Goal: Task Accomplishment & Management: Use online tool/utility

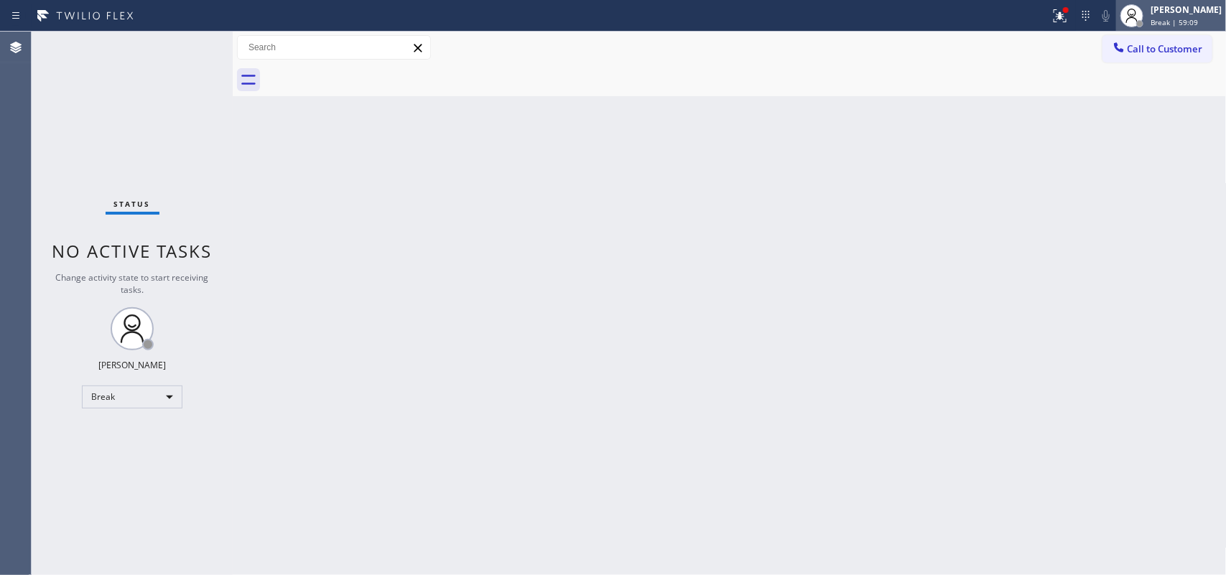
click at [1196, 17] on span "Break | 59:09" at bounding box center [1174, 22] width 47 height 10
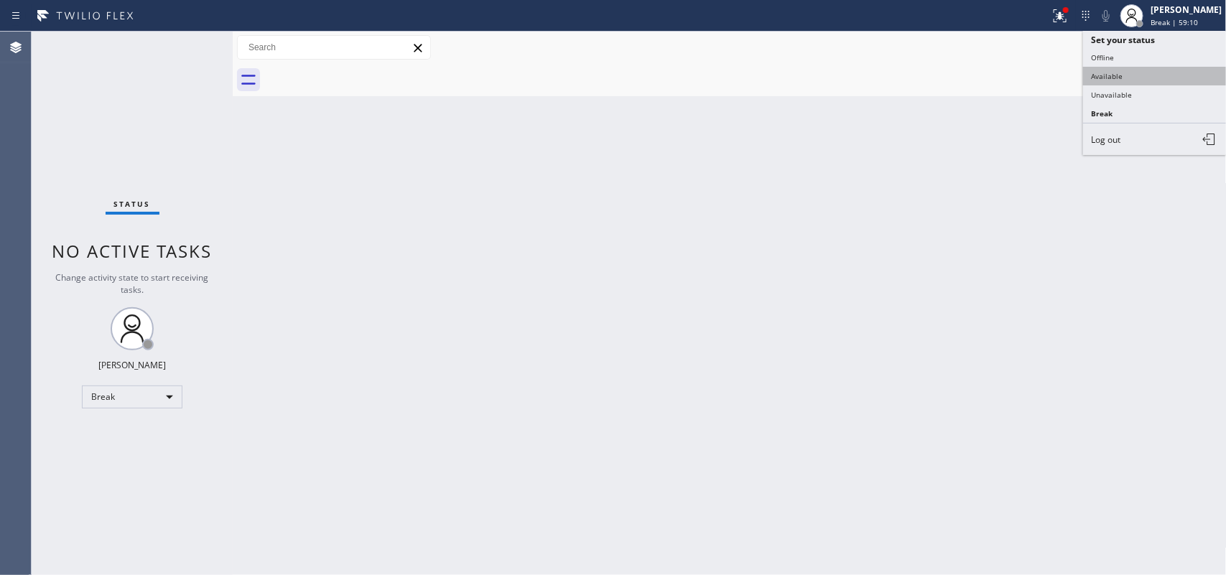
click at [1144, 80] on button "Available" at bounding box center [1155, 76] width 144 height 19
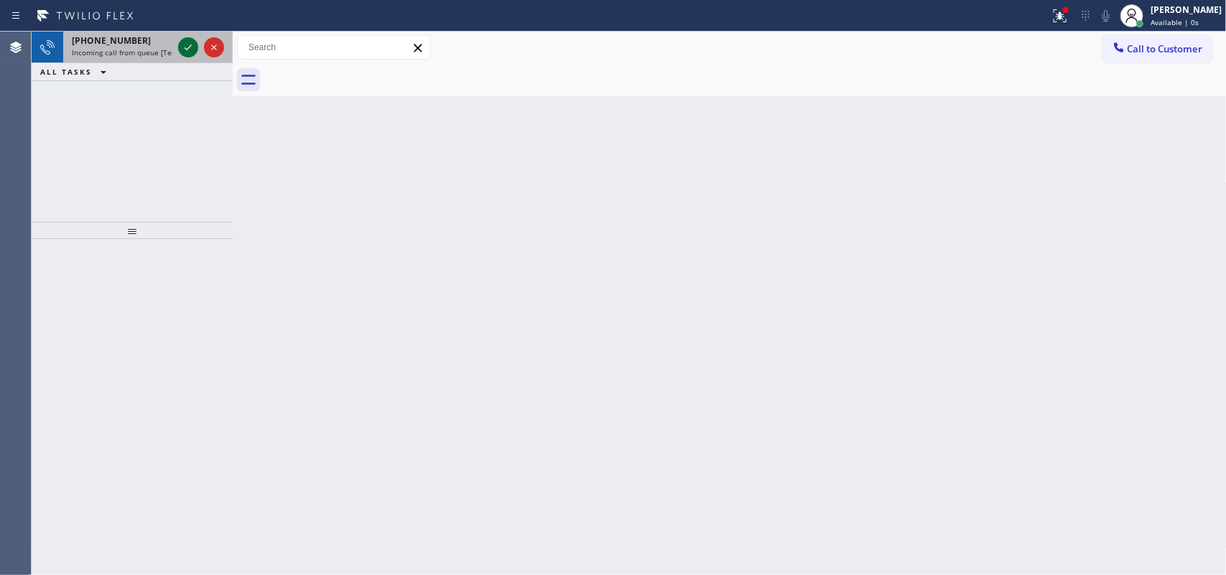
click at [191, 45] on icon at bounding box center [188, 48] width 7 height 6
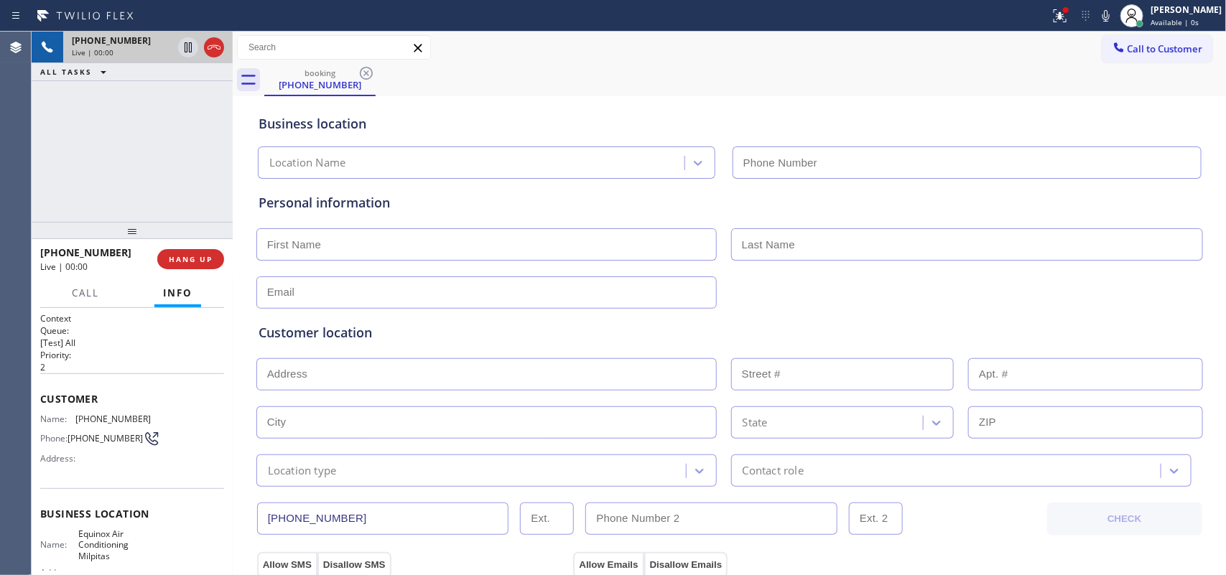
type input "[PHONE_NUMBER]"
click at [194, 246] on div "[PHONE_NUMBER] Live | 00:00 HANG UP" at bounding box center [132, 259] width 184 height 37
click at [195, 264] on button "HANG UP" at bounding box center [190, 259] width 67 height 20
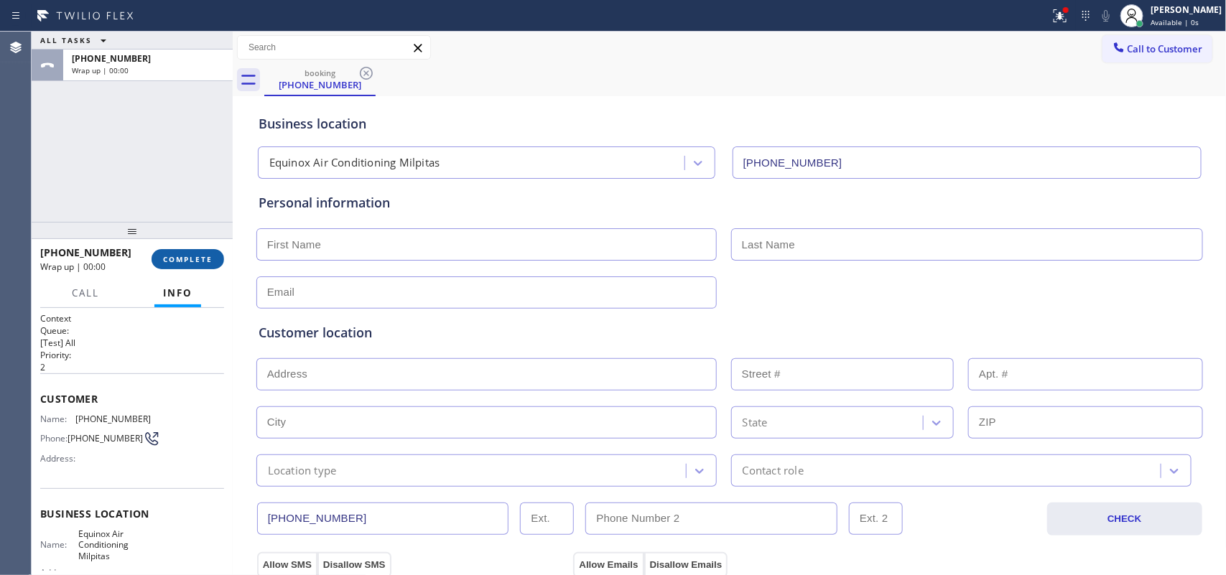
click at [195, 264] on button "COMPLETE" at bounding box center [188, 259] width 73 height 20
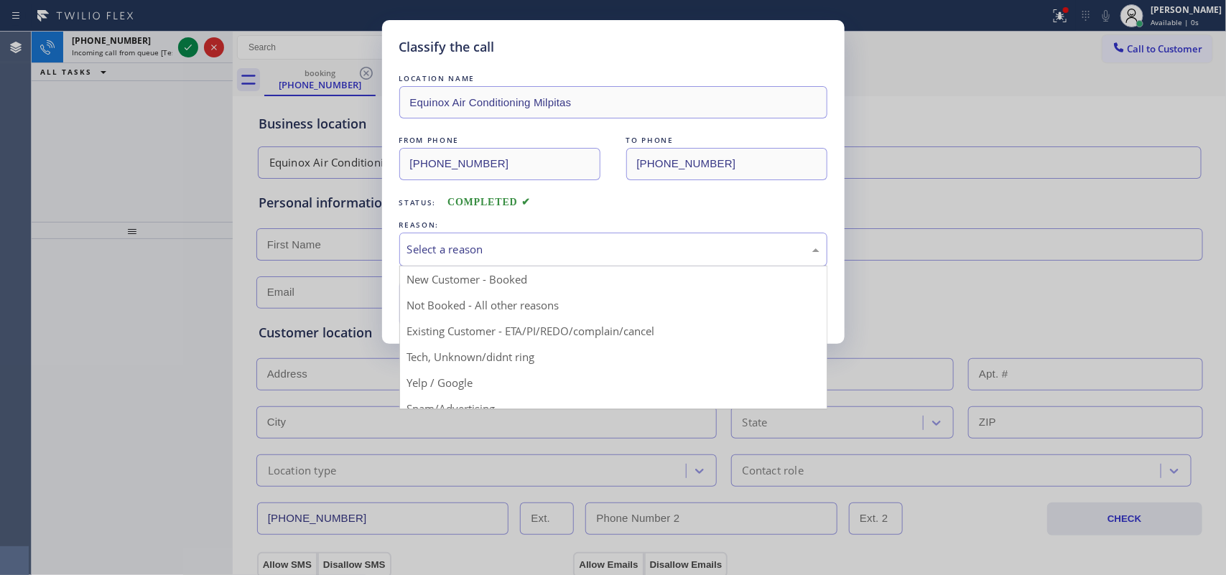
click at [467, 241] on div "Select a reason" at bounding box center [613, 249] width 412 height 17
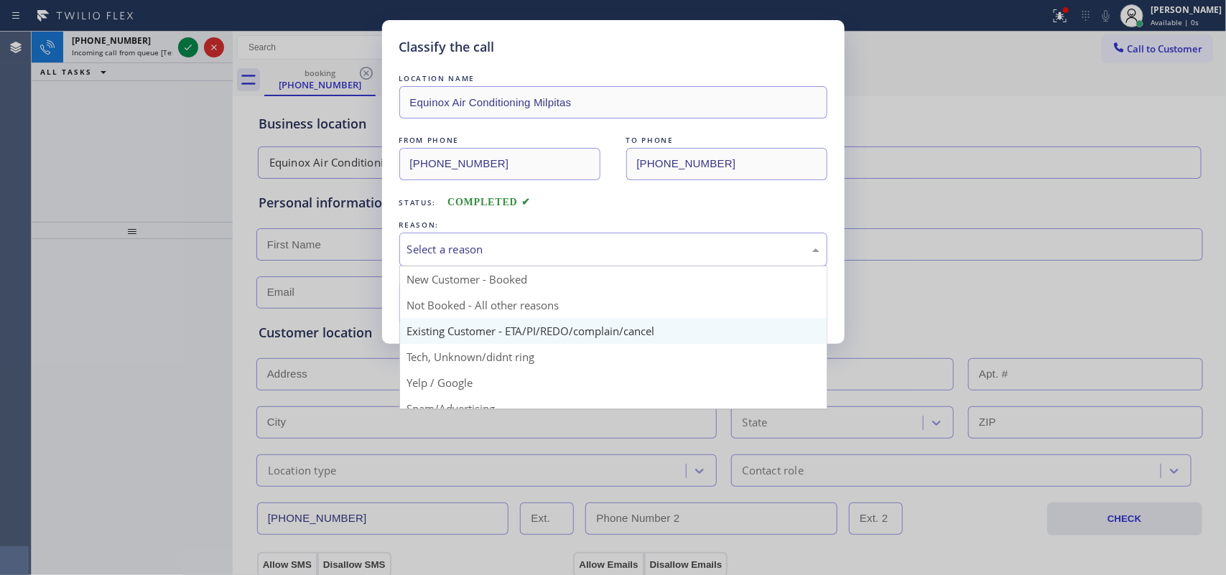
scroll to position [98, 0]
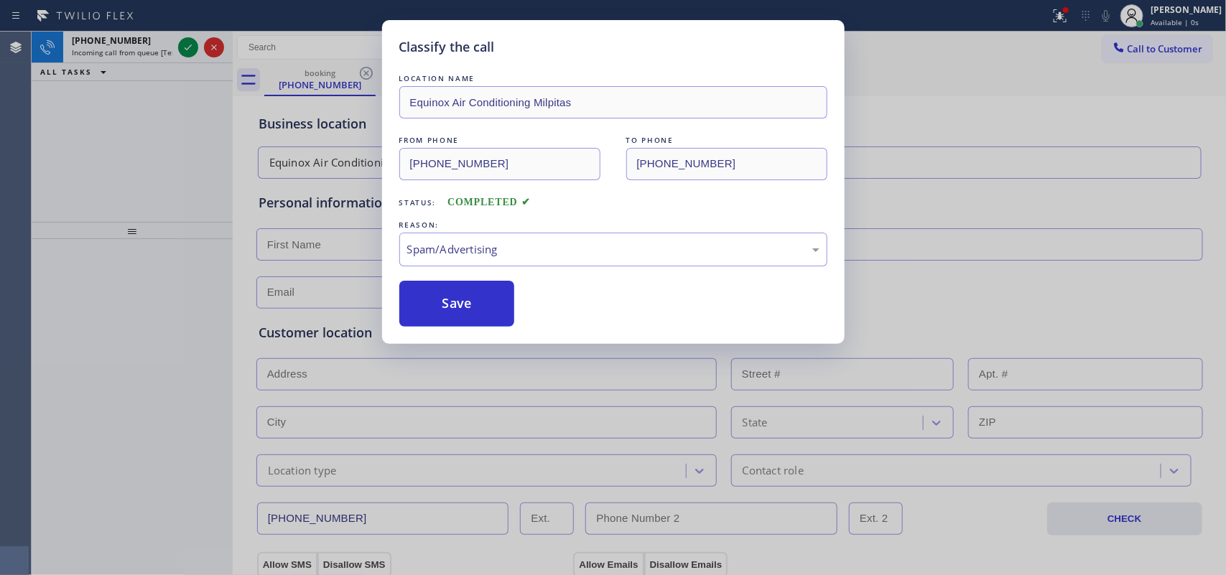
click at [481, 320] on button "Save" at bounding box center [457, 304] width 116 height 46
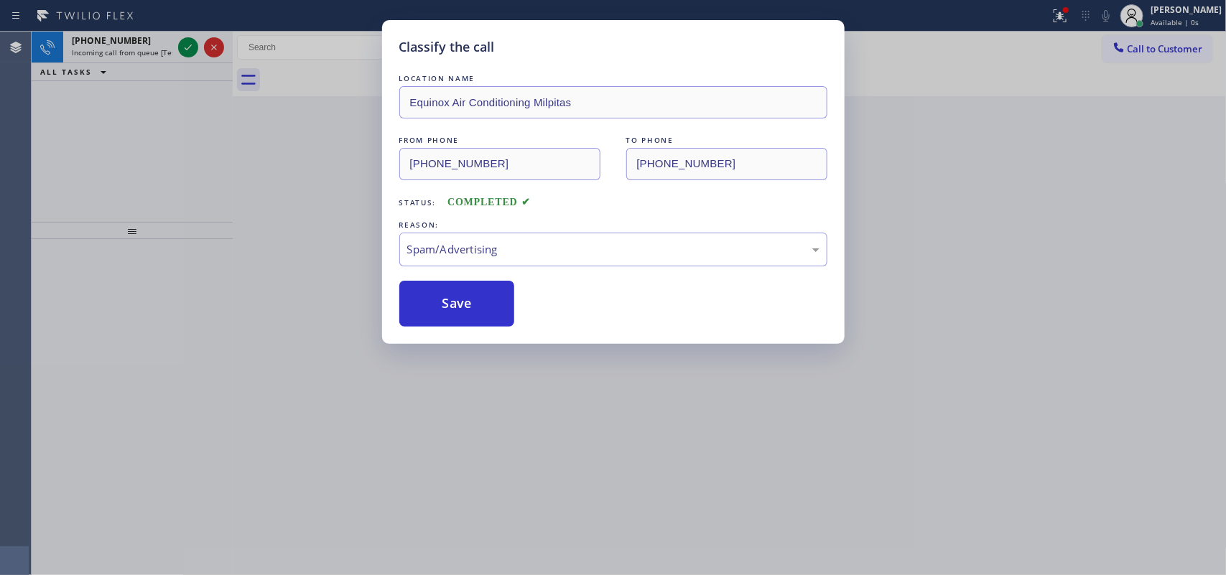
click at [157, 56] on div "Classify the call LOCATION NAME Equinox Air Conditioning Milpitas FROM PHONE [P…" at bounding box center [613, 287] width 1226 height 575
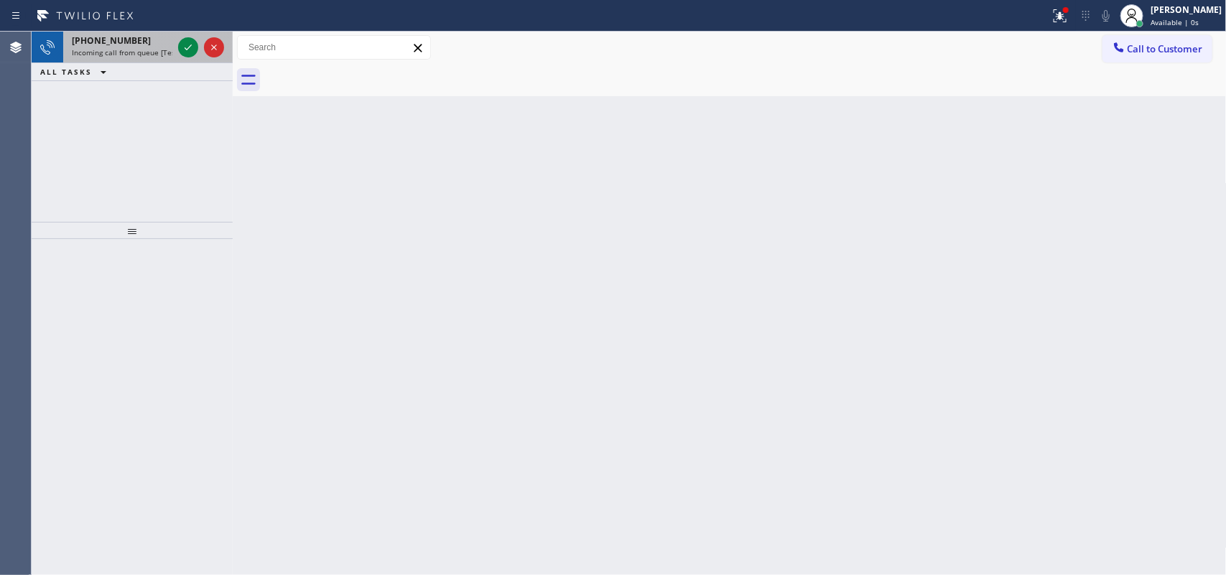
click at [157, 52] on span "Incoming call from queue [Test] All" at bounding box center [131, 52] width 119 height 10
click at [148, 45] on div "[PHONE_NUMBER]" at bounding box center [122, 40] width 101 height 12
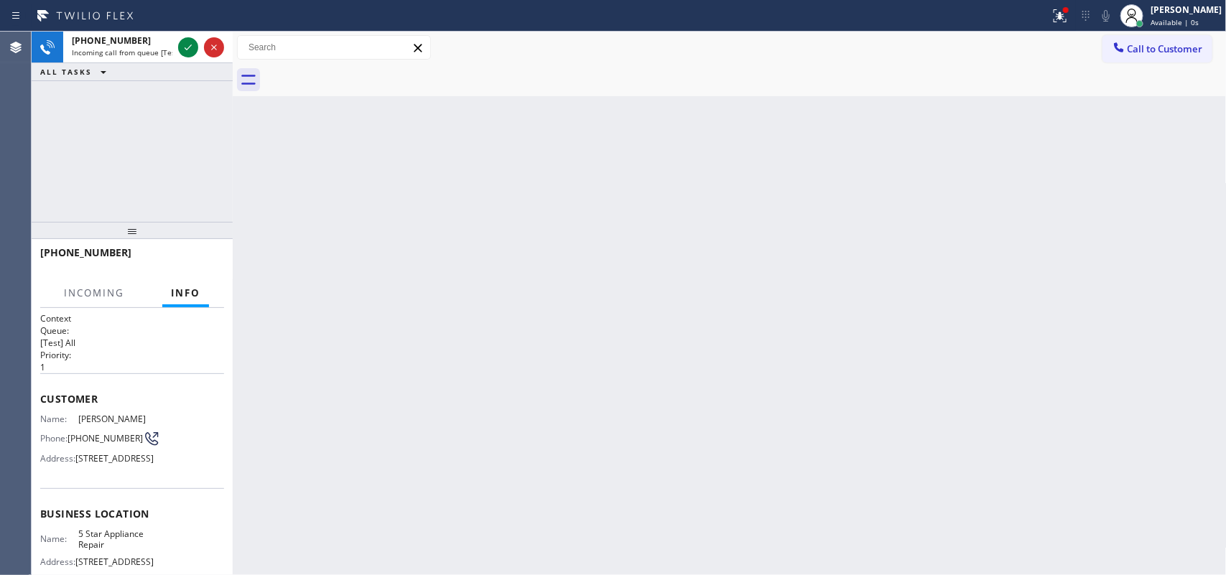
scroll to position [181, 0]
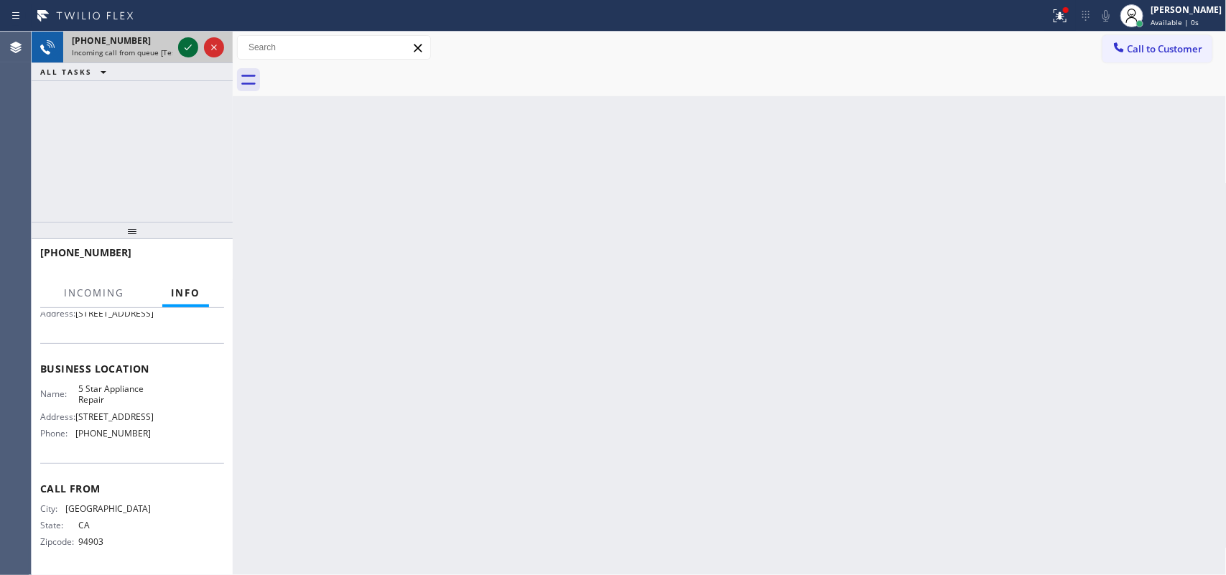
click at [187, 50] on icon at bounding box center [188, 47] width 17 height 17
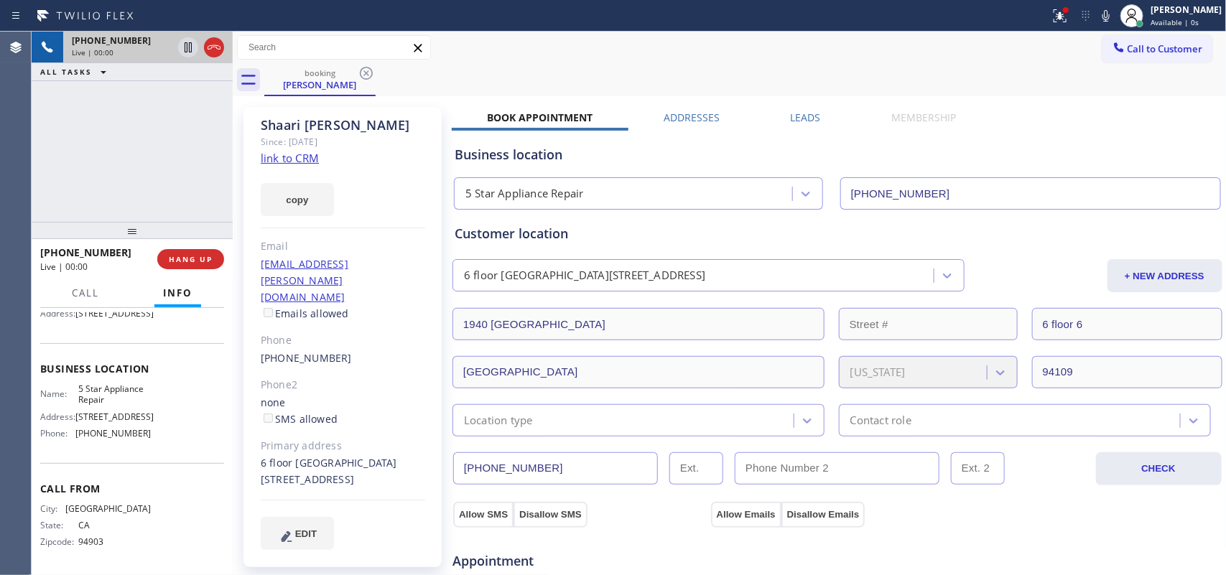
type input "[PHONE_NUMBER]"
click at [292, 157] on link "link to CRM" at bounding box center [290, 158] width 58 height 14
click at [85, 292] on span "Call" at bounding box center [85, 293] width 27 height 13
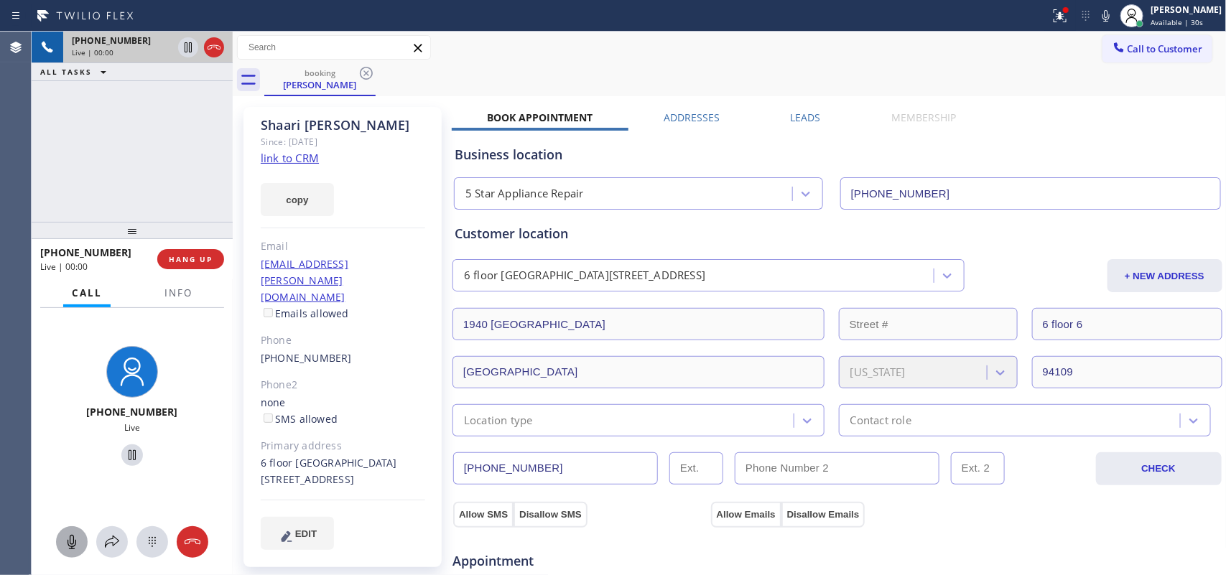
click at [70, 547] on icon at bounding box center [72, 542] width 9 height 14
click at [129, 453] on icon at bounding box center [132, 455] width 7 height 10
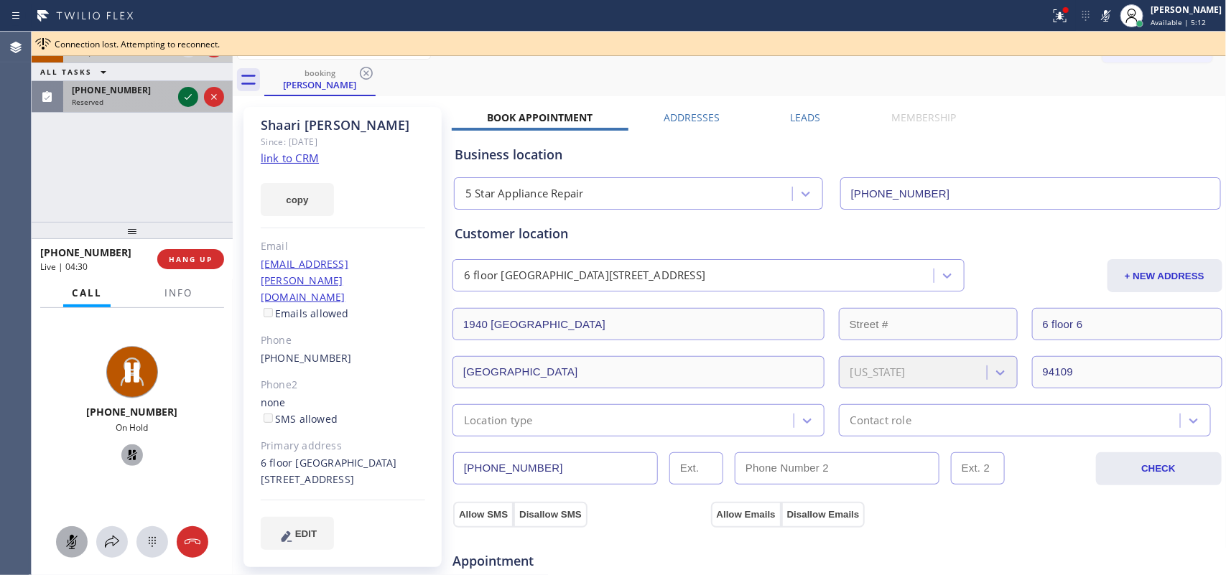
click at [184, 92] on icon at bounding box center [188, 96] width 17 height 17
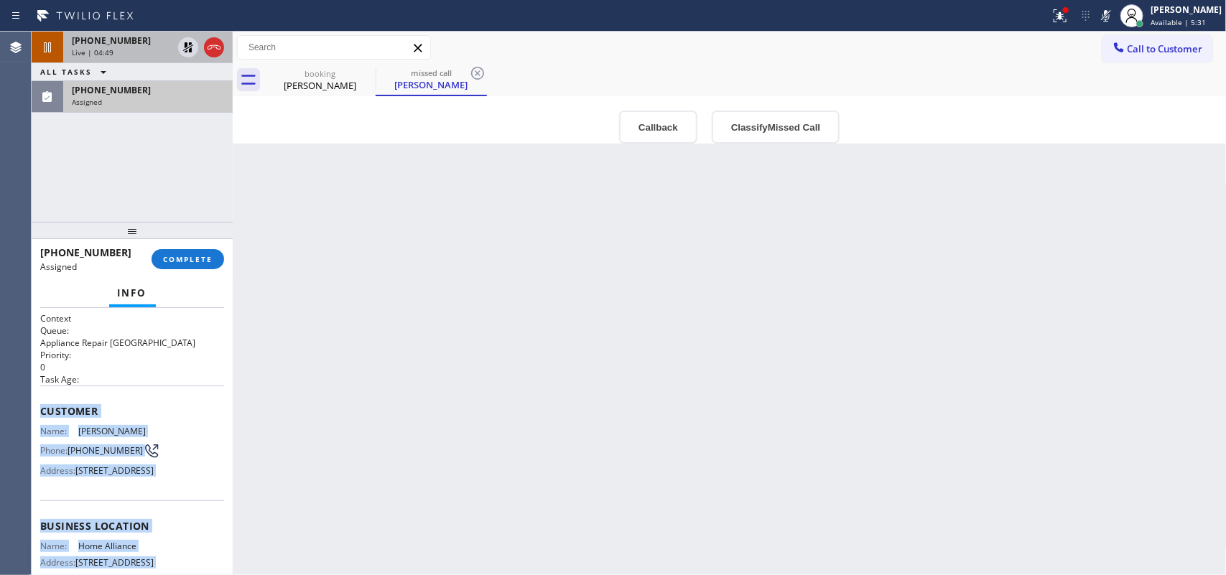
drag, startPoint x: 170, startPoint y: 440, endPoint x: 42, endPoint y: 410, distance: 131.9
click at [42, 410] on div "Context Queue: Appliance Repair High End Priority: 0 Task Age: Customer Name: […" at bounding box center [132, 515] width 184 height 406
copy div "Customer Name: [PERSON_NAME] Phone: [PHONE_NUMBER] Address: [STREET_ADDRESS] Bu…"
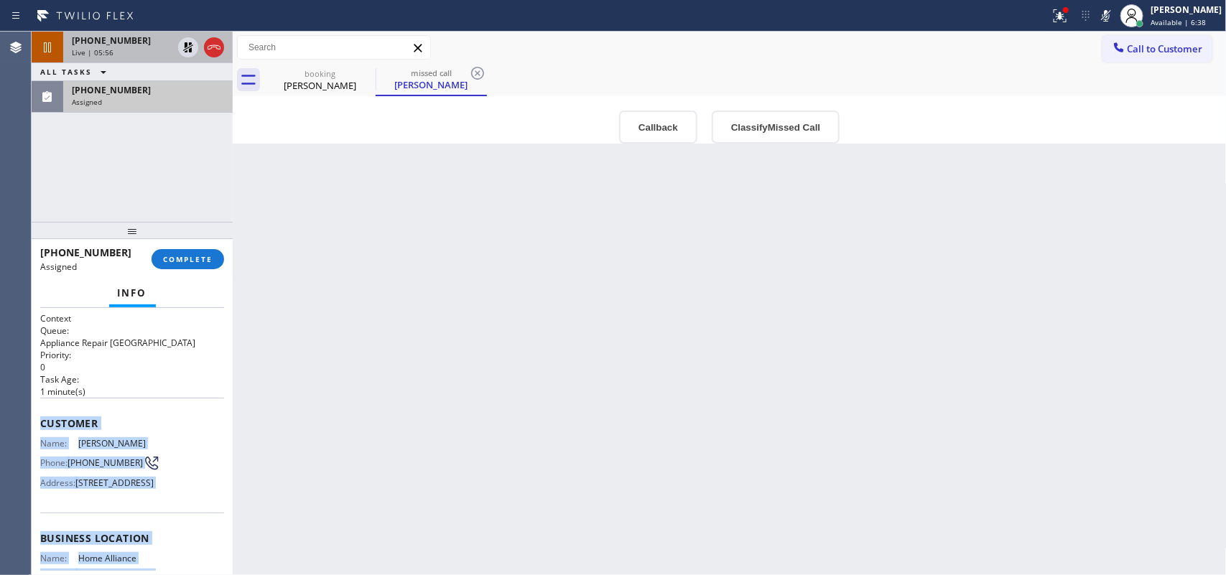
click at [88, 45] on span "[PHONE_NUMBER]" at bounding box center [111, 40] width 79 height 12
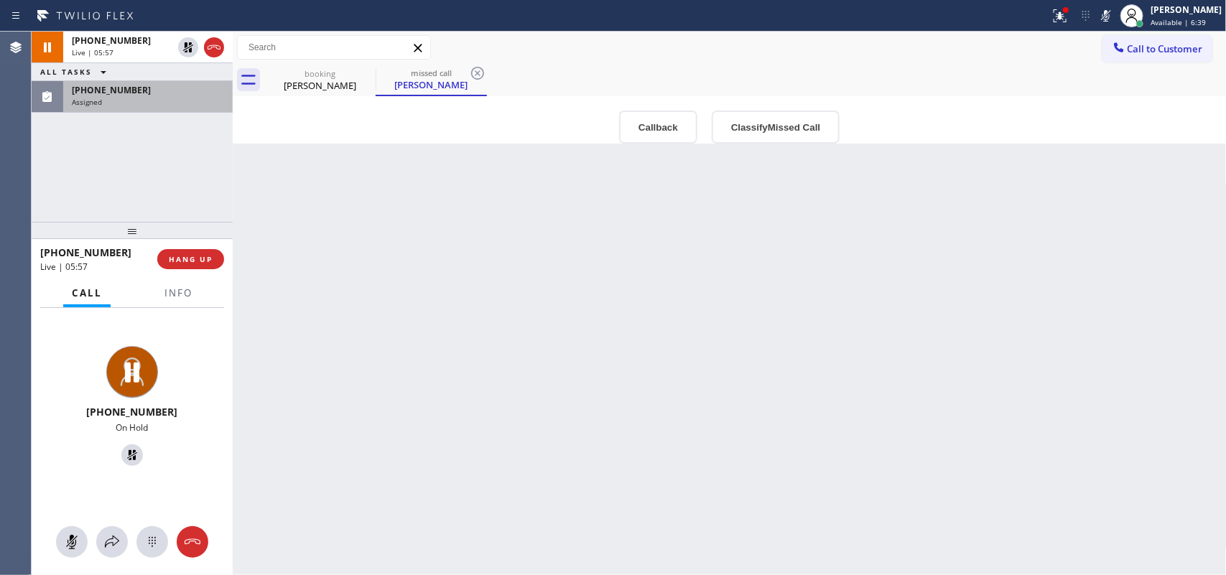
drag, startPoint x: 73, startPoint y: 540, endPoint x: 130, endPoint y: 467, distance: 93.1
click at [76, 536] on rect at bounding box center [71, 541] width 11 height 11
click at [127, 457] on icon at bounding box center [132, 455] width 10 height 10
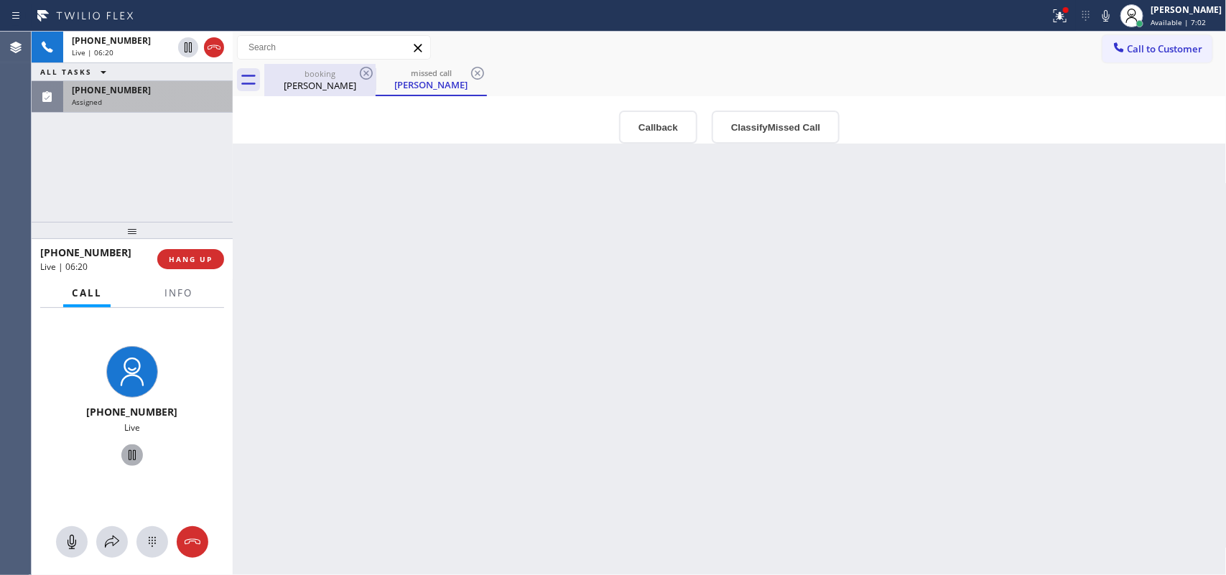
click at [300, 77] on div "booking" at bounding box center [320, 73] width 108 height 11
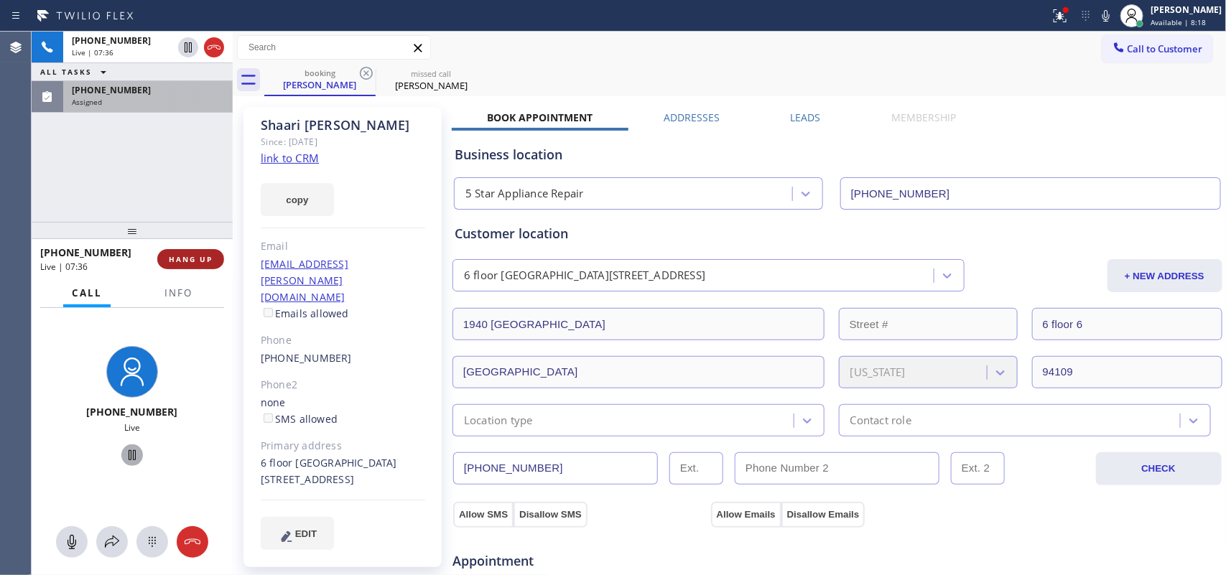
click at [196, 264] on span "HANG UP" at bounding box center [191, 259] width 44 height 10
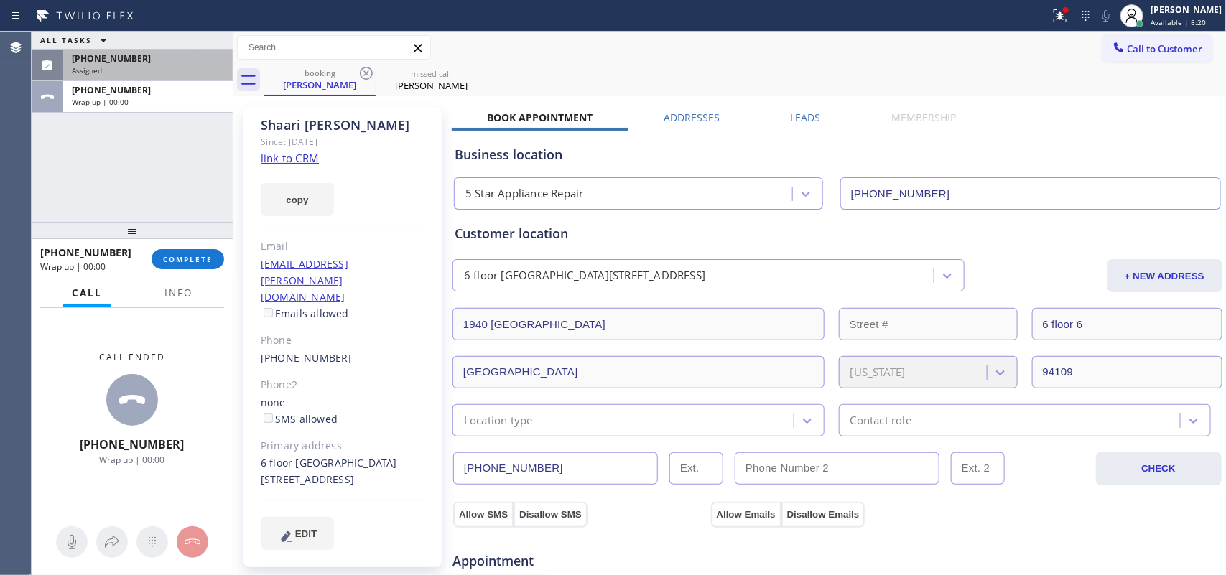
click at [167, 81] on div "[PHONE_NUMBER] Assigned" at bounding box center [145, 66] width 164 height 32
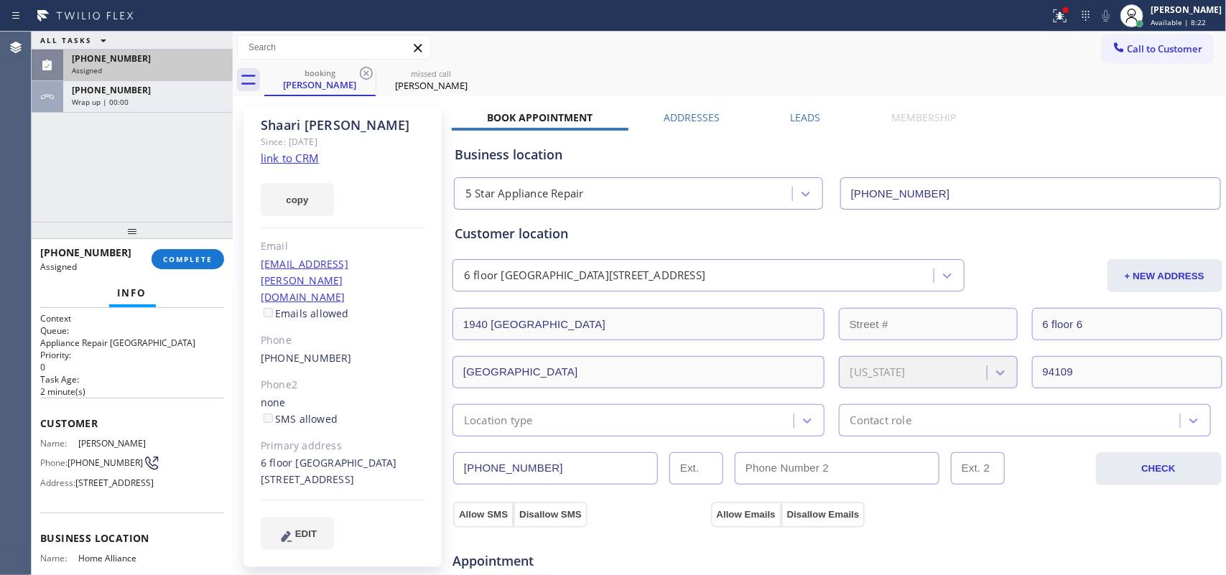
click at [157, 58] on div "[PHONE_NUMBER]" at bounding box center [148, 58] width 152 height 12
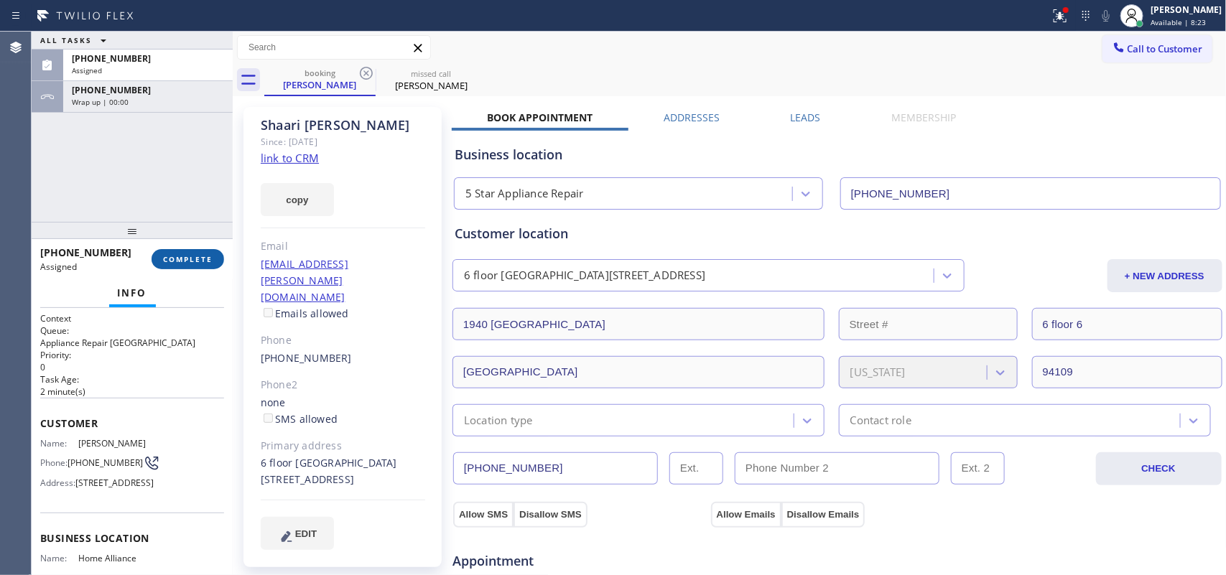
drag, startPoint x: 194, startPoint y: 259, endPoint x: 200, endPoint y: 264, distance: 7.6
click at [200, 264] on span "COMPLETE" at bounding box center [188, 259] width 50 height 10
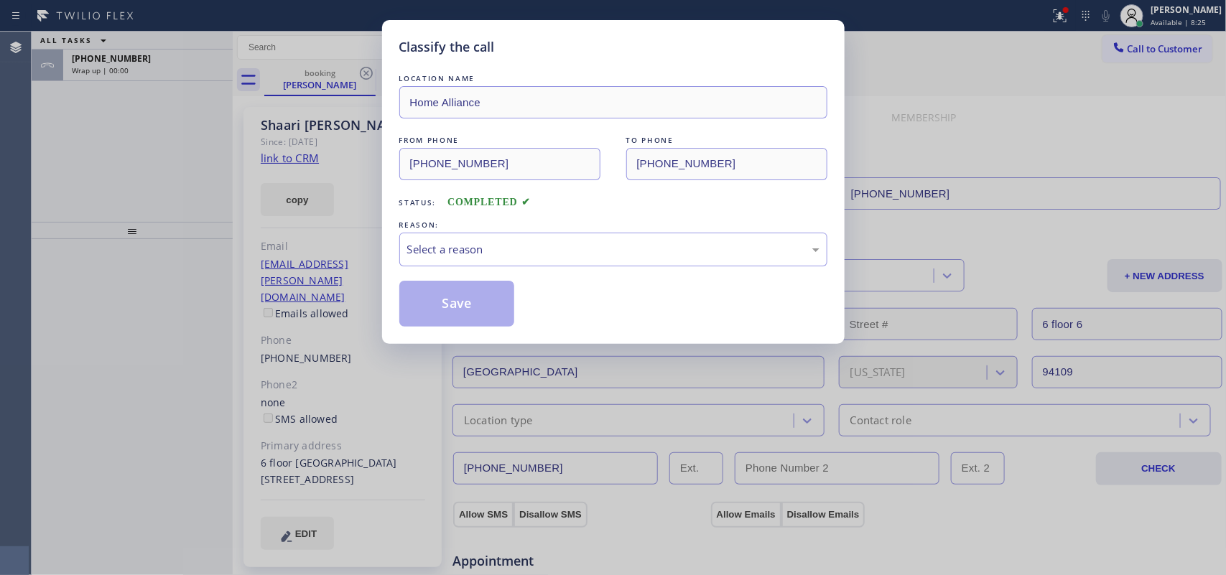
click at [84, 169] on div "Classify the call LOCATION NAME Home Alliance FROM PHONE [PHONE_NUMBER] TO PHON…" at bounding box center [613, 287] width 1226 height 575
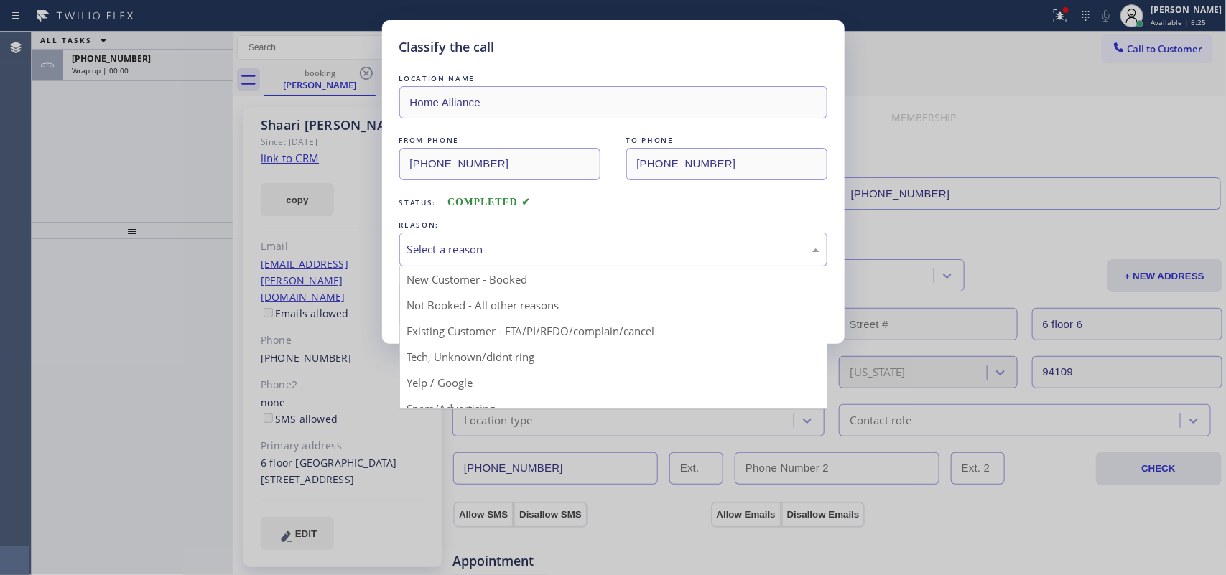
click at [489, 246] on div "Select a reason" at bounding box center [613, 249] width 412 height 17
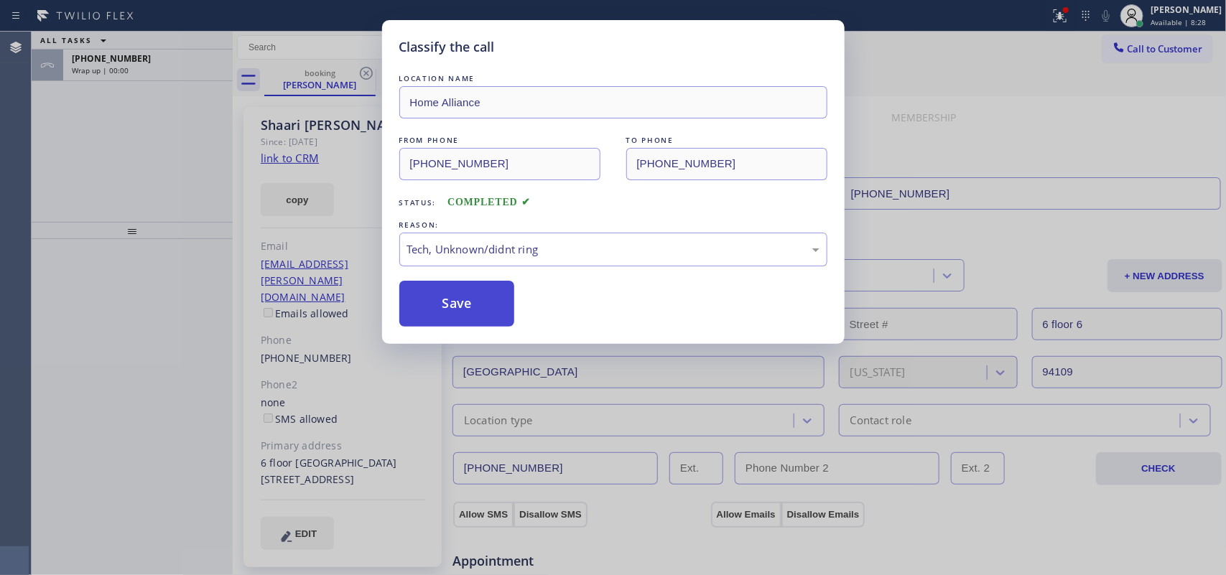
click at [480, 320] on button "Save" at bounding box center [457, 304] width 116 height 46
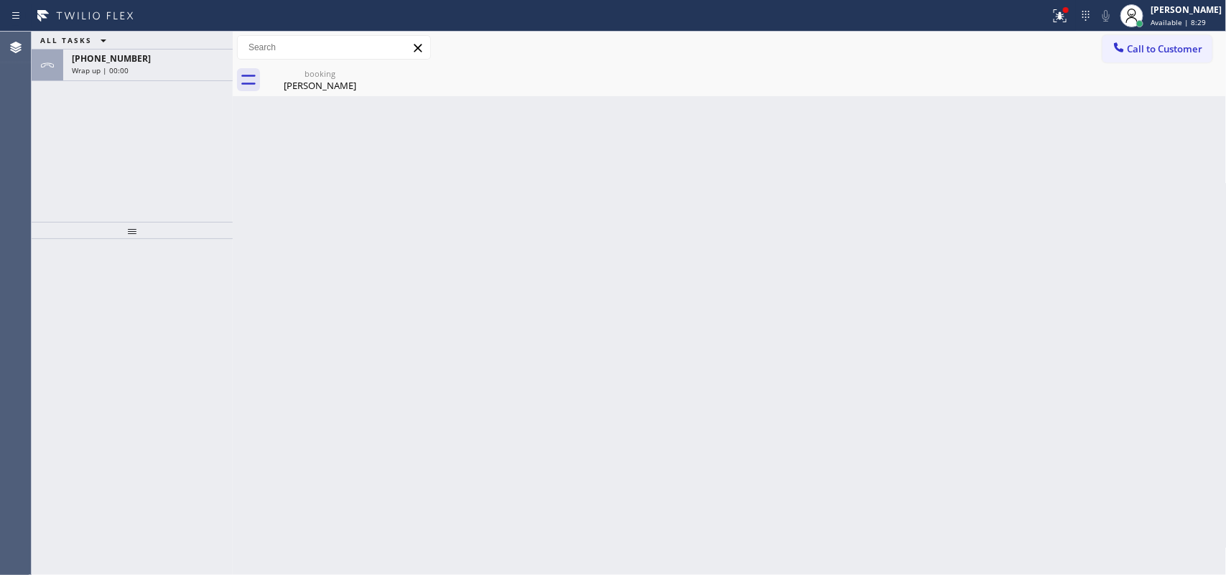
click at [138, 60] on div "[PHONE_NUMBER]" at bounding box center [148, 58] width 152 height 12
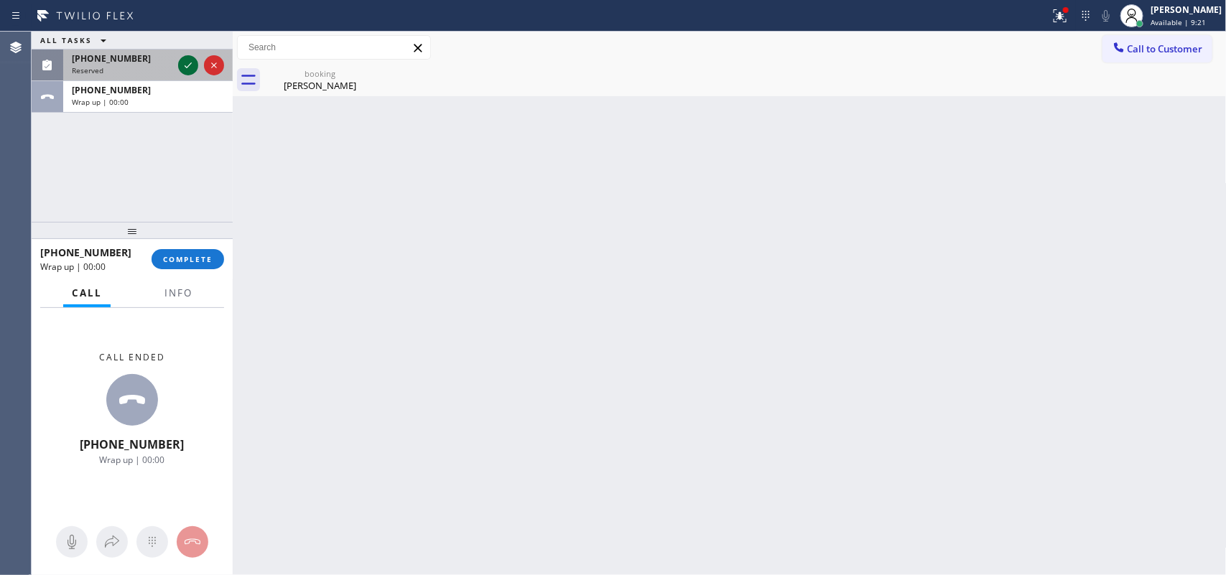
click at [185, 65] on icon at bounding box center [188, 65] width 17 height 17
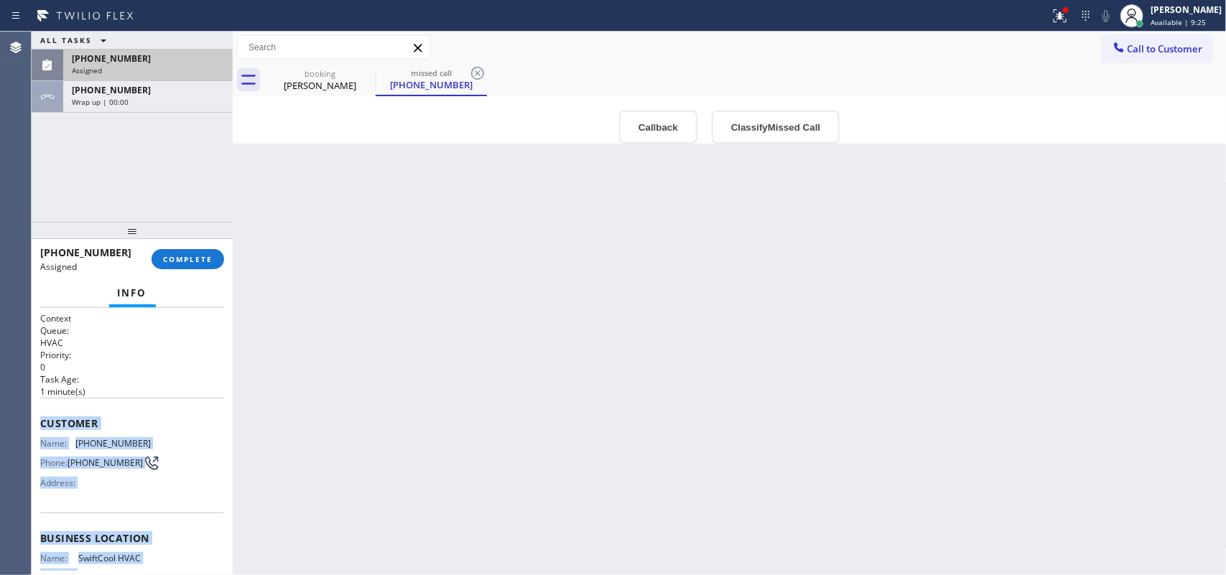
drag, startPoint x: 152, startPoint y: 440, endPoint x: 38, endPoint y: 418, distance: 115.6
click at [38, 418] on div "Context Queue: HVAC Priority: 0 Task Age: [DEMOGRAPHIC_DATA] minute(s) Customer…" at bounding box center [132, 442] width 201 height 268
copy div "Customer Name: [PHONE_NUMBER] Phone: [PHONE_NUMBER] Address: Business location …"
click at [786, 126] on button "Classify Missed Call" at bounding box center [776, 127] width 128 height 33
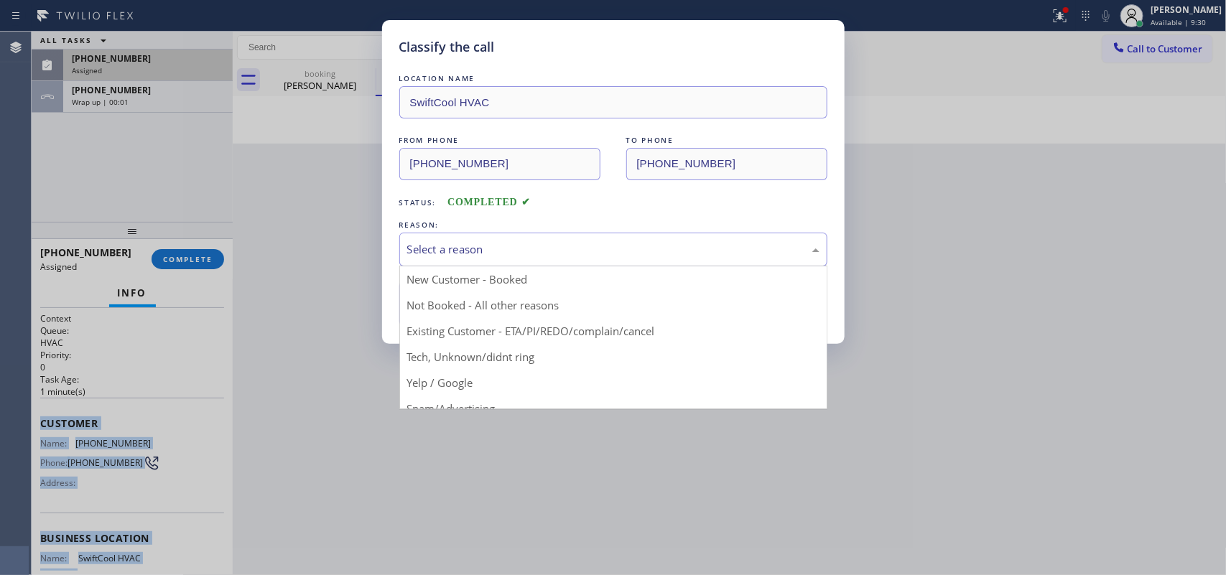
click at [672, 259] on div "Select a reason" at bounding box center [613, 250] width 428 height 34
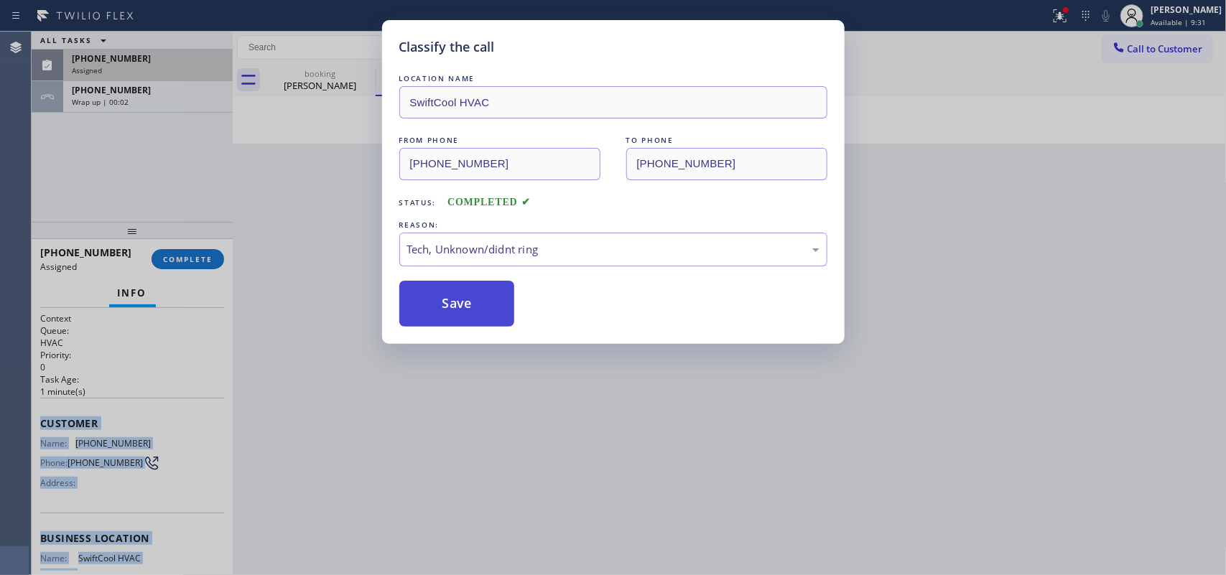
click at [467, 310] on button "Save" at bounding box center [457, 304] width 116 height 46
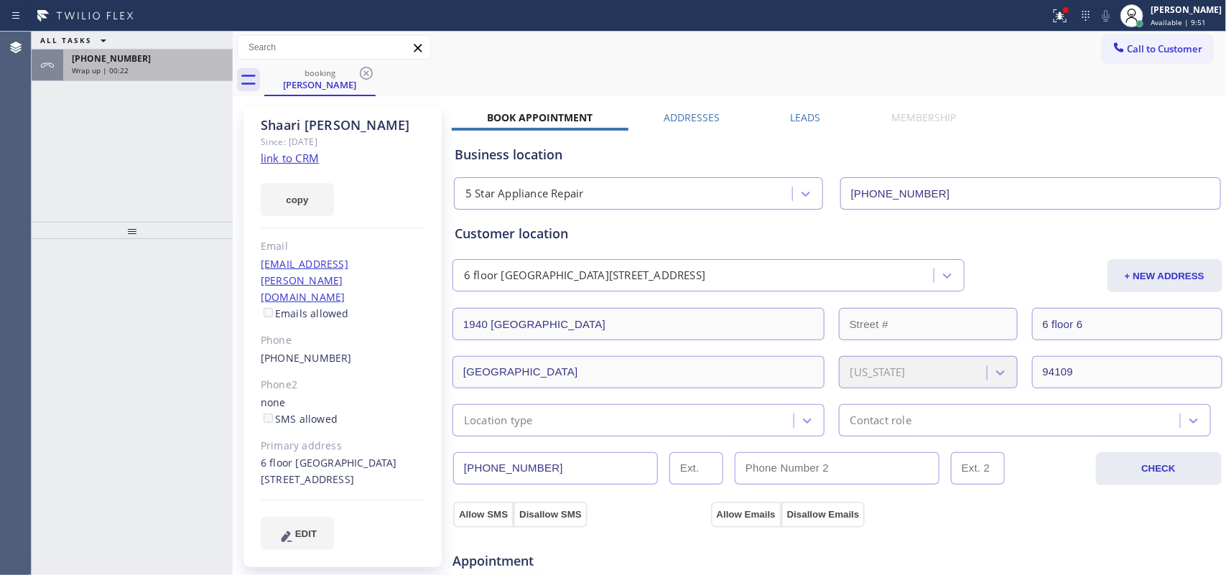
click at [149, 55] on div "[PHONE_NUMBER]" at bounding box center [148, 58] width 152 height 12
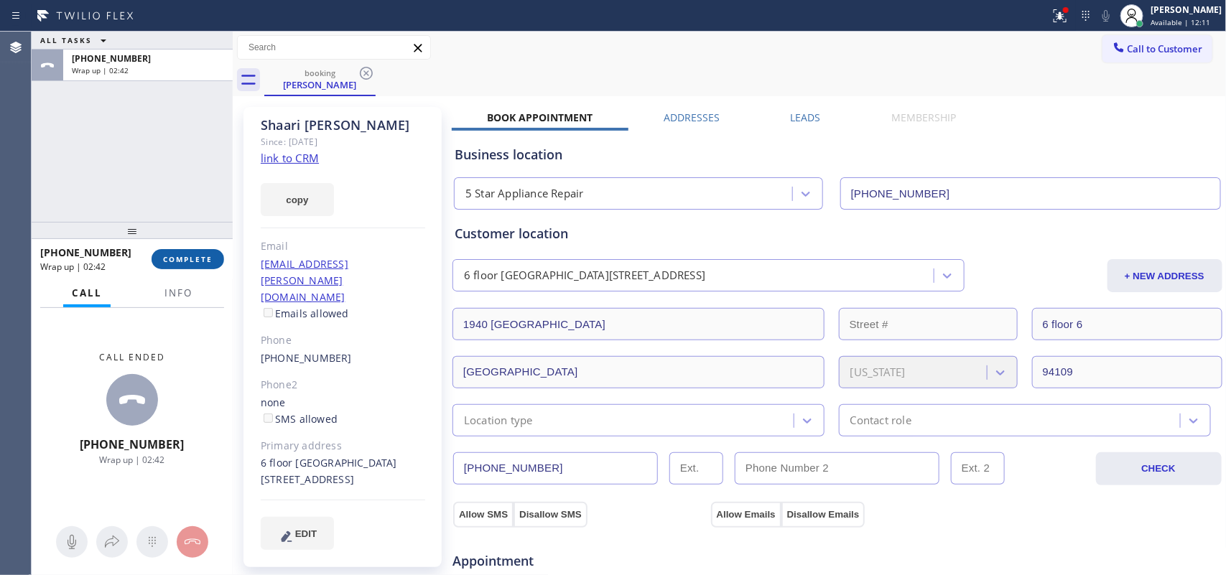
click at [207, 254] on span "COMPLETE" at bounding box center [188, 259] width 50 height 10
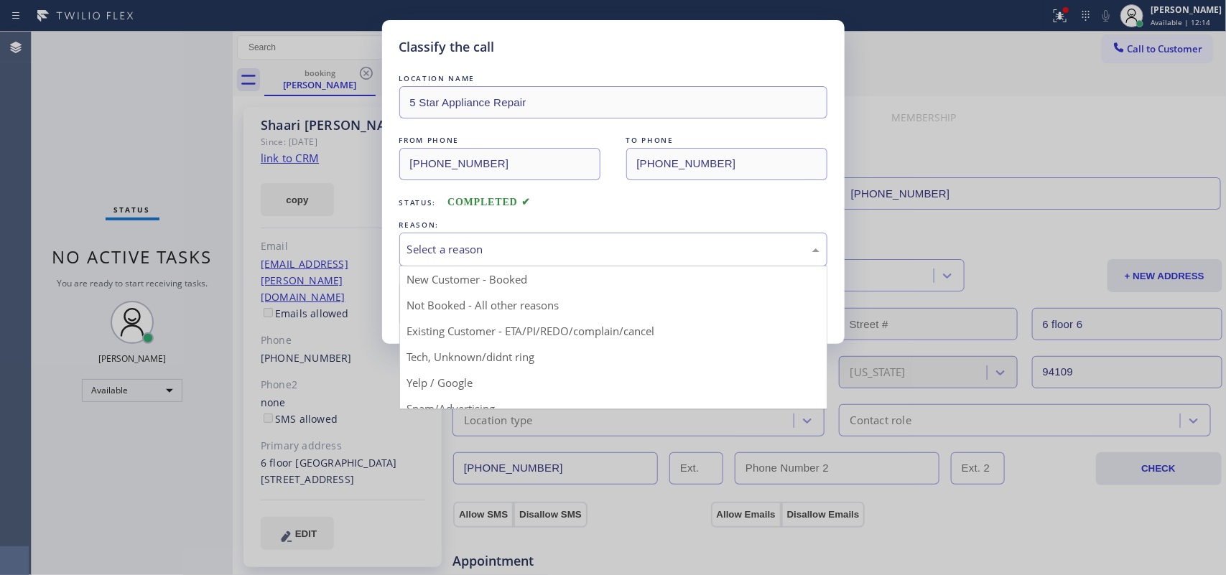
click at [414, 256] on div "Select a reason" at bounding box center [613, 249] width 412 height 17
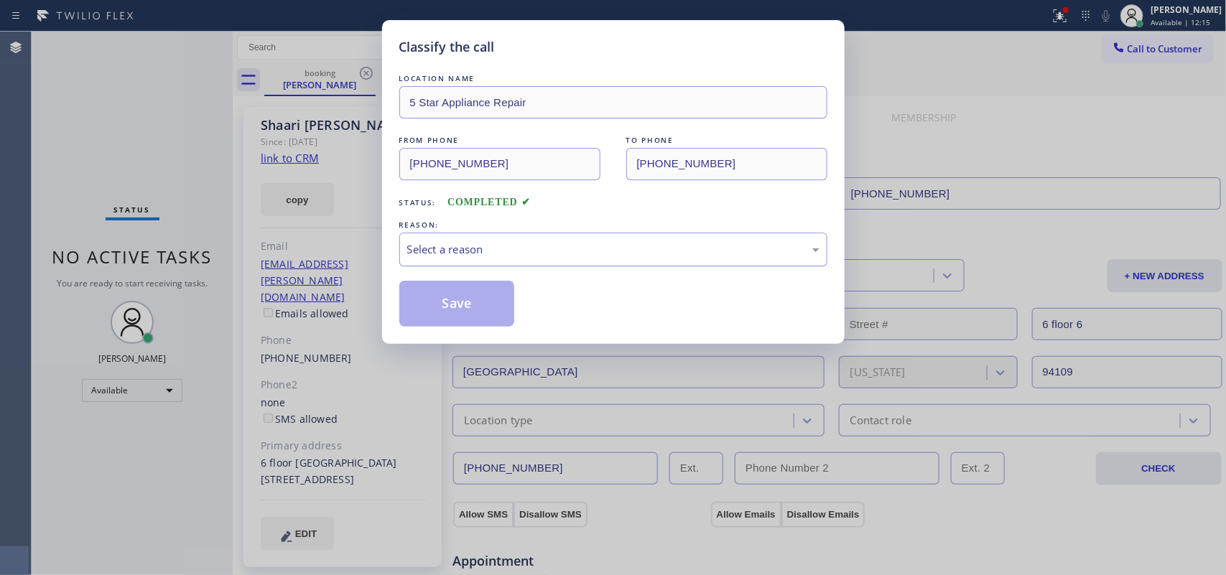
click at [472, 250] on div "Select a reason" at bounding box center [613, 249] width 412 height 17
click at [475, 300] on button "Save" at bounding box center [457, 304] width 116 height 46
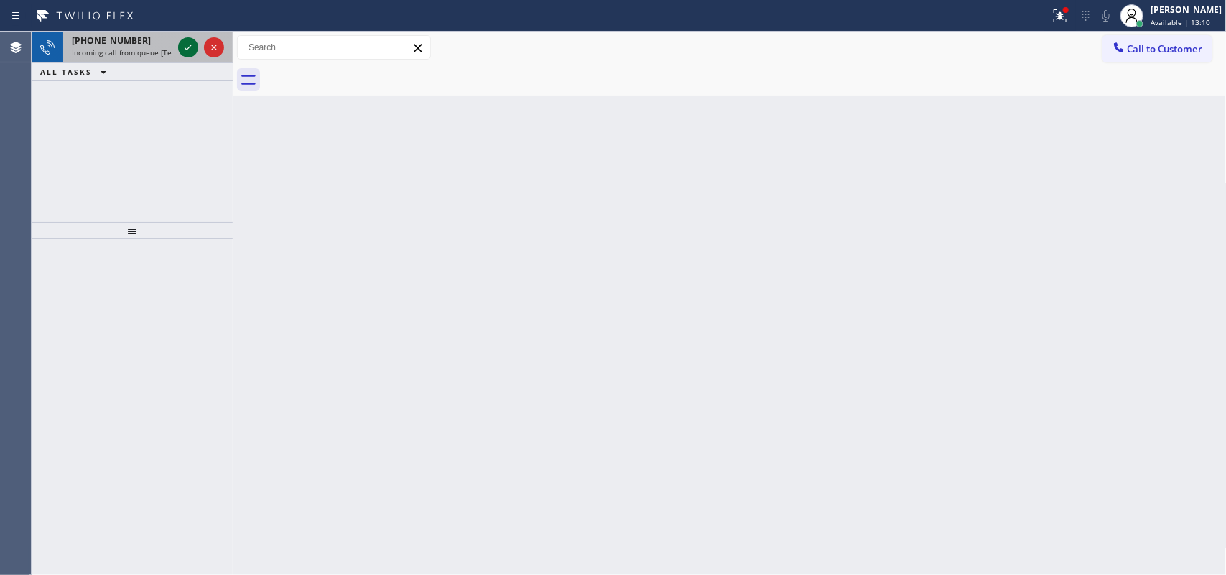
drag, startPoint x: 177, startPoint y: 44, endPoint x: 185, endPoint y: 44, distance: 7.9
click at [185, 44] on icon at bounding box center [188, 47] width 17 height 17
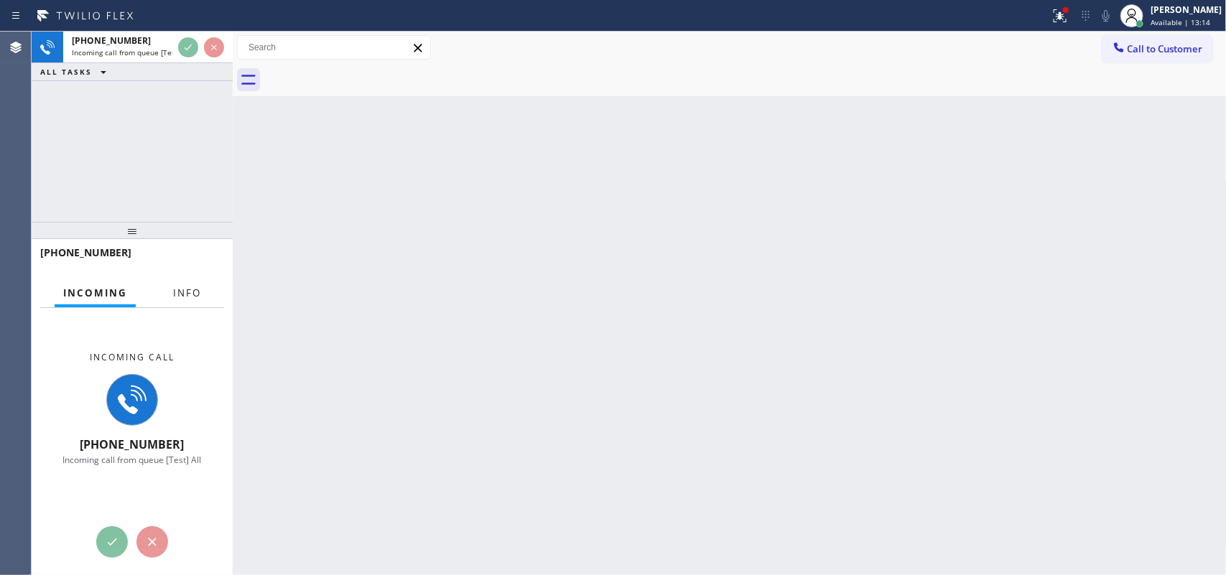
click at [181, 289] on span "Info" at bounding box center [187, 293] width 28 height 13
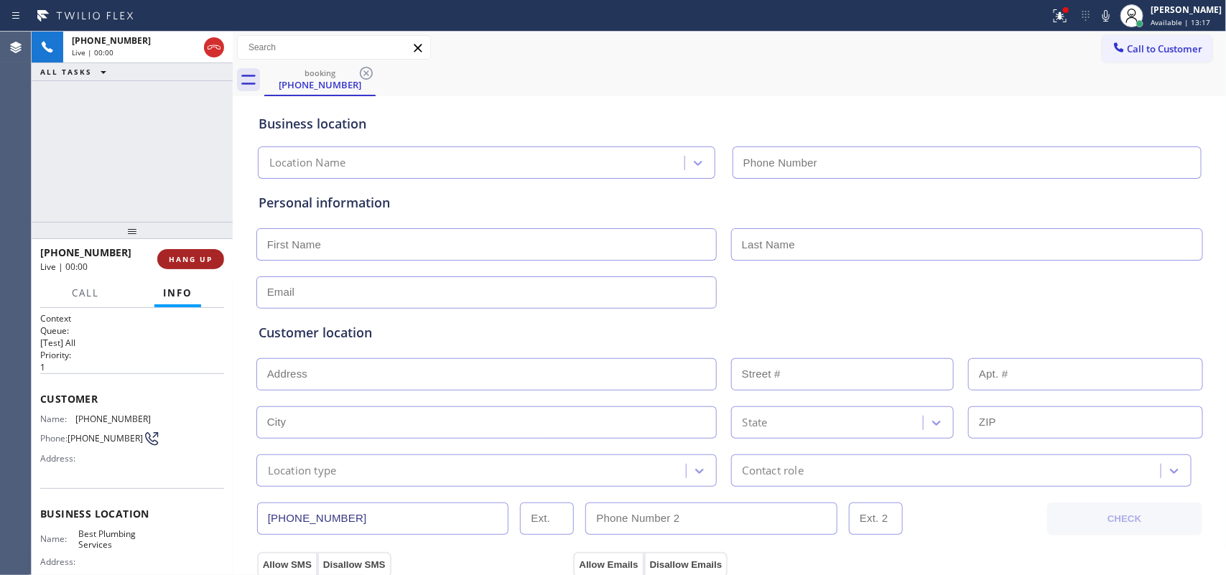
type input "[PHONE_NUMBER]"
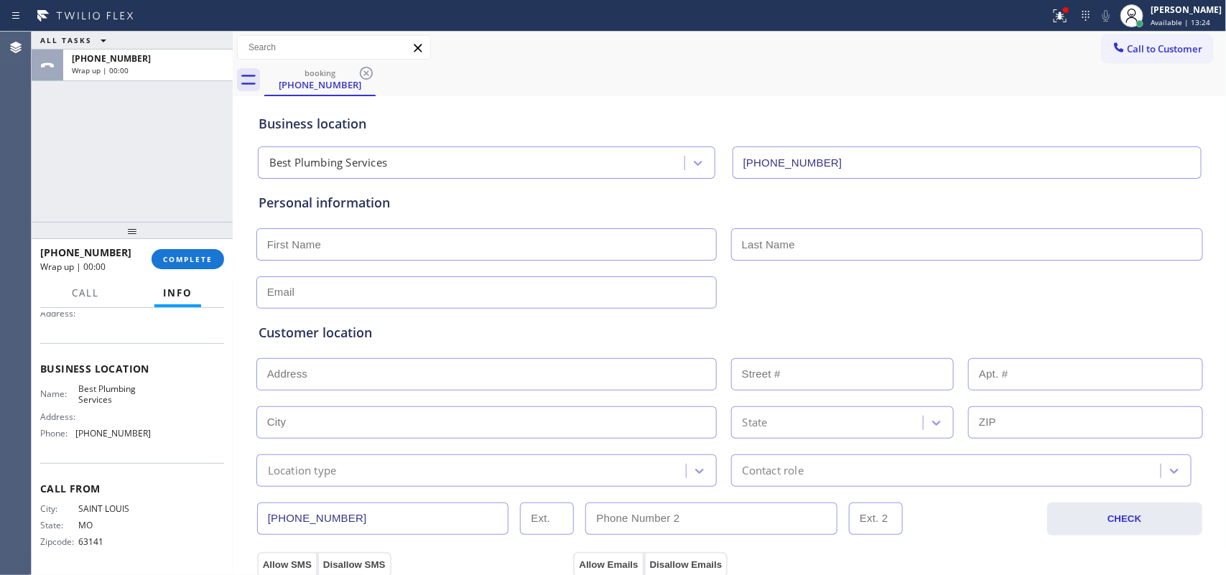
click at [175, 445] on div "Business location Name: Best Plumbing Services Address: Phone: [PHONE_NUMBER]" at bounding box center [132, 403] width 184 height 120
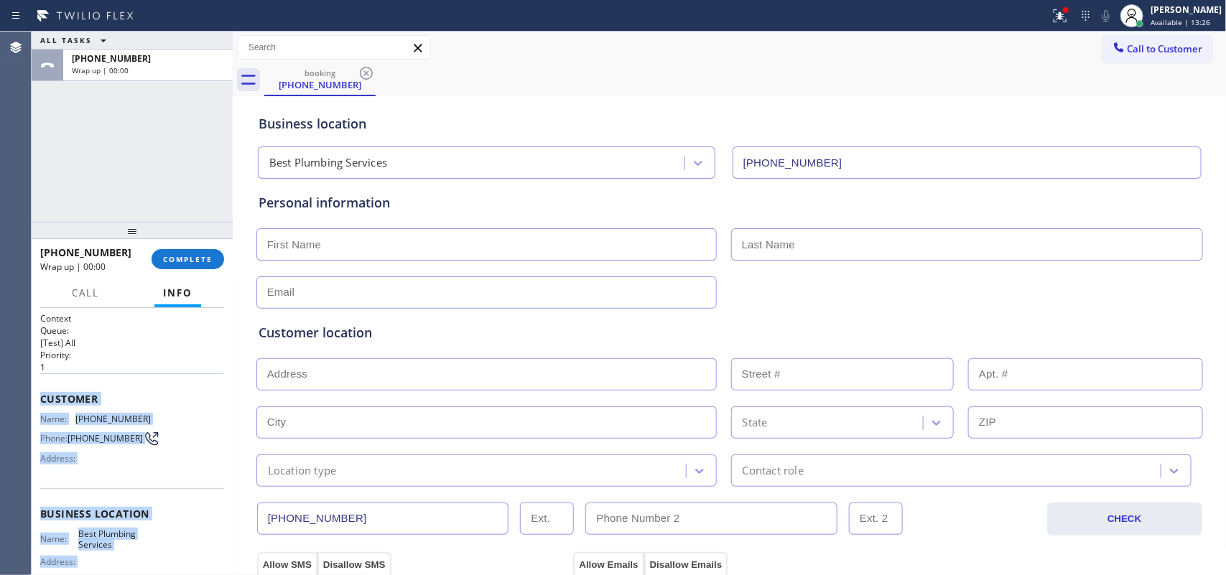
drag, startPoint x: 172, startPoint y: 445, endPoint x: 44, endPoint y: 395, distance: 138.0
click at [42, 395] on div "Context Queue: [Test] All Priority: 1 Customer Name: [PHONE_NUMBER] Phone: [PHO…" at bounding box center [132, 514] width 184 height 404
copy div "Customer Name: [PHONE_NUMBER] Phone: [PHONE_NUMBER] Address: Business location …"
click at [214, 253] on button "COMPLETE" at bounding box center [188, 259] width 73 height 20
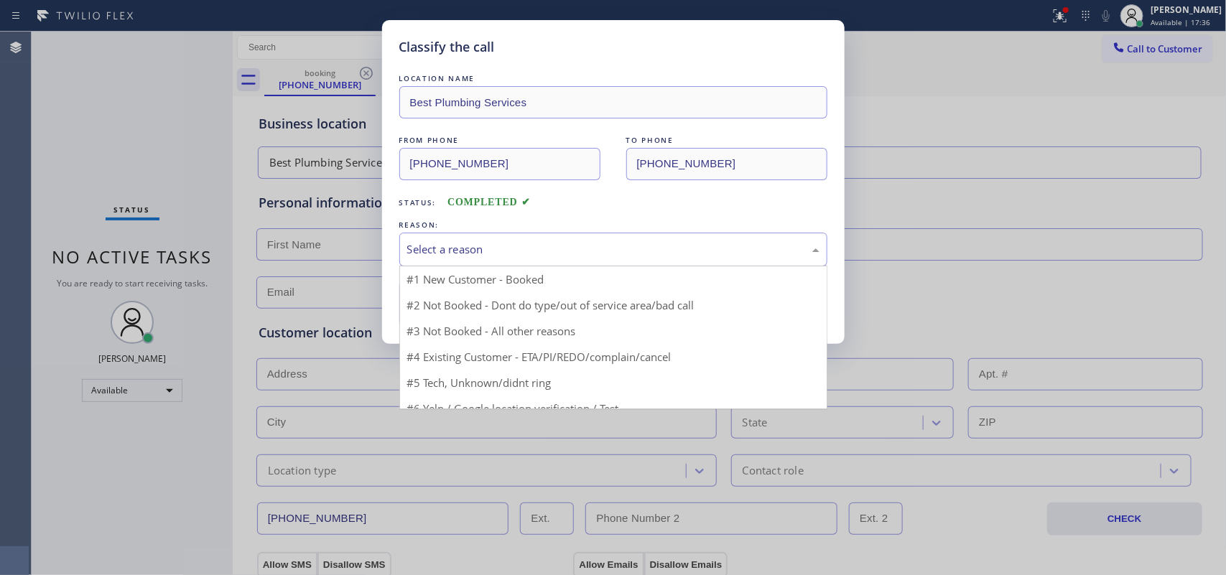
click at [478, 248] on div "Select a reason" at bounding box center [613, 249] width 412 height 17
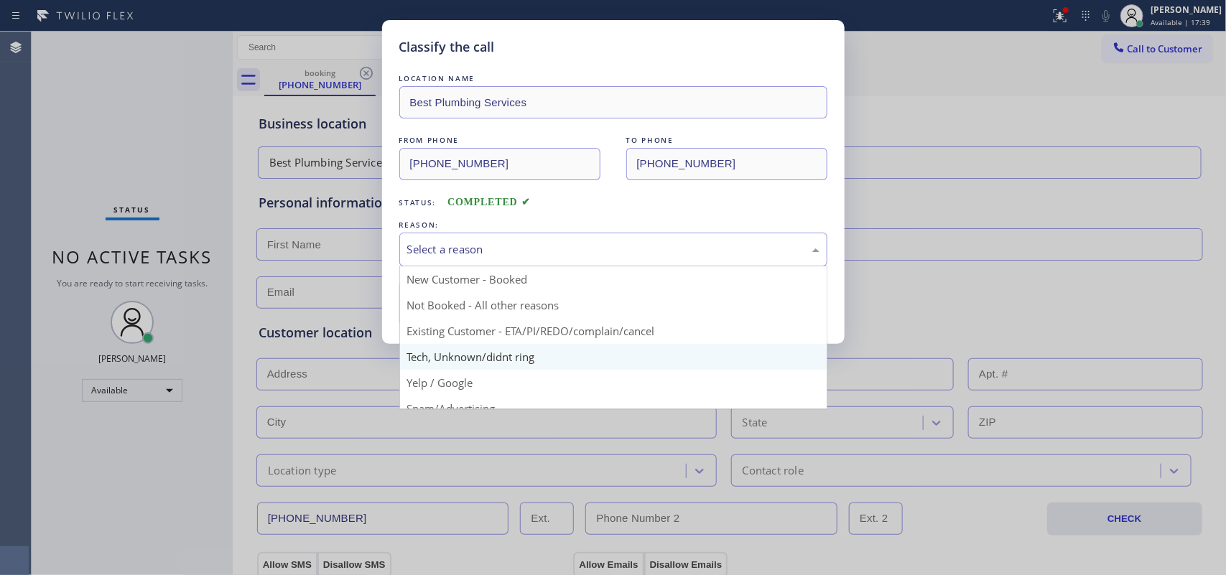
scroll to position [98, 0]
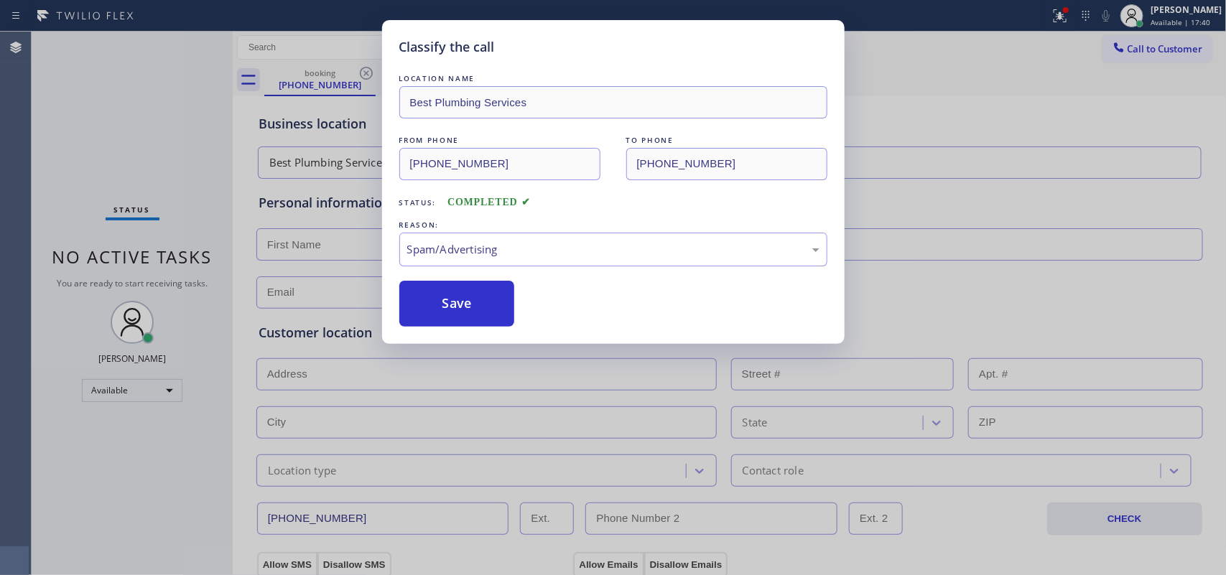
click at [486, 316] on button "Save" at bounding box center [457, 304] width 116 height 46
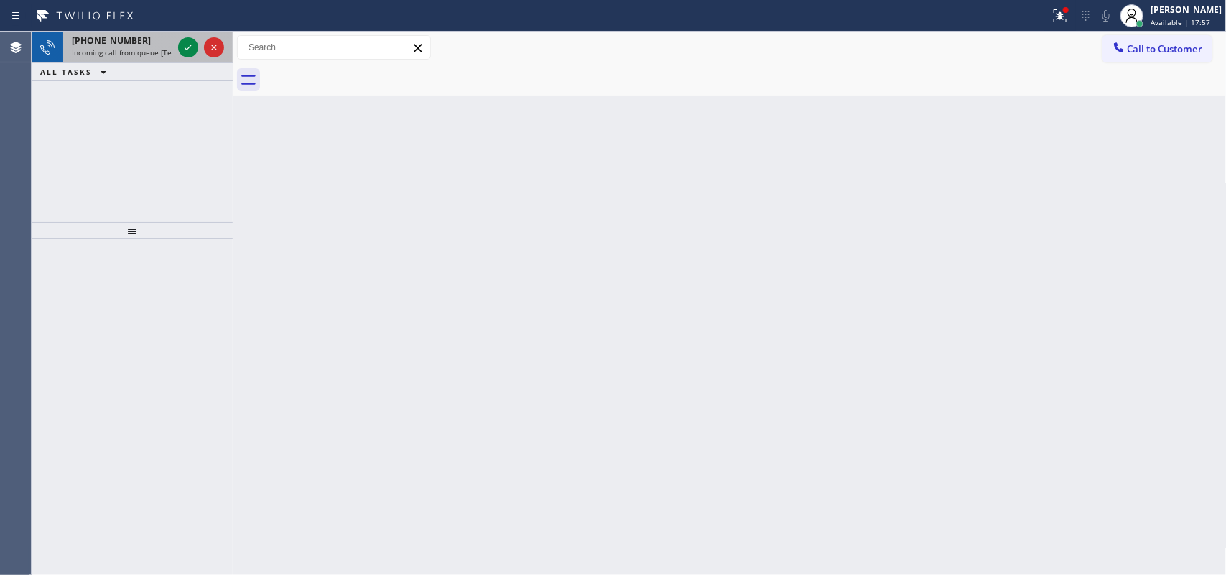
click at [92, 52] on span "Incoming call from queue [Test] All" at bounding box center [131, 52] width 119 height 10
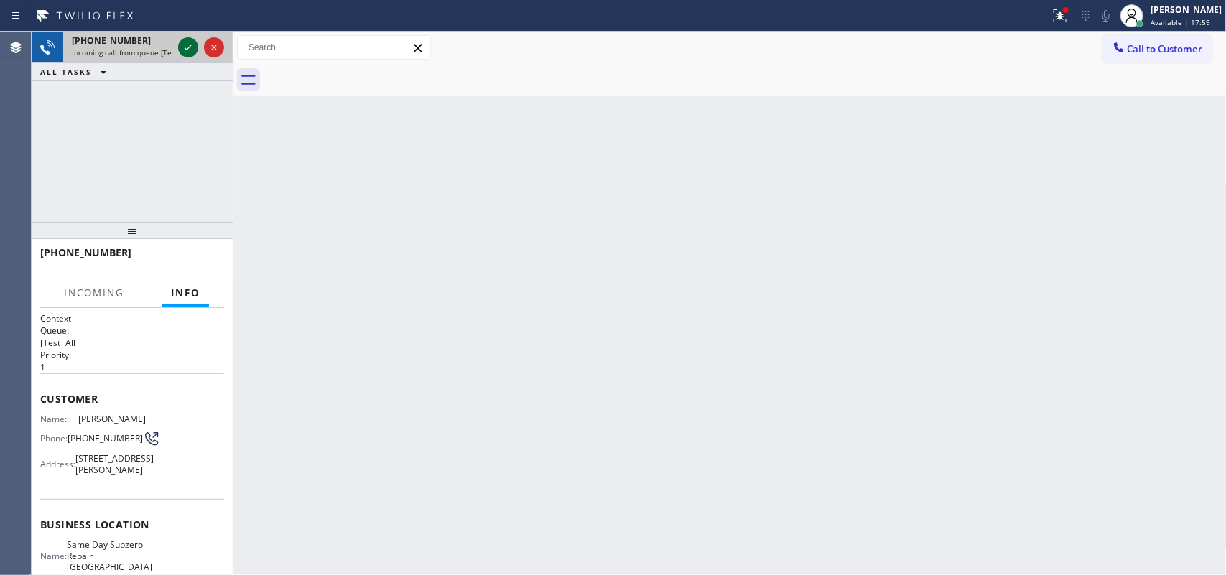
click at [187, 45] on icon at bounding box center [188, 47] width 17 height 17
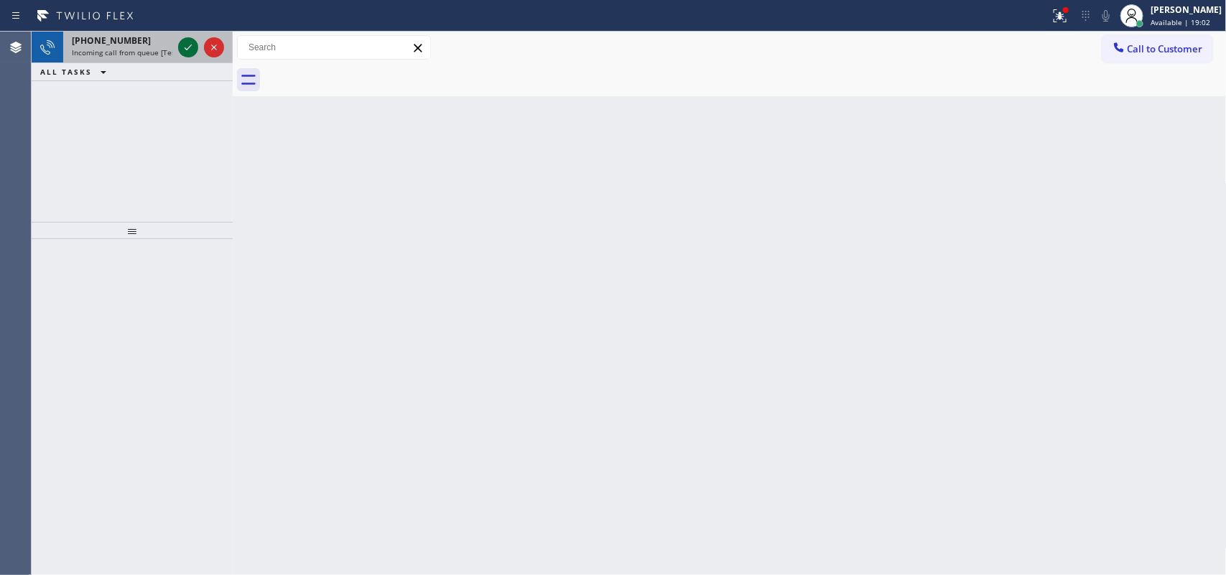
click at [187, 42] on icon at bounding box center [188, 47] width 17 height 17
click at [185, 41] on icon at bounding box center [188, 47] width 17 height 17
click at [187, 45] on icon at bounding box center [188, 47] width 17 height 17
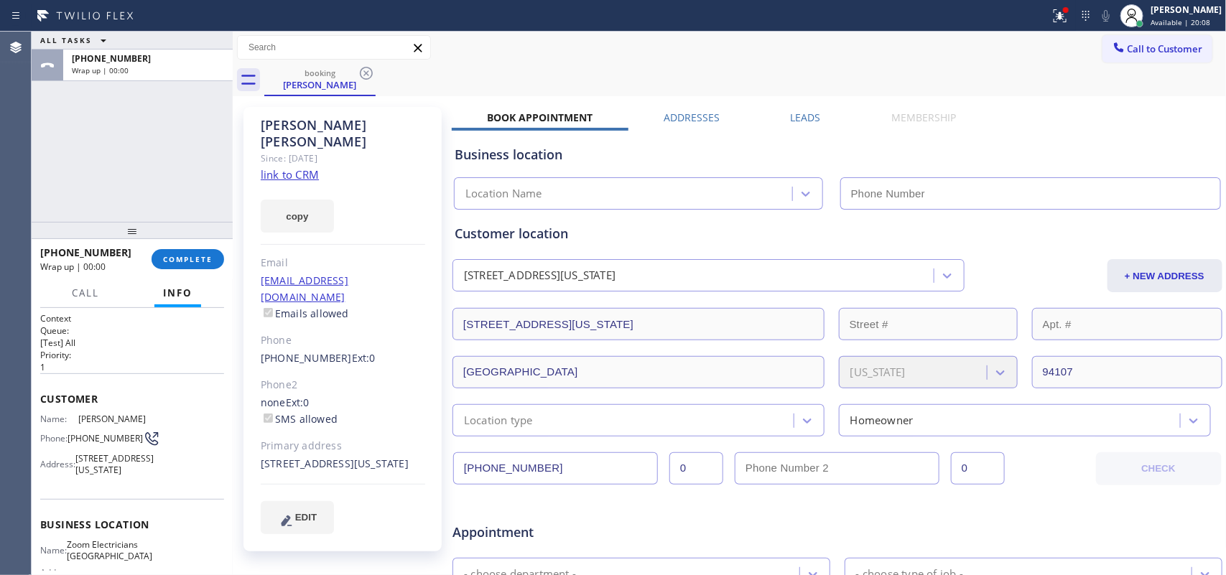
type input "[PHONE_NUMBER]"
click at [178, 260] on span "COMPLETE" at bounding box center [188, 259] width 50 height 10
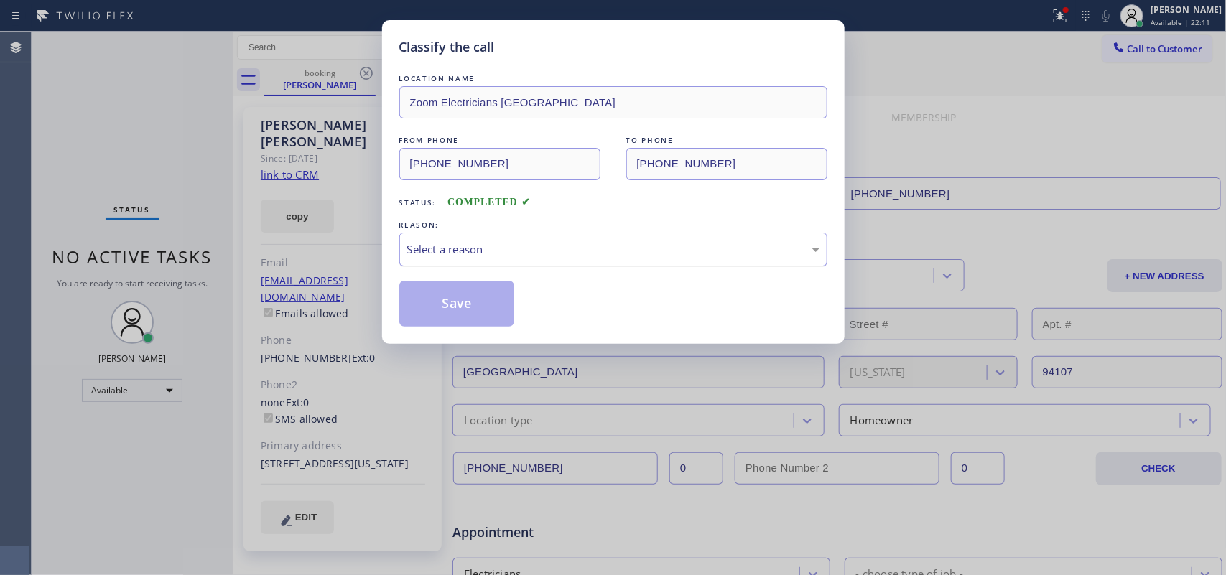
click at [518, 248] on div "Select a reason" at bounding box center [613, 249] width 412 height 17
click at [483, 357] on div "Classify the call LOCATION NAME Zoom Electricians [GEOGRAPHIC_DATA] FROM PHONE …" at bounding box center [613, 287] width 1226 height 575
click at [483, 312] on button "Save" at bounding box center [457, 304] width 116 height 46
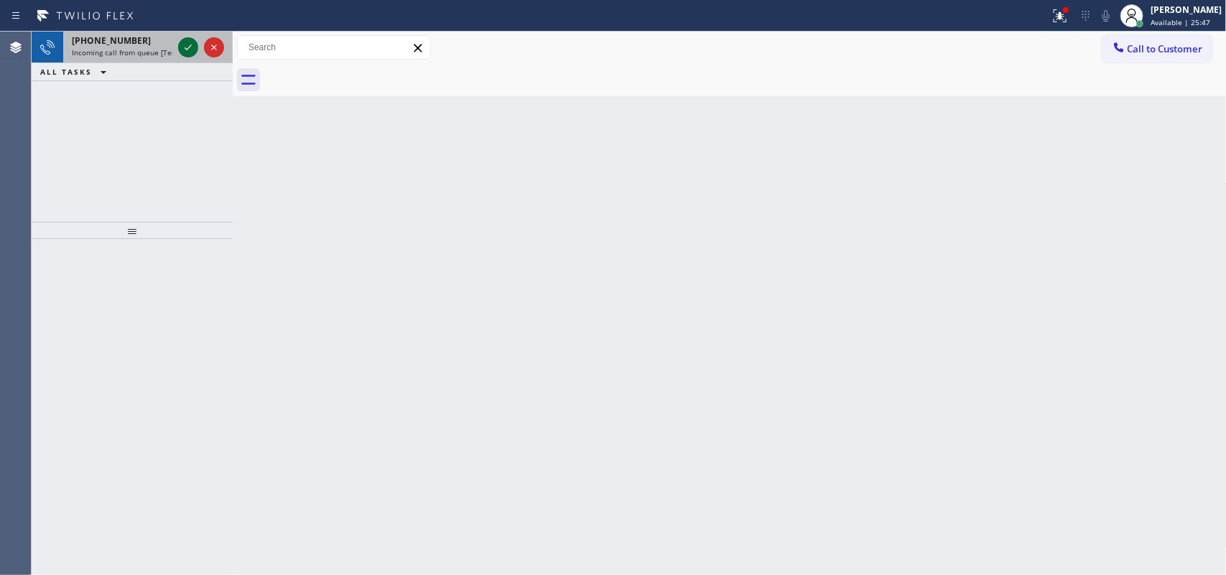
click at [183, 50] on icon at bounding box center [188, 47] width 17 height 17
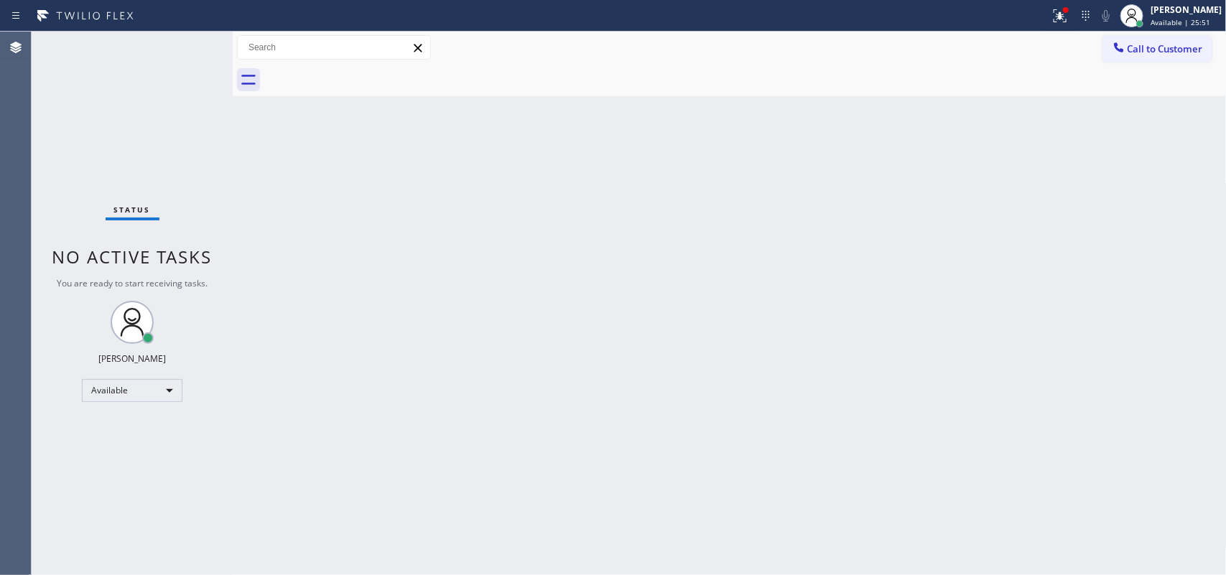
click at [187, 51] on div "Status No active tasks You are ready to start receiving tasks. [PERSON_NAME] Av…" at bounding box center [132, 304] width 201 height 544
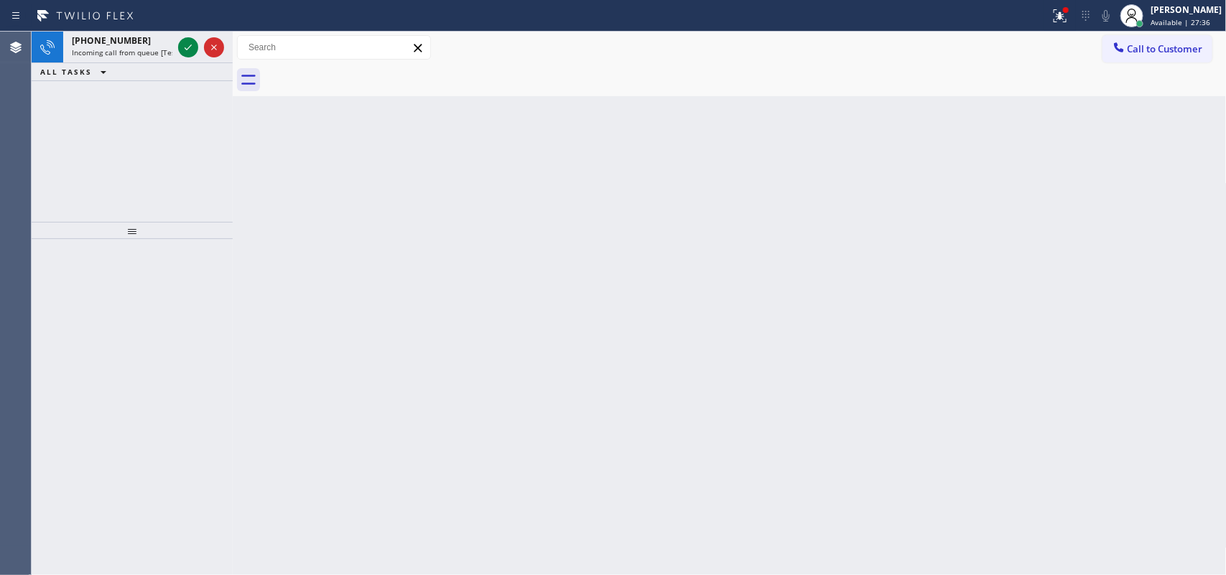
click at [187, 51] on icon at bounding box center [188, 47] width 17 height 17
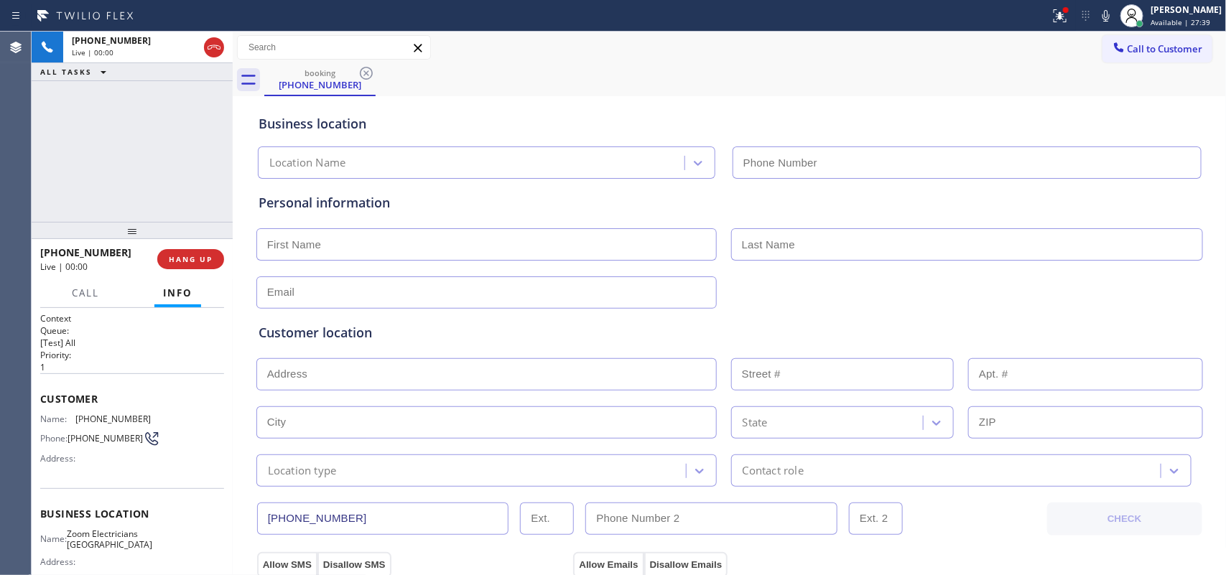
type input "[PHONE_NUMBER]"
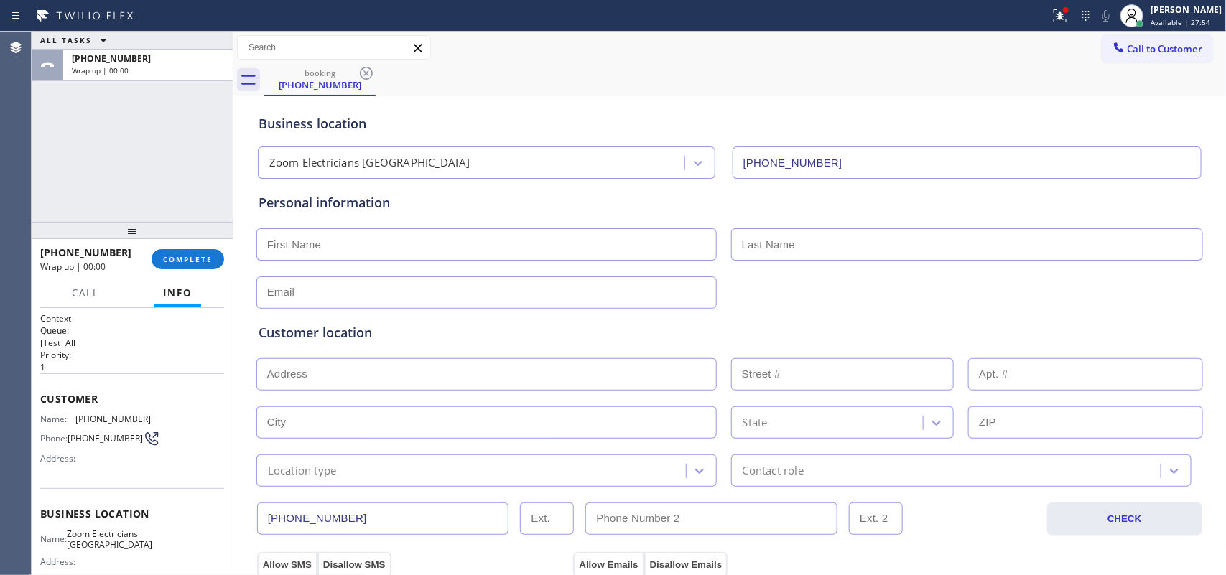
scroll to position [170, 0]
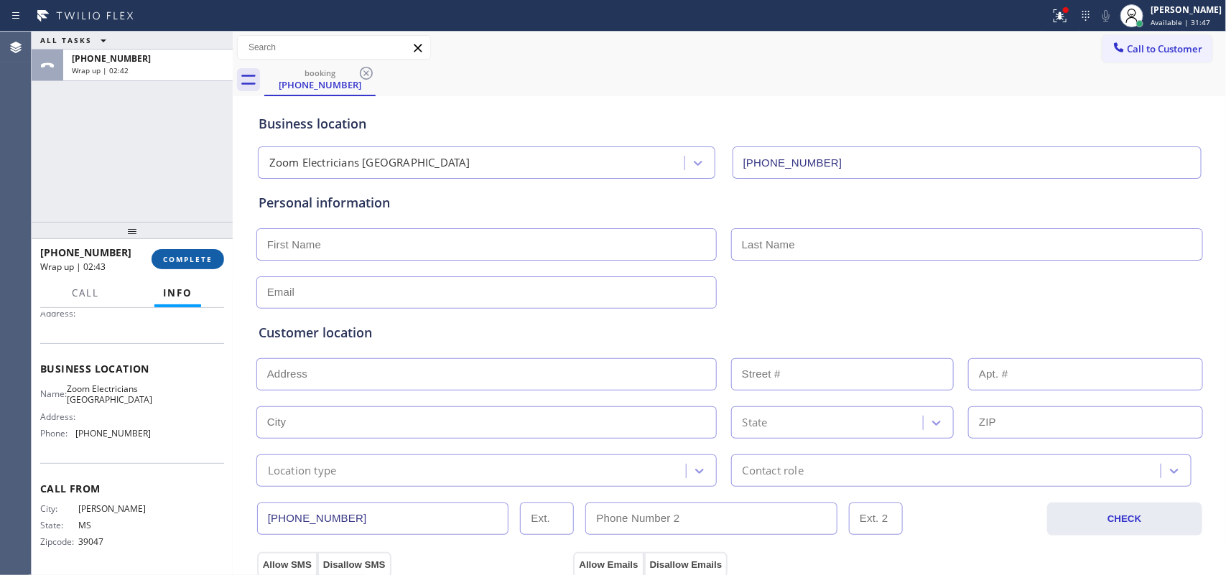
click at [208, 262] on span "COMPLETE" at bounding box center [188, 259] width 50 height 10
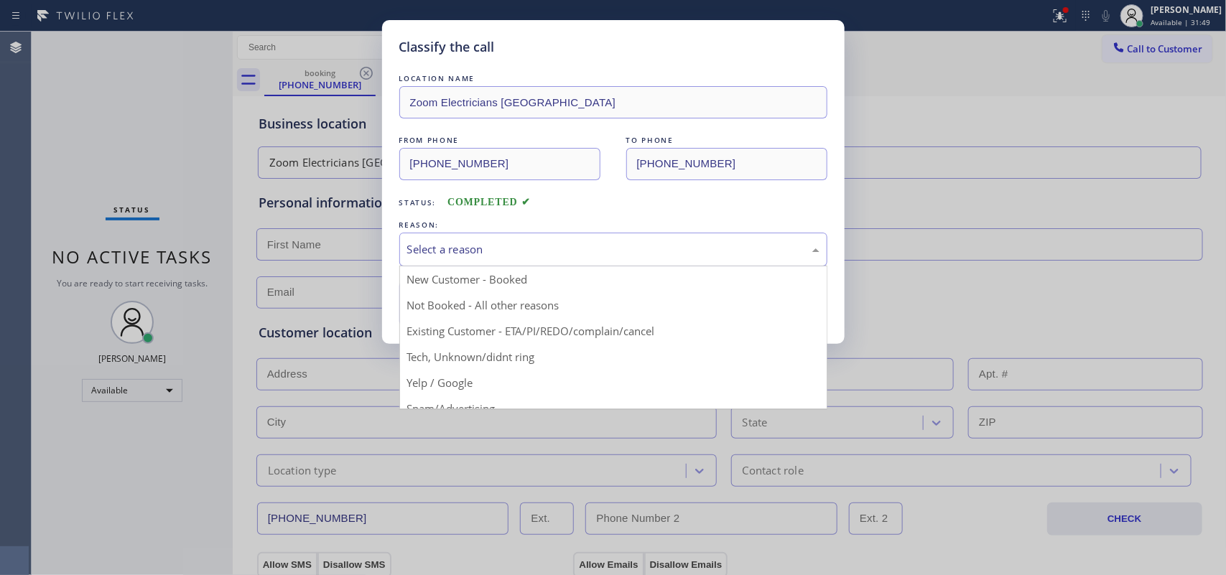
click at [458, 246] on div "Select a reason" at bounding box center [613, 249] width 412 height 17
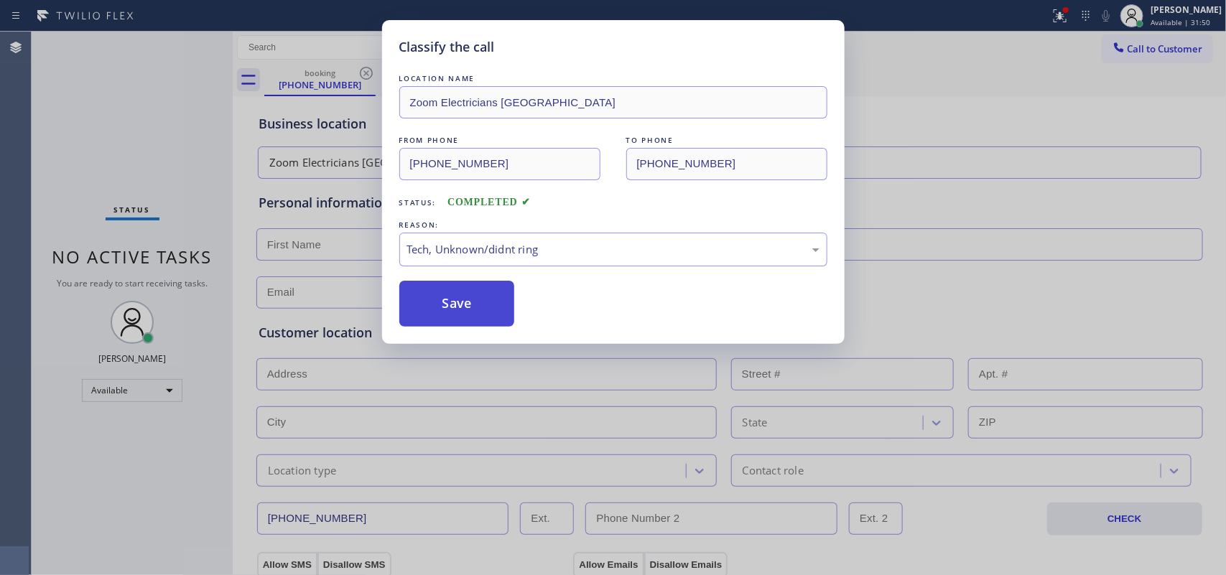
click at [480, 316] on button "Save" at bounding box center [457, 304] width 116 height 46
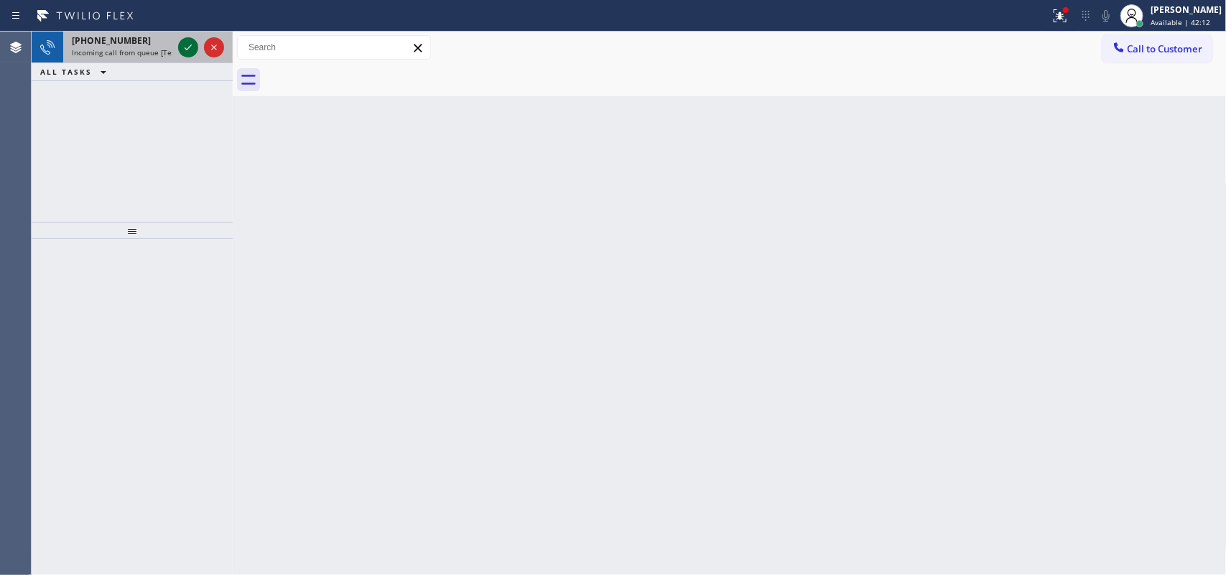
click at [177, 47] on div at bounding box center [201, 48] width 52 height 32
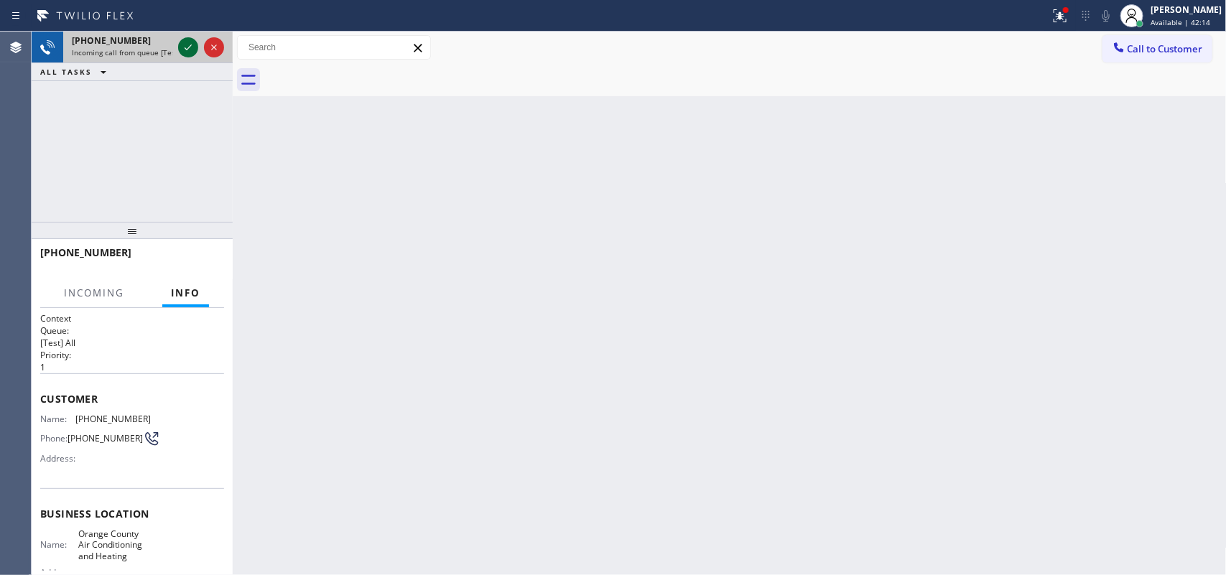
click at [187, 47] on icon at bounding box center [188, 47] width 17 height 17
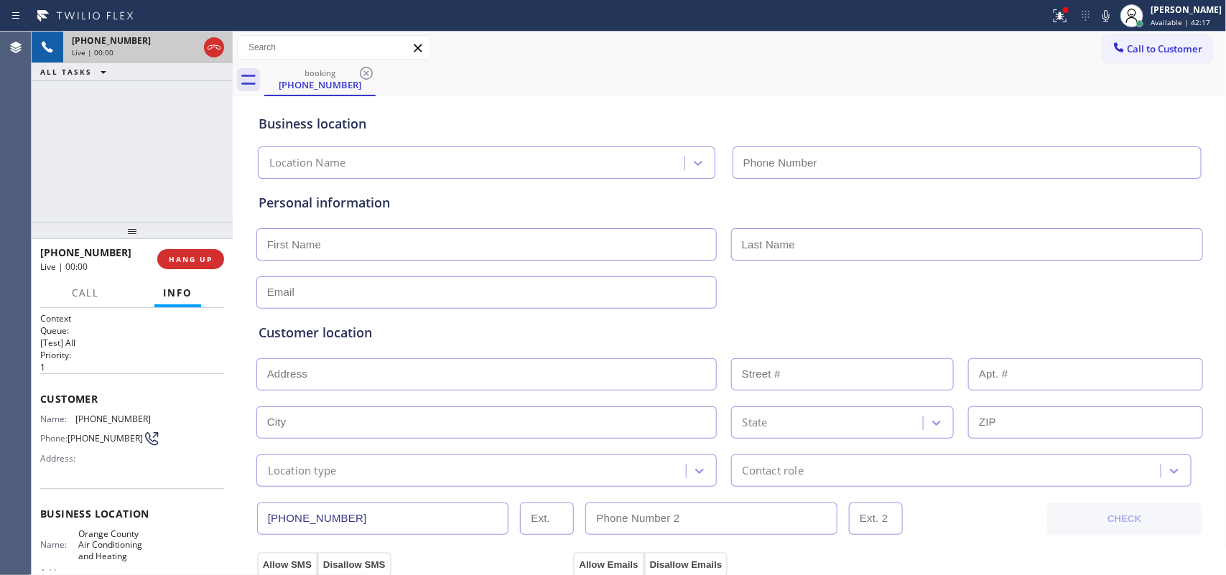
type input "[PHONE_NUMBER]"
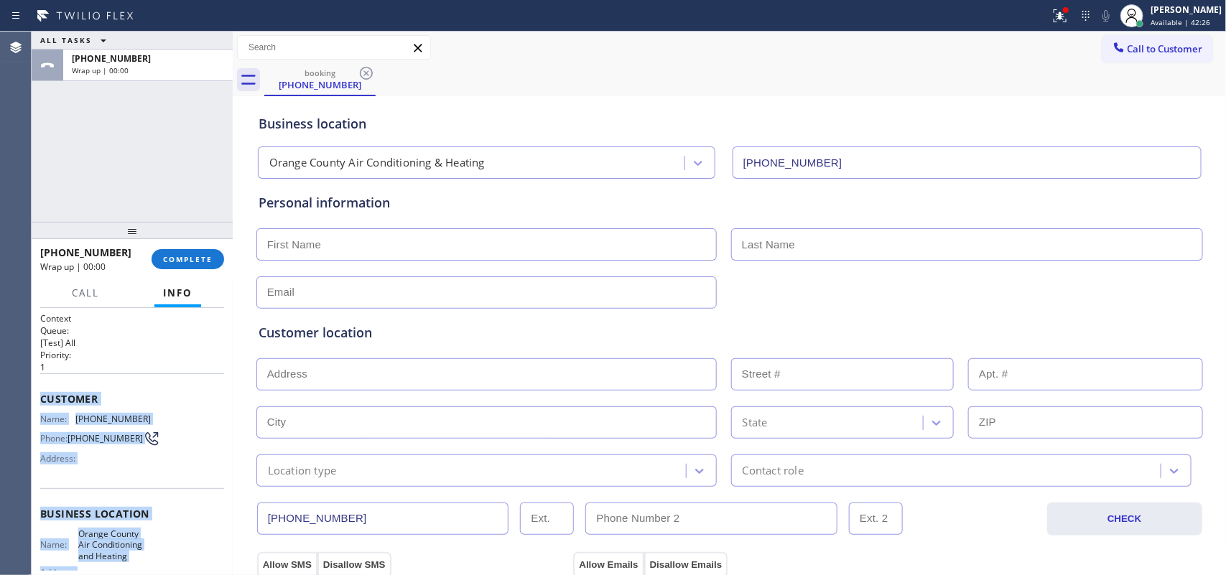
drag, startPoint x: 148, startPoint y: 439, endPoint x: 39, endPoint y: 395, distance: 117.0
click at [40, 395] on div "Context Queue: [Test] All Priority: 1 Customer Name: [PHONE_NUMBER] Phone: [PHO…" at bounding box center [132, 520] width 184 height 416
copy div "Customer Name: [PHONE_NUMBER] Phone: [PHONE_NUMBER] Address: Business location …"
click at [195, 256] on span "COMPLETE" at bounding box center [188, 259] width 50 height 10
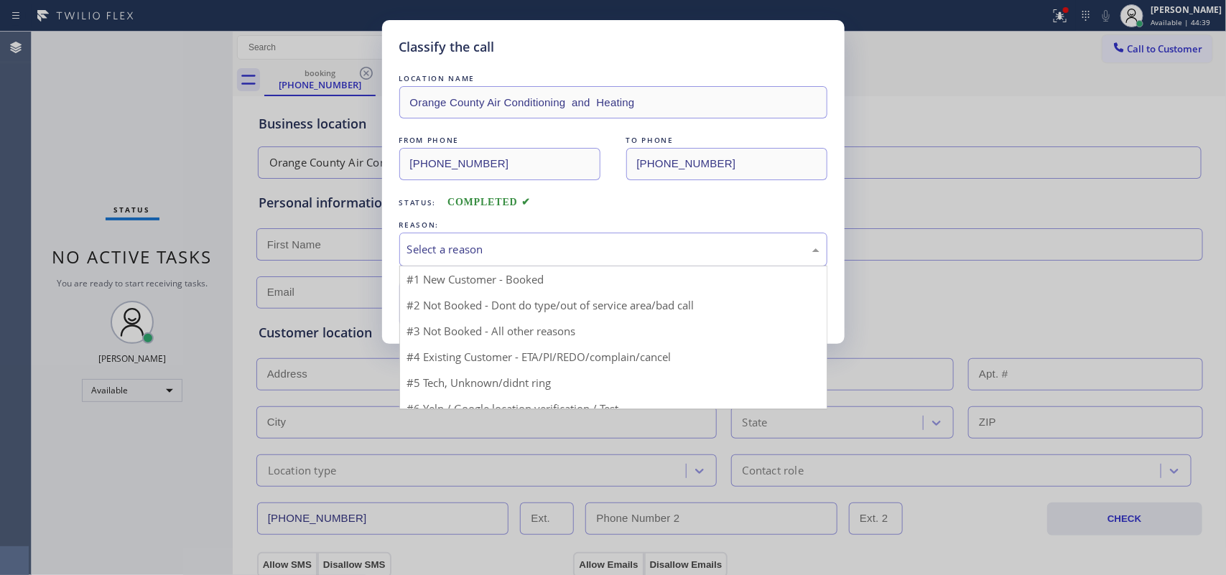
click at [425, 249] on div "Select a reason" at bounding box center [613, 249] width 412 height 17
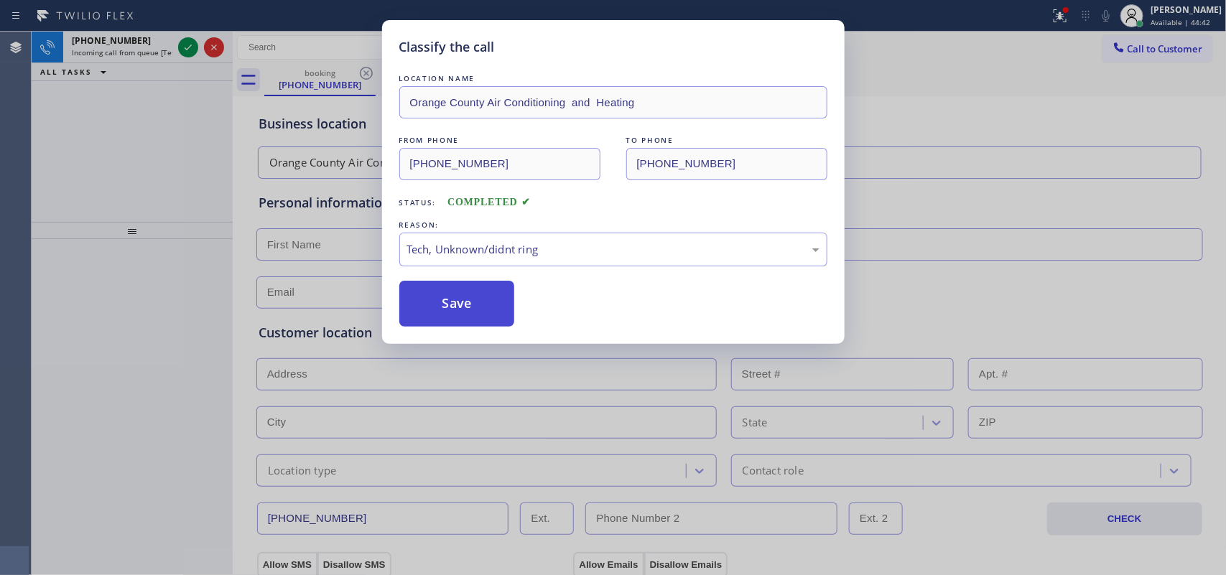
click at [468, 315] on button "Save" at bounding box center [457, 304] width 116 height 46
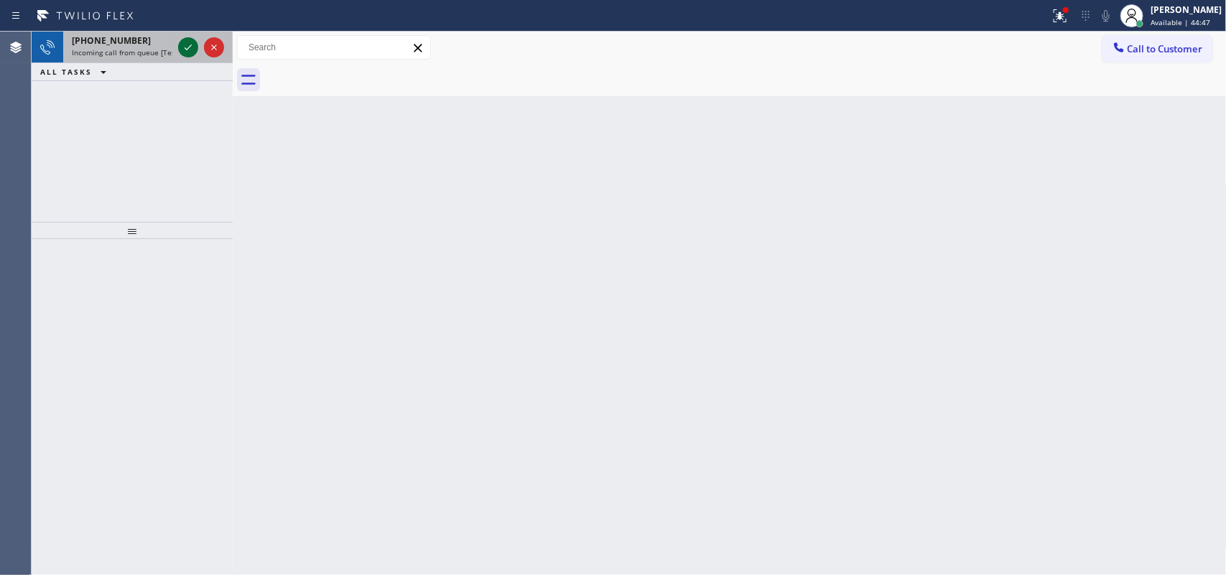
click at [187, 45] on icon at bounding box center [188, 47] width 17 height 17
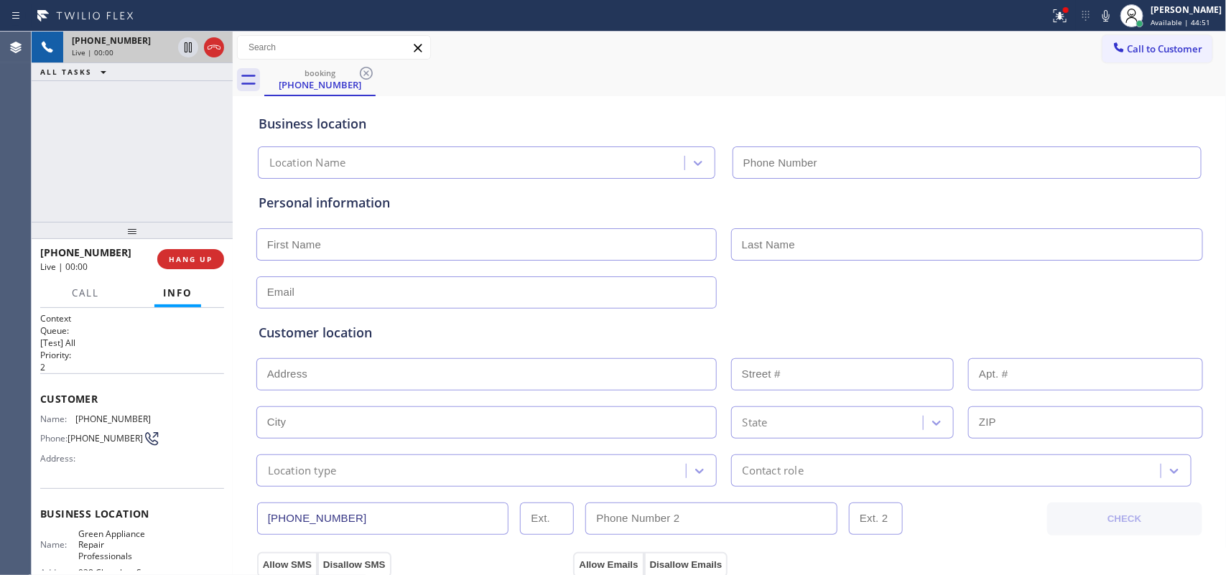
type input "[PHONE_NUMBER]"
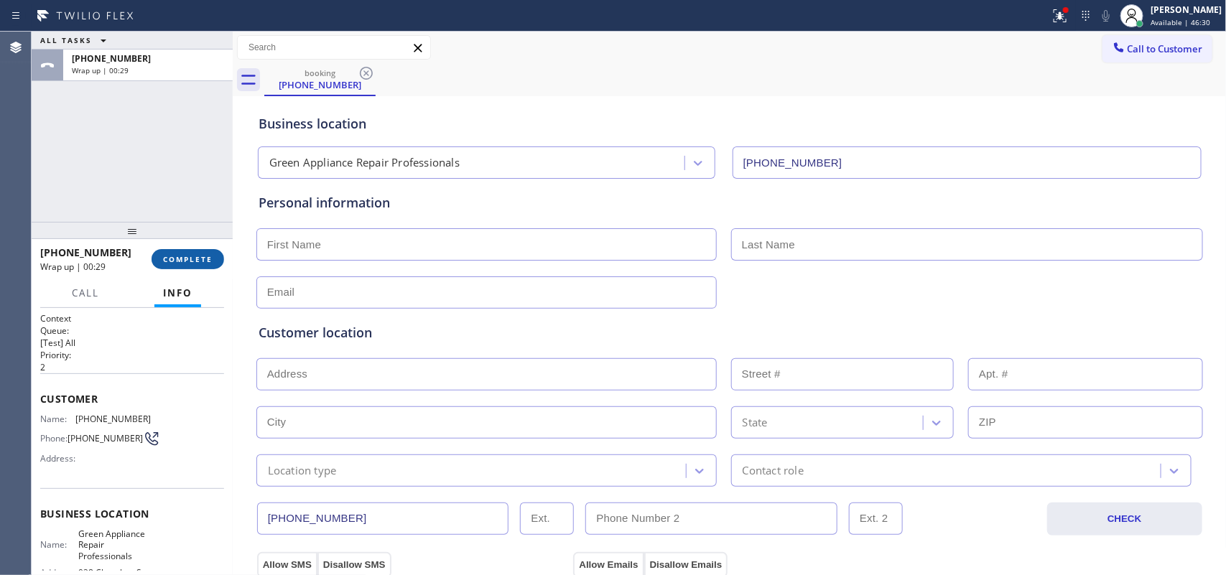
click at [198, 259] on span "COMPLETE" at bounding box center [188, 259] width 50 height 10
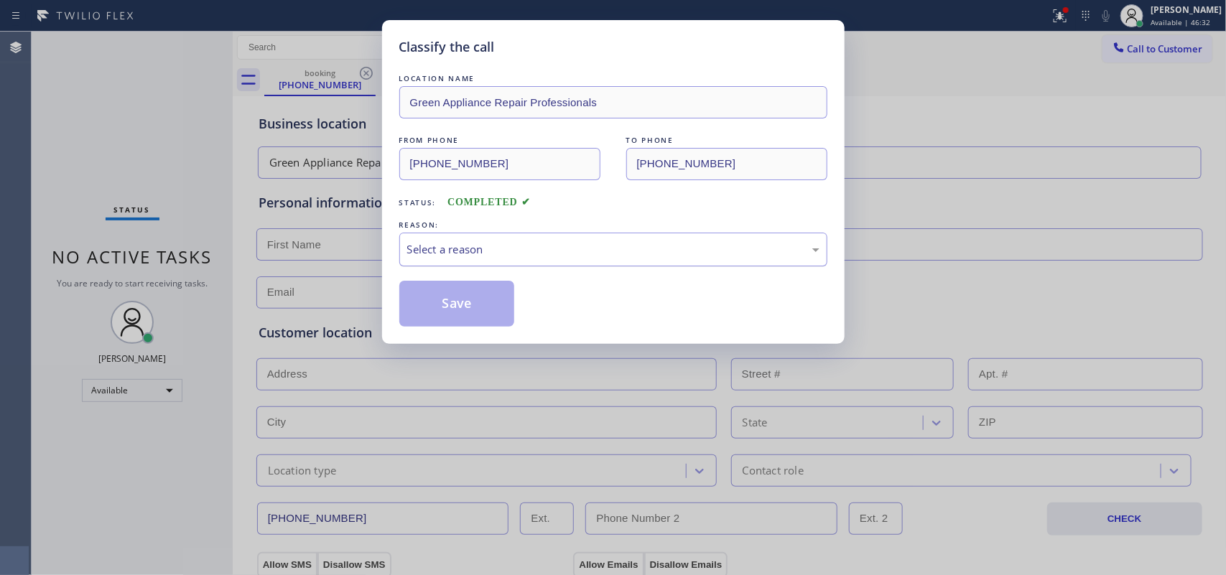
click at [694, 241] on div "Select a reason" at bounding box center [613, 249] width 412 height 17
click at [467, 289] on button "Save" at bounding box center [457, 304] width 116 height 46
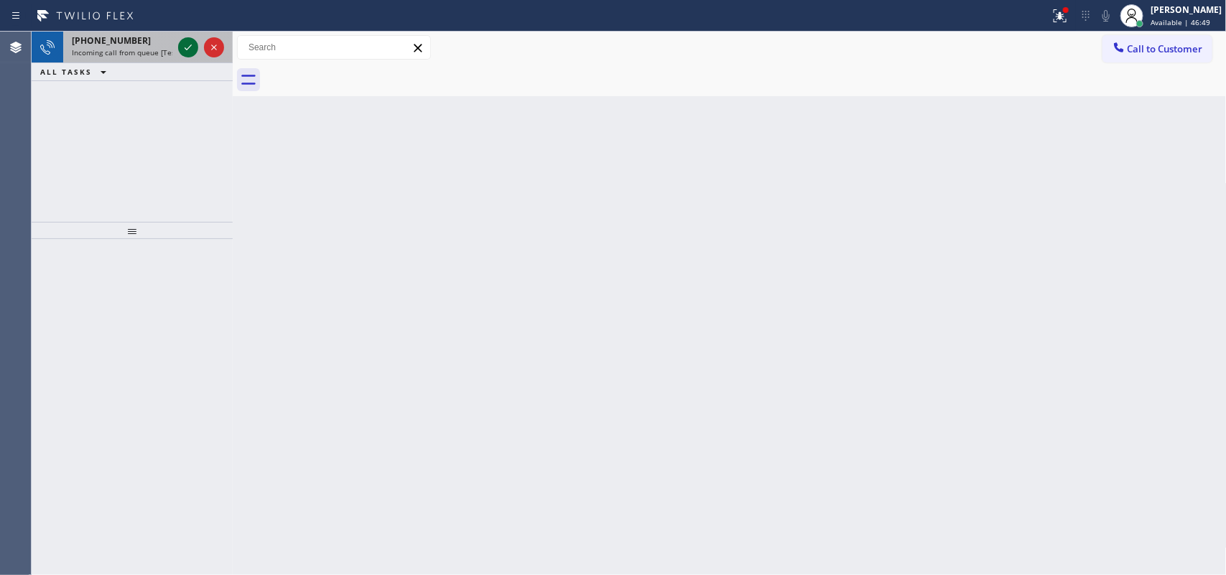
click at [181, 48] on icon at bounding box center [188, 47] width 17 height 17
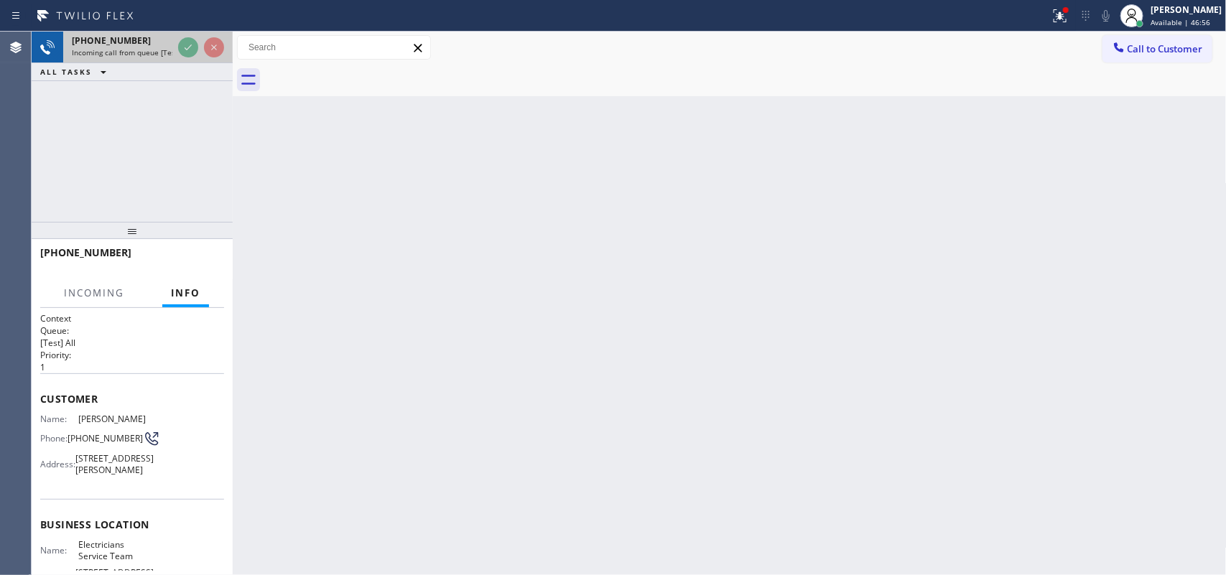
click at [126, 39] on span "[PHONE_NUMBER]" at bounding box center [111, 40] width 79 height 12
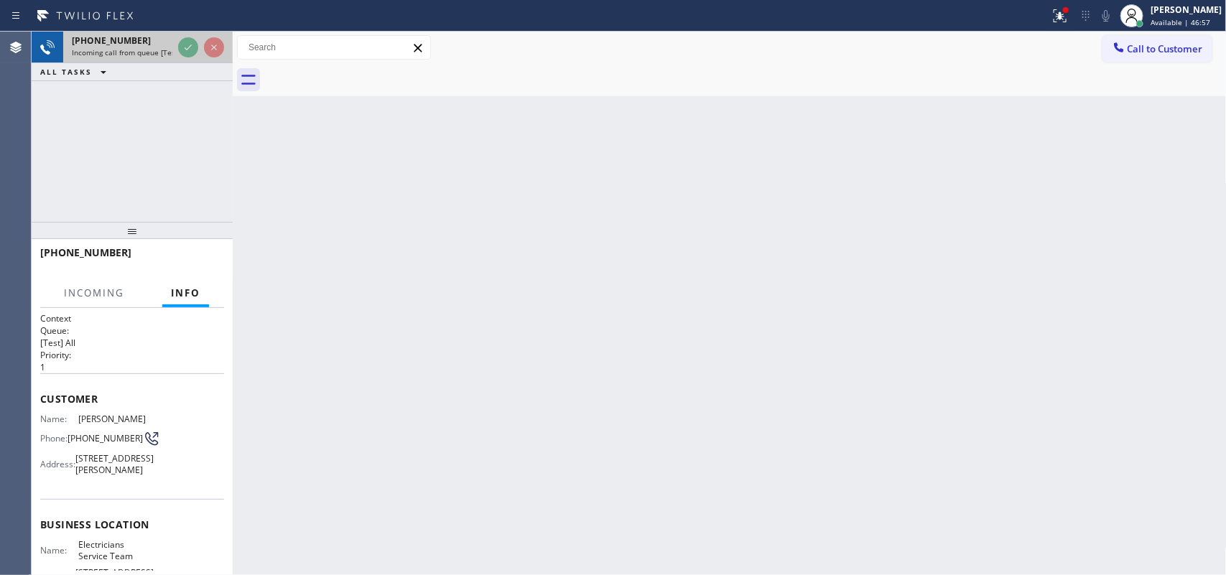
click at [126, 39] on span "[PHONE_NUMBER]" at bounding box center [111, 40] width 79 height 12
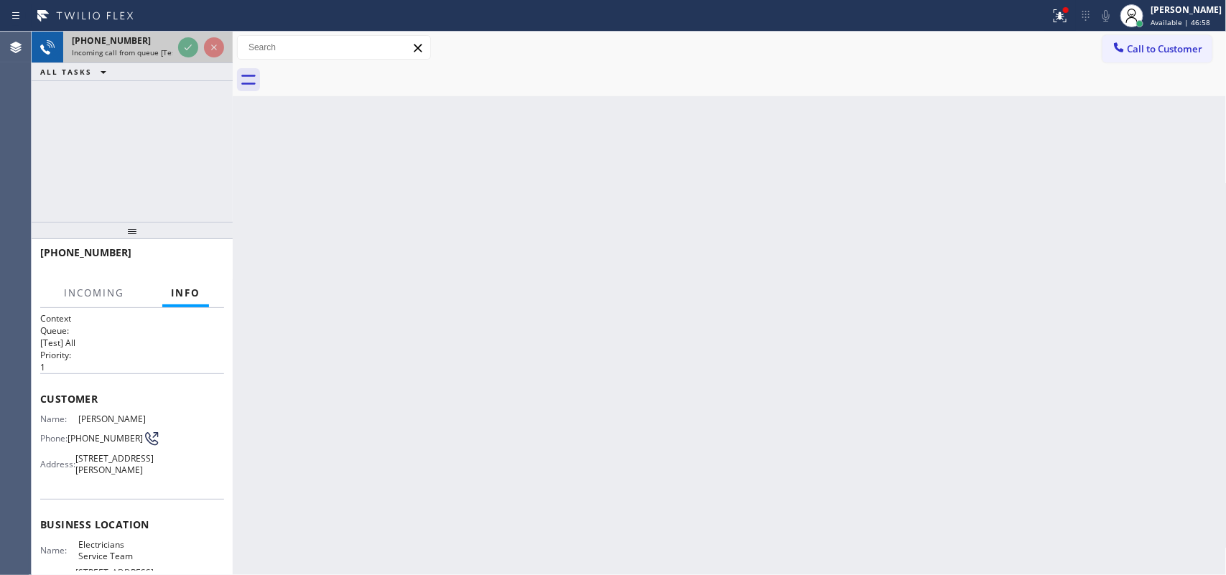
click at [126, 45] on span "[PHONE_NUMBER]" at bounding box center [111, 40] width 79 height 12
click at [108, 282] on button "Incoming" at bounding box center [94, 293] width 78 height 28
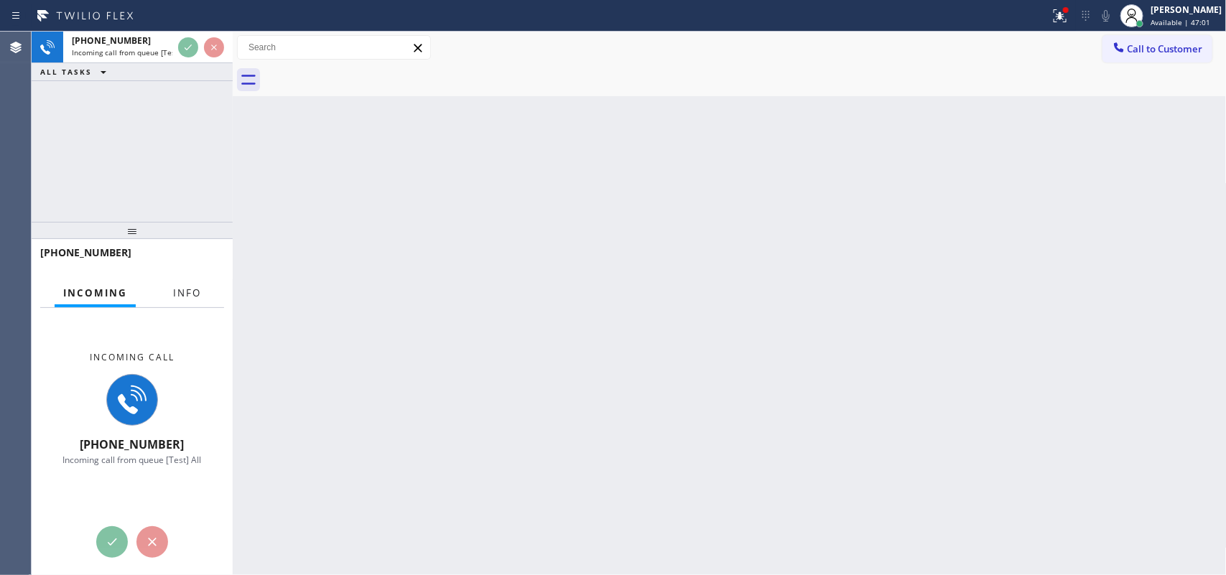
click at [178, 292] on span "Info" at bounding box center [187, 293] width 28 height 13
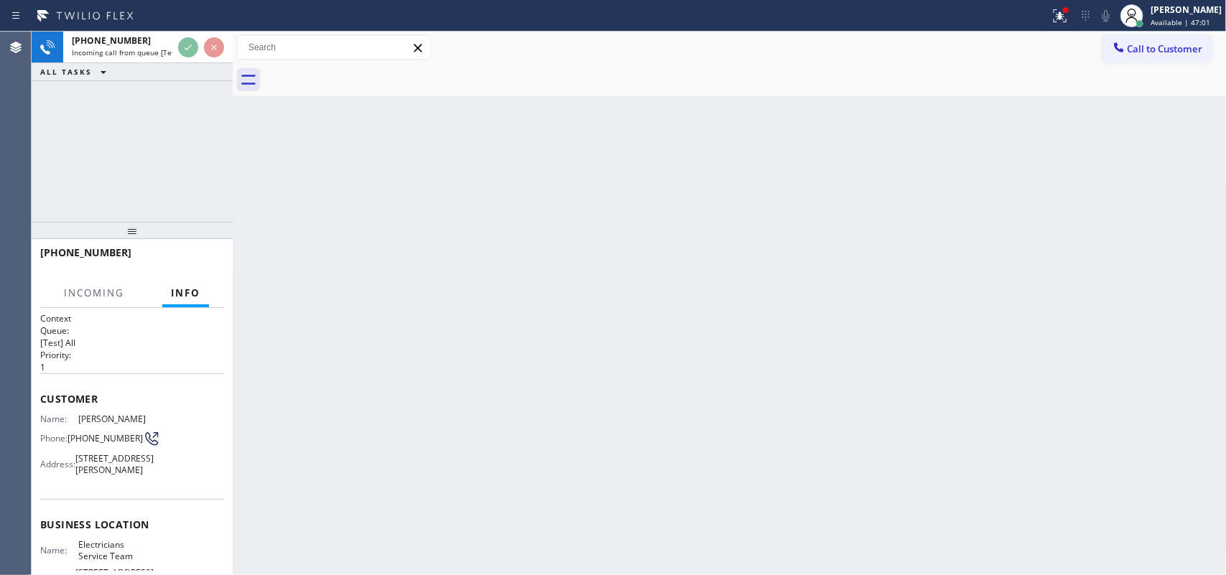
click at [180, 291] on span "Info" at bounding box center [185, 293] width 29 height 13
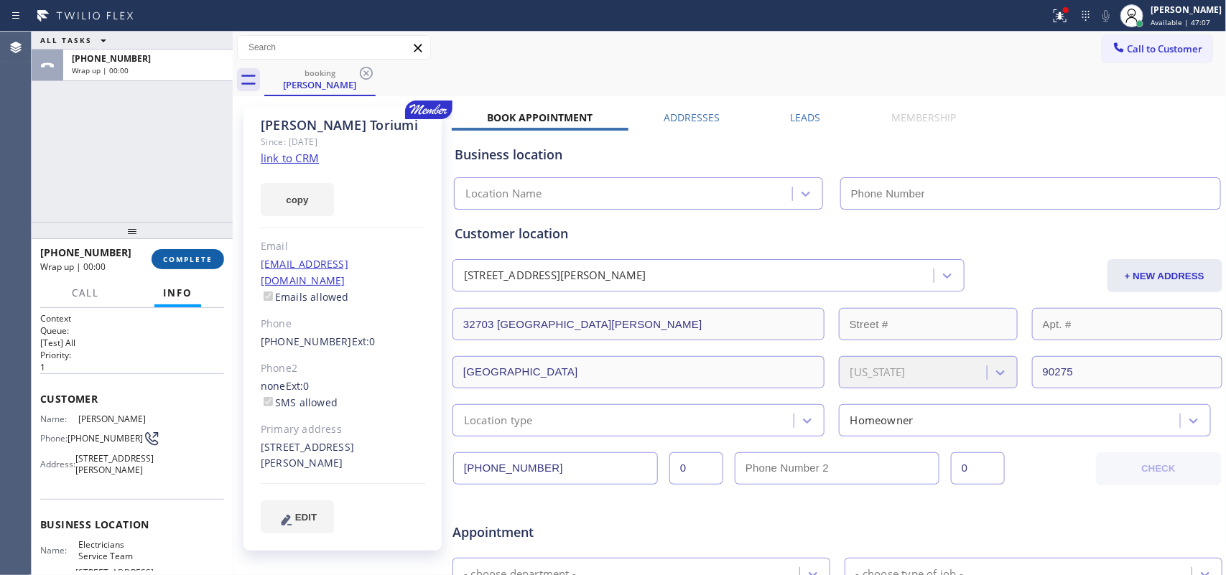
type input "[PHONE_NUMBER]"
click at [303, 159] on link "link to CRM" at bounding box center [290, 158] width 58 height 14
click at [188, 251] on button "COMPLETE" at bounding box center [188, 259] width 73 height 20
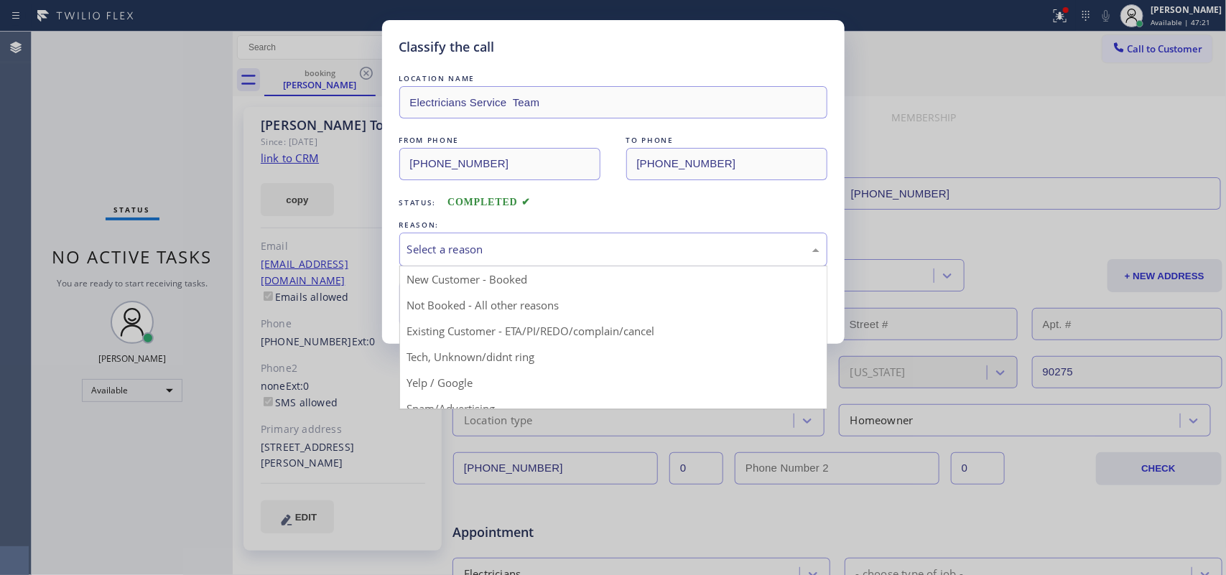
click at [460, 253] on div "Select a reason" at bounding box center [613, 249] width 412 height 17
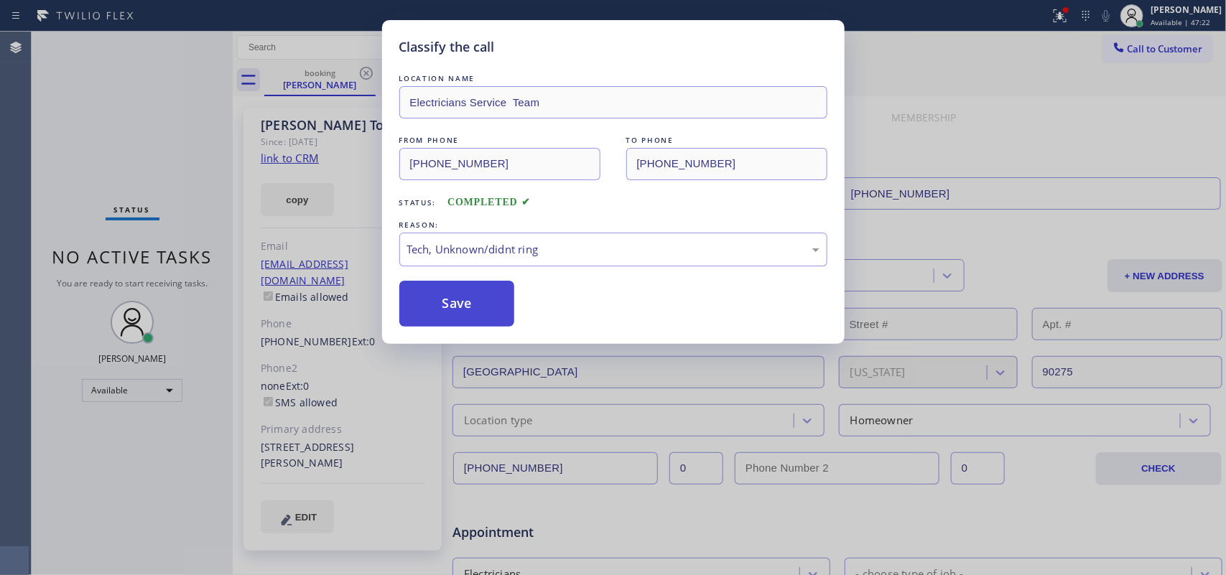
click at [496, 307] on button "Save" at bounding box center [457, 304] width 116 height 46
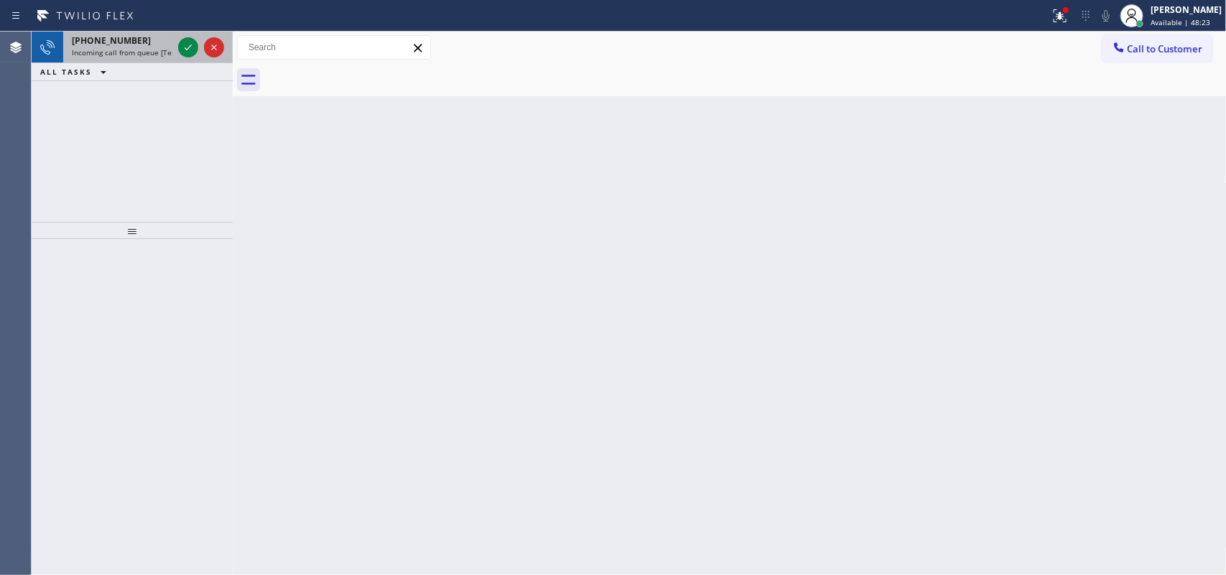
click at [135, 47] on span "Incoming call from queue [Test] All" at bounding box center [131, 52] width 119 height 10
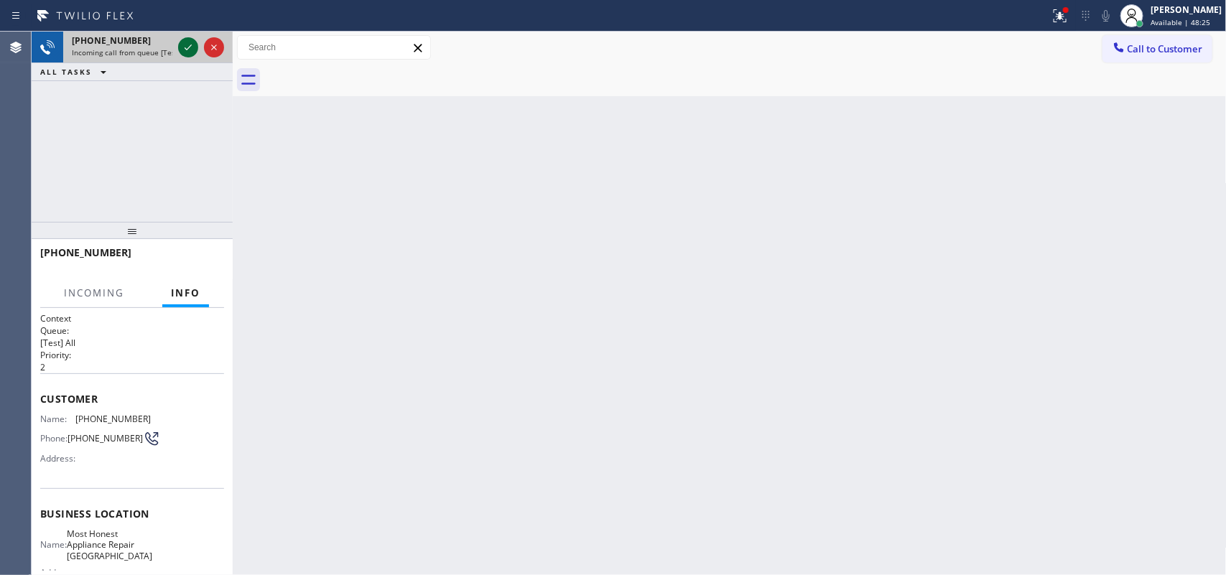
click at [181, 40] on icon at bounding box center [188, 47] width 17 height 17
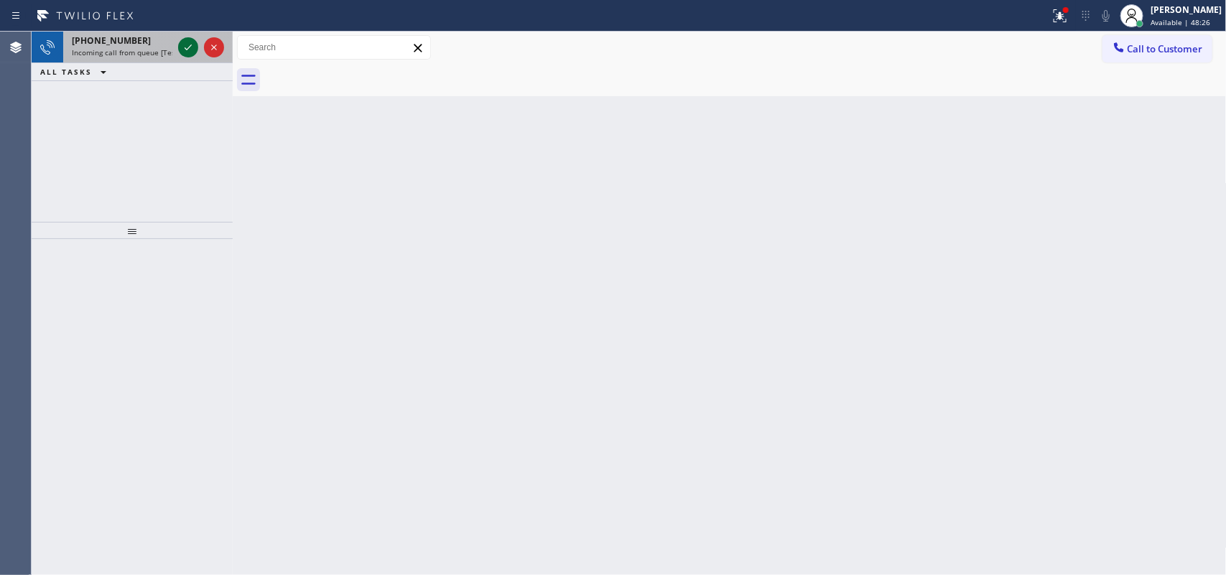
click at [185, 49] on icon at bounding box center [188, 47] width 17 height 17
click at [137, 40] on div "[PHONE_NUMBER]" at bounding box center [122, 40] width 101 height 12
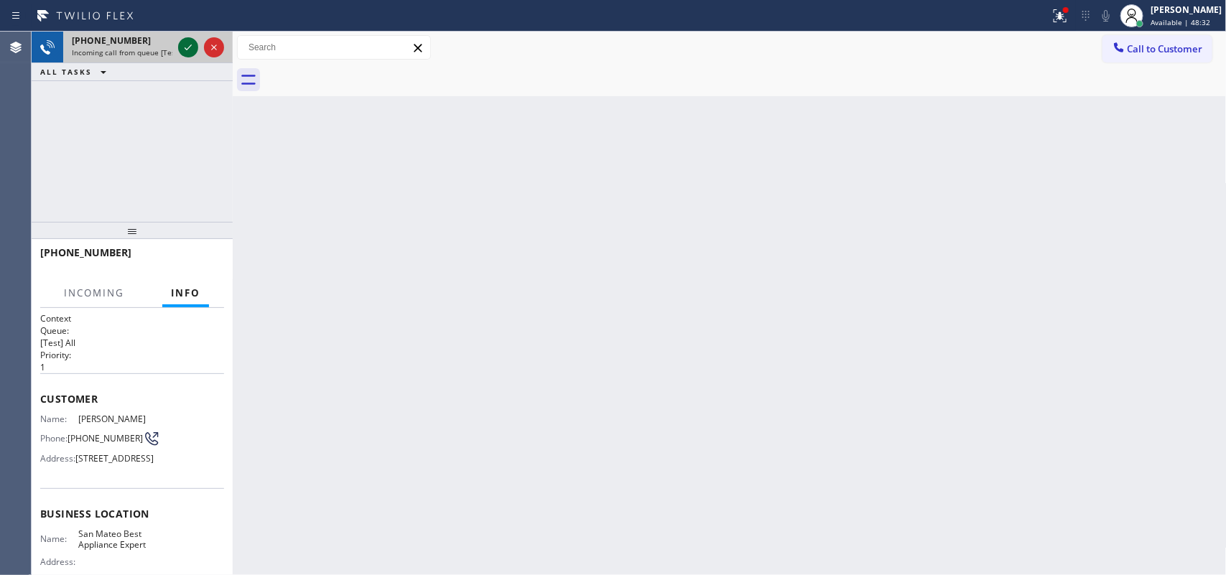
click at [187, 47] on icon at bounding box center [188, 47] width 17 height 17
click at [124, 50] on span "Incoming call from queue [Test] All" at bounding box center [131, 52] width 119 height 10
drag, startPoint x: 124, startPoint y: 50, endPoint x: 131, endPoint y: 55, distance: 8.2
click at [131, 55] on span "Incoming call from queue [Test] All" at bounding box center [131, 52] width 119 height 10
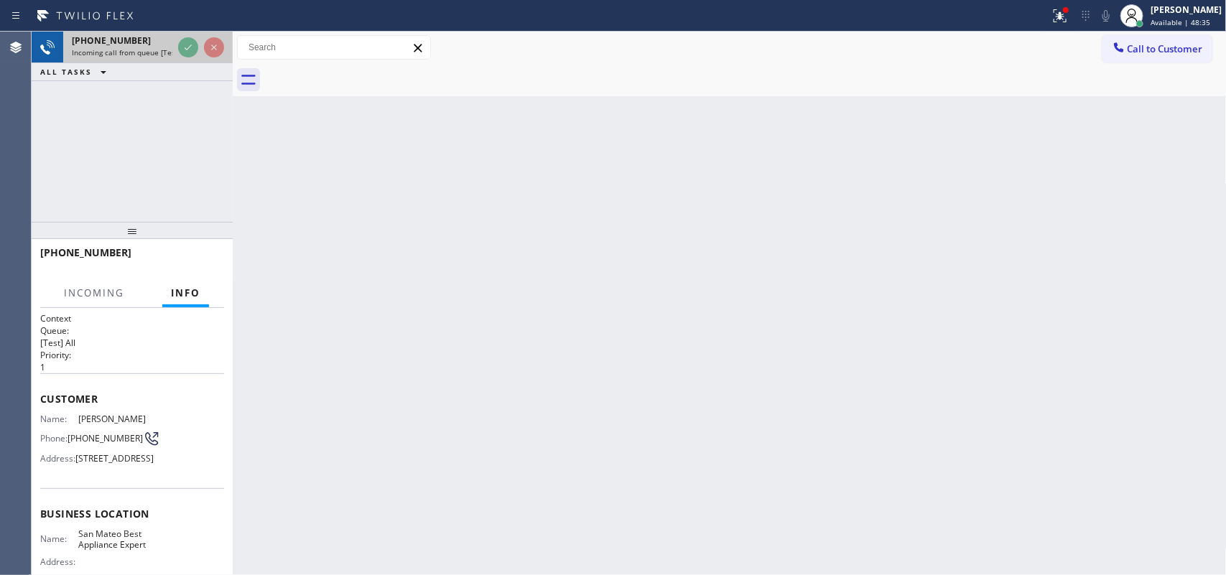
click at [162, 49] on span "Incoming call from queue [Test] All" at bounding box center [131, 52] width 119 height 10
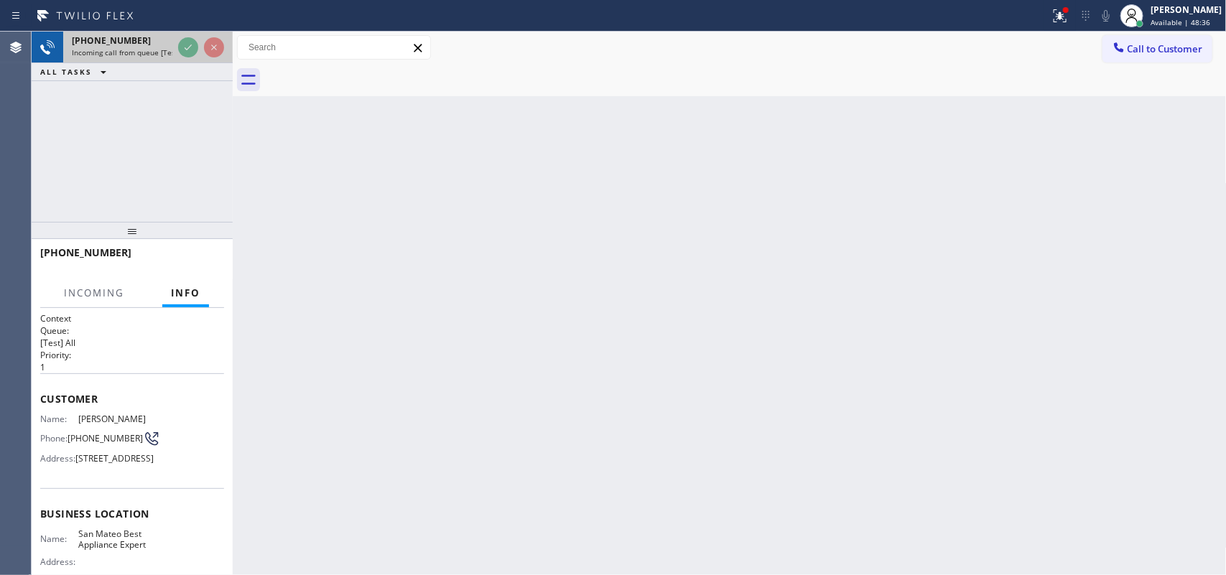
click at [162, 49] on span "Incoming call from queue [Test] All" at bounding box center [131, 52] width 119 height 10
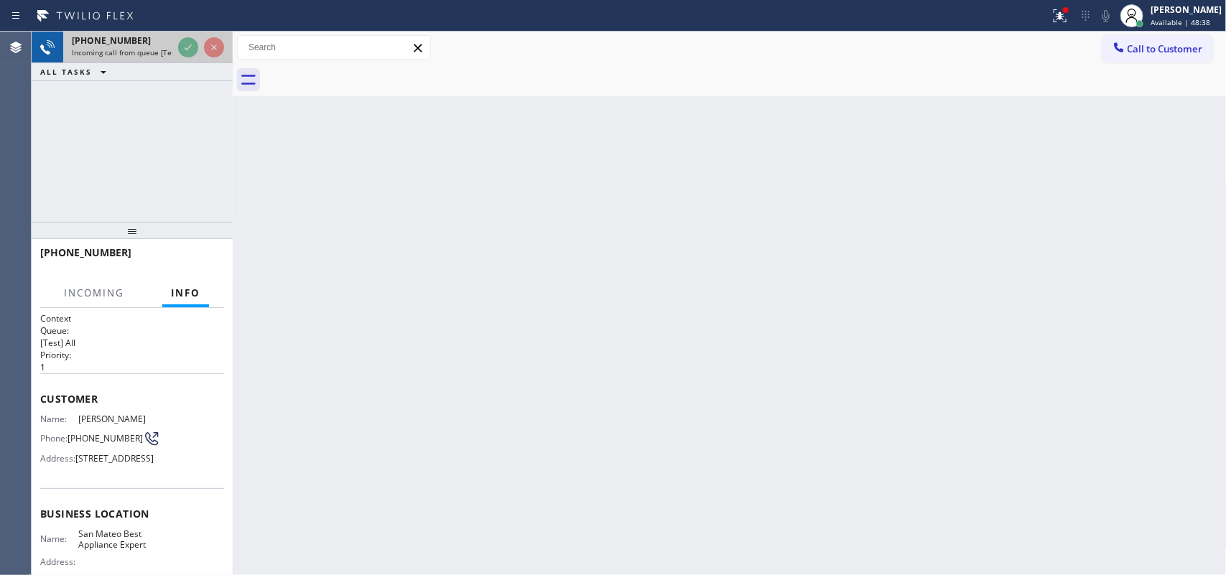
click at [162, 49] on span "Incoming call from queue [Test] All" at bounding box center [131, 52] width 119 height 10
click at [173, 34] on div "[PHONE_NUMBER] Incoming call from queue [Test] All" at bounding box center [119, 48] width 112 height 32
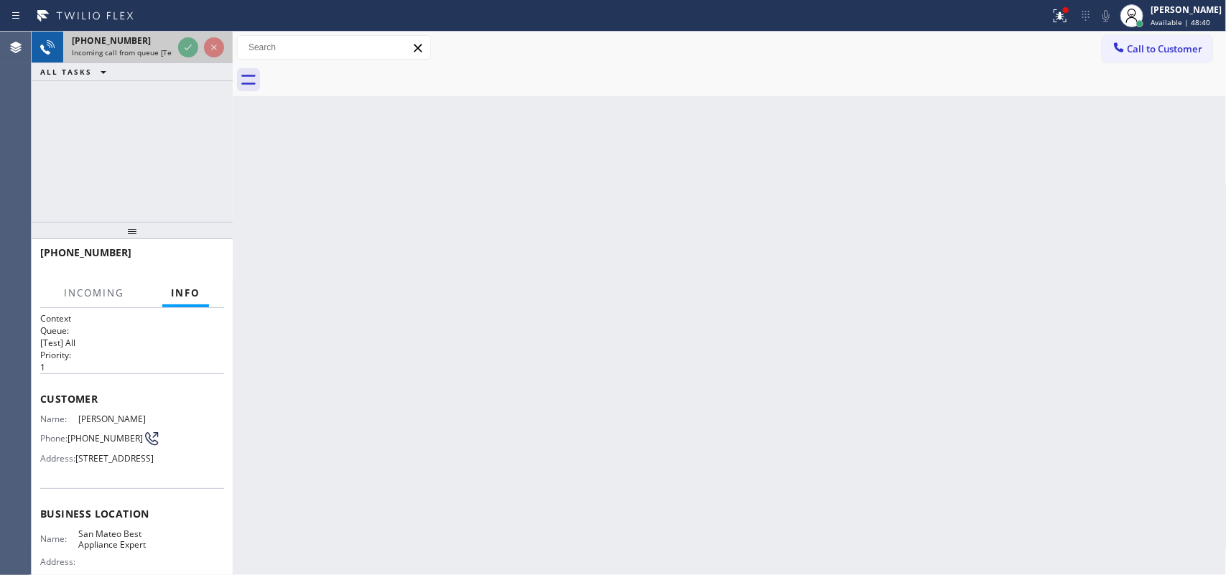
click at [173, 34] on div "[PHONE_NUMBER] Incoming call from queue [Test] All" at bounding box center [119, 48] width 112 height 32
click at [172, 34] on div "[PHONE_NUMBER] Incoming call from queue [Test] All" at bounding box center [119, 48] width 112 height 32
click at [172, 34] on div "[PHONE_NUMBER]" at bounding box center [122, 40] width 101 height 12
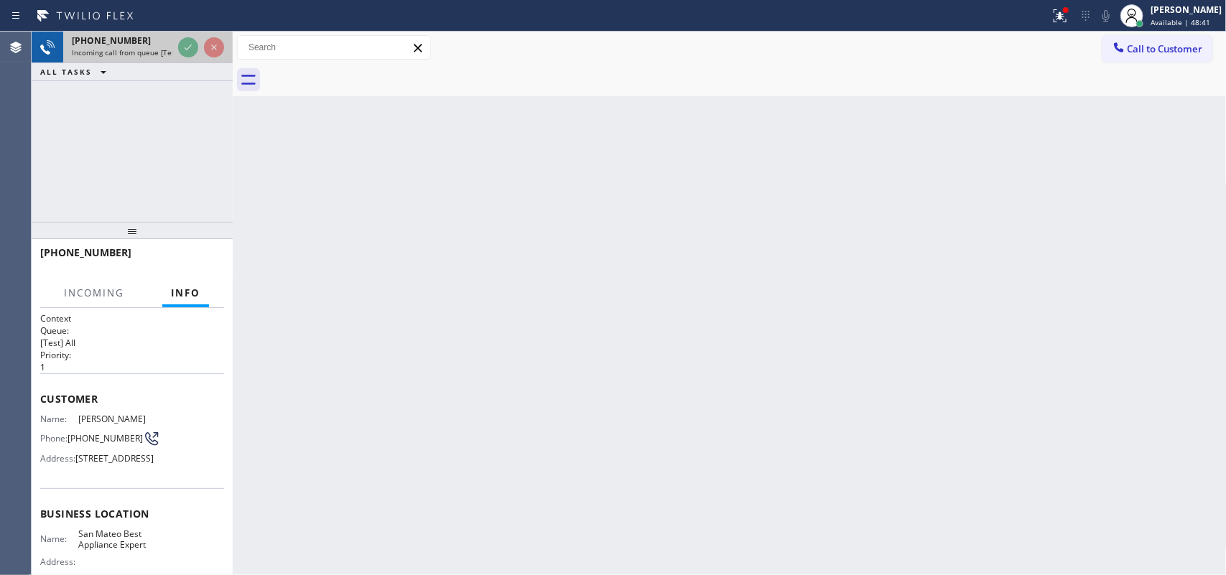
click at [170, 37] on div "[PHONE_NUMBER]" at bounding box center [122, 40] width 101 height 12
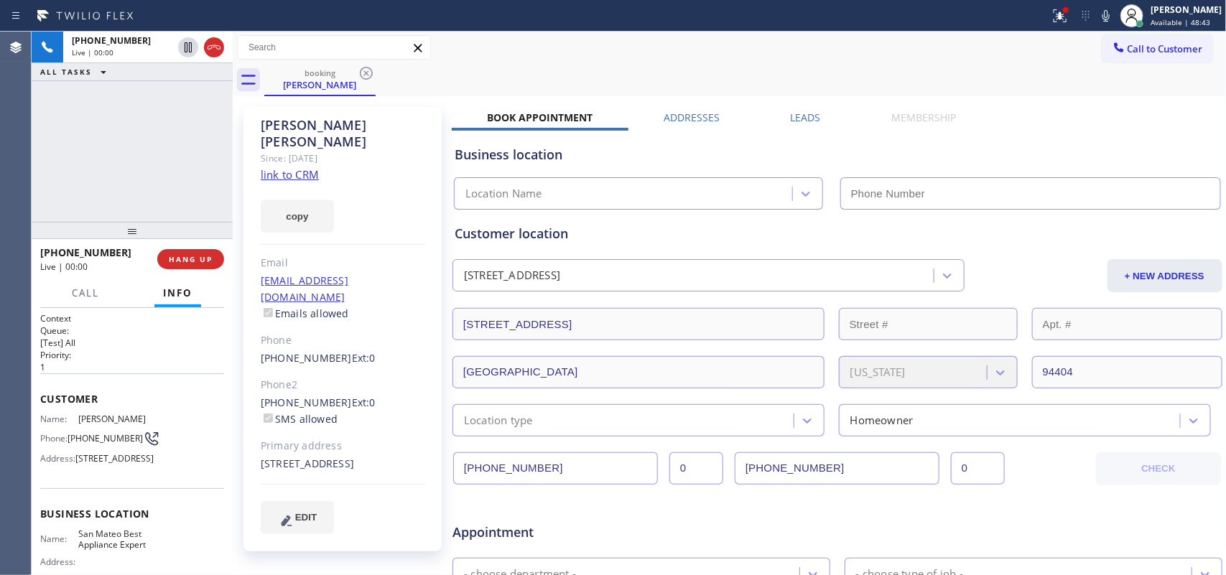
type input "[PHONE_NUMBER]"
click at [303, 167] on link "link to CRM" at bounding box center [290, 174] width 58 height 14
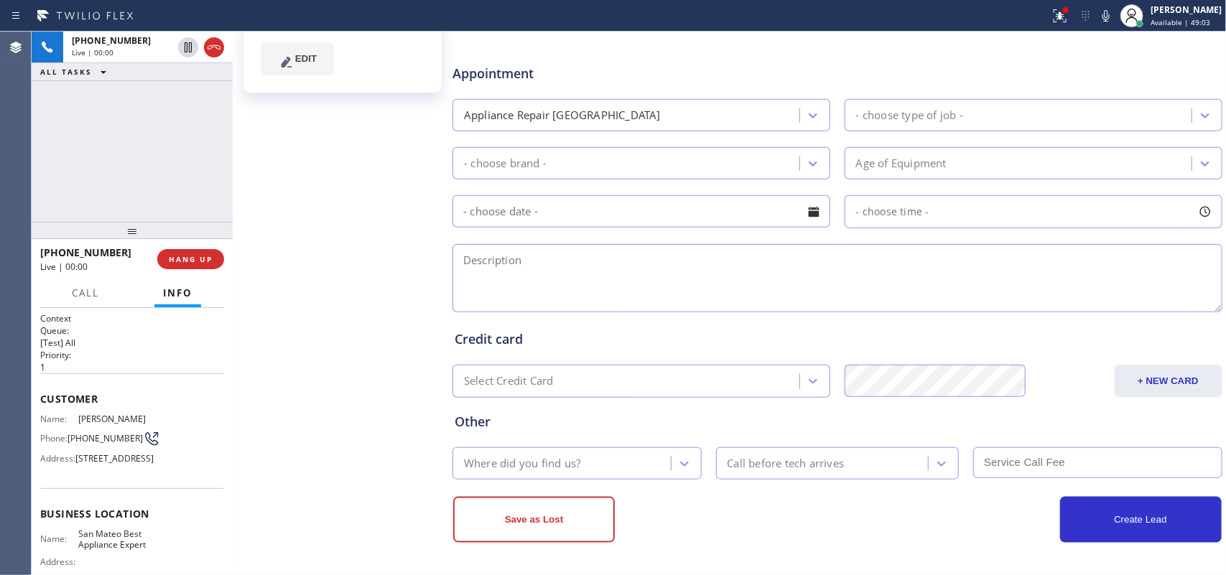
scroll to position [11, 0]
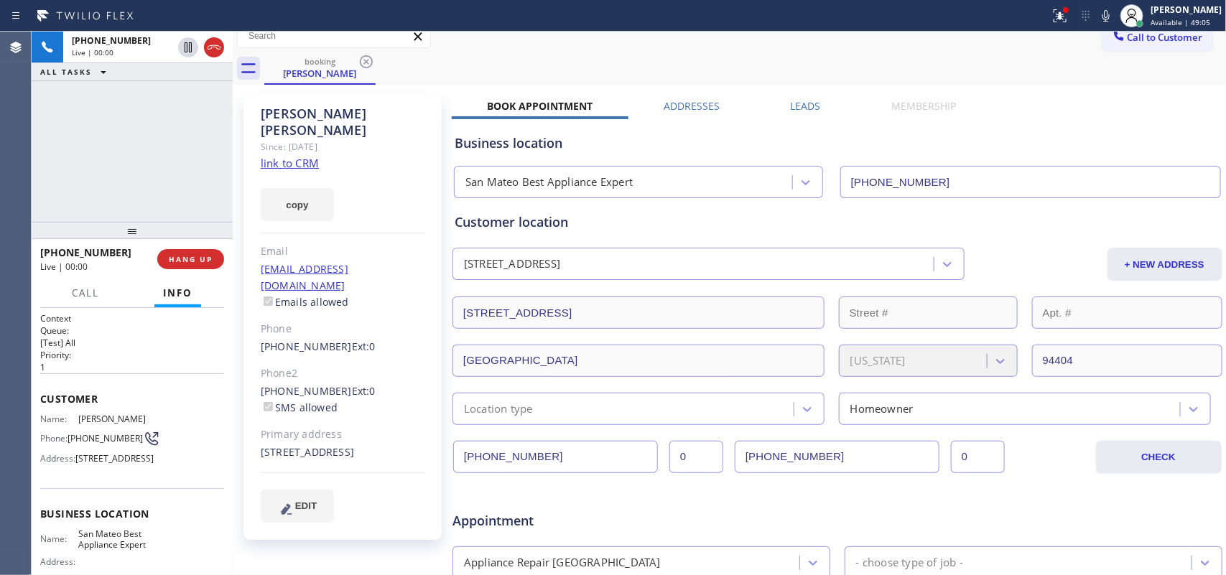
click at [289, 156] on link "link to CRM" at bounding box center [290, 163] width 58 height 14
click at [85, 293] on span "Call" at bounding box center [85, 293] width 27 height 13
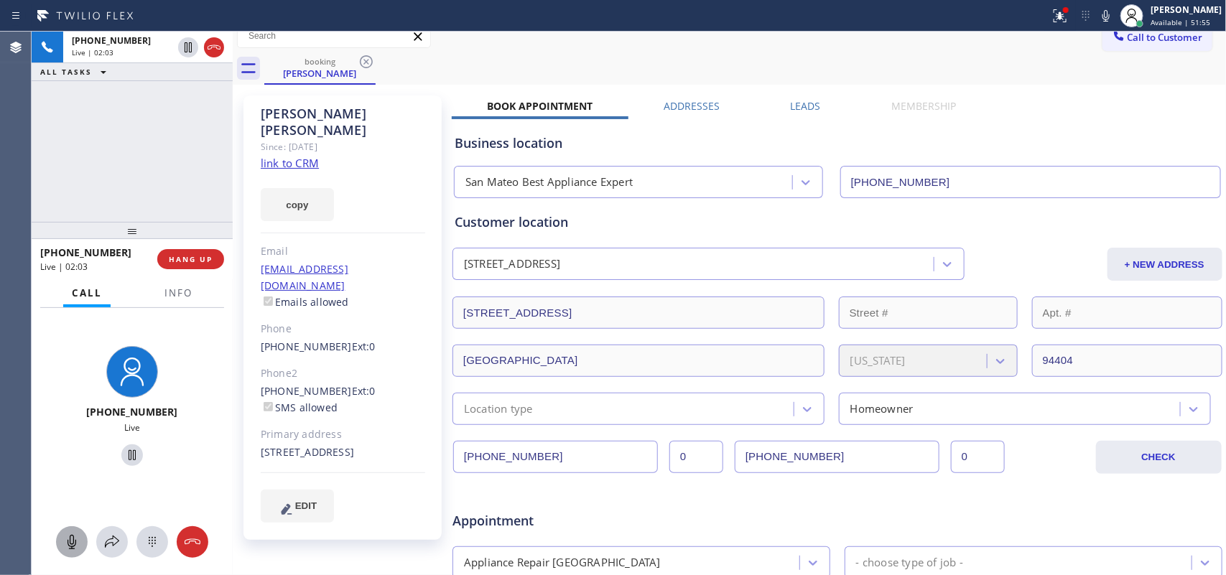
click at [72, 536] on icon at bounding box center [72, 542] width 9 height 14
click at [129, 453] on icon at bounding box center [132, 455] width 7 height 10
click at [70, 536] on icon at bounding box center [72, 542] width 9 height 14
click at [130, 455] on icon at bounding box center [132, 455] width 17 height 17
click at [765, 62] on div "booking [PERSON_NAME]" at bounding box center [745, 68] width 962 height 32
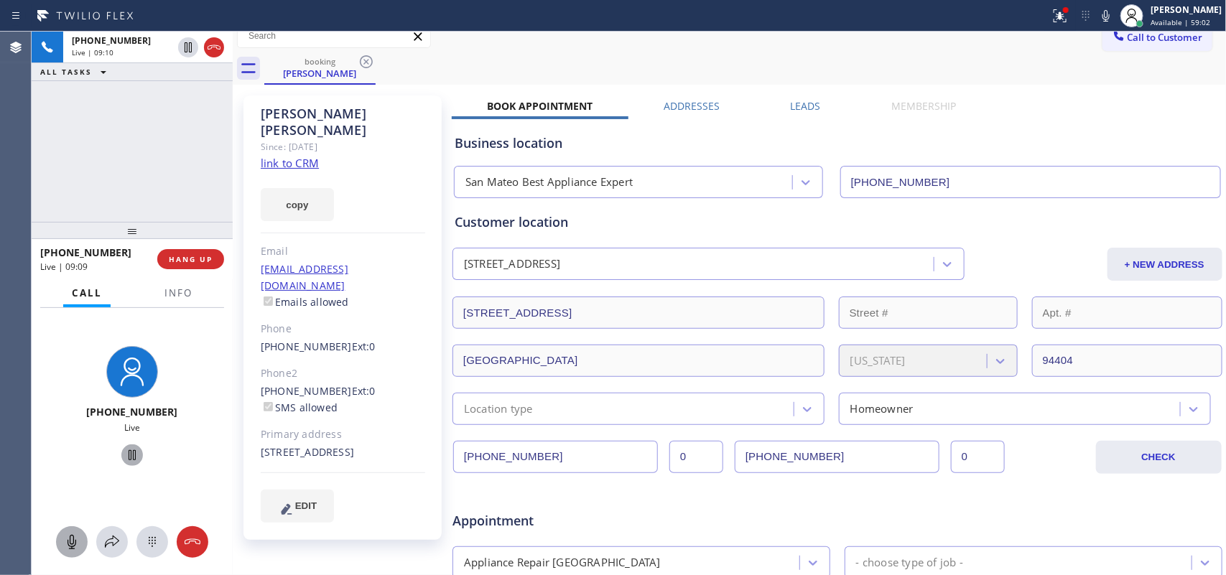
scroll to position [371, 0]
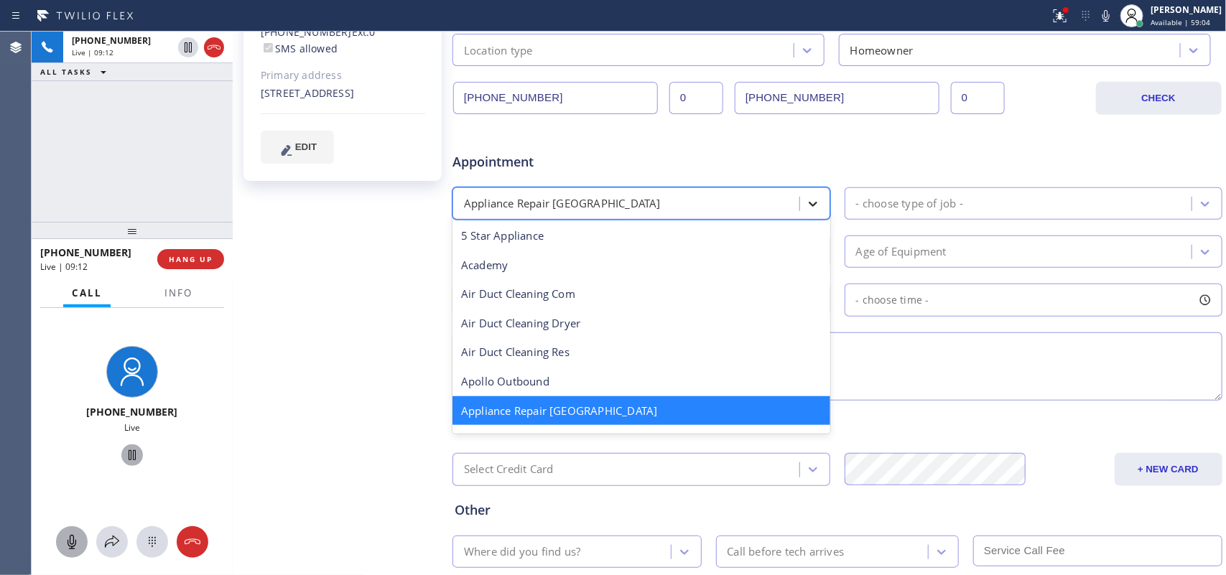
click at [809, 210] on icon at bounding box center [813, 204] width 14 height 14
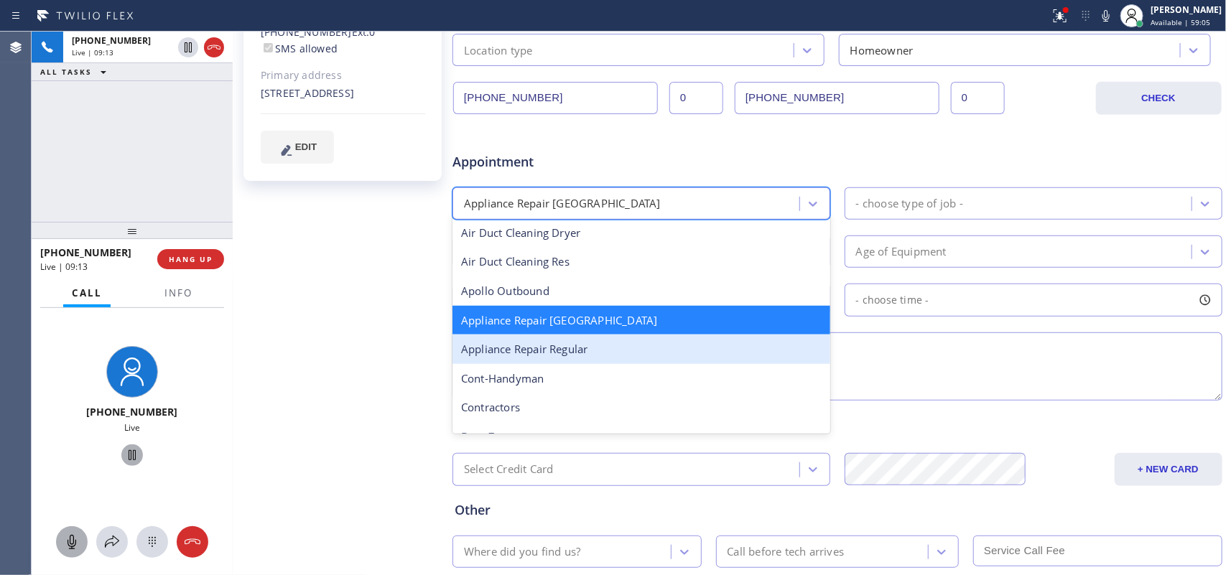
click at [681, 350] on div "Appliance Repair Regular" at bounding box center [641, 349] width 378 height 29
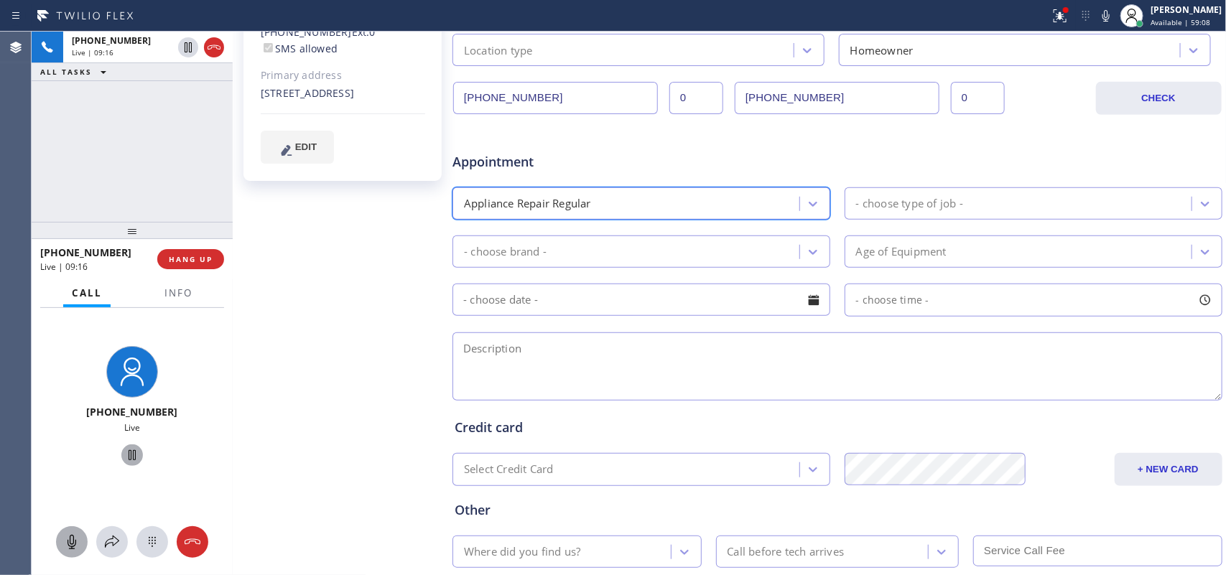
click at [1054, 209] on div "- choose type of job -" at bounding box center [1020, 203] width 343 height 25
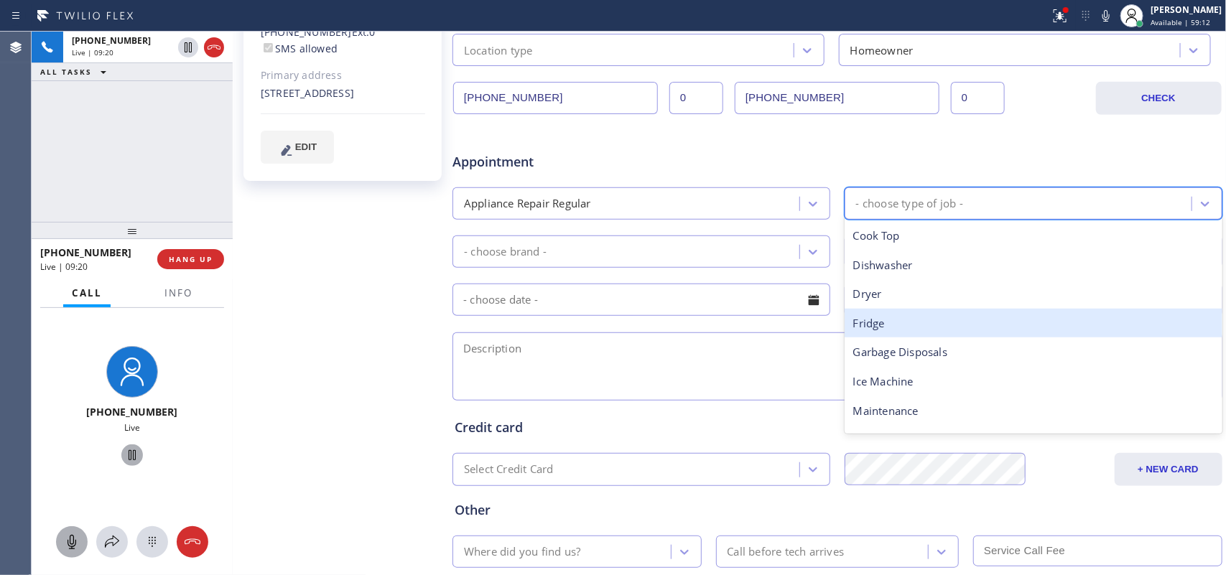
click at [985, 318] on div "Fridge" at bounding box center [1034, 323] width 378 height 29
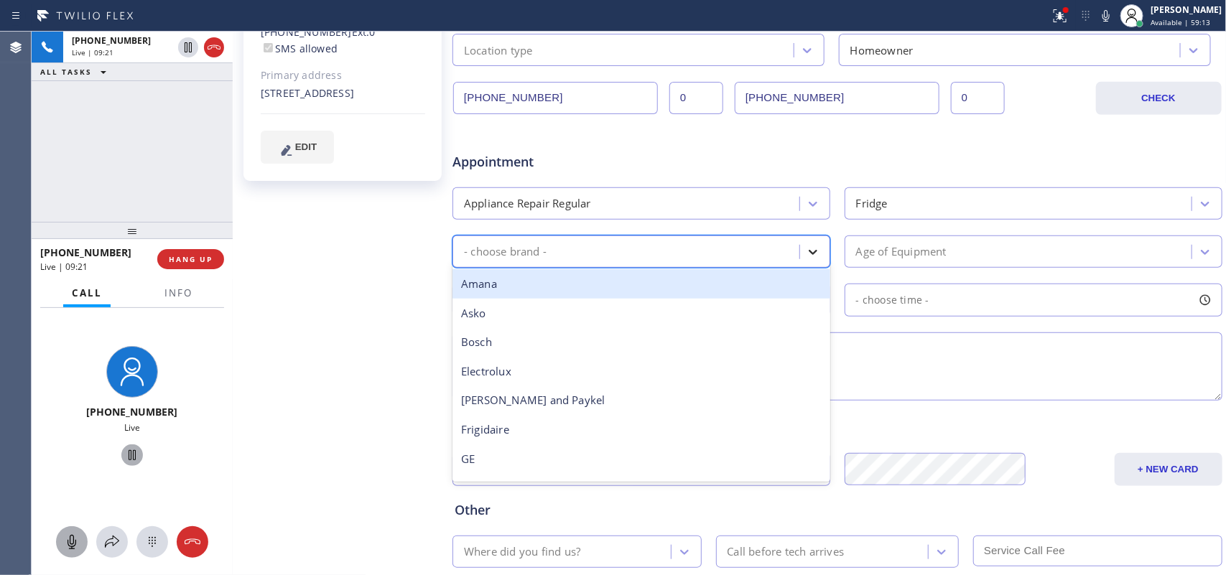
click at [806, 255] on icon at bounding box center [813, 252] width 14 height 14
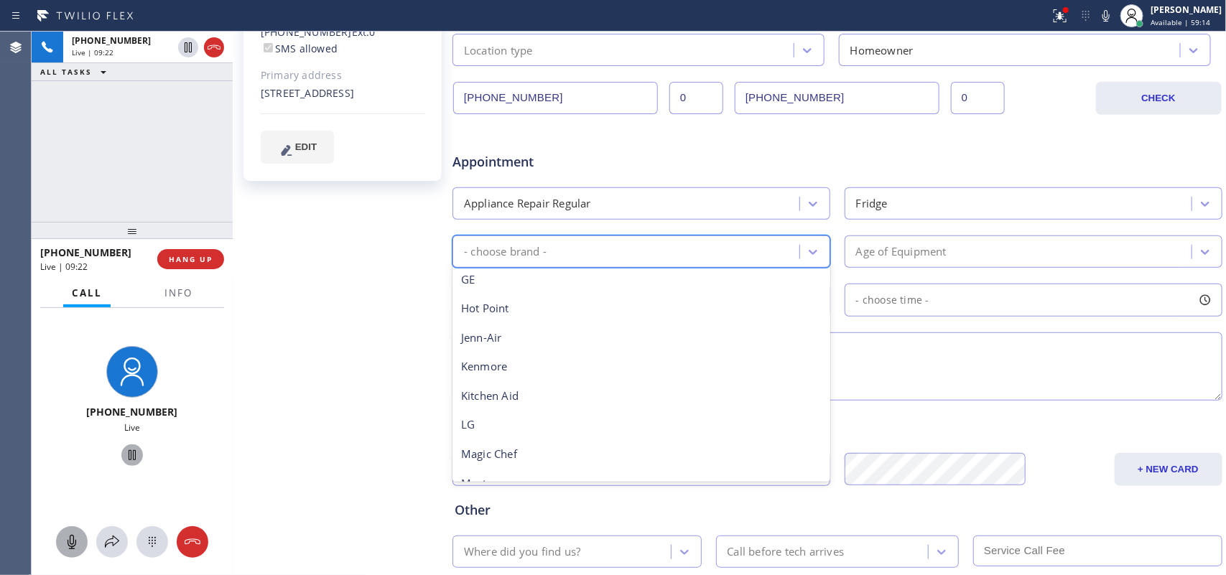
scroll to position [315, 0]
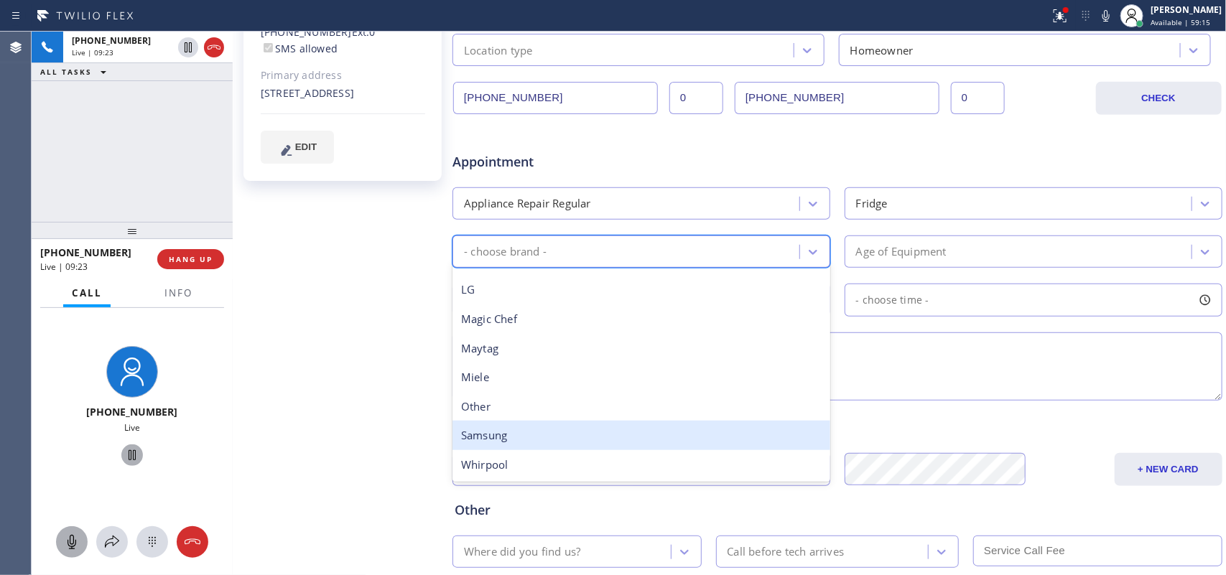
click at [688, 442] on div "Samsung" at bounding box center [641, 435] width 378 height 29
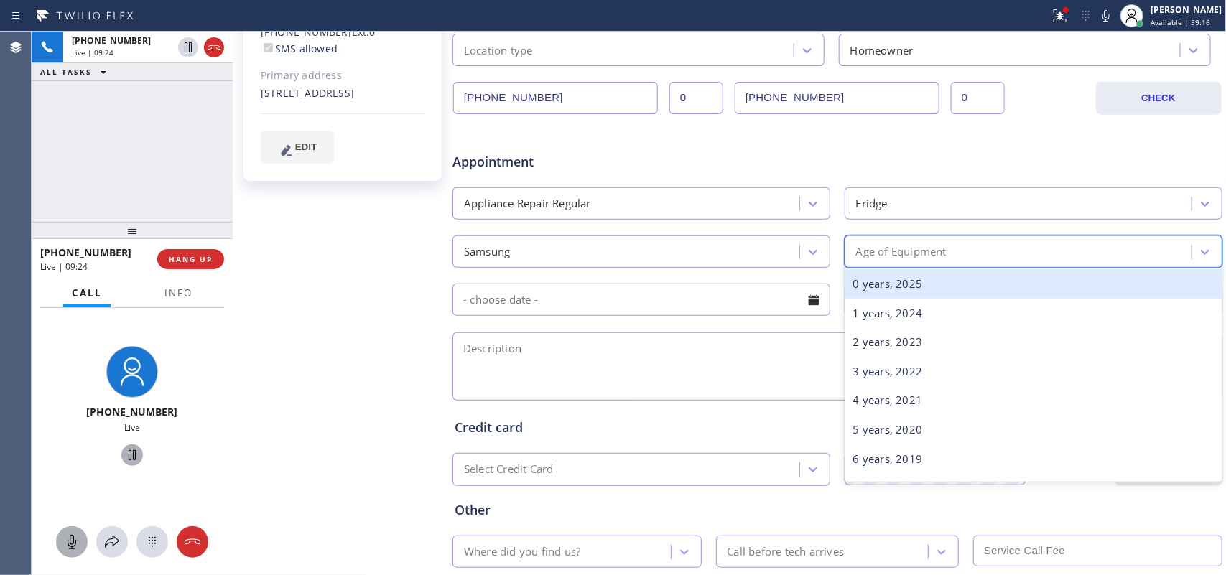
click at [992, 249] on div "Age of Equipment" at bounding box center [1020, 251] width 343 height 25
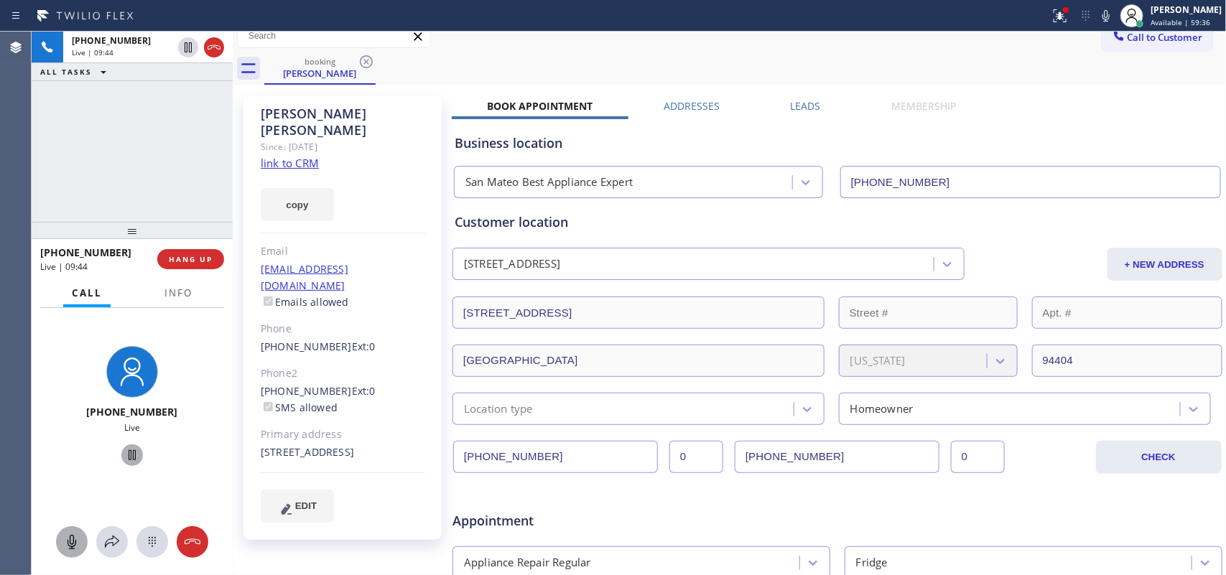
scroll to position [0, 0]
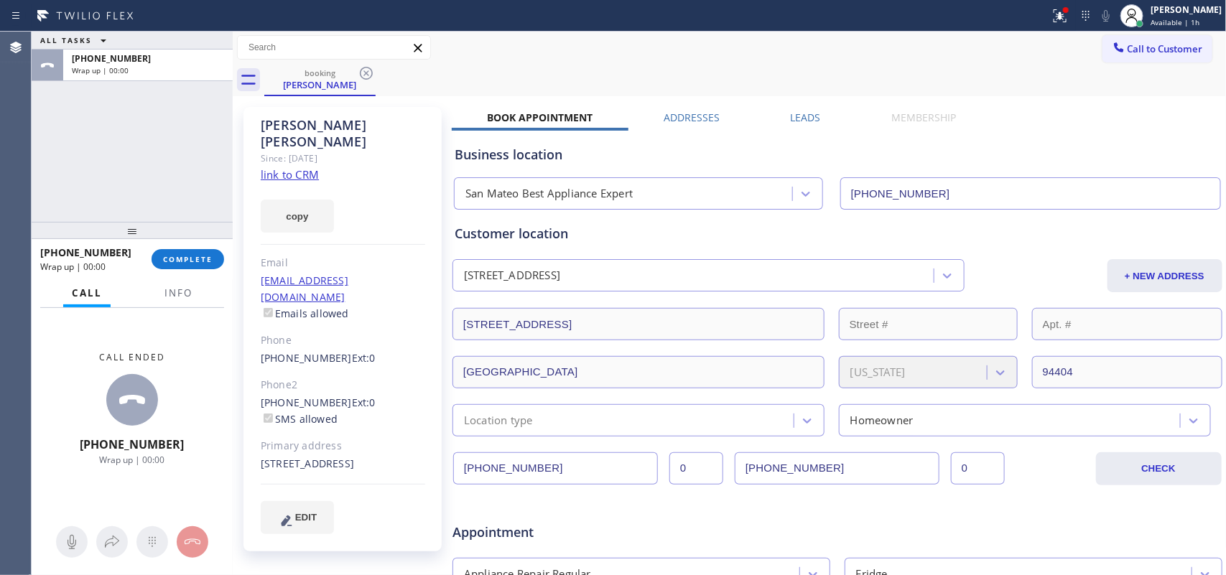
click at [418, 547] on div "[PERSON_NAME] Since: [DATE] link to CRM copy Email [EMAIL_ADDRESS][DOMAIN_NAME]…" at bounding box center [343, 565] width 215 height 931
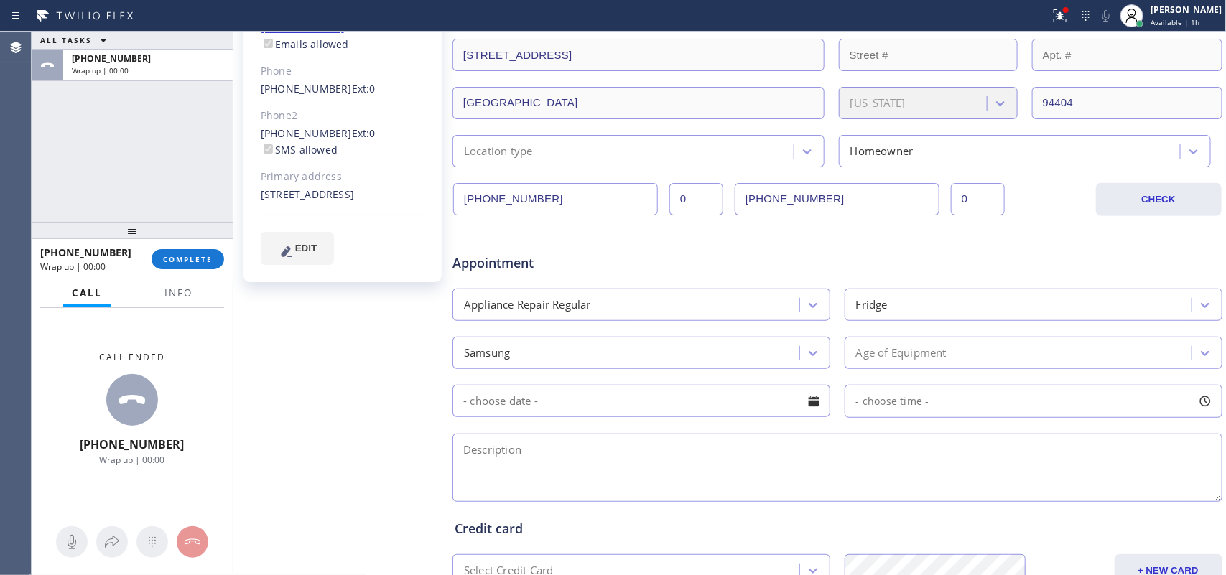
click at [62, 199] on div "ALL TASKS ALL TASKS ACTIVE TASKS TASKS IN WRAP UP [PHONE_NUMBER] Wrap up | 00:00" at bounding box center [132, 127] width 201 height 190
click at [784, 156] on div "Location type" at bounding box center [625, 151] width 337 height 25
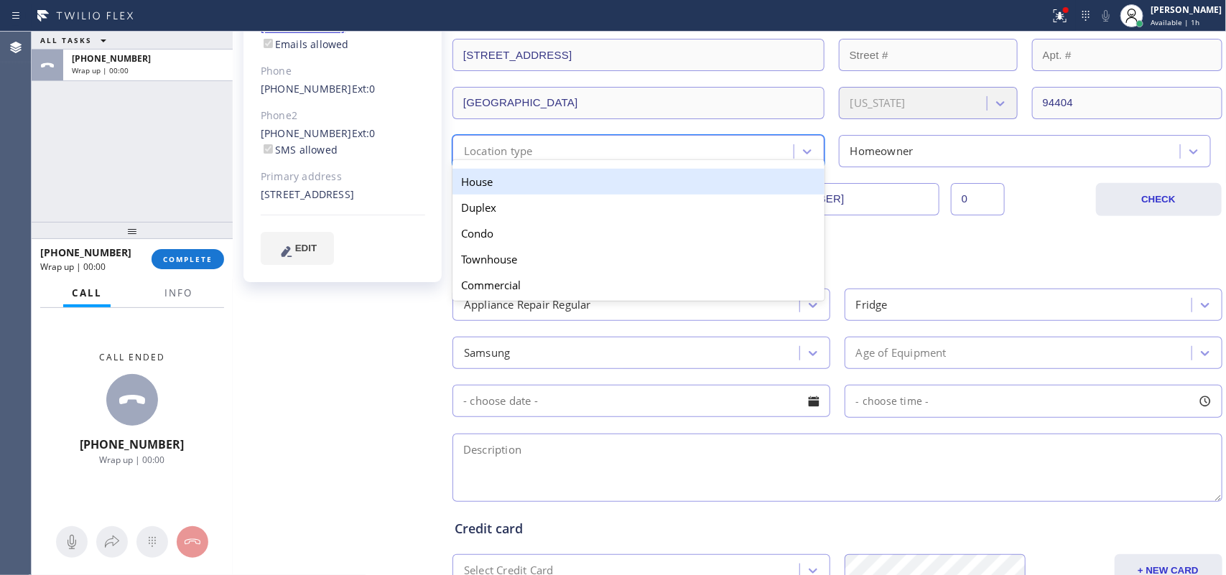
click at [733, 156] on div "Location type" at bounding box center [625, 151] width 337 height 25
drag, startPoint x: 733, startPoint y: 156, endPoint x: 715, endPoint y: 177, distance: 27.5
click at [733, 156] on div "Location type" at bounding box center [625, 151] width 337 height 25
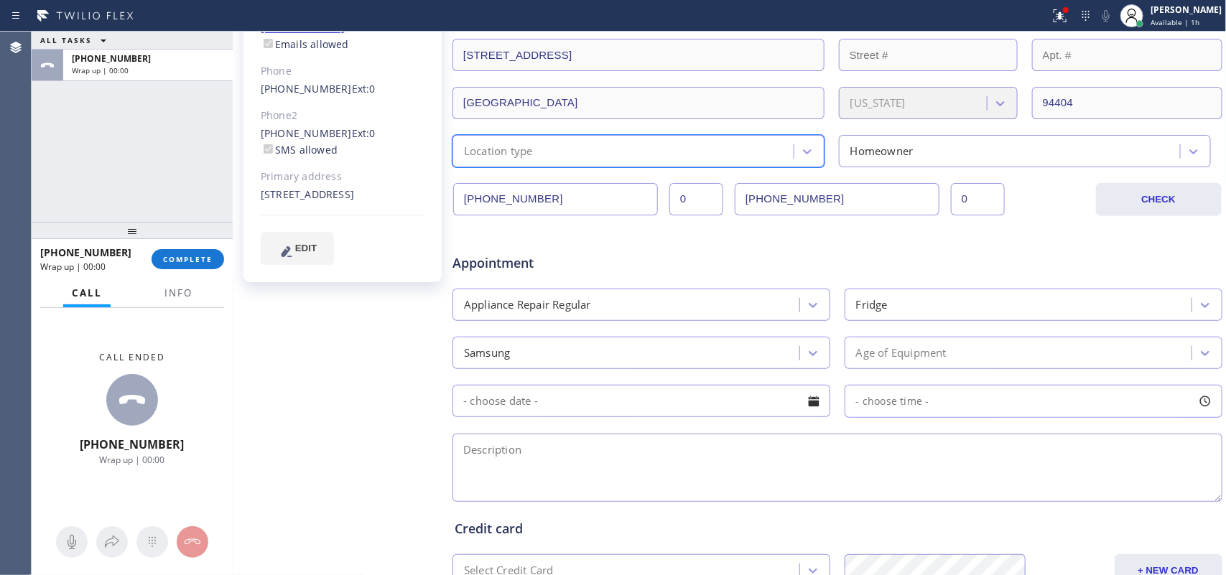
click at [689, 156] on div "Location type" at bounding box center [625, 151] width 337 height 25
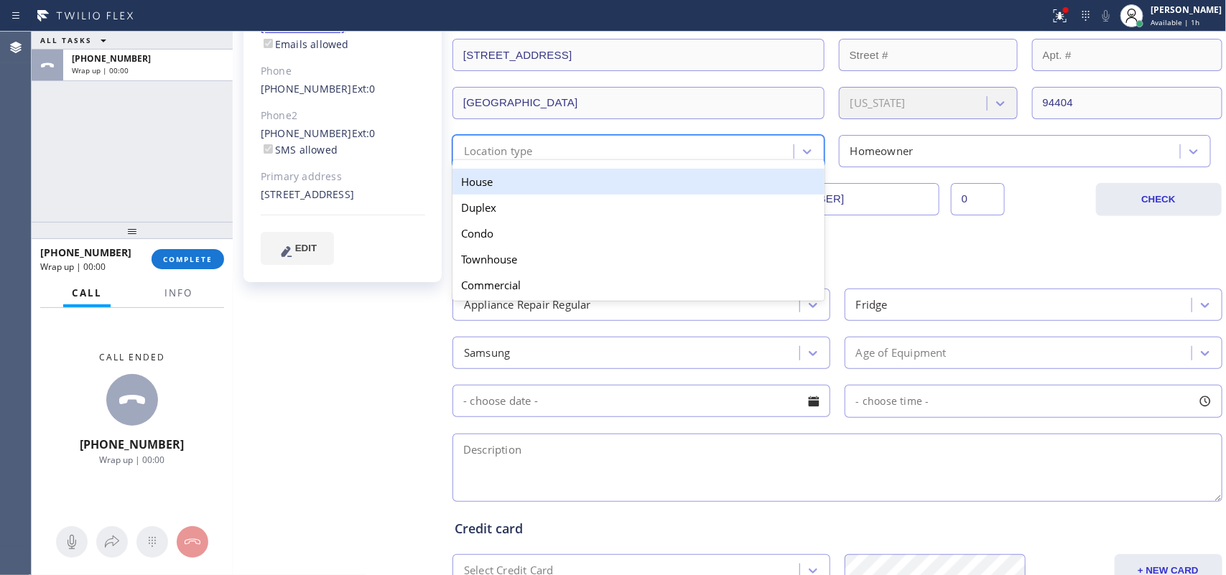
click at [654, 180] on div "House" at bounding box center [638, 182] width 372 height 26
click at [654, 180] on div "[PHONE_NUMBER] [PHONE_NUMBER] 0 CHECK" at bounding box center [837, 191] width 771 height 49
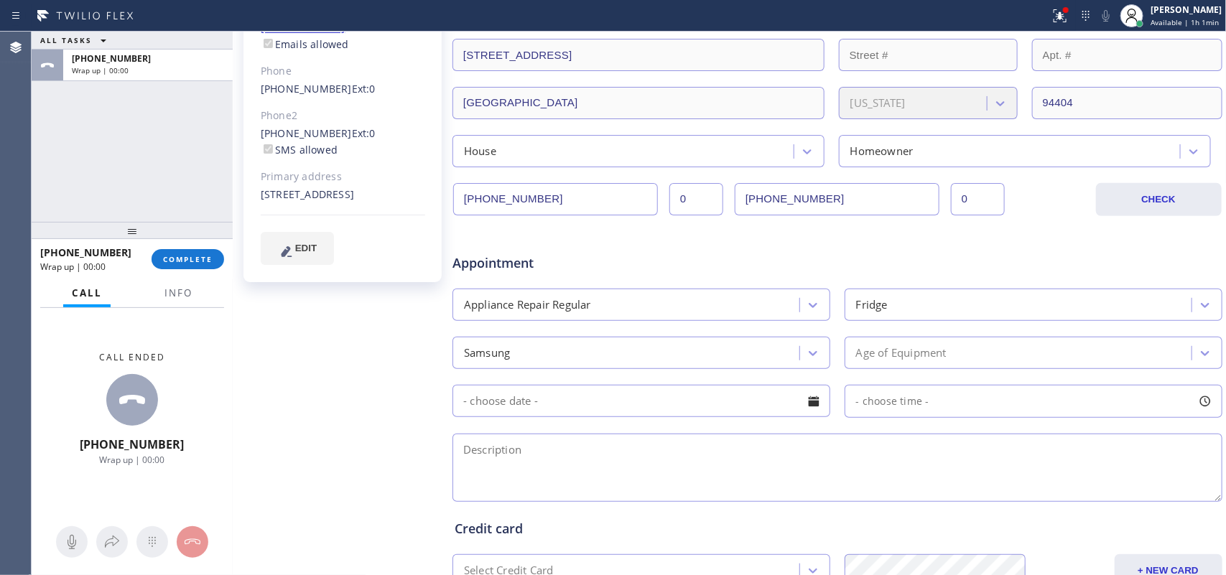
click at [934, 365] on div "Age of Equipment" at bounding box center [1020, 352] width 343 height 25
click at [83, 155] on div "ALL TASKS ALL TASKS ACTIVE TASKS TASKS IN WRAP UP [PHONE_NUMBER] Wrap up | 00:00" at bounding box center [132, 127] width 201 height 190
click at [918, 345] on div "Age of Equipment" at bounding box center [1020, 352] width 343 height 25
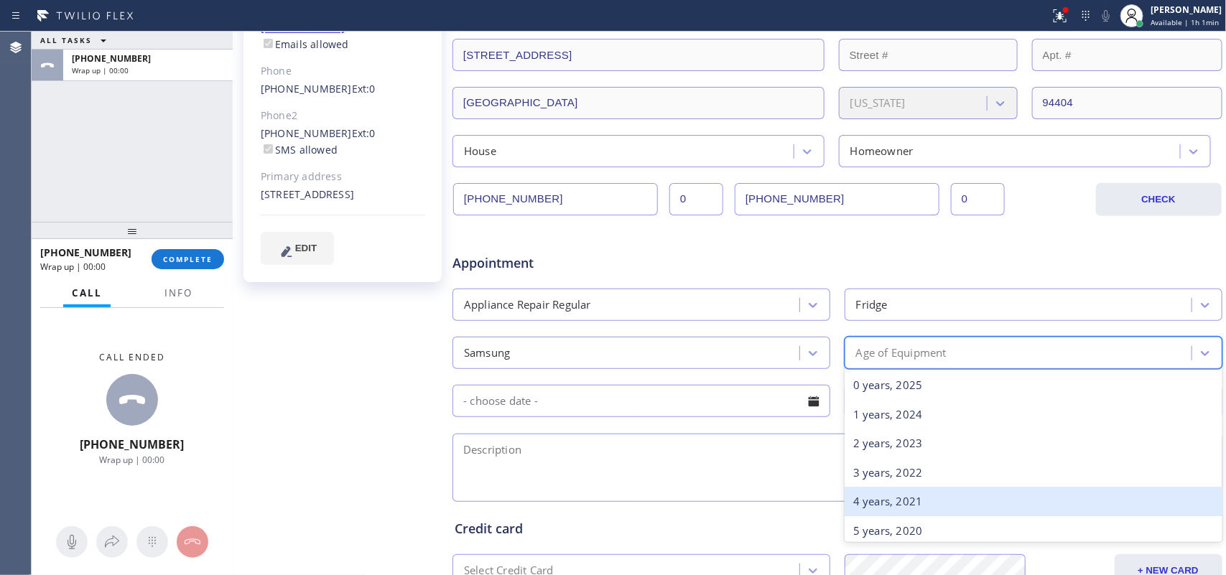
click at [918, 491] on div "4 years, 2021" at bounding box center [1034, 501] width 378 height 29
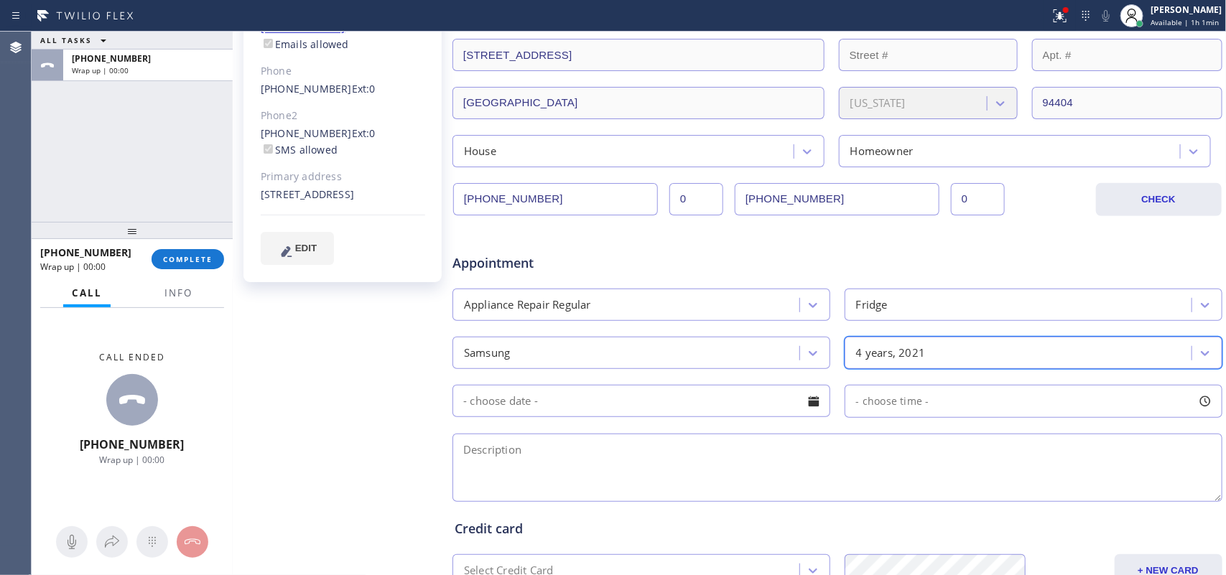
scroll to position [460, 0]
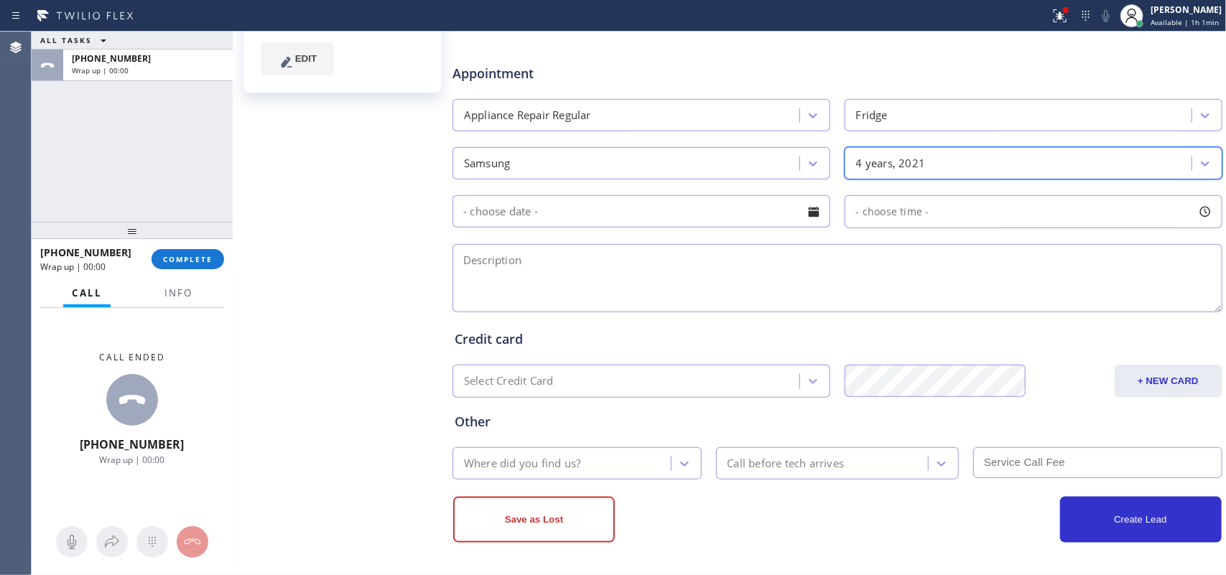
click at [801, 213] on div at bounding box center [813, 212] width 24 height 24
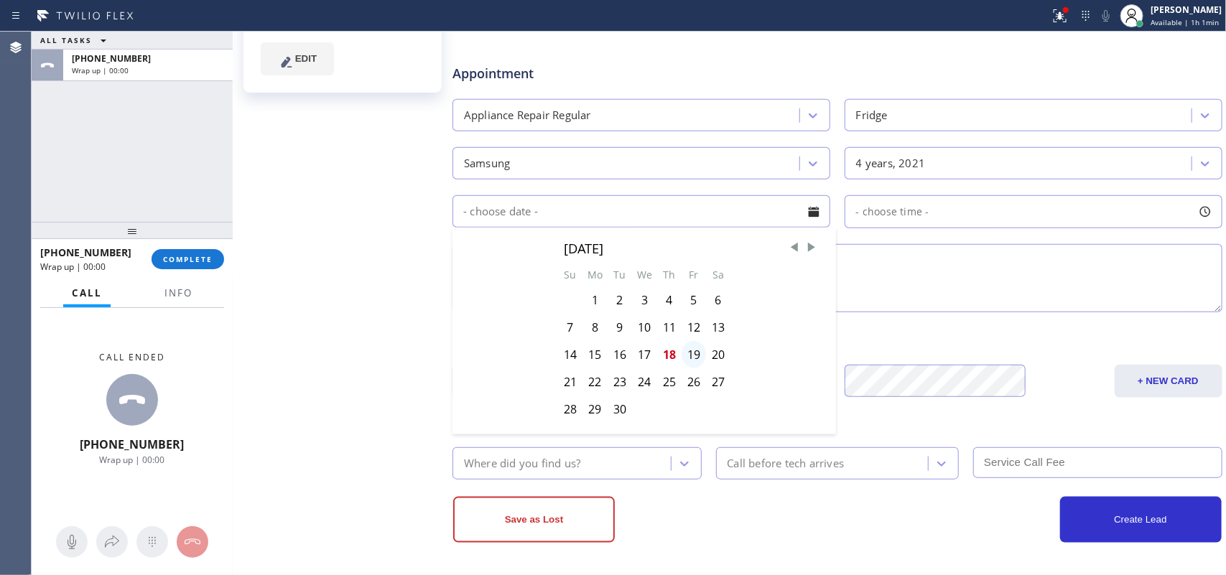
click at [694, 356] on div "19" at bounding box center [694, 354] width 24 height 27
type input "[DATE]"
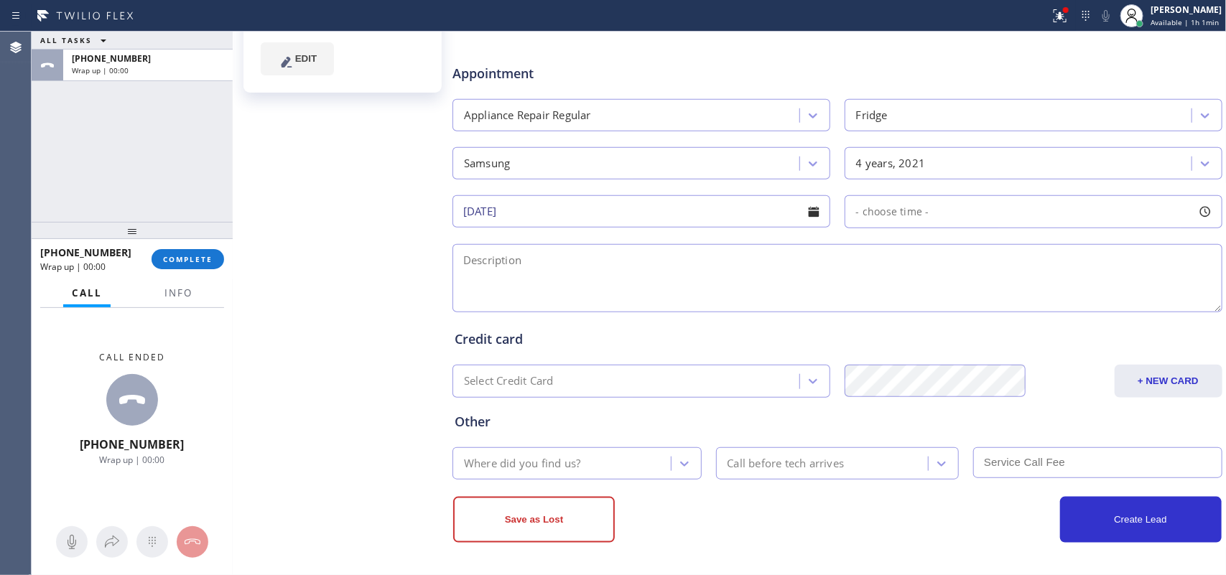
click at [1196, 209] on div at bounding box center [1205, 212] width 24 height 24
drag, startPoint x: 859, startPoint y: 299, endPoint x: 1117, endPoint y: 300, distance: 258.5
click at [1120, 300] on div at bounding box center [1128, 299] width 17 height 30
drag, startPoint x: 947, startPoint y: 299, endPoint x: 1042, endPoint y: 299, distance: 95.5
click at [1042, 299] on div at bounding box center [1047, 299] width 17 height 30
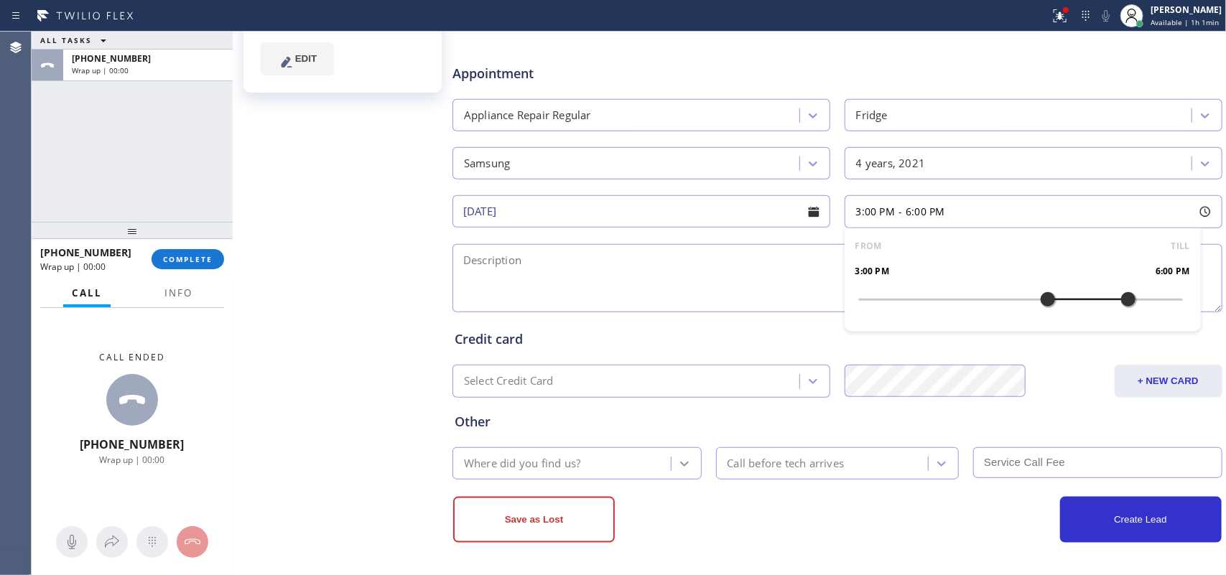
click at [687, 458] on div at bounding box center [684, 464] width 26 height 26
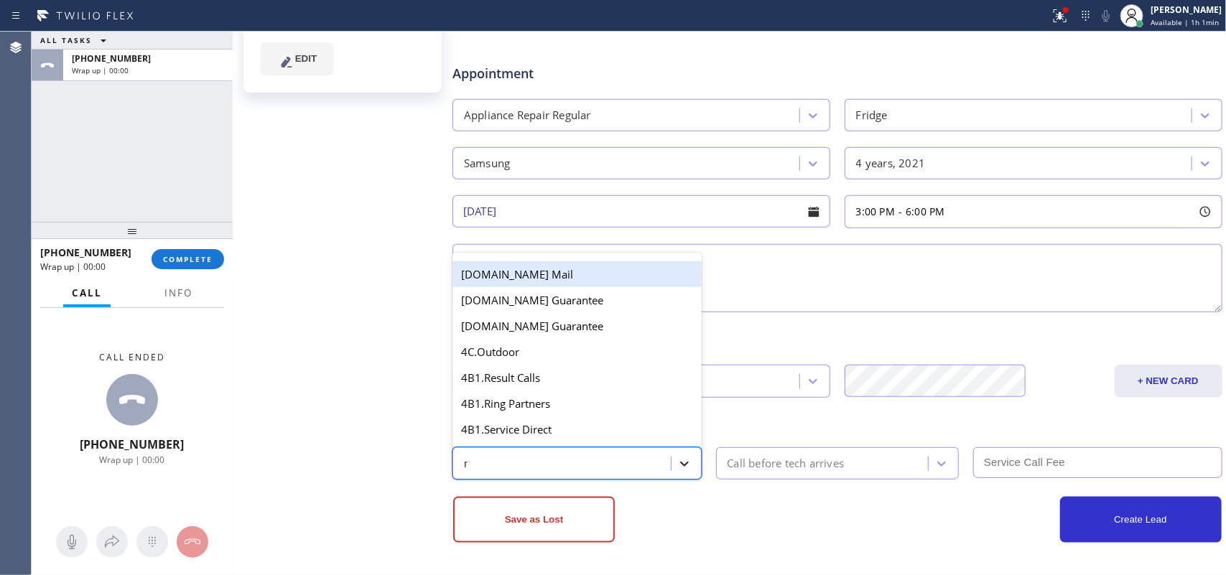
type input "re"
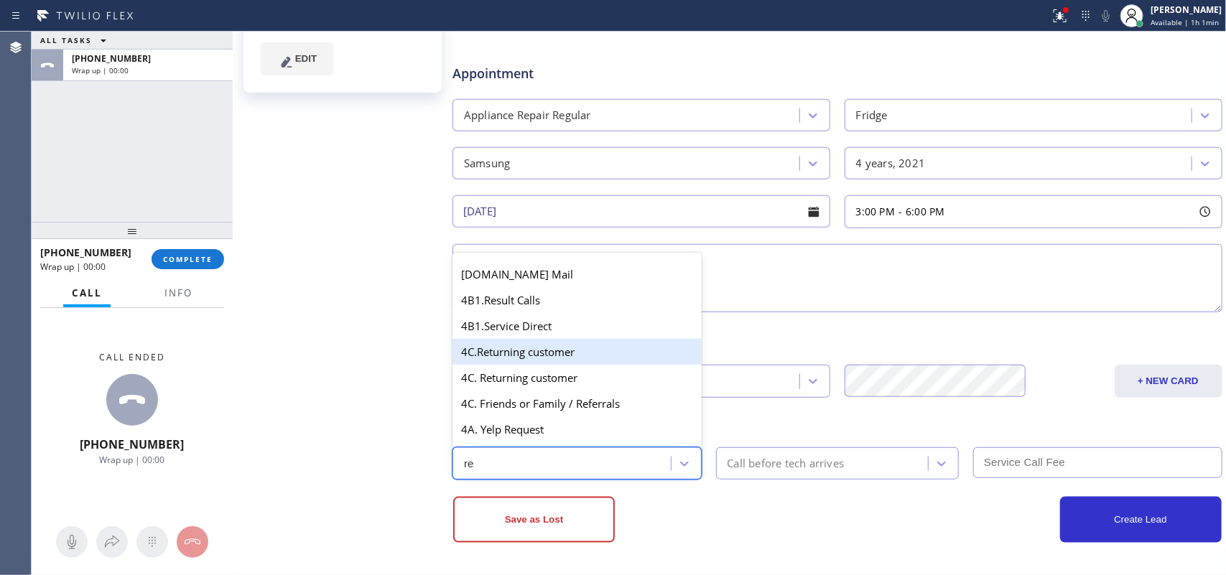
click at [571, 356] on div "4C.Returning customer" at bounding box center [576, 352] width 249 height 26
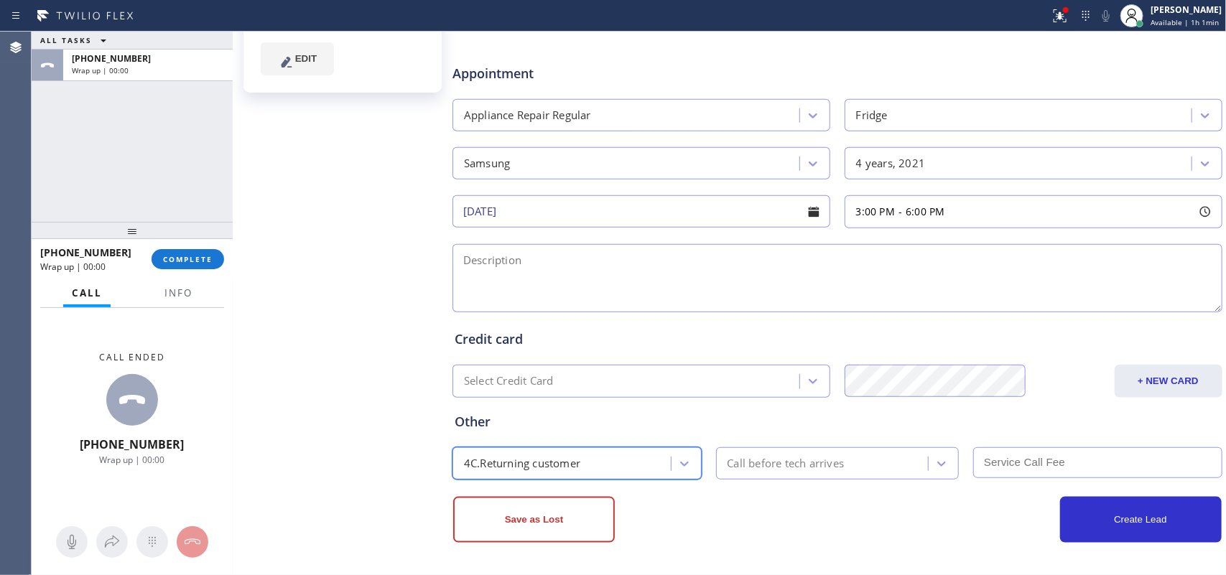
click at [763, 468] on div "Call before tech arrives" at bounding box center [786, 463] width 117 height 17
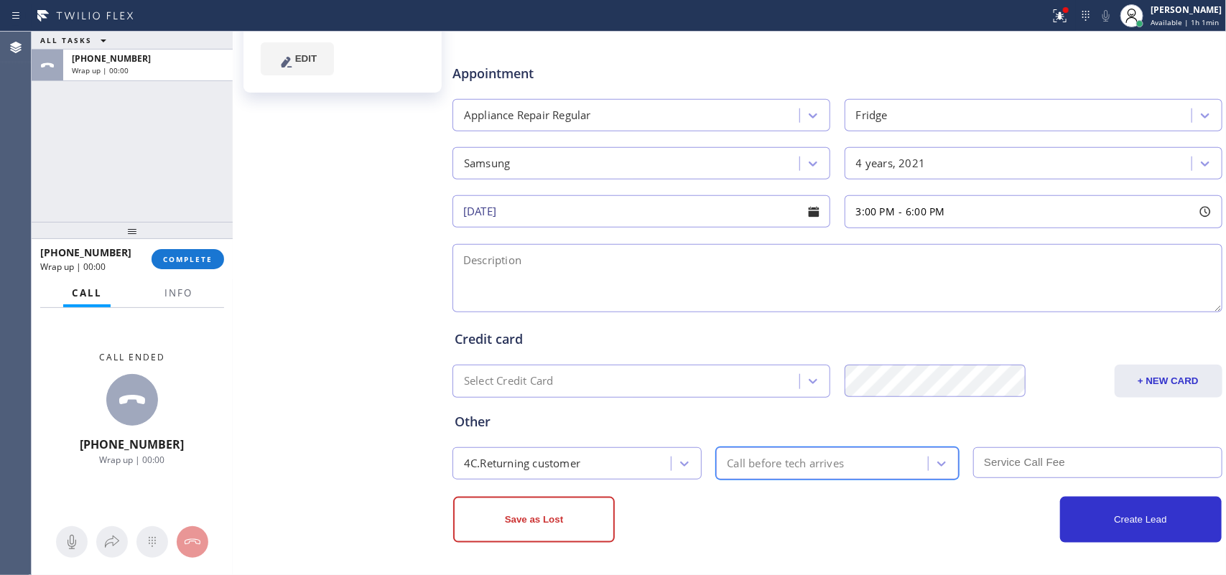
click at [799, 462] on div "Call before tech arrives" at bounding box center [786, 463] width 117 height 17
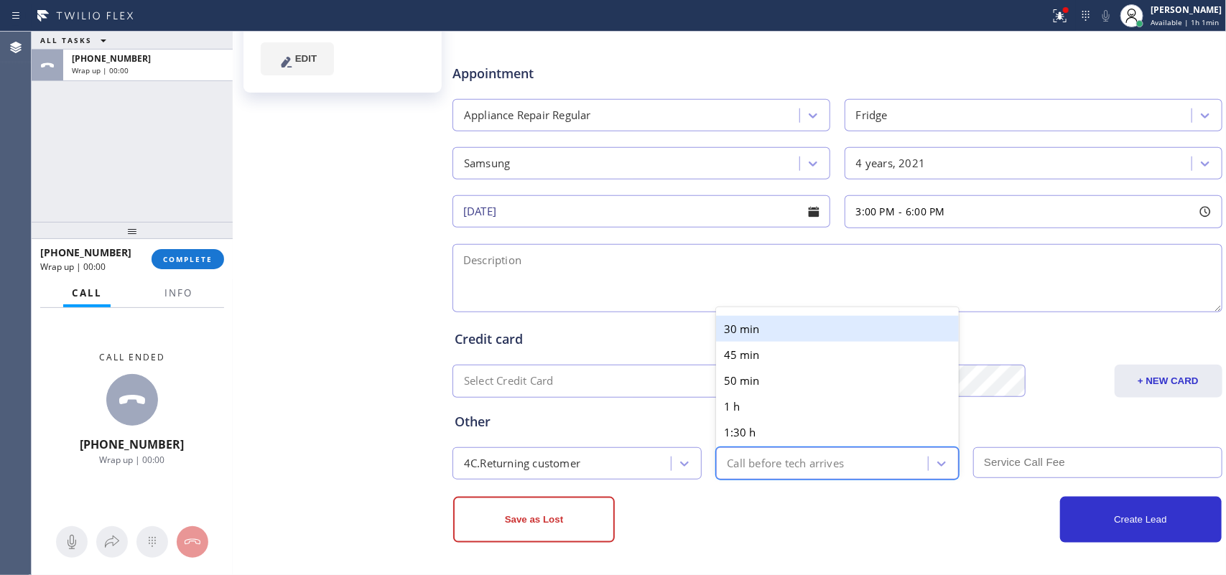
click at [787, 327] on div "30 min" at bounding box center [837, 329] width 243 height 26
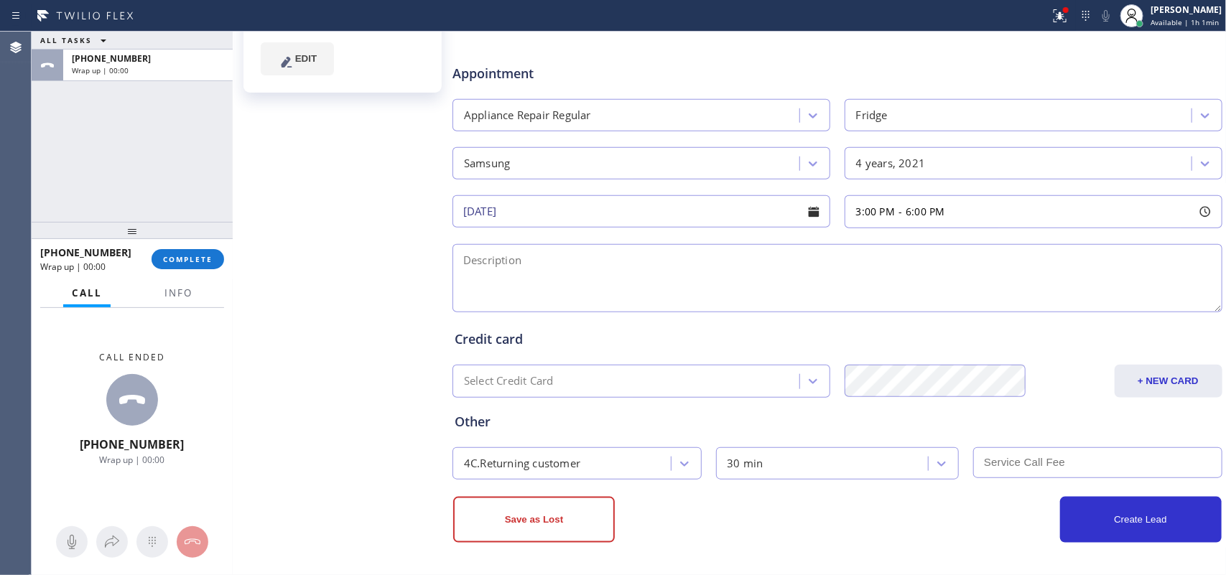
click at [1003, 457] on input "text" at bounding box center [1097, 462] width 249 height 31
type input "0"
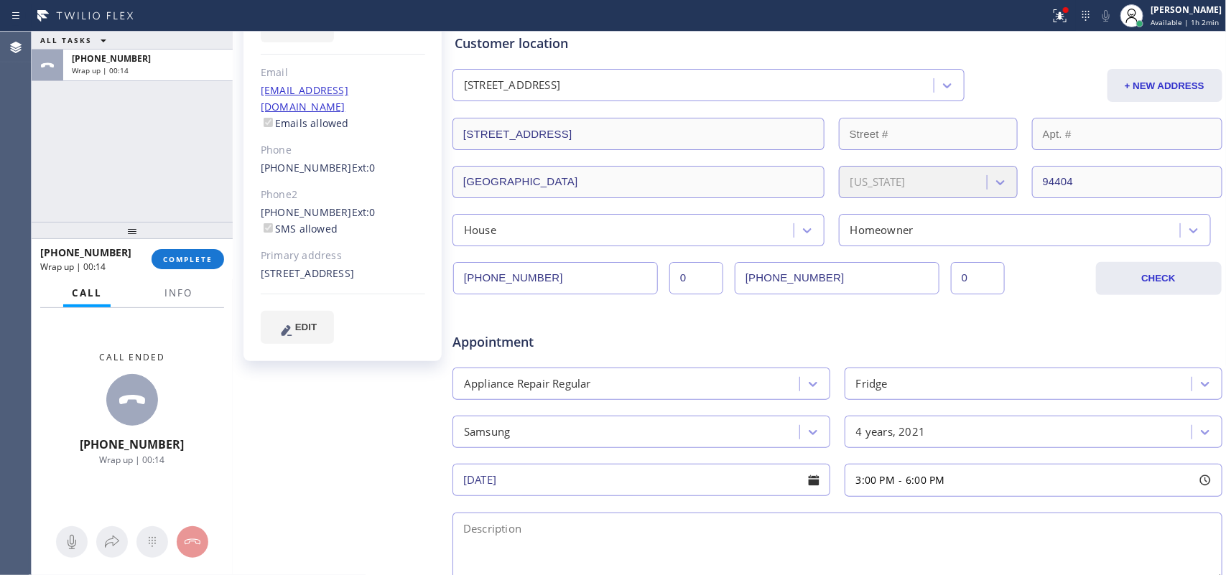
drag, startPoint x: 257, startPoint y: 238, endPoint x: 274, endPoint y: 251, distance: 22.0
click at [274, 251] on div "[PERSON_NAME] Since: [DATE] link to CRM copy Email [EMAIL_ADDRESS][DOMAIN_NAME]…" at bounding box center [342, 139] width 198 height 445
copy div "[STREET_ADDRESS]"
click at [177, 299] on button "Info" at bounding box center [178, 293] width 45 height 28
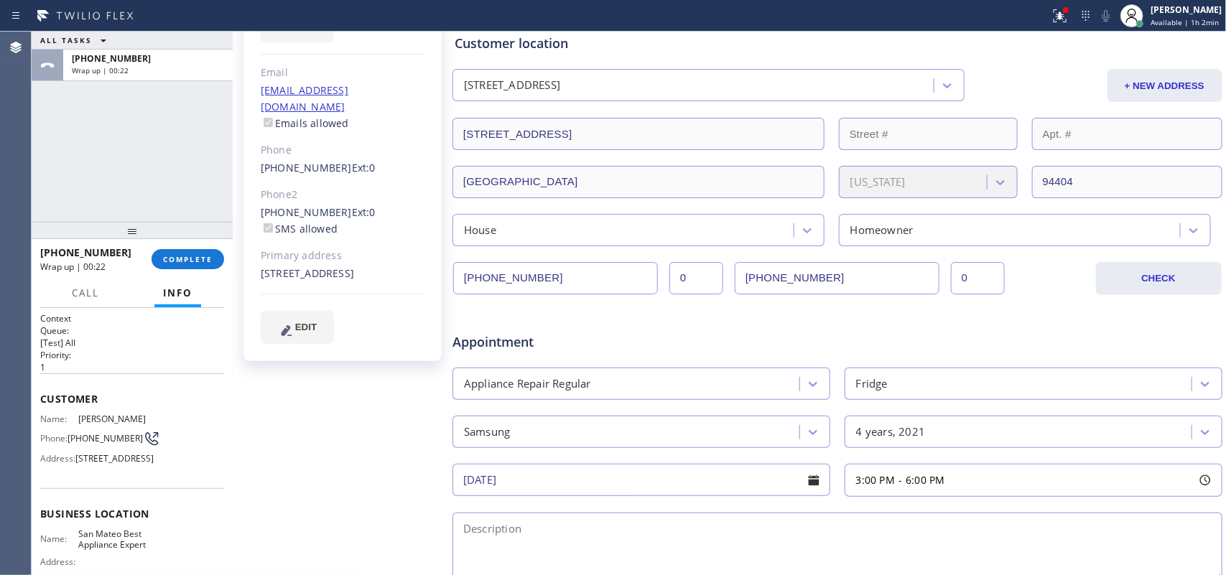
scroll to position [90, 0]
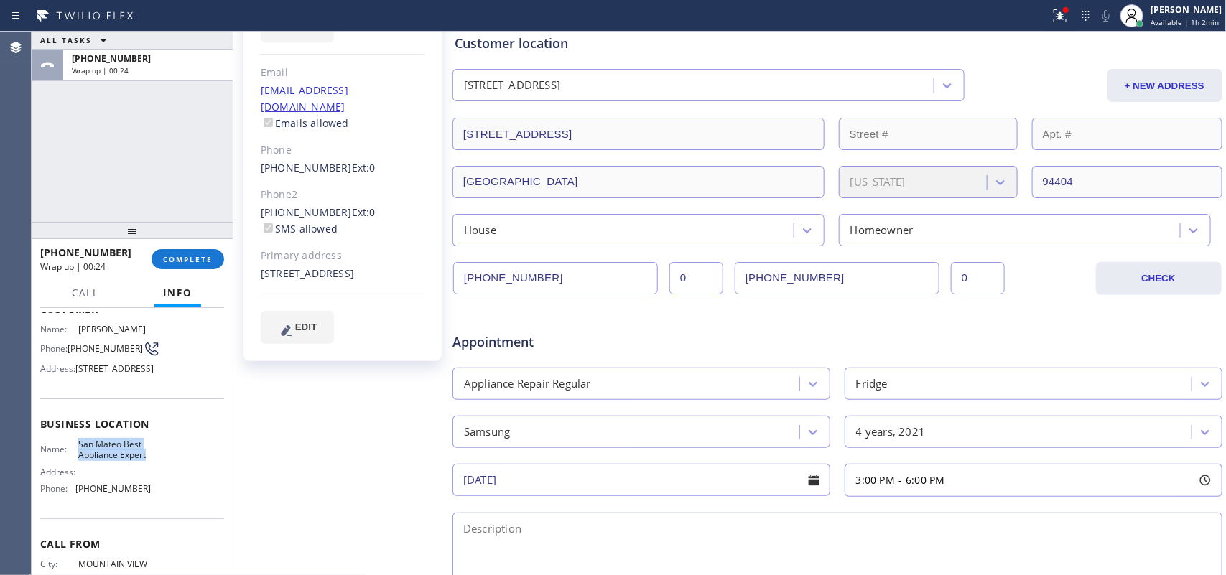
drag, startPoint x: 102, startPoint y: 488, endPoint x: 75, endPoint y: 461, distance: 38.1
click at [75, 461] on div "Business location Name: [GEOGRAPHIC_DATA] Best Appliance Expert Address: Phone:…" at bounding box center [132, 459] width 184 height 120
copy span "San Mateo Best Appliance Expert"
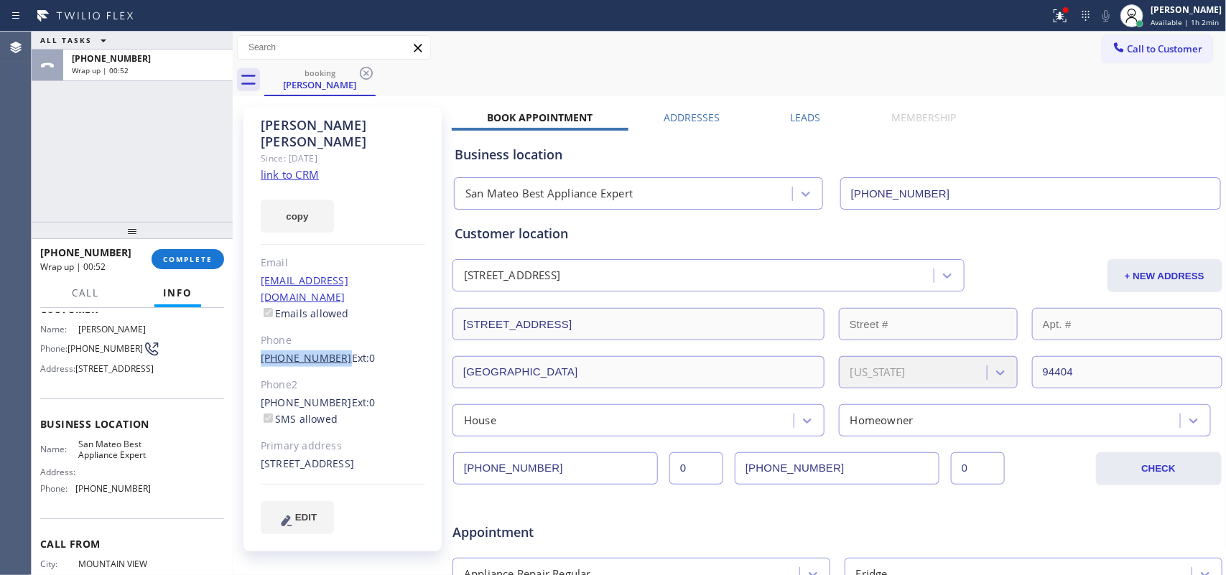
drag, startPoint x: 255, startPoint y: 327, endPoint x: 330, endPoint y: 328, distance: 75.4
click at [330, 328] on div "[PERSON_NAME] Since: [DATE] link to CRM copy Email [EMAIL_ADDRESS][DOMAIN_NAME]…" at bounding box center [342, 329] width 198 height 445
copy link "[PHONE_NUMBER]"
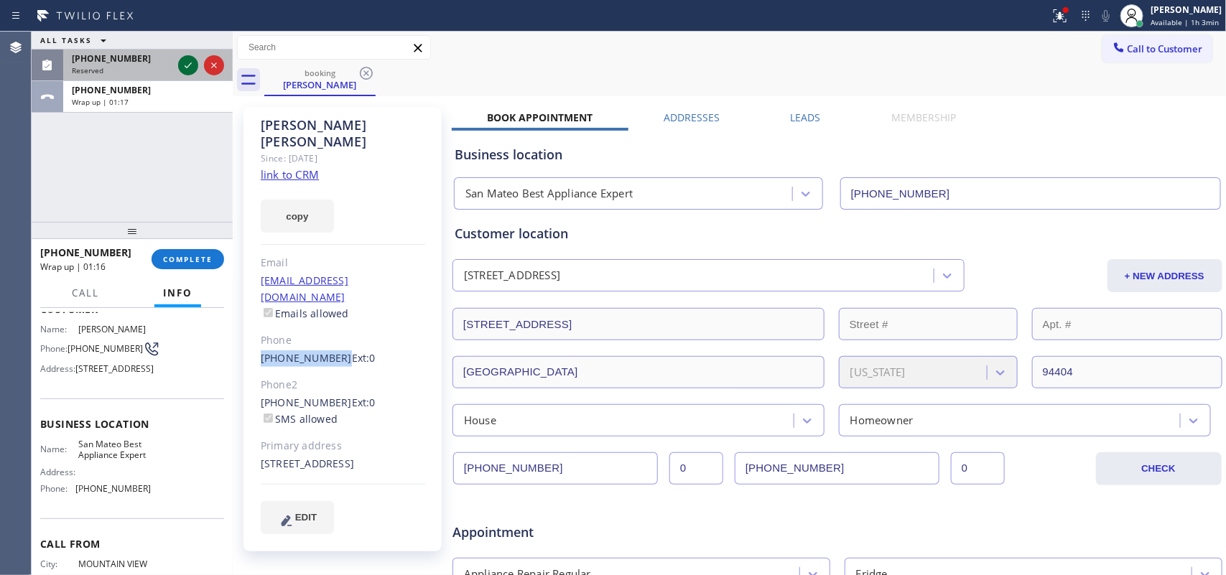
click at [188, 63] on icon at bounding box center [188, 65] width 17 height 17
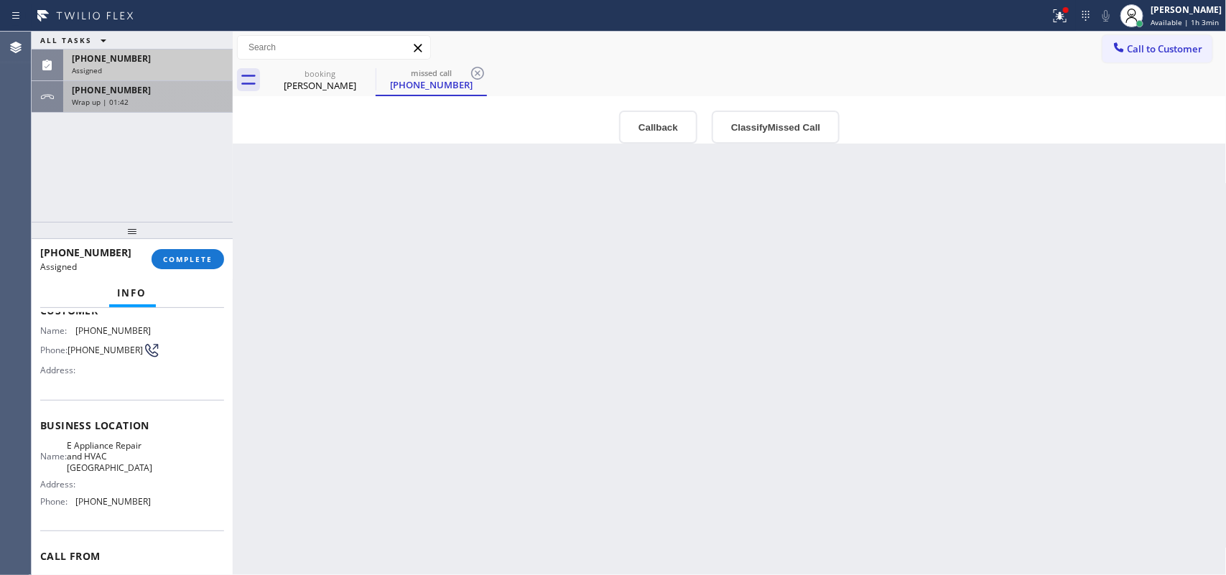
click at [169, 110] on div "[PHONE_NUMBER] Wrap up | 01:42" at bounding box center [145, 97] width 164 height 32
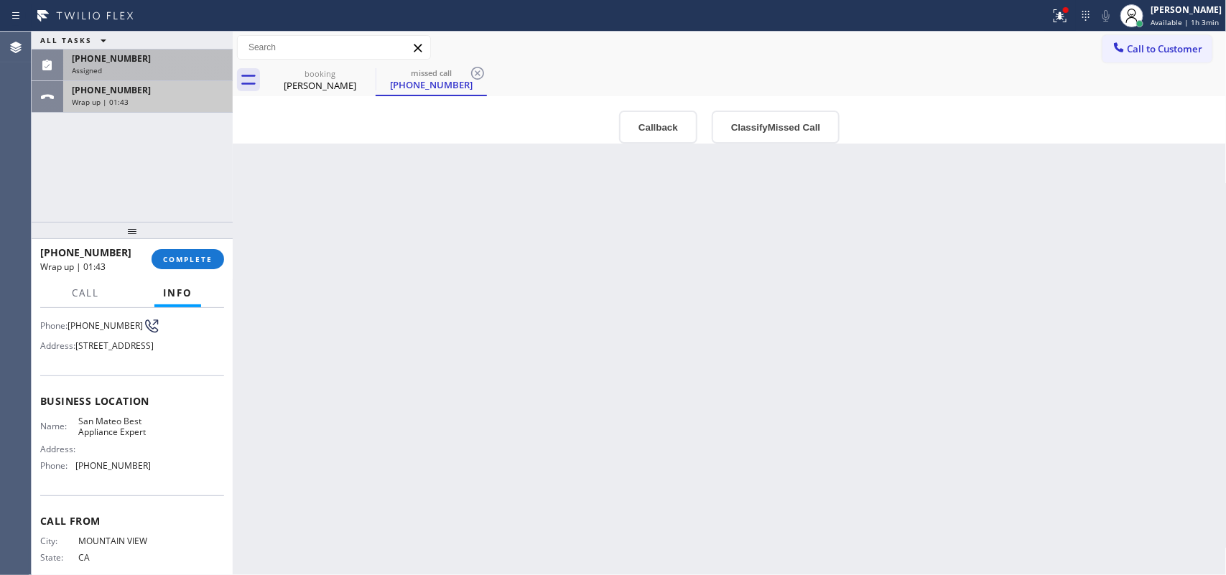
scroll to position [90, 0]
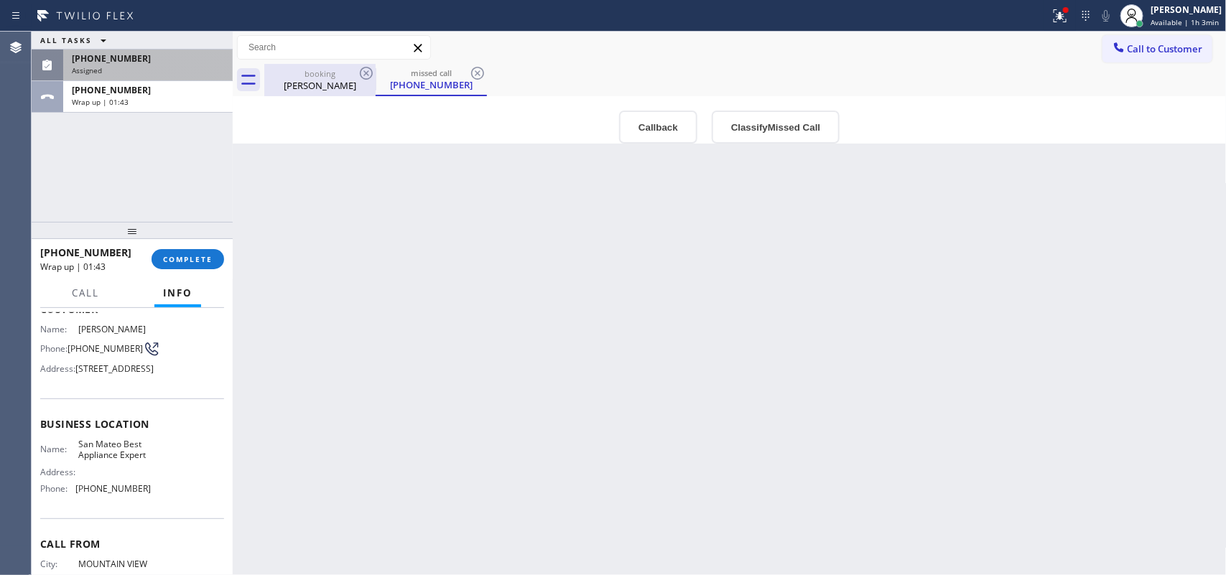
click at [313, 85] on div "[PERSON_NAME]" at bounding box center [320, 85] width 108 height 13
type input "[DATE]"
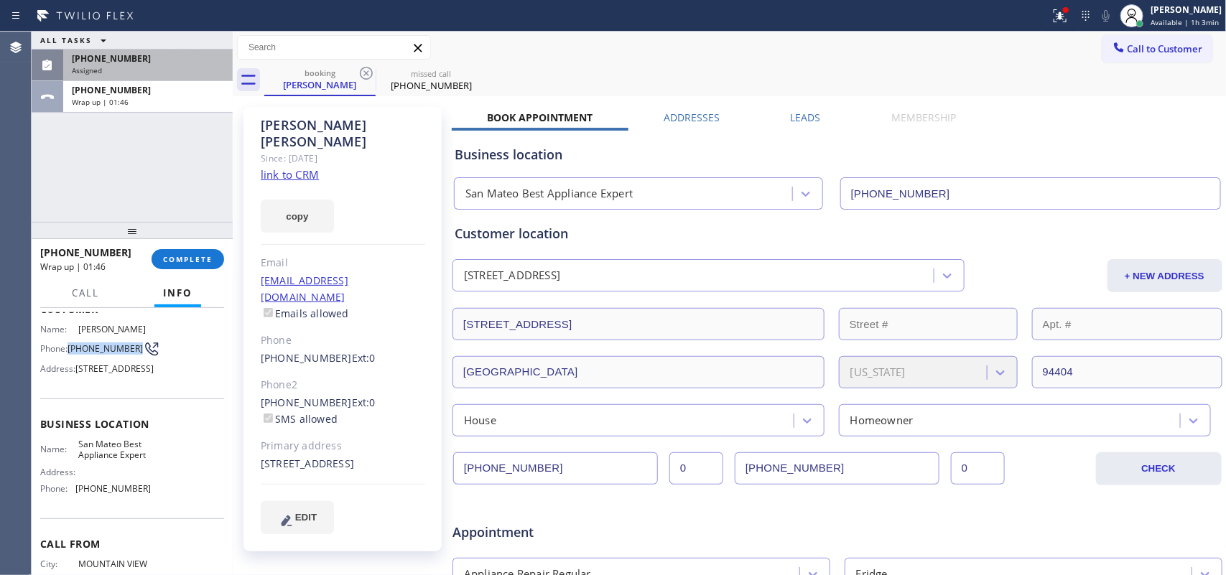
drag, startPoint x: 93, startPoint y: 354, endPoint x: 68, endPoint y: 339, distance: 29.3
click at [68, 340] on div "Phone: [PHONE_NUMBER]" at bounding box center [95, 348] width 111 height 17
copy span "[PHONE_NUMBER]"
click at [460, 515] on div "Appointment" at bounding box center [580, 525] width 258 height 34
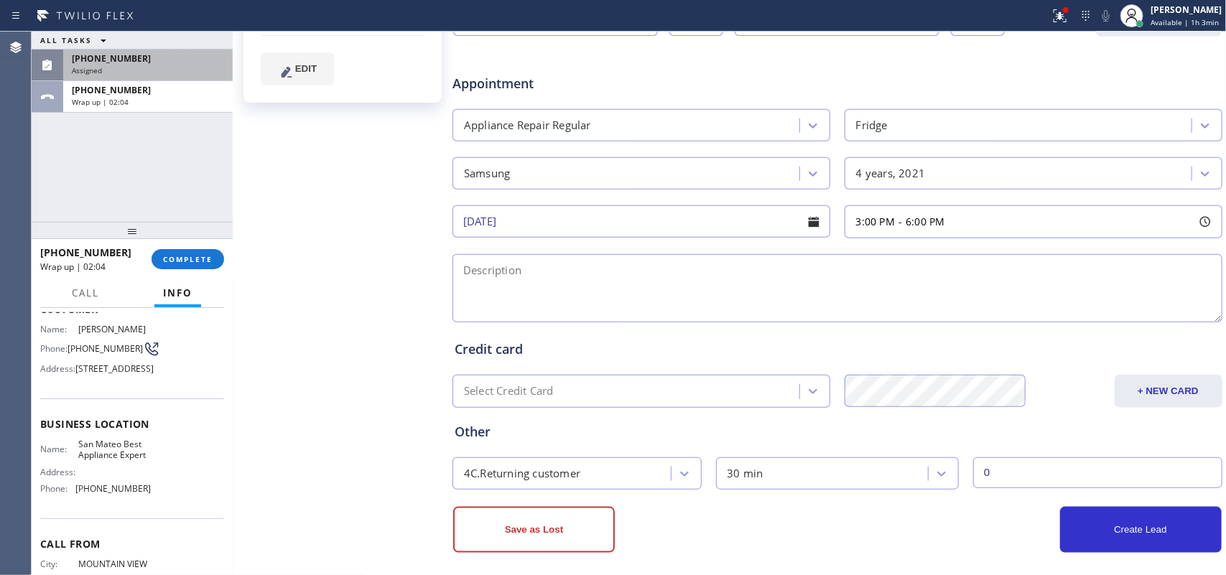
click at [736, 294] on textarea at bounding box center [837, 288] width 770 height 68
paste textarea "3-6/ member/ 10% discount on labor/ house-ho/ Samsung FS Fridge/it's leaking wa…"
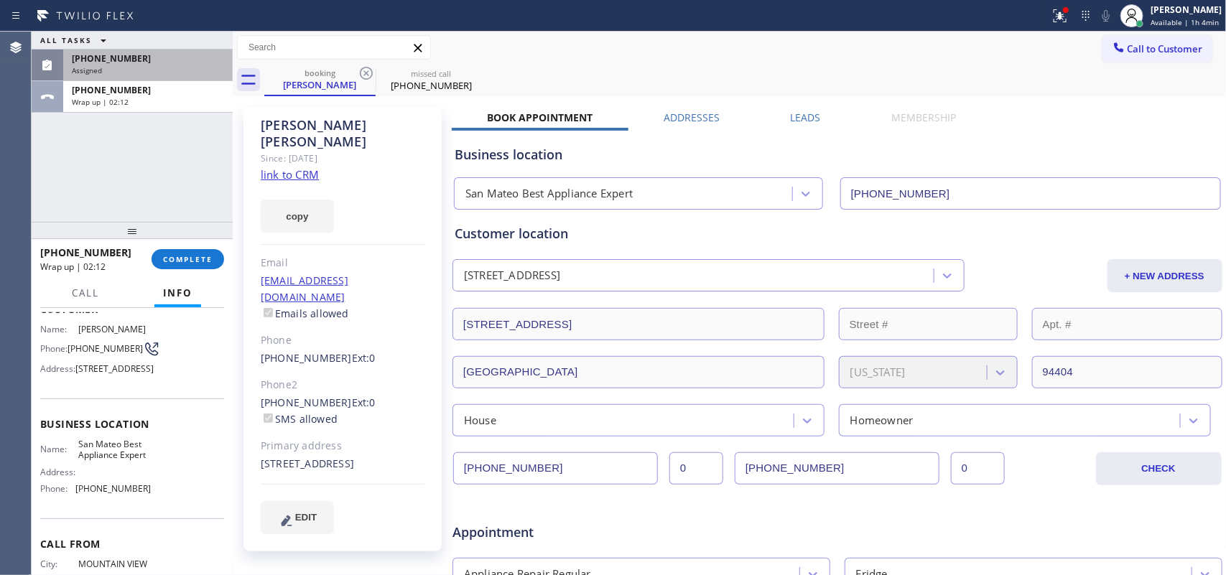
scroll to position [460, 0]
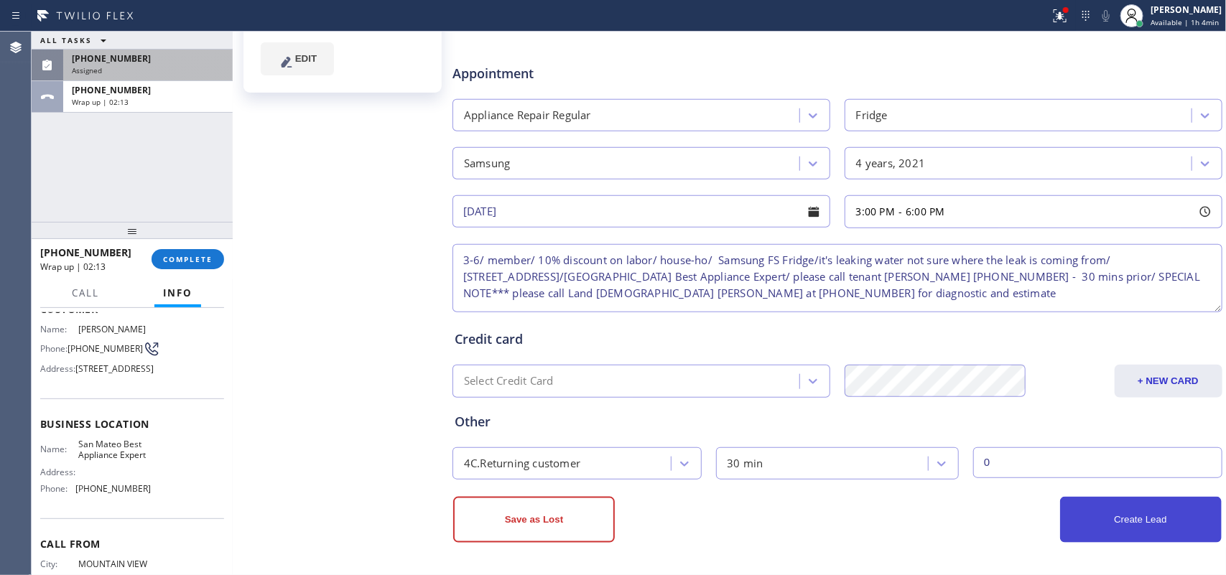
type textarea "3-6/ member/ 10% discount on labor/ house-ho/ Samsung FS Fridge/it's leaking wa…"
click at [1102, 522] on button "Create Lead" at bounding box center [1141, 520] width 162 height 46
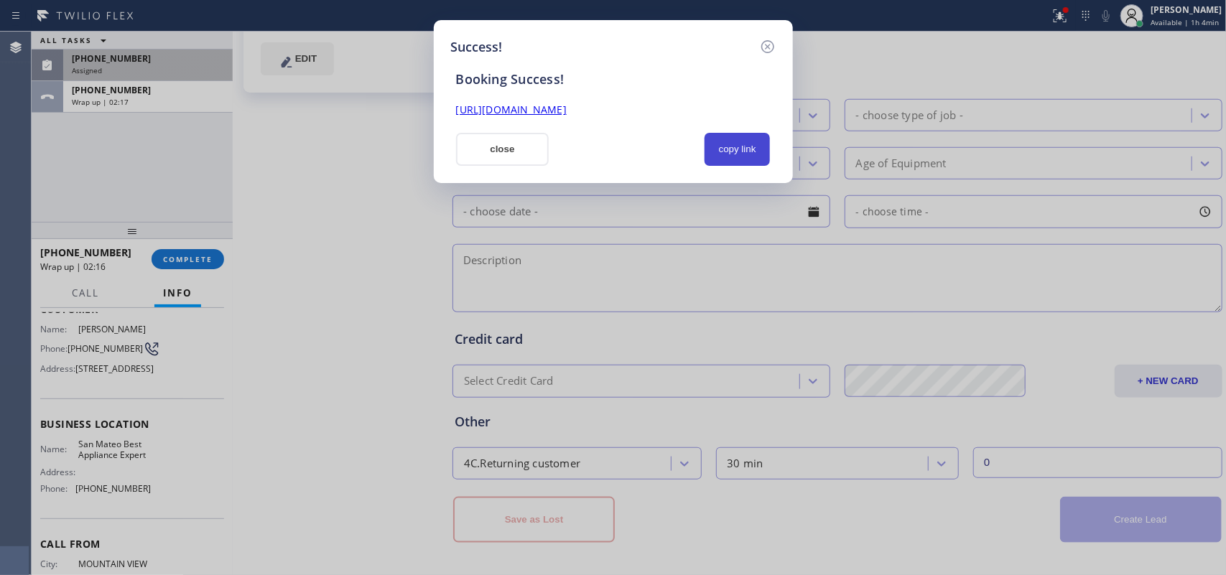
click at [733, 148] on button "copy link" at bounding box center [738, 149] width 66 height 33
click at [567, 110] on link "[URL][DOMAIN_NAME]" at bounding box center [511, 110] width 111 height 14
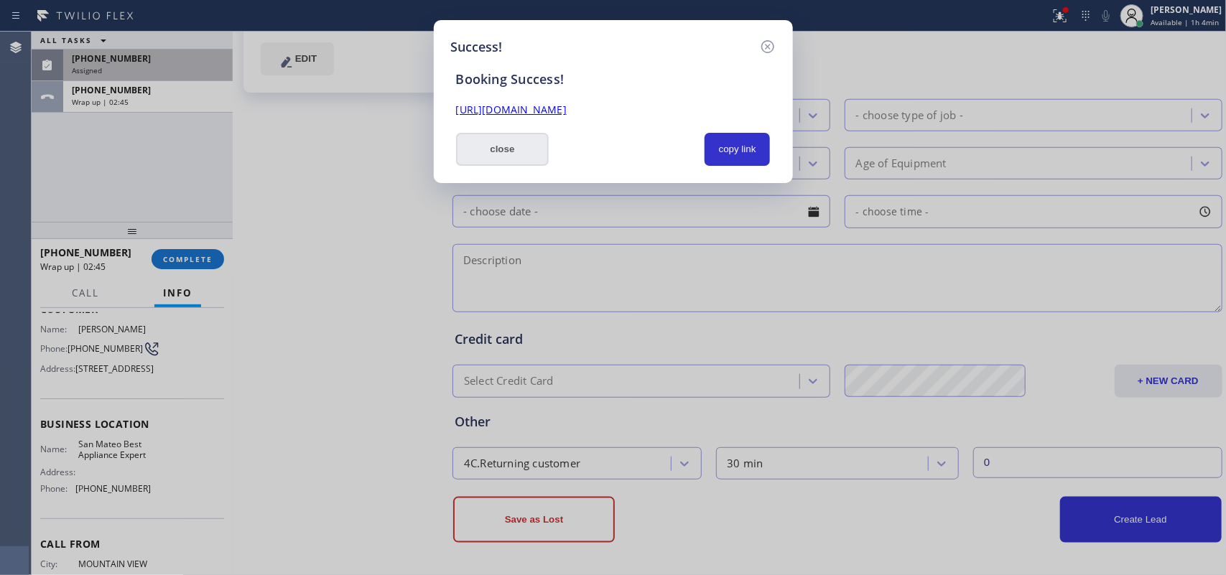
click at [521, 157] on button "close" at bounding box center [502, 149] width 93 height 33
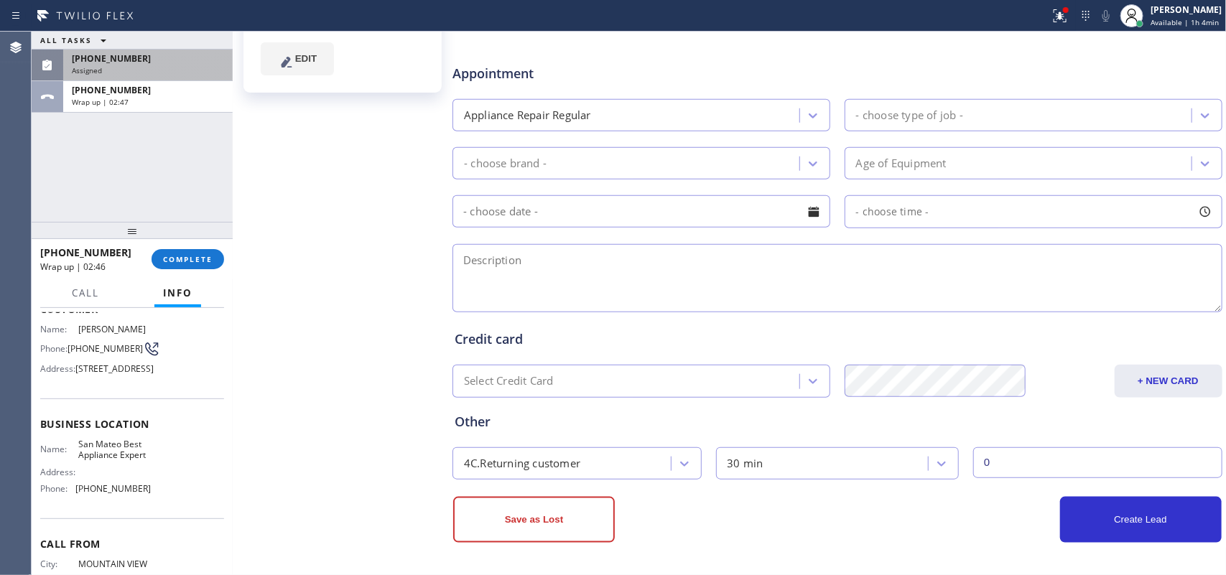
click at [159, 65] on div "Assigned" at bounding box center [148, 70] width 152 height 10
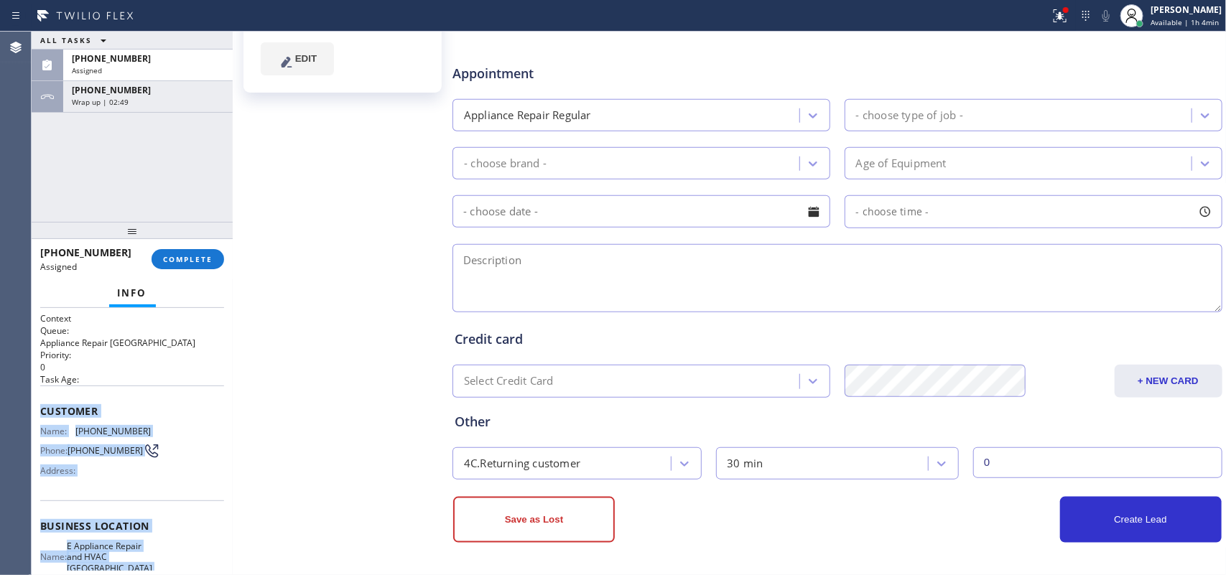
drag, startPoint x: 148, startPoint y: 450, endPoint x: 39, endPoint y: 406, distance: 116.7
click at [40, 406] on div "Context Queue: Appliance Repair High End Priority: 0 Task Age: Customer Name: […" at bounding box center [132, 526] width 184 height 428
copy div "Customer Name: [PHONE_NUMBER] Phone: [PHONE_NUMBER] Address: Business location …"
click at [201, 263] on span "COMPLETE" at bounding box center [188, 259] width 50 height 10
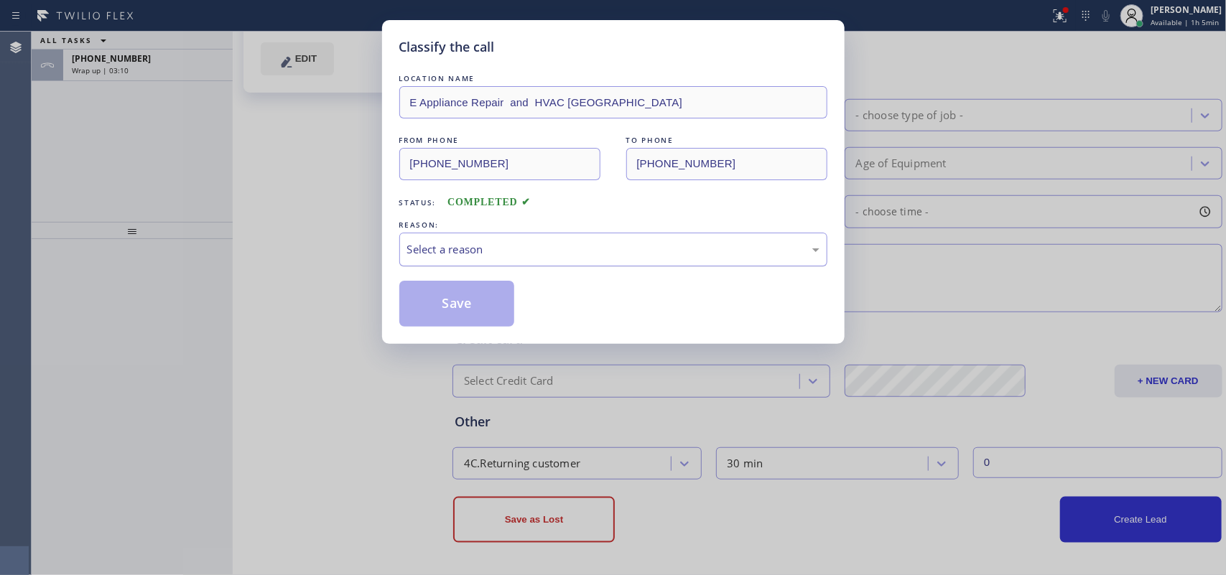
click at [616, 253] on div "Select a reason" at bounding box center [613, 249] width 412 height 17
click at [463, 300] on button "Save" at bounding box center [457, 304] width 116 height 46
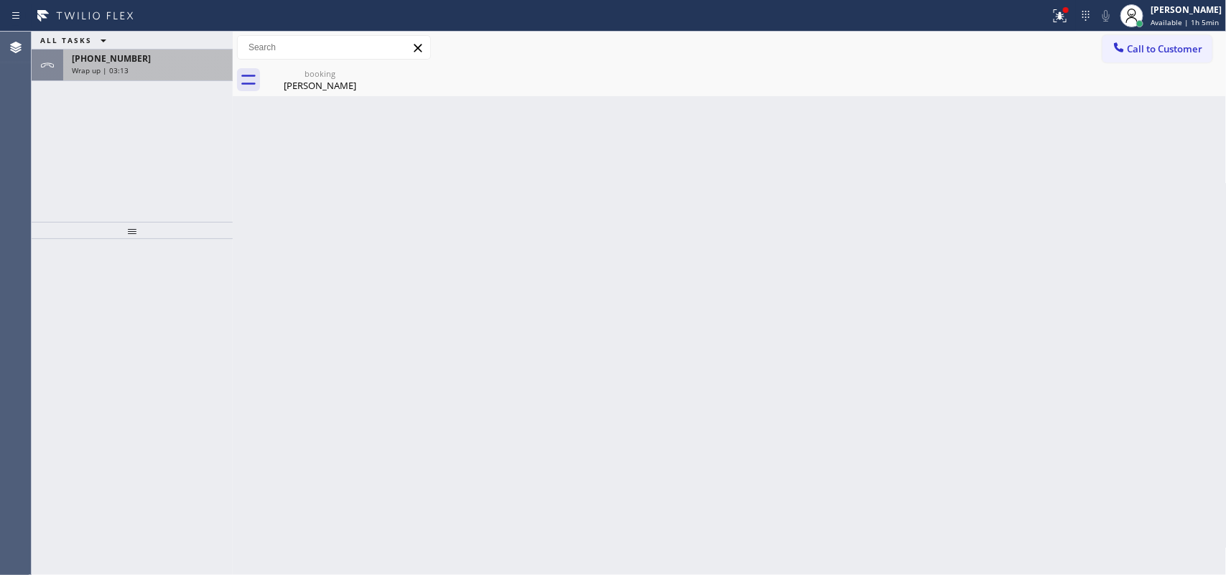
click at [182, 69] on div "Wrap up | 03:13" at bounding box center [148, 70] width 152 height 10
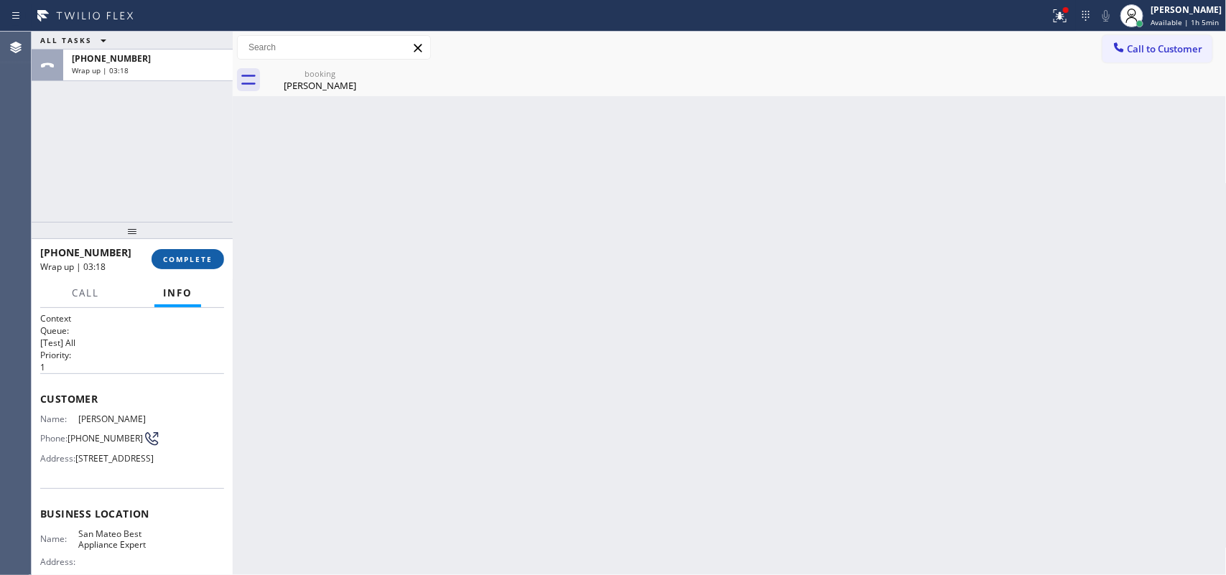
click at [209, 259] on span "COMPLETE" at bounding box center [188, 259] width 50 height 10
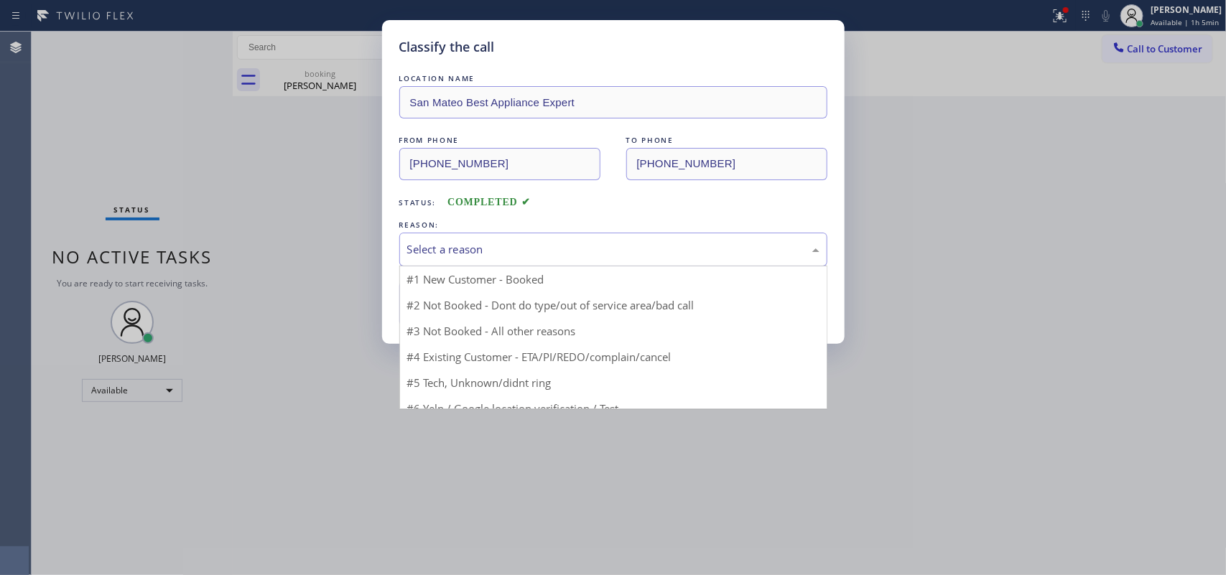
click at [460, 246] on div "Select a reason" at bounding box center [613, 249] width 412 height 17
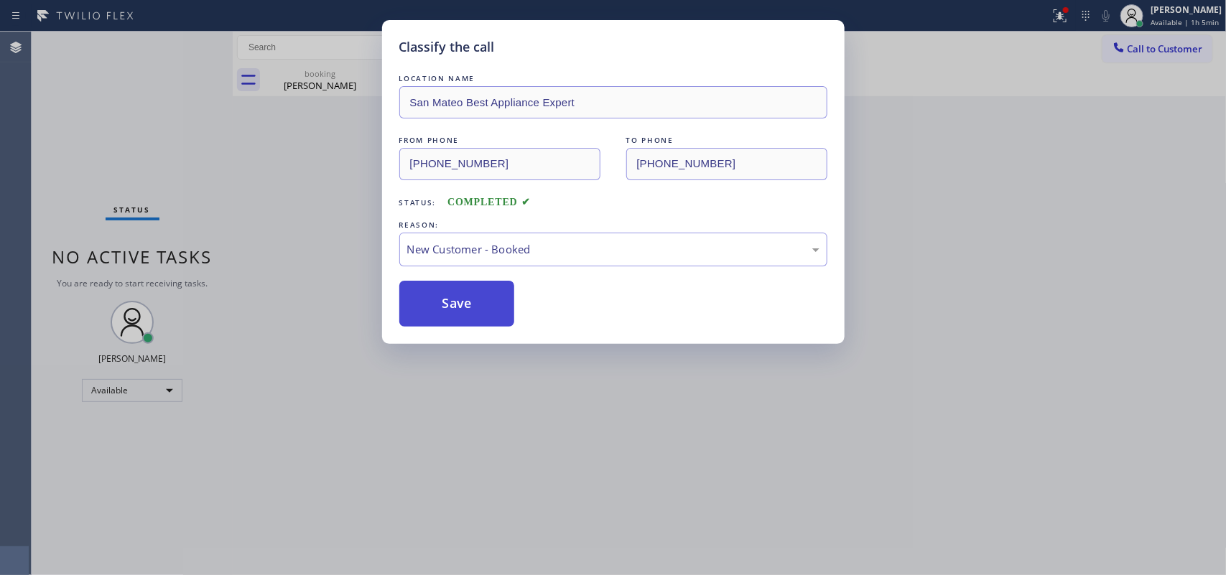
click at [452, 294] on button "Save" at bounding box center [457, 304] width 116 height 46
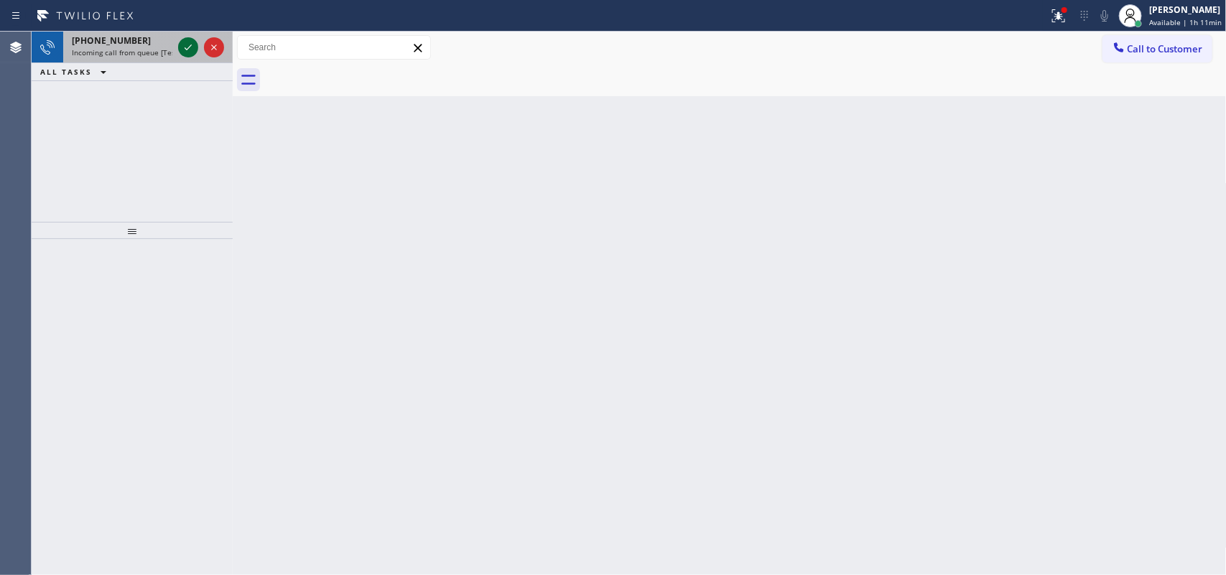
click at [185, 47] on icon at bounding box center [188, 47] width 17 height 17
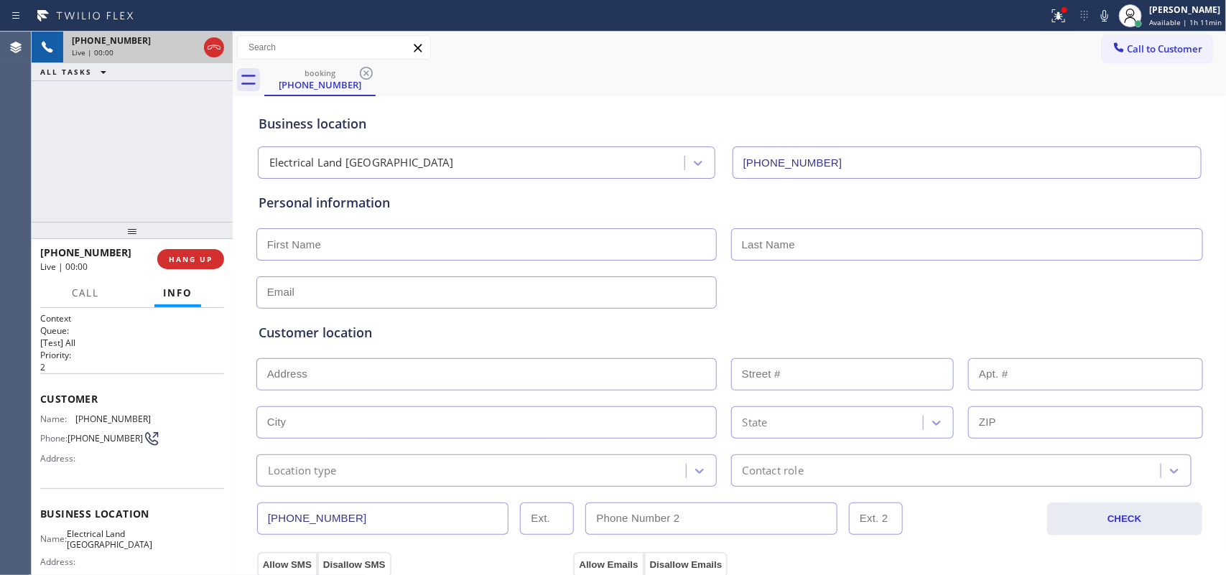
type input "[PHONE_NUMBER]"
click at [91, 287] on span "Call" at bounding box center [85, 293] width 27 height 13
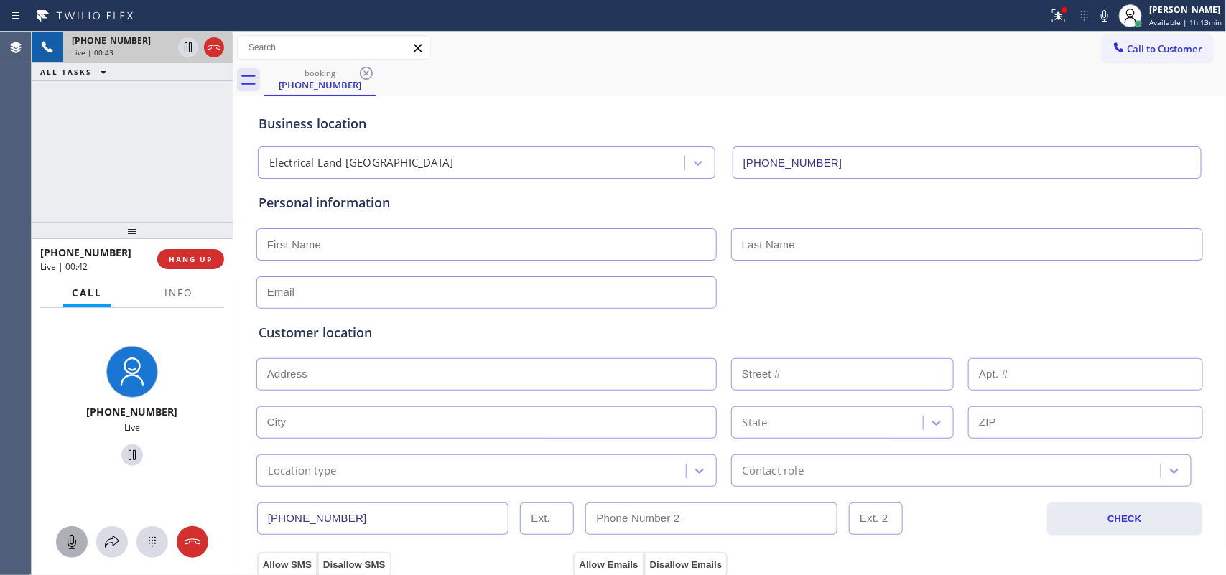
click at [66, 543] on icon at bounding box center [71, 542] width 17 height 17
click at [128, 454] on icon at bounding box center [132, 455] width 17 height 17
drag, startPoint x: 76, startPoint y: 533, endPoint x: 118, endPoint y: 498, distance: 55.1
click at [80, 530] on button at bounding box center [72, 542] width 32 height 32
click at [127, 453] on icon at bounding box center [132, 455] width 17 height 17
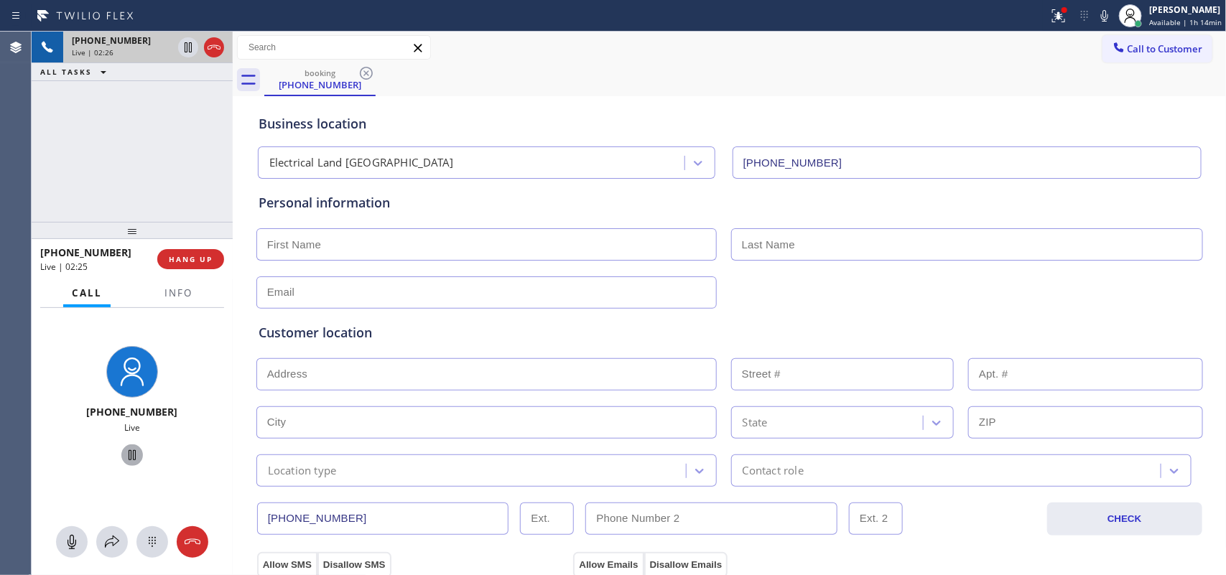
click at [152, 51] on div "Live | 02:26" at bounding box center [122, 52] width 101 height 10
drag, startPoint x: 73, startPoint y: 547, endPoint x: 111, endPoint y: 482, distance: 76.0
click at [73, 546] on icon at bounding box center [71, 542] width 17 height 17
click at [129, 456] on icon at bounding box center [132, 455] width 7 height 10
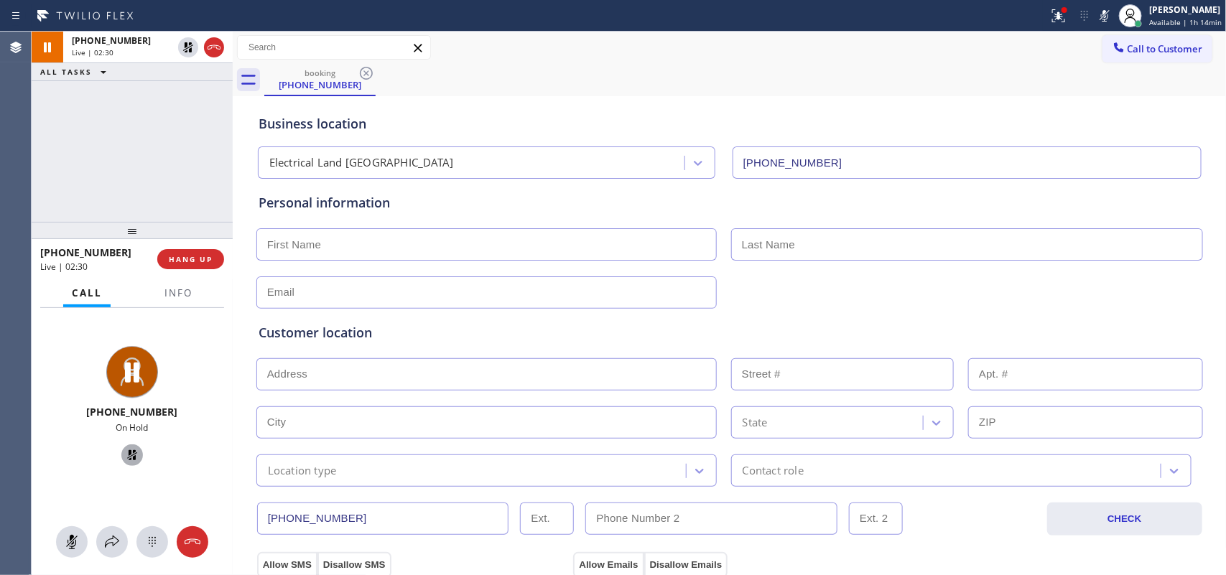
click at [127, 460] on icon at bounding box center [132, 455] width 10 height 10
click at [127, 454] on icon at bounding box center [132, 455] width 10 height 10
click at [66, 534] on icon at bounding box center [71, 542] width 17 height 17
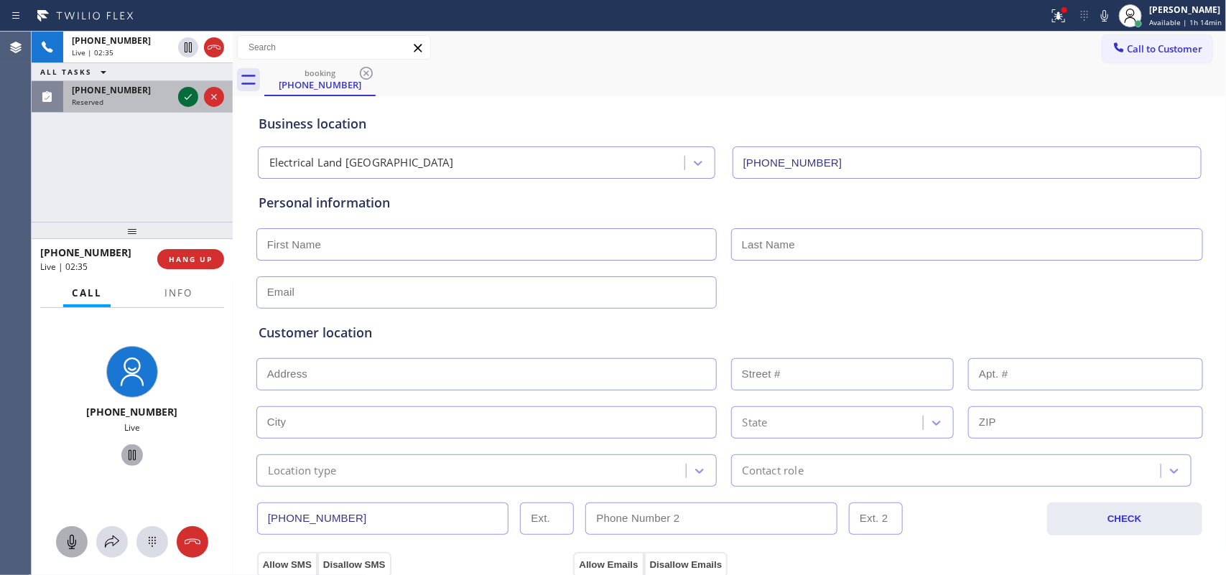
click at [191, 101] on div "[PHONE_NUMBER] Live | 02:35 ALL TASKS ALL TASKS ACTIVE TASKS TASKS IN WRAP UP […" at bounding box center [132, 127] width 201 height 190
click at [73, 530] on button at bounding box center [72, 542] width 32 height 32
click at [129, 456] on icon at bounding box center [132, 455] width 7 height 10
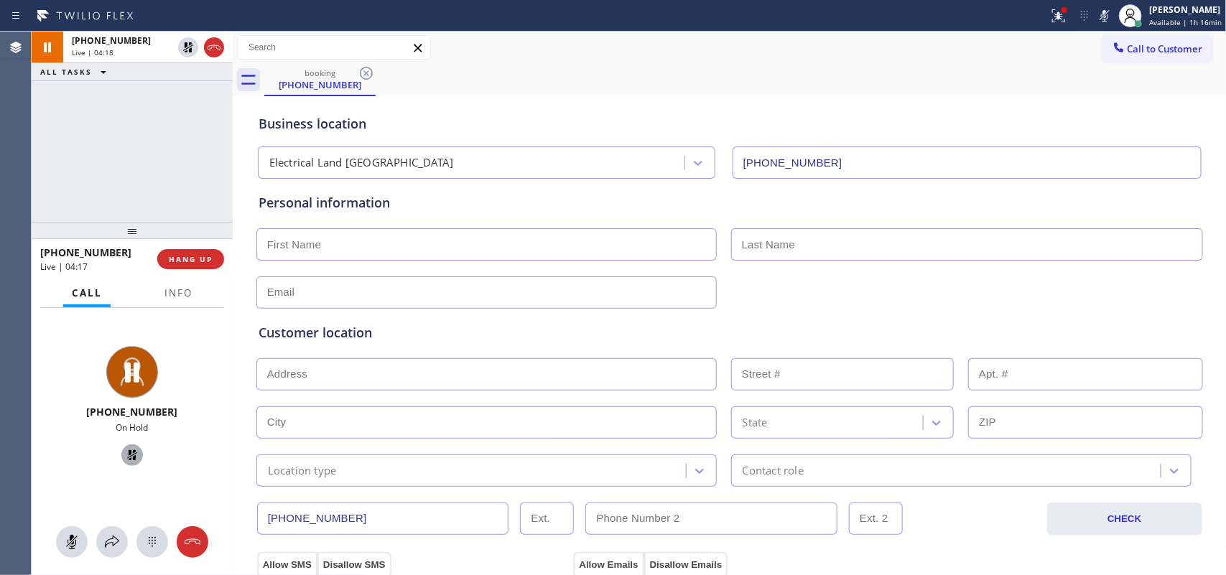
click at [84, 547] on div at bounding box center [72, 542] width 32 height 17
click at [130, 453] on icon at bounding box center [132, 455] width 10 height 10
click at [177, 261] on span "HANG UP" at bounding box center [191, 259] width 44 height 10
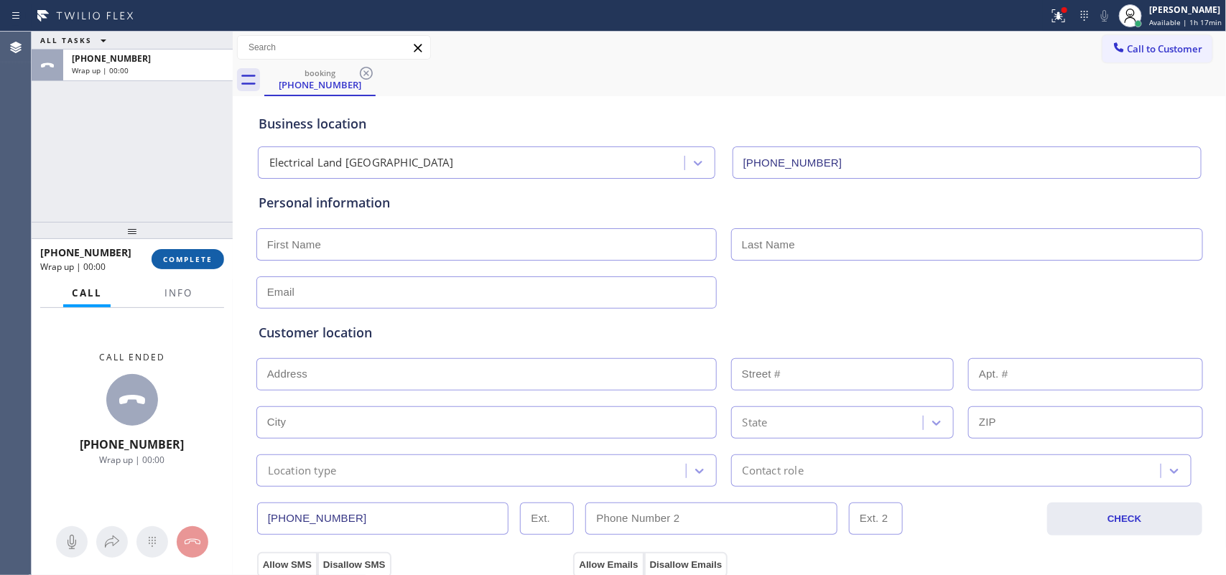
click at [177, 261] on span "COMPLETE" at bounding box center [188, 259] width 50 height 10
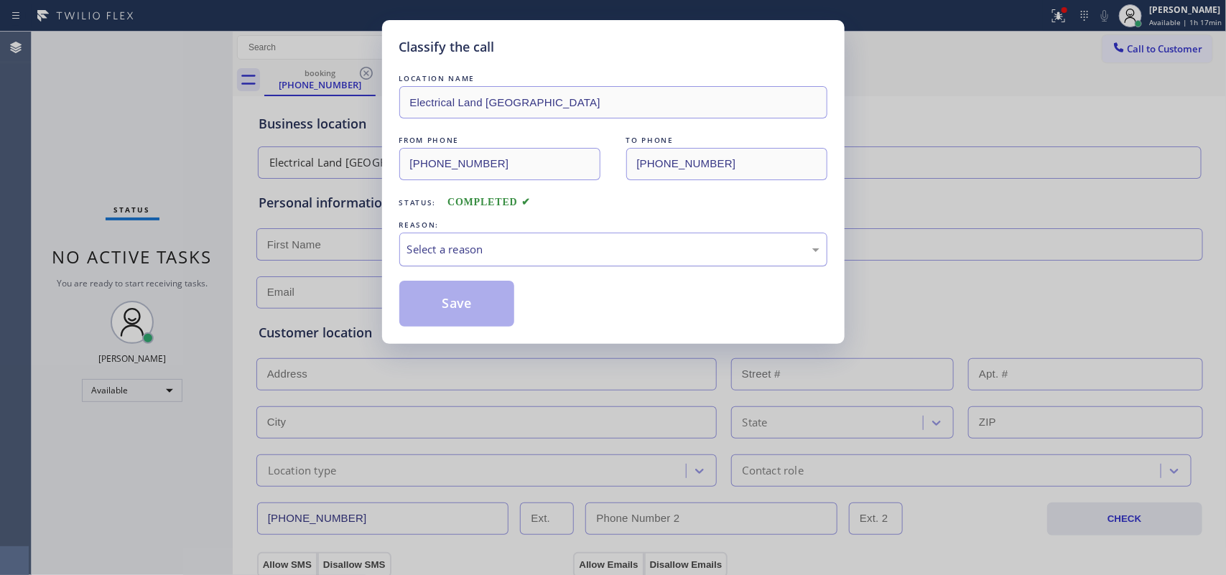
click at [468, 246] on div "Select a reason" at bounding box center [613, 249] width 412 height 17
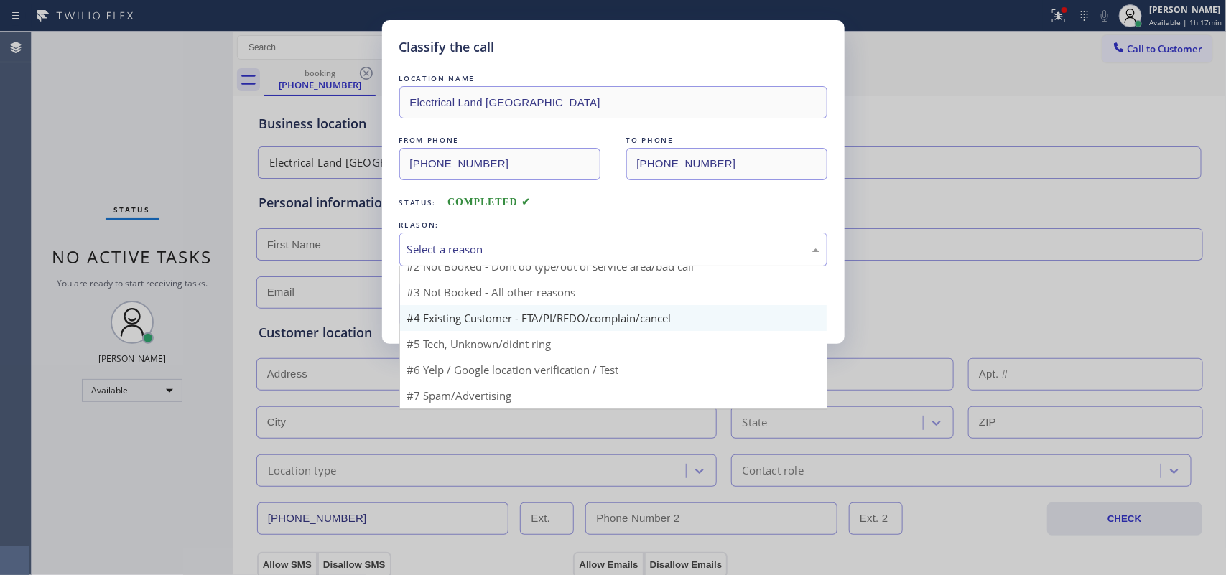
scroll to position [18, 0]
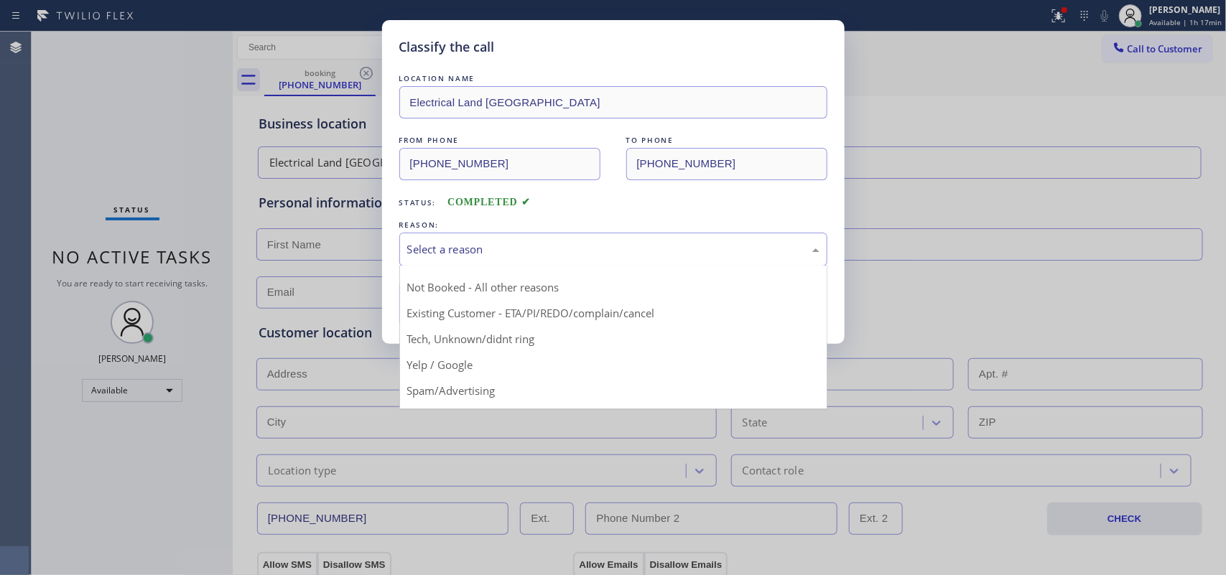
click at [77, 121] on div "Classify the call LOCATION NAME Electrical Land Westminster FROM PHONE [PHONE_N…" at bounding box center [613, 287] width 1226 height 575
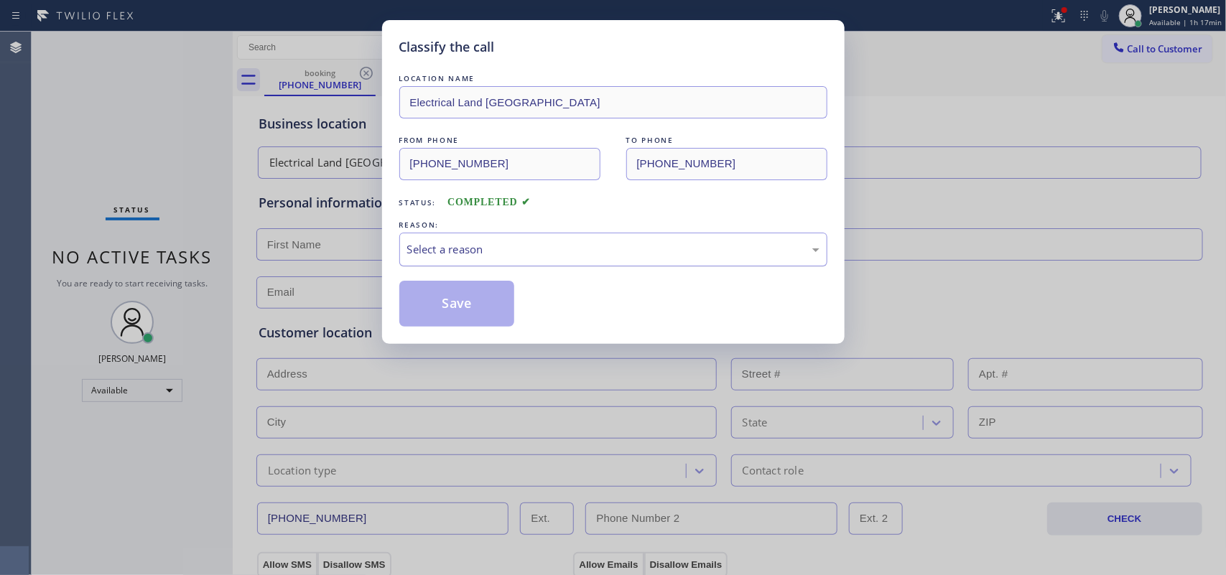
click at [508, 244] on div "Select a reason" at bounding box center [613, 249] width 412 height 17
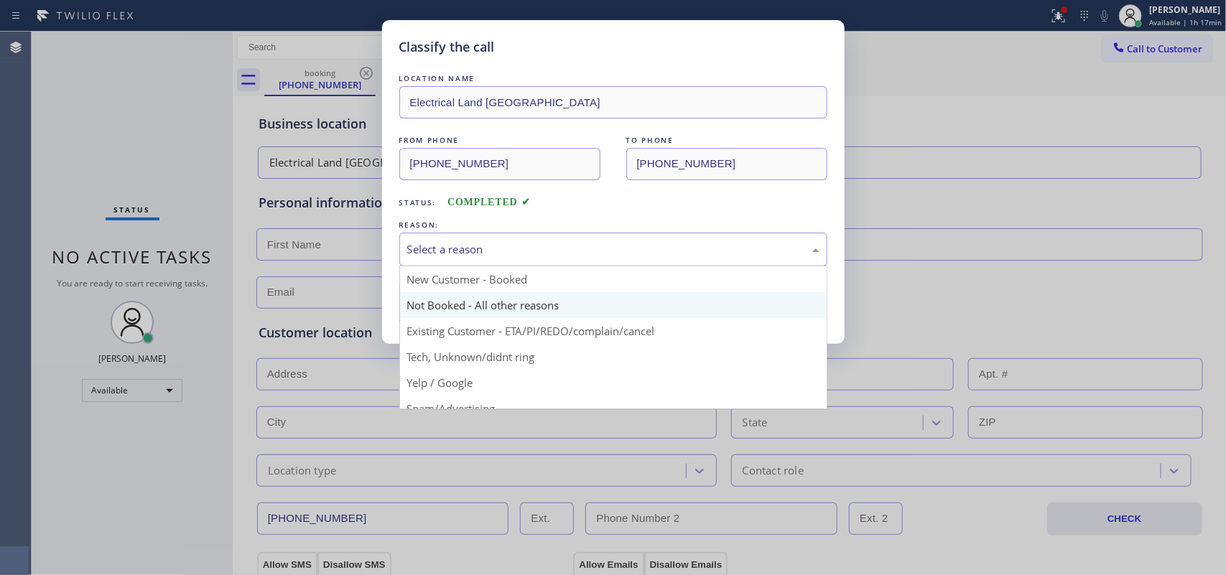
click at [491, 310] on button "Save" at bounding box center [457, 304] width 116 height 46
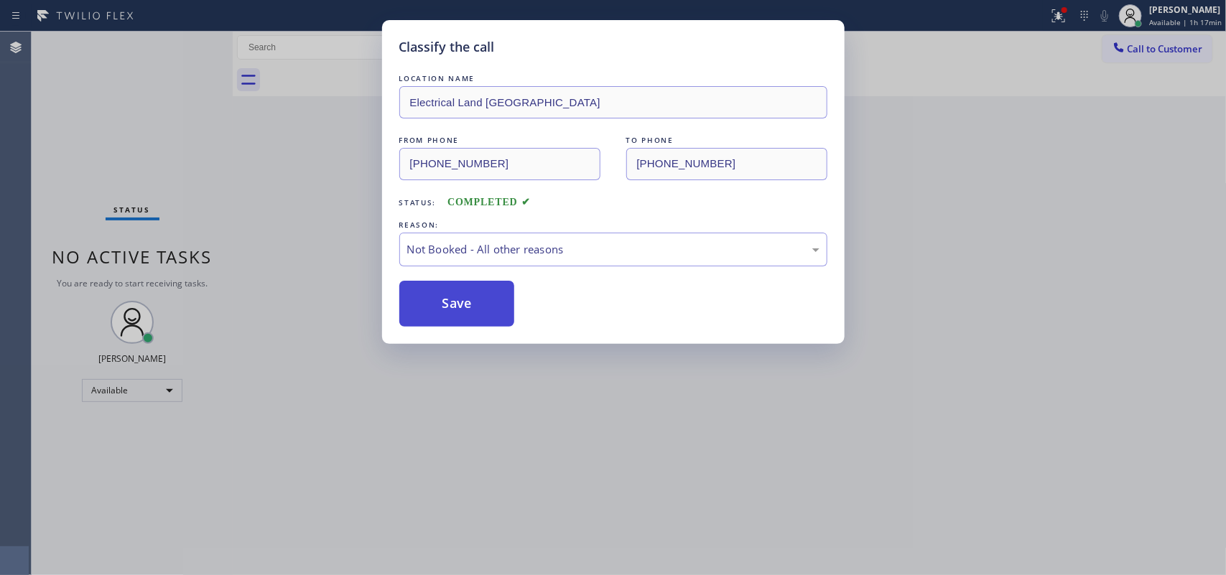
click at [461, 310] on button "Save" at bounding box center [457, 304] width 116 height 46
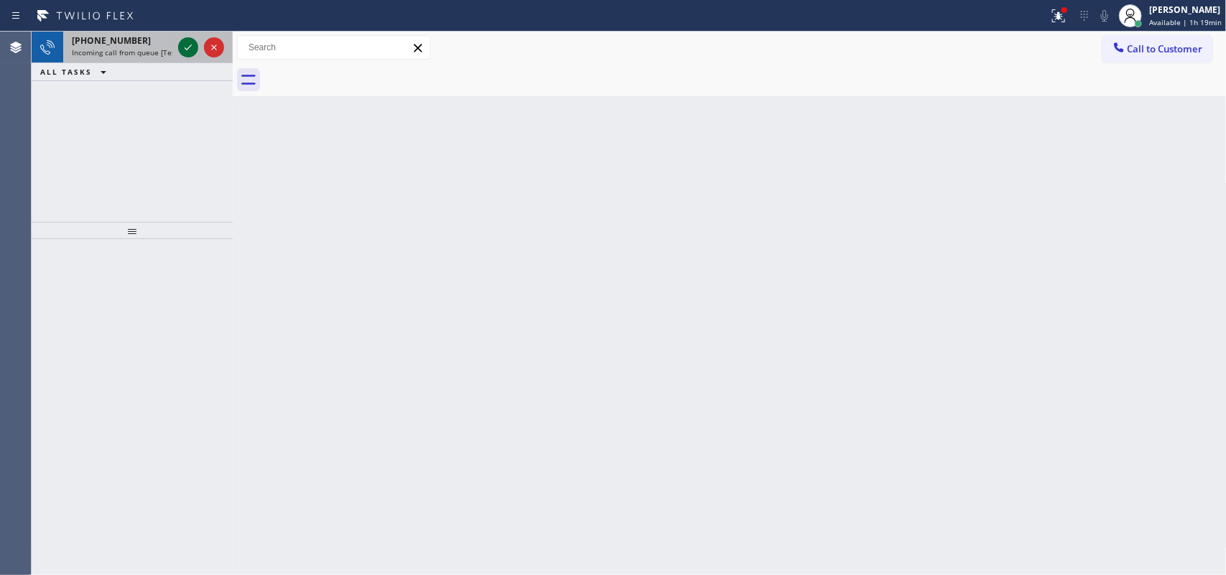
click at [187, 47] on icon at bounding box center [188, 47] width 17 height 17
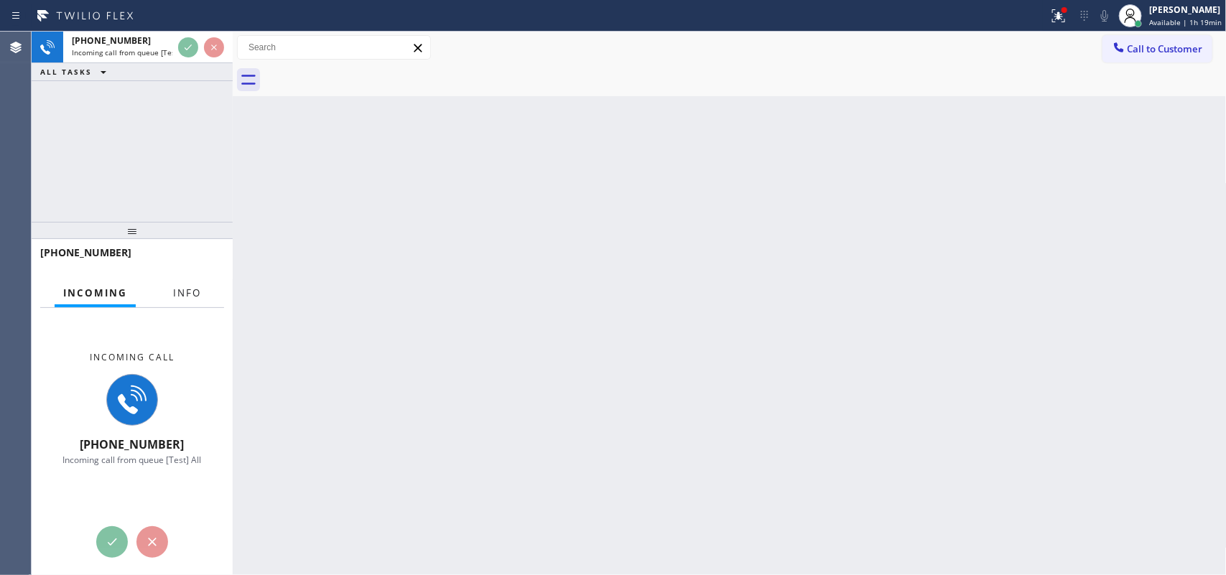
drag, startPoint x: 190, startPoint y: 274, endPoint x: 187, endPoint y: 282, distance: 8.4
click at [188, 274] on div "[PHONE_NUMBER]" at bounding box center [132, 259] width 184 height 37
click at [187, 296] on span "Info" at bounding box center [187, 293] width 28 height 13
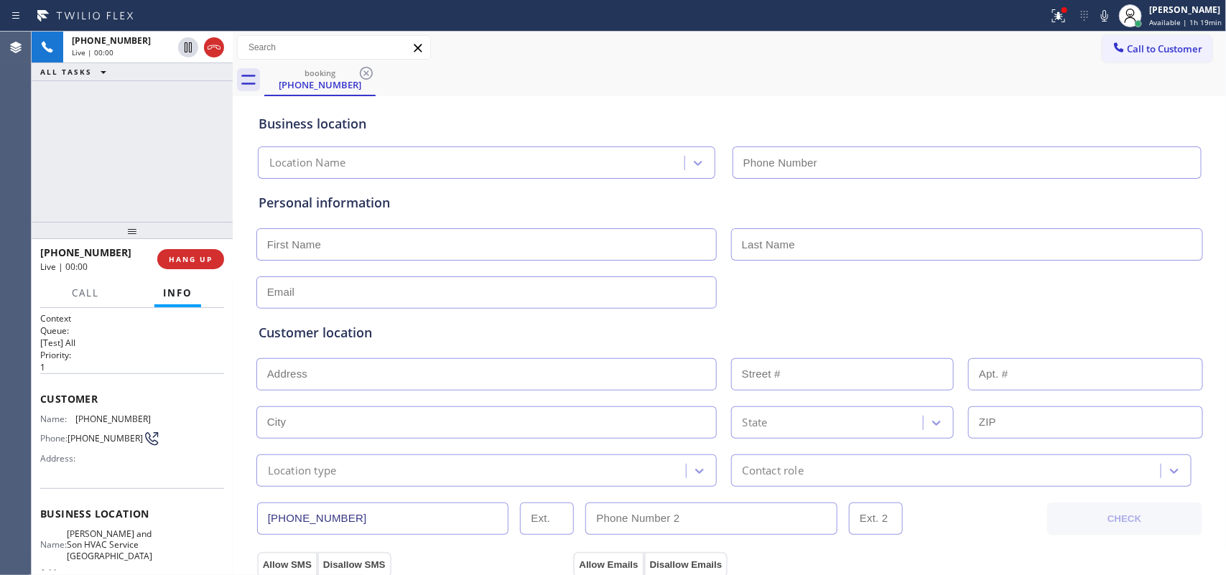
type input "[PHONE_NUMBER]"
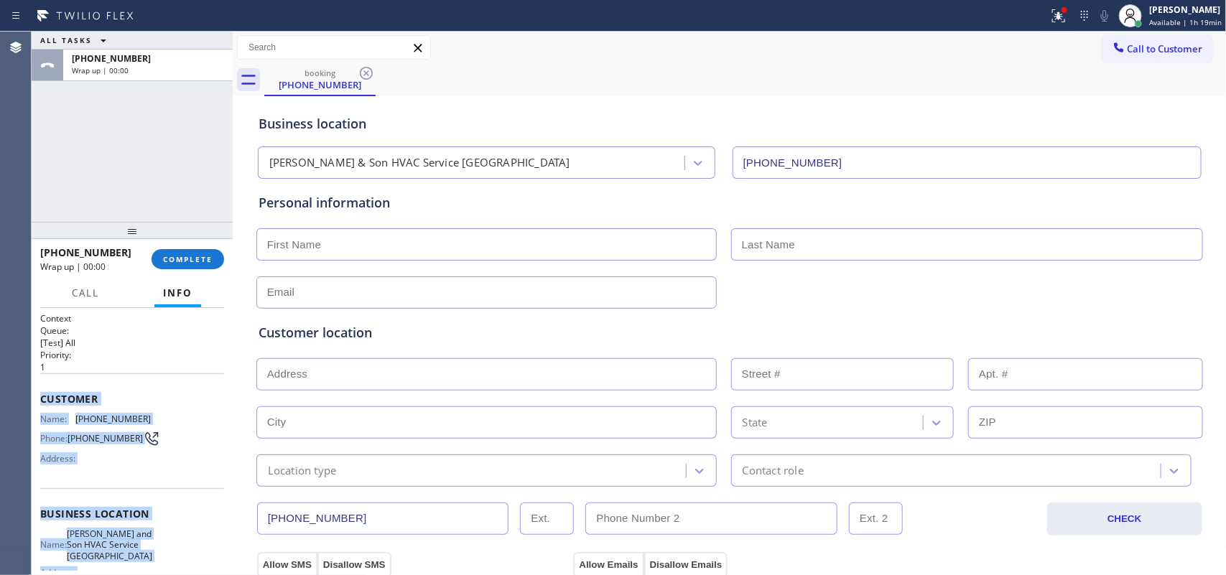
drag, startPoint x: 151, startPoint y: 439, endPoint x: 43, endPoint y: 396, distance: 116.0
click at [41, 396] on div "Context Queue: [Test] All Priority: 1 Customer Name: [PHONE_NUMBER] Phone: [PHO…" at bounding box center [132, 520] width 184 height 416
copy div "Customer Name: [PHONE_NUMBER] Phone: [PHONE_NUMBER] Address: Business location …"
click at [199, 261] on span "COMPLETE" at bounding box center [188, 259] width 50 height 10
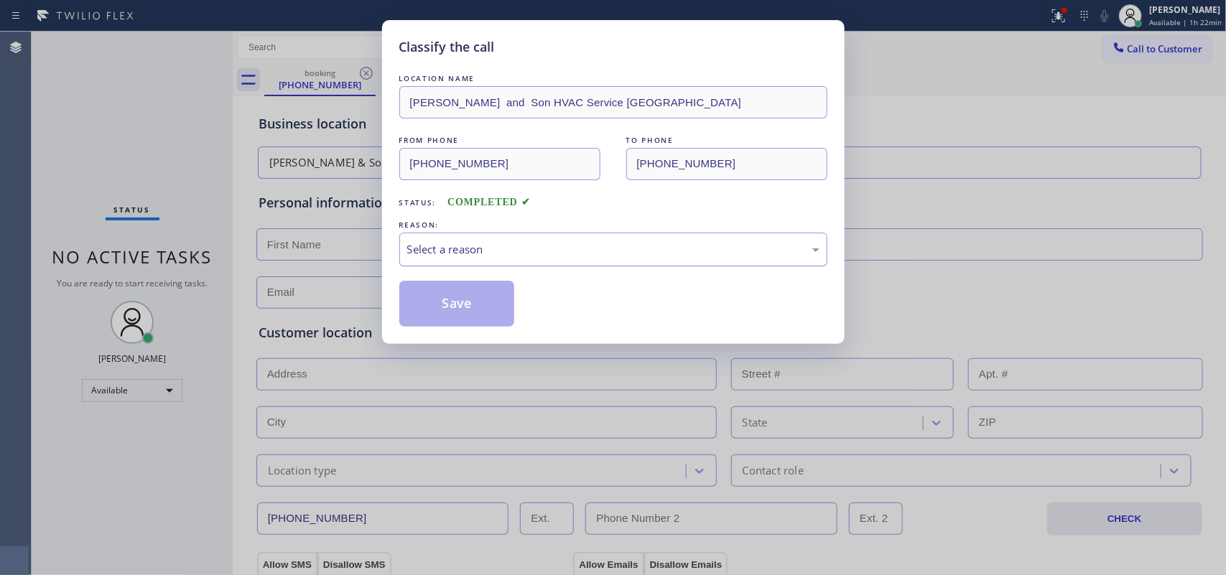
click at [426, 244] on div "Select a reason" at bounding box center [613, 249] width 412 height 17
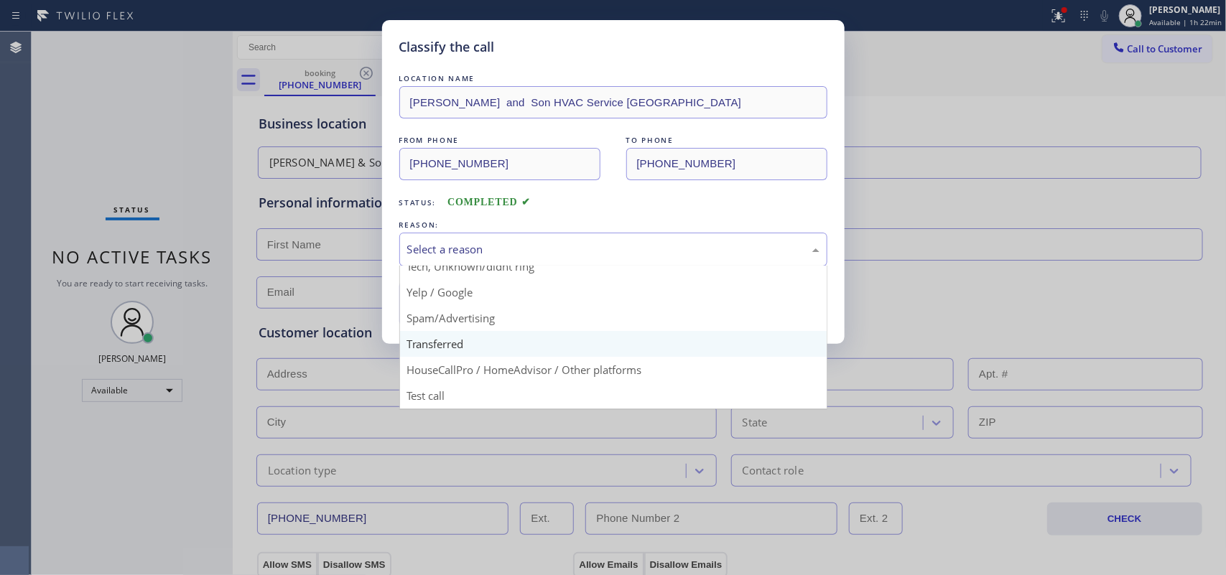
scroll to position [9, 0]
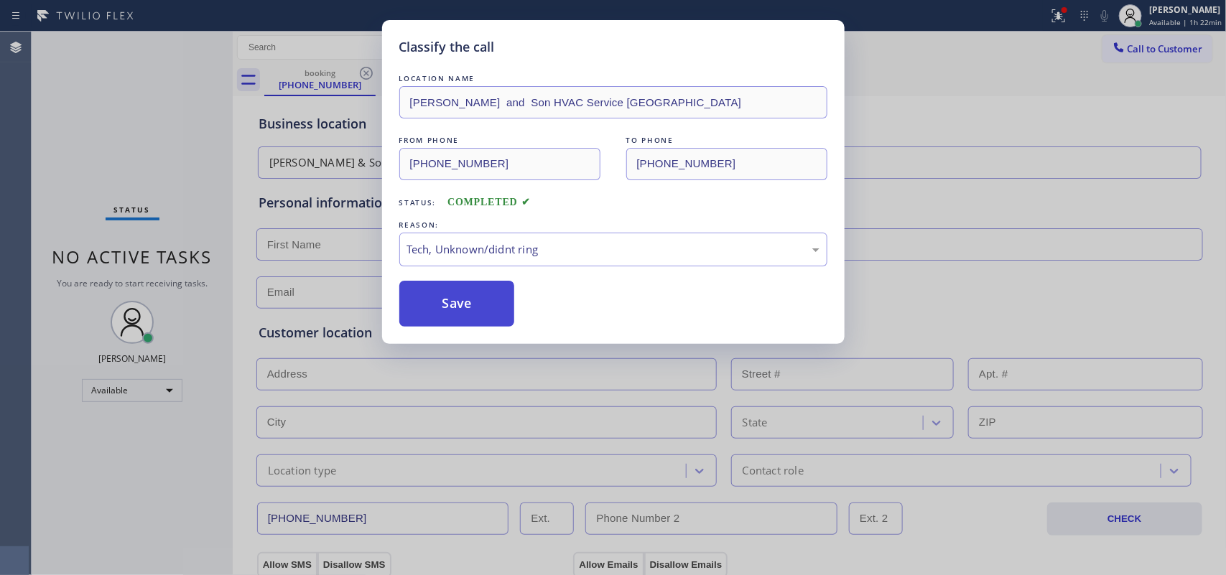
click at [461, 289] on button "Save" at bounding box center [457, 304] width 116 height 46
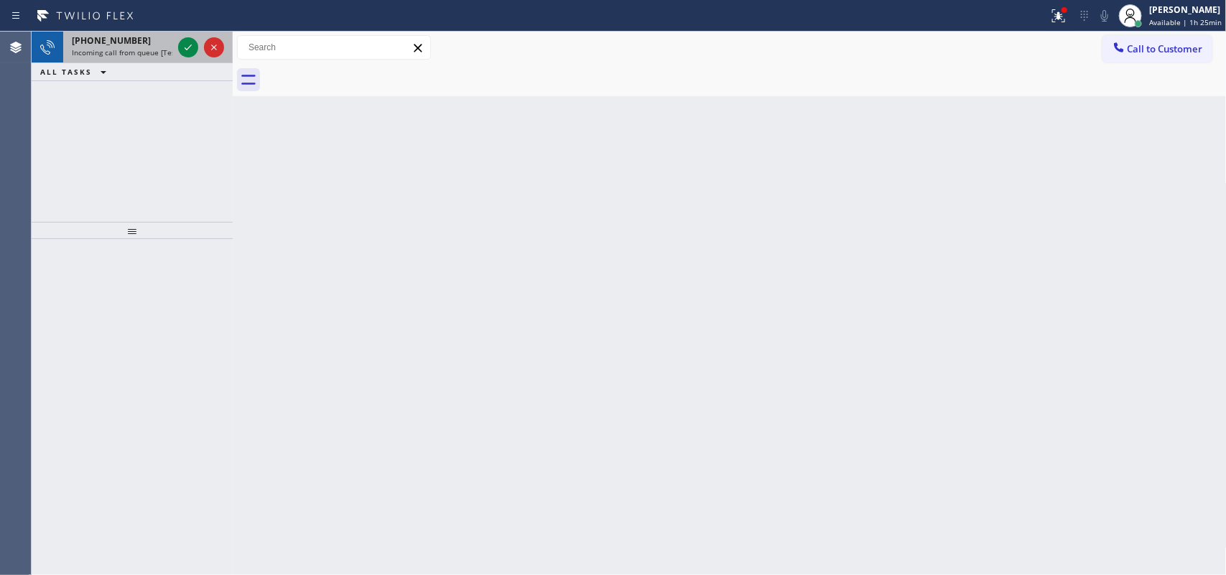
click at [142, 49] on span "Incoming call from queue [Test] All" at bounding box center [131, 52] width 119 height 10
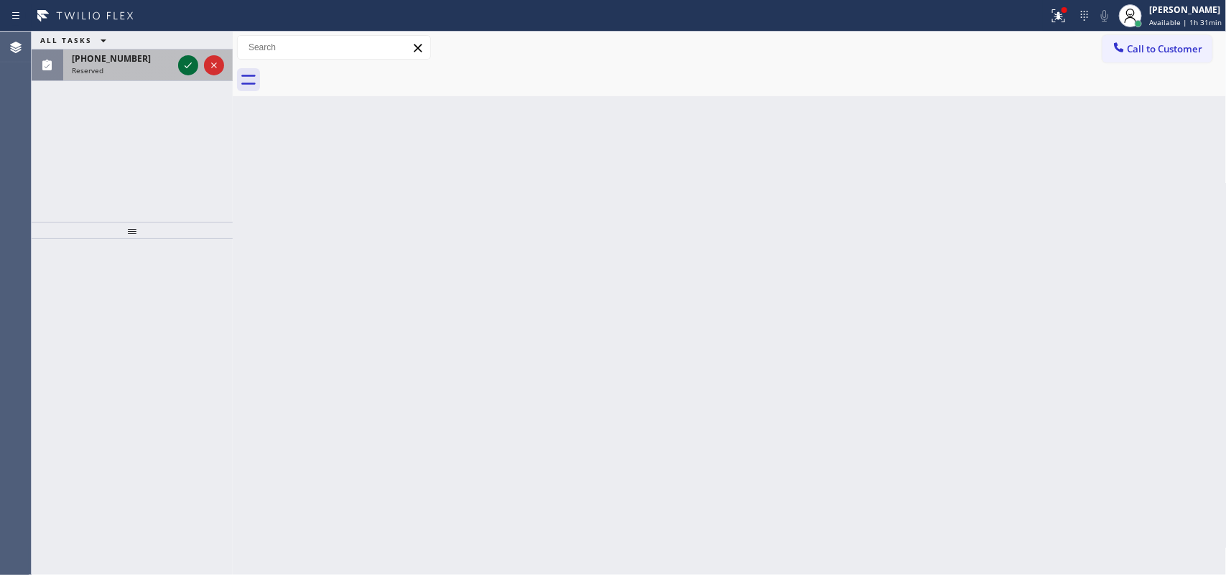
click at [180, 65] on icon at bounding box center [188, 65] width 17 height 17
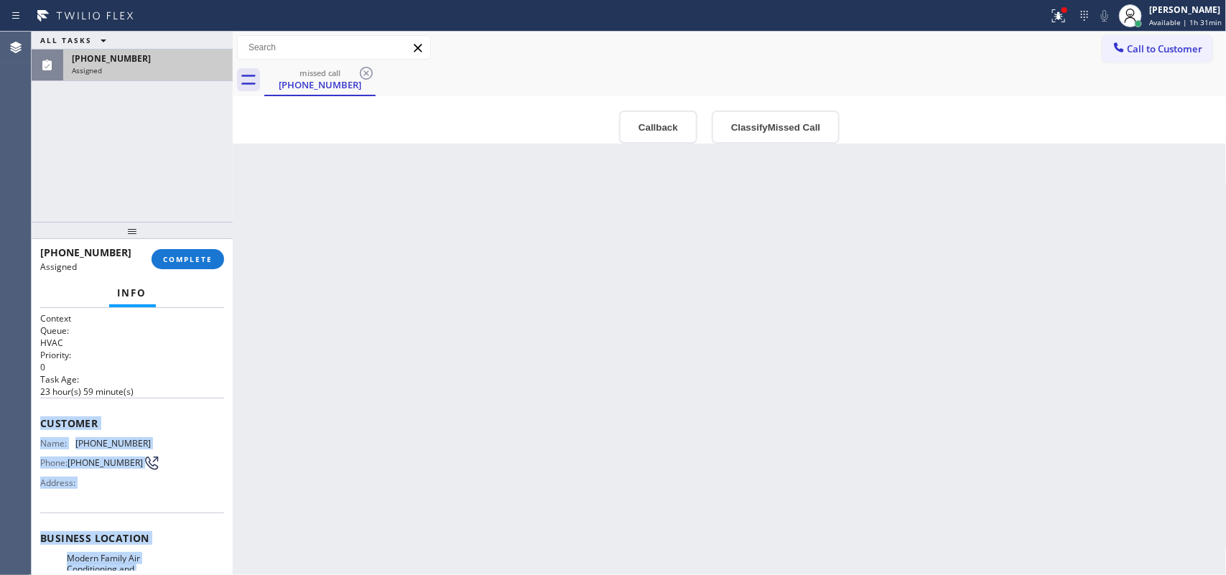
drag, startPoint x: 149, startPoint y: 429, endPoint x: 38, endPoint y: 414, distance: 111.6
click at [37, 415] on div "Context Queue: HVAC Priority: 0 Task Age: [DEMOGRAPHIC_DATA] hour(s) 59 minute(…" at bounding box center [132, 442] width 201 height 268
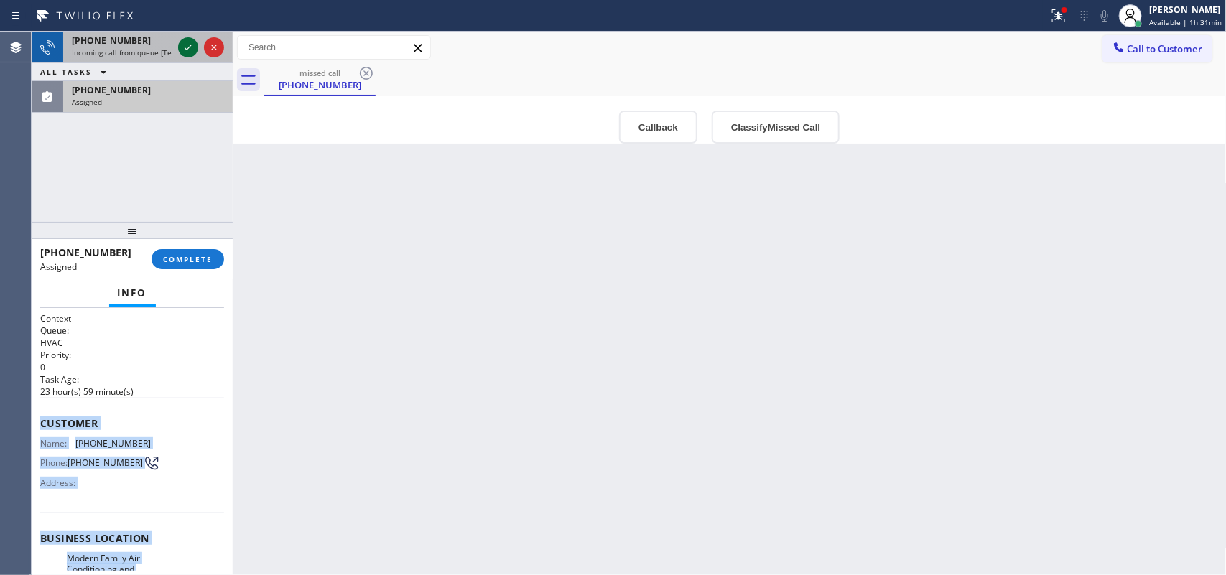
click at [181, 45] on icon at bounding box center [188, 47] width 17 height 17
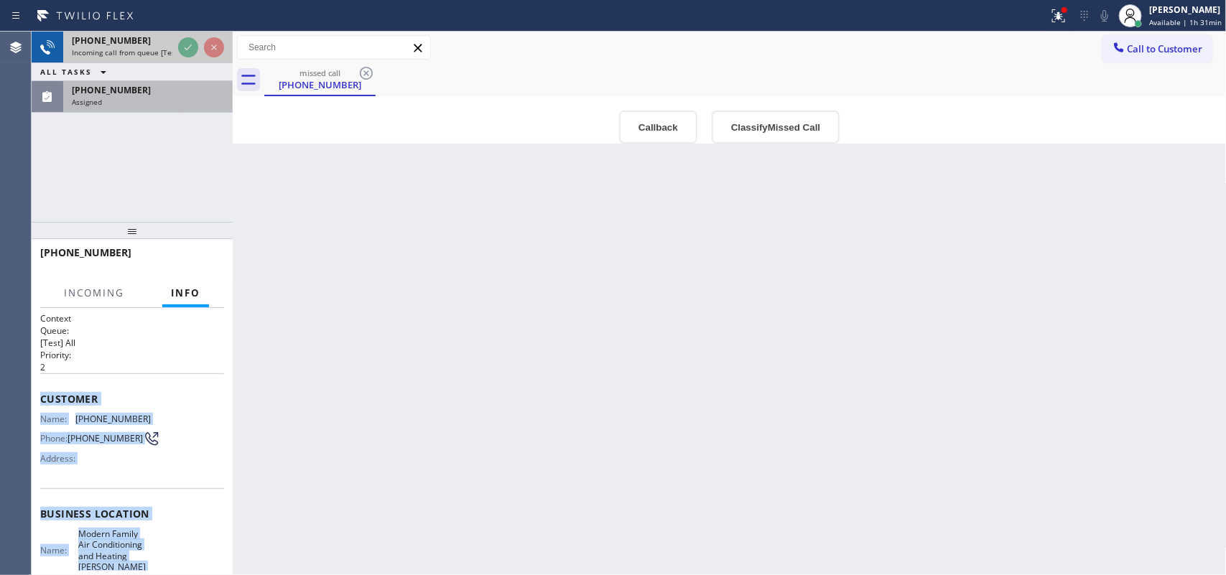
click at [124, 52] on span "Incoming call from queue [Test] All" at bounding box center [131, 52] width 119 height 10
click at [124, 54] on span "Incoming call from queue [Test] All" at bounding box center [131, 52] width 119 height 10
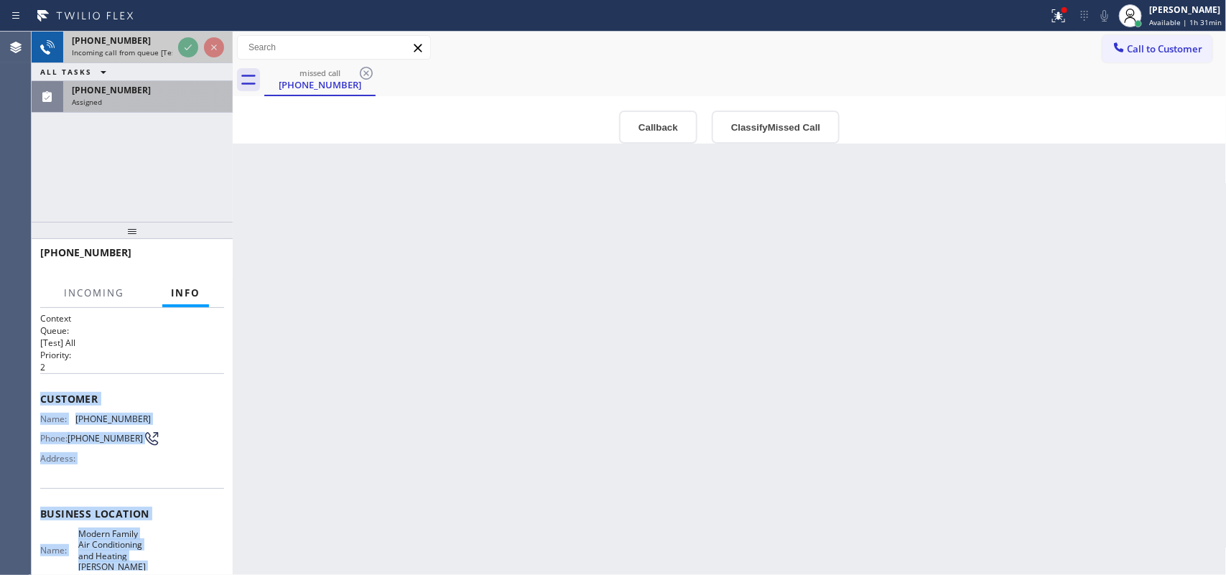
click at [126, 50] on span "Incoming call from queue [Test] All" at bounding box center [131, 52] width 119 height 10
click at [128, 48] on span "Incoming call from queue [Test] All" at bounding box center [131, 52] width 119 height 10
click at [131, 47] on span "Incoming call from queue [Test] All" at bounding box center [131, 52] width 119 height 10
drag, startPoint x: 134, startPoint y: 45, endPoint x: 192, endPoint y: 23, distance: 63.0
click at [135, 45] on div "[PHONE_NUMBER]" at bounding box center [122, 40] width 101 height 12
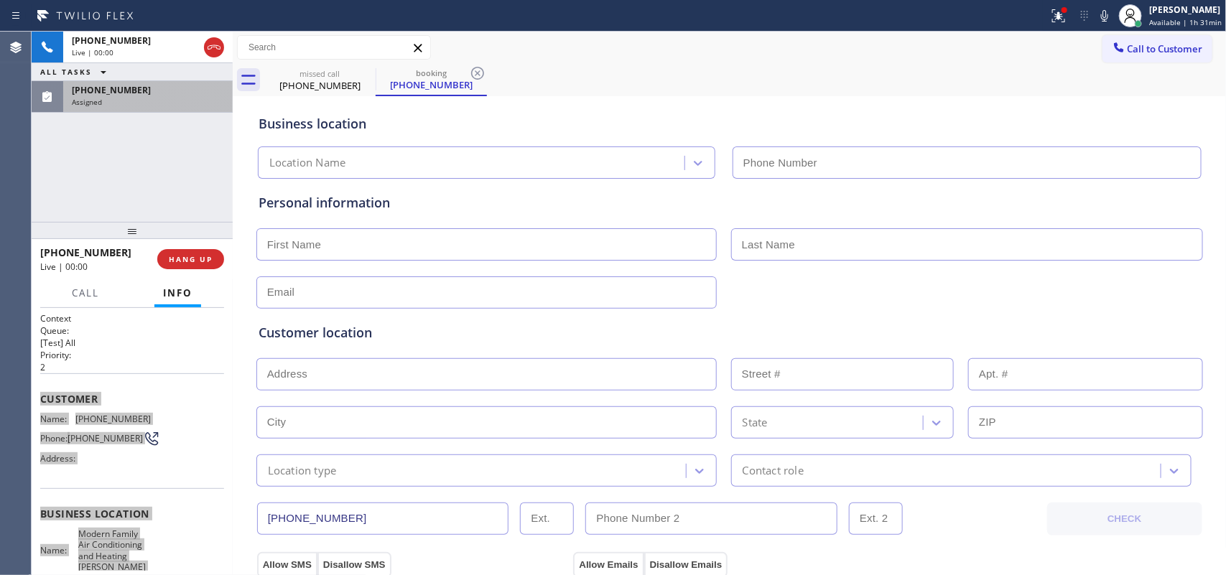
type input "[PHONE_NUMBER]"
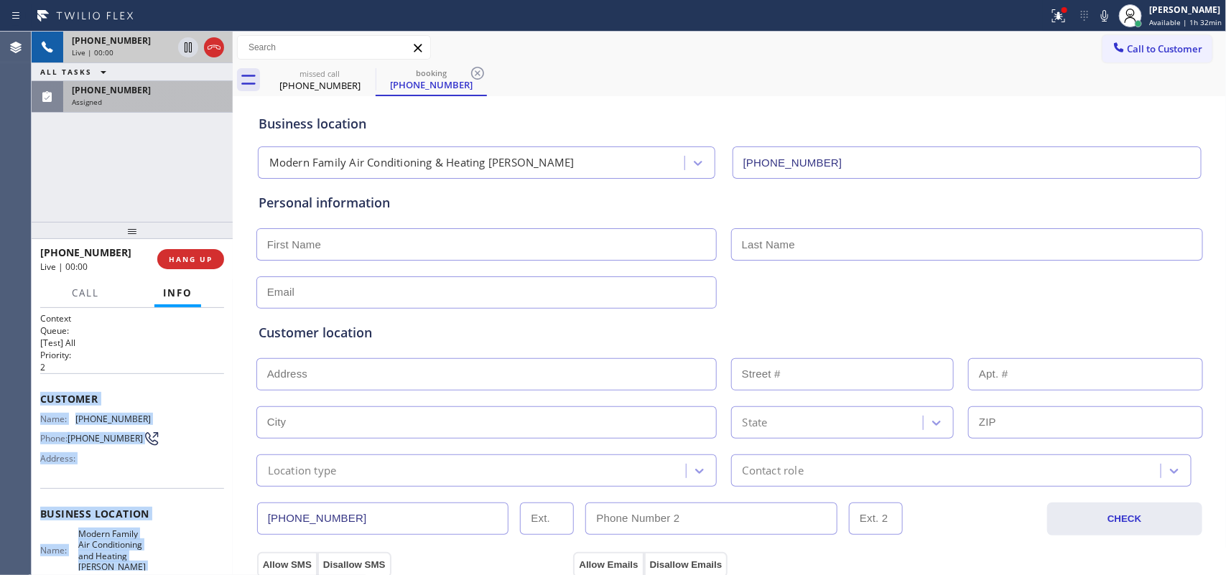
click at [113, 51] on div "Live | 00:00" at bounding box center [122, 52] width 101 height 10
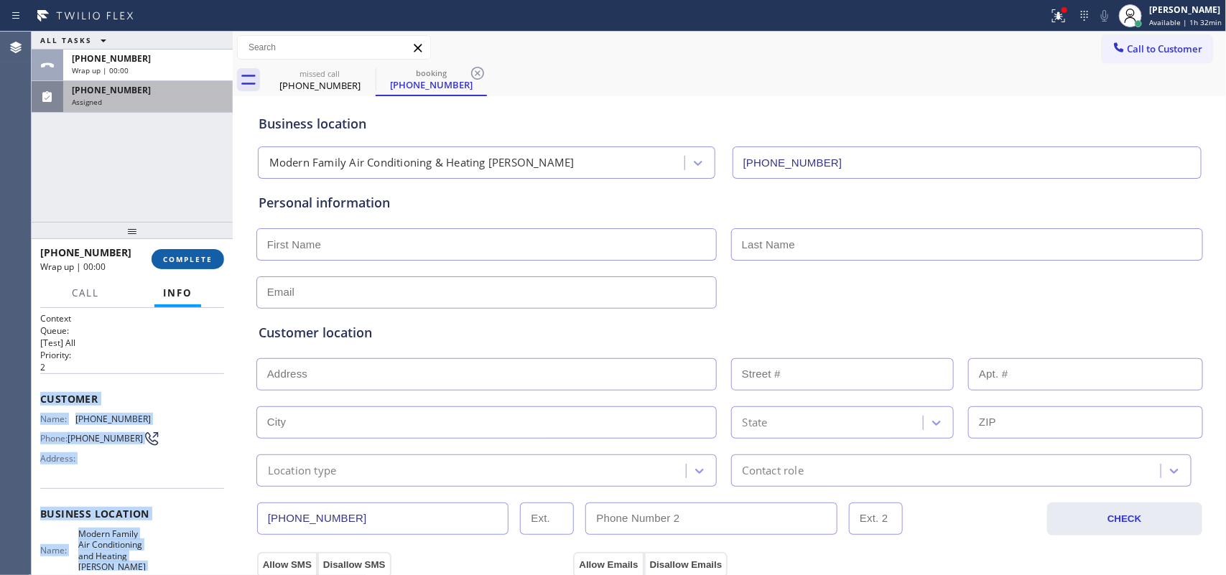
click at [188, 249] on button "COMPLETE" at bounding box center [188, 259] width 73 height 20
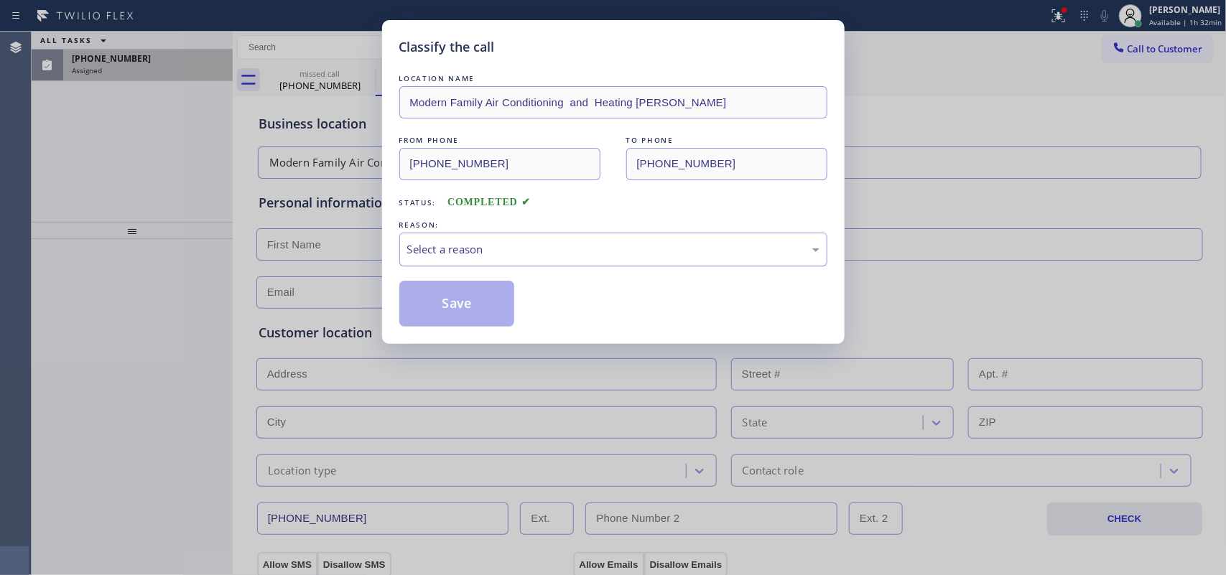
click at [511, 255] on div "Select a reason" at bounding box center [613, 249] width 412 height 17
click at [485, 321] on button "Save" at bounding box center [457, 304] width 116 height 46
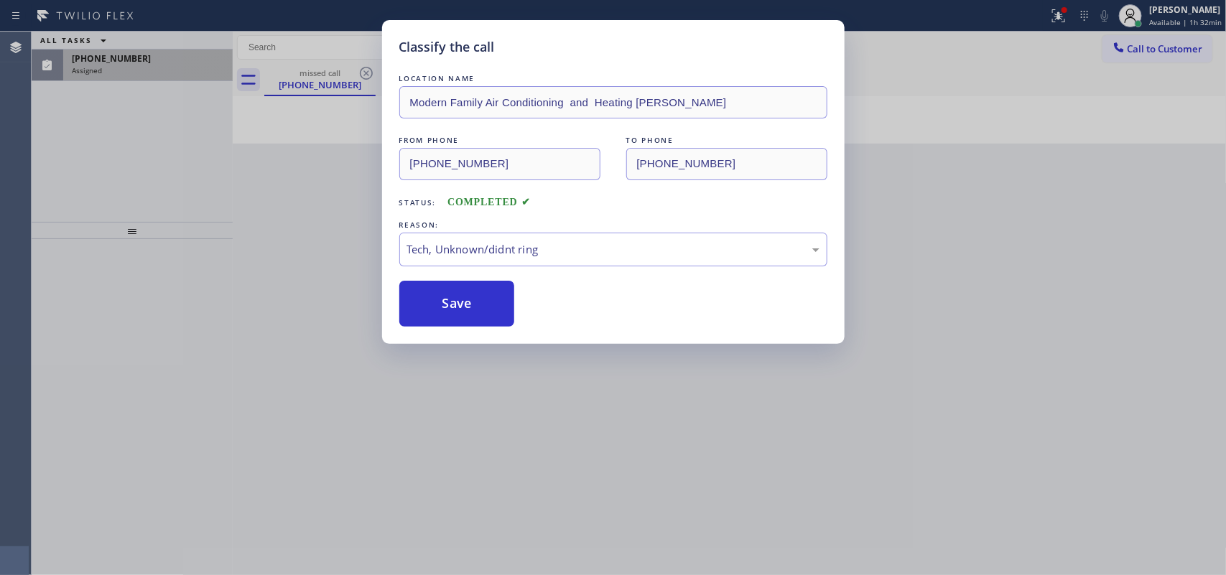
click at [120, 60] on div "Classify the call LOCATION NAME Modern Family Air Conditioning and Heating [PER…" at bounding box center [613, 287] width 1226 height 575
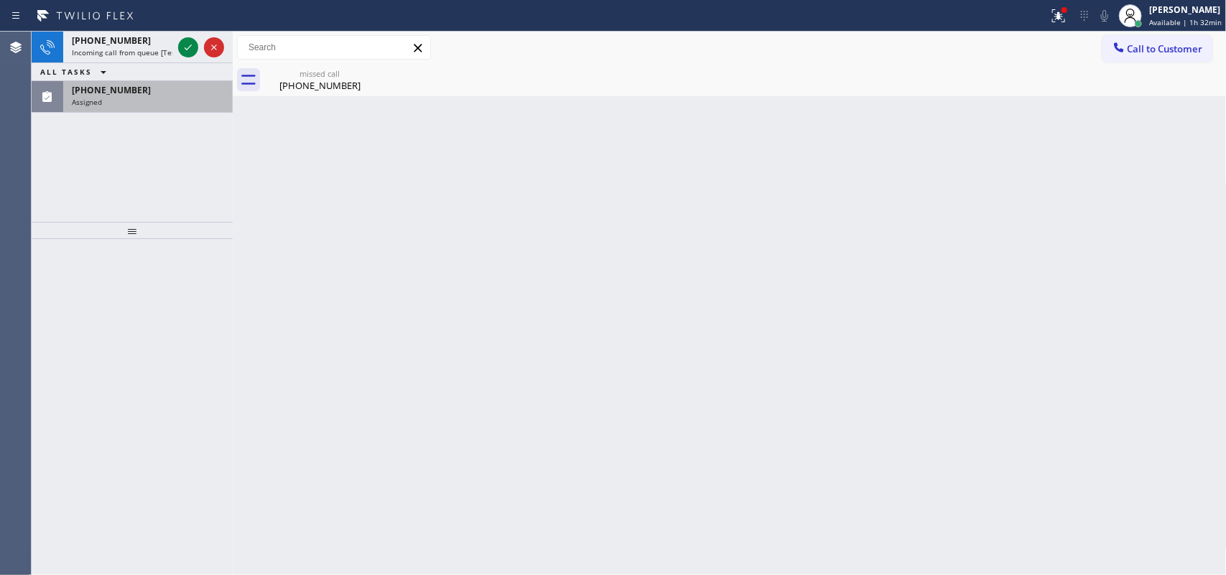
click at [118, 59] on div "[PHONE_NUMBER] Incoming call from queue [Test] All ALL TASKS ALL TASKS ACTIVE T…" at bounding box center [132, 72] width 201 height 81
click at [127, 106] on div "[PHONE_NUMBER] Assigned" at bounding box center [145, 97] width 164 height 32
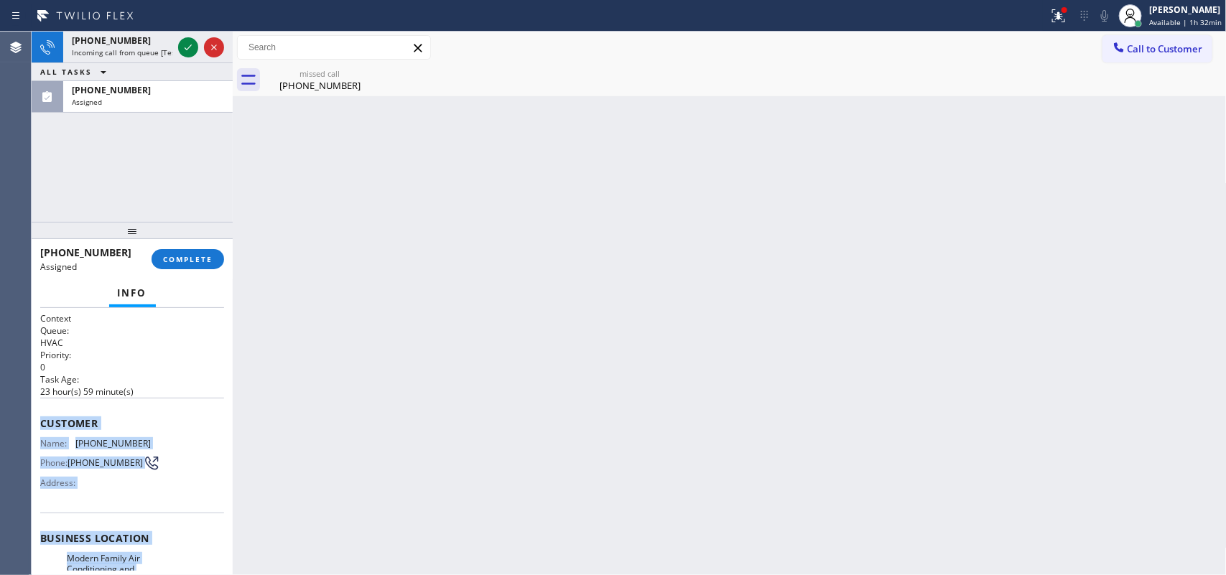
drag, startPoint x: 158, startPoint y: 432, endPoint x: 146, endPoint y: 323, distance: 109.1
click at [37, 422] on div "Context Queue: HVAC Priority: 0 Task Age: [DEMOGRAPHIC_DATA] hour(s) 59 minute(…" at bounding box center [132, 442] width 201 height 268
click at [176, 256] on span "COMPLETE" at bounding box center [188, 259] width 50 height 10
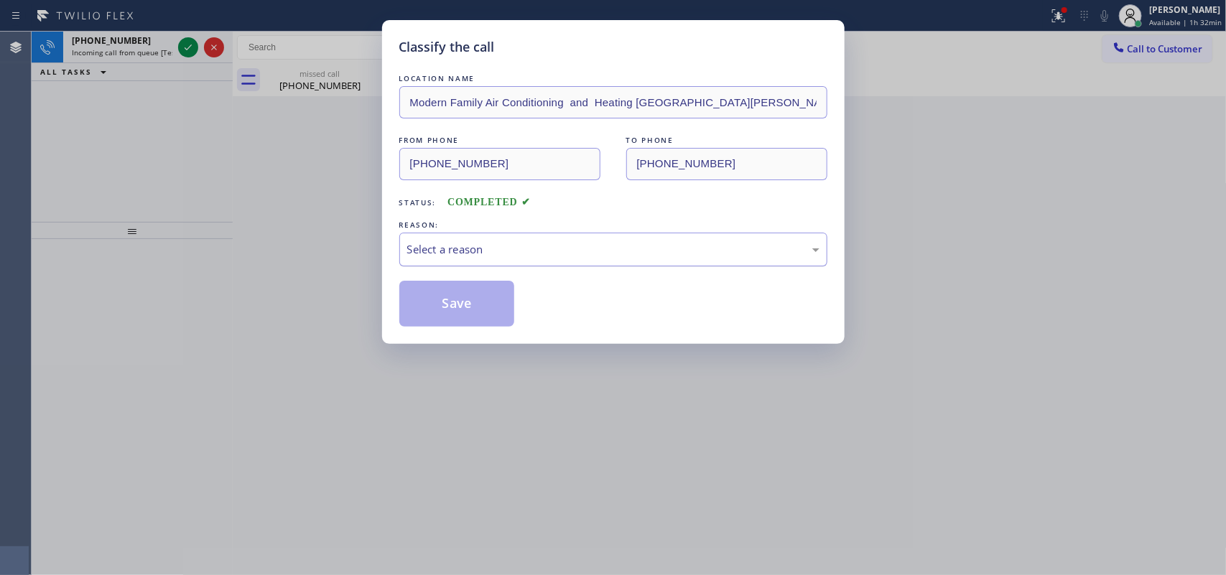
click at [462, 251] on div "Select a reason" at bounding box center [613, 249] width 412 height 17
click at [474, 364] on div "Classify the call LOCATION NAME Modern Family Air Conditioning and Heating [GEO…" at bounding box center [613, 287] width 1226 height 575
click at [465, 310] on button "Save" at bounding box center [457, 304] width 116 height 46
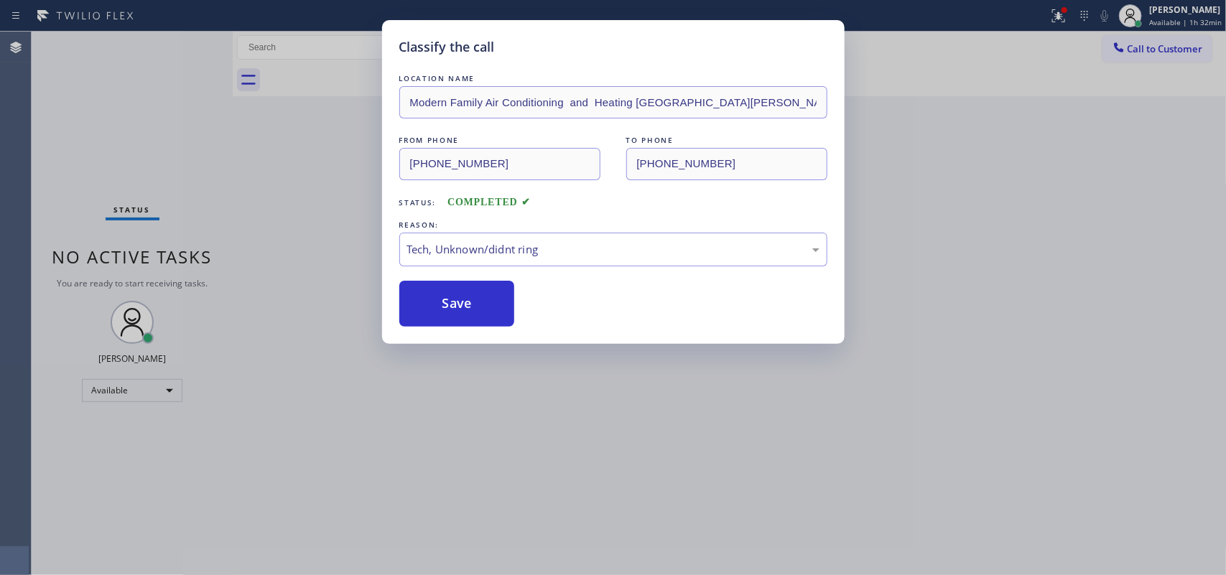
click at [128, 51] on div "Classify the call LOCATION NAME Local HVAC Expert [GEOGRAPHIC_DATA] FROM PHONE …" at bounding box center [629, 304] width 1194 height 544
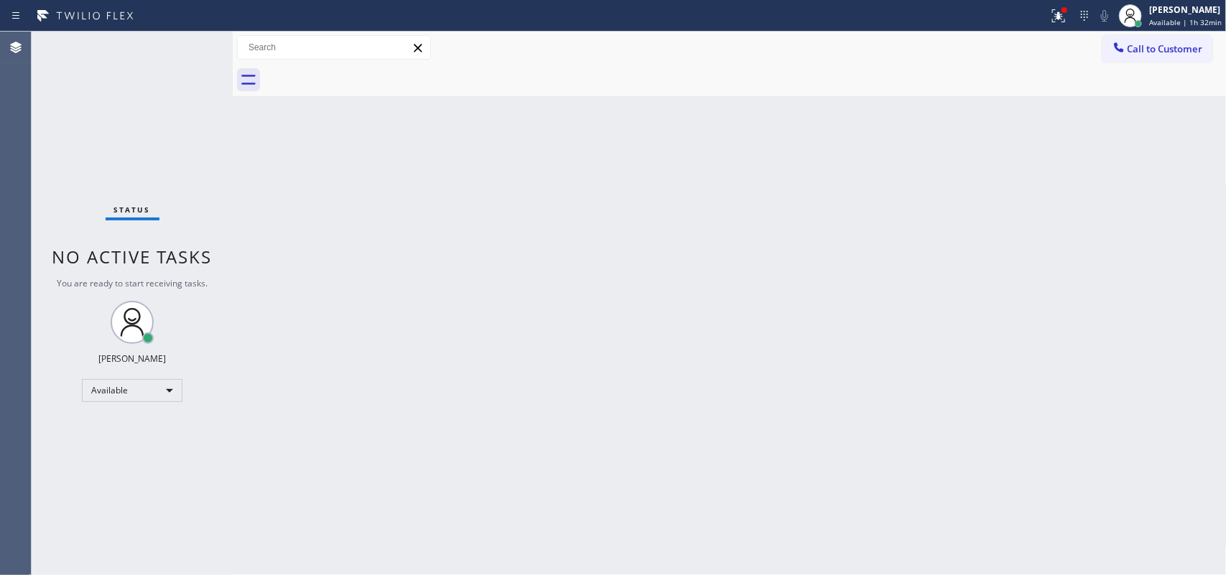
click at [128, 51] on div "Status No active tasks You are ready to start receiving tasks. [PERSON_NAME] Av…" at bounding box center [132, 304] width 201 height 544
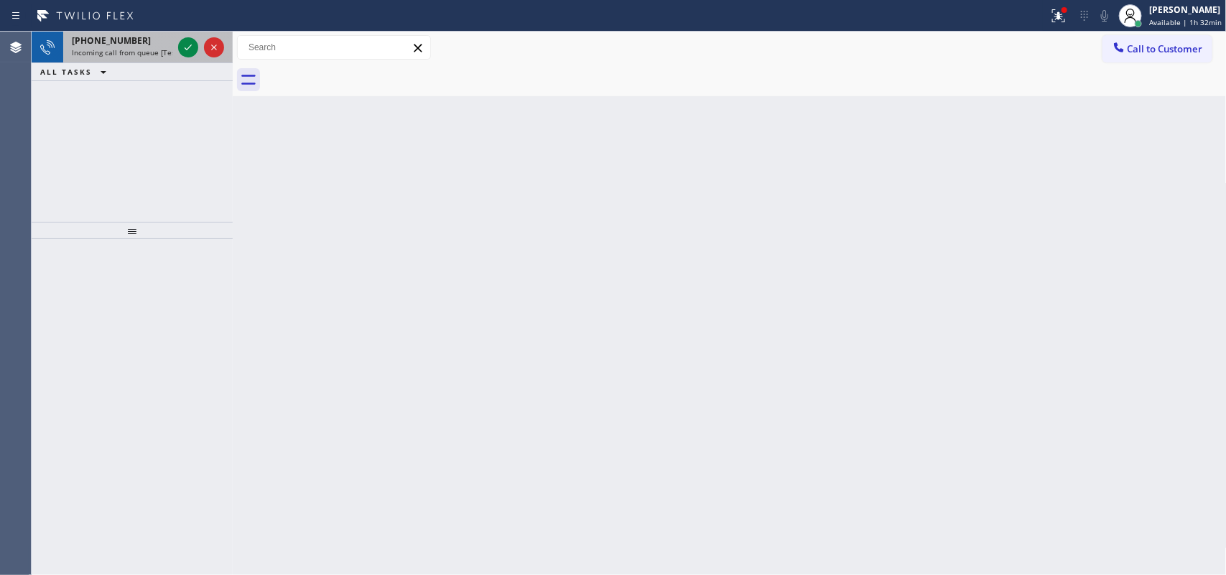
click at [149, 52] on span "Incoming call from queue [Test] All" at bounding box center [131, 52] width 119 height 10
click at [191, 47] on icon at bounding box center [188, 47] width 17 height 17
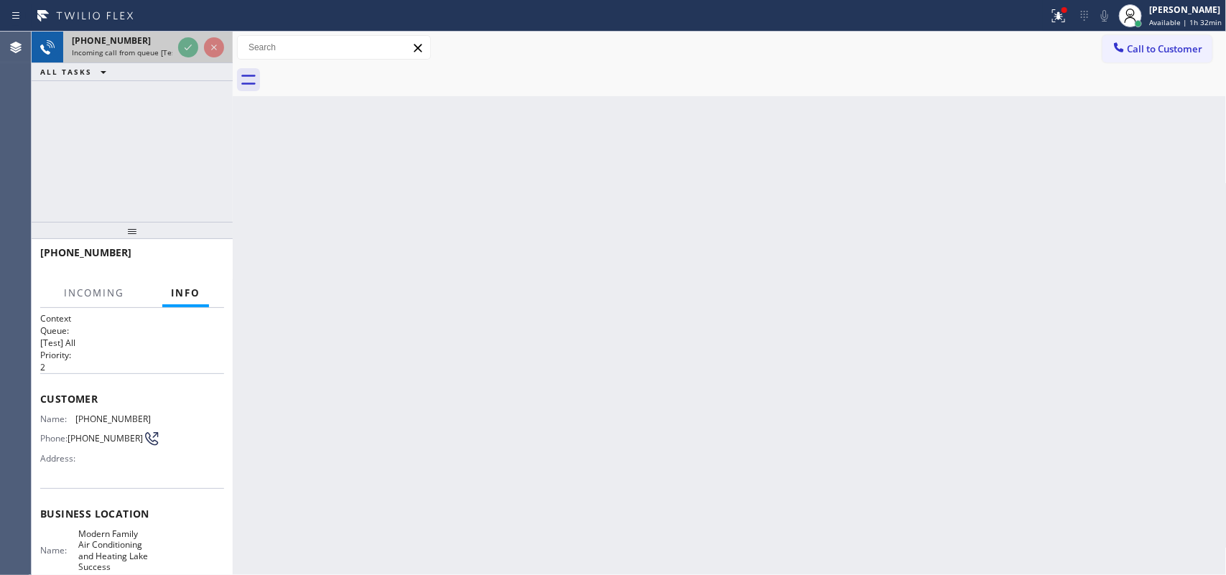
click at [139, 45] on div "[PHONE_NUMBER]" at bounding box center [122, 40] width 101 height 12
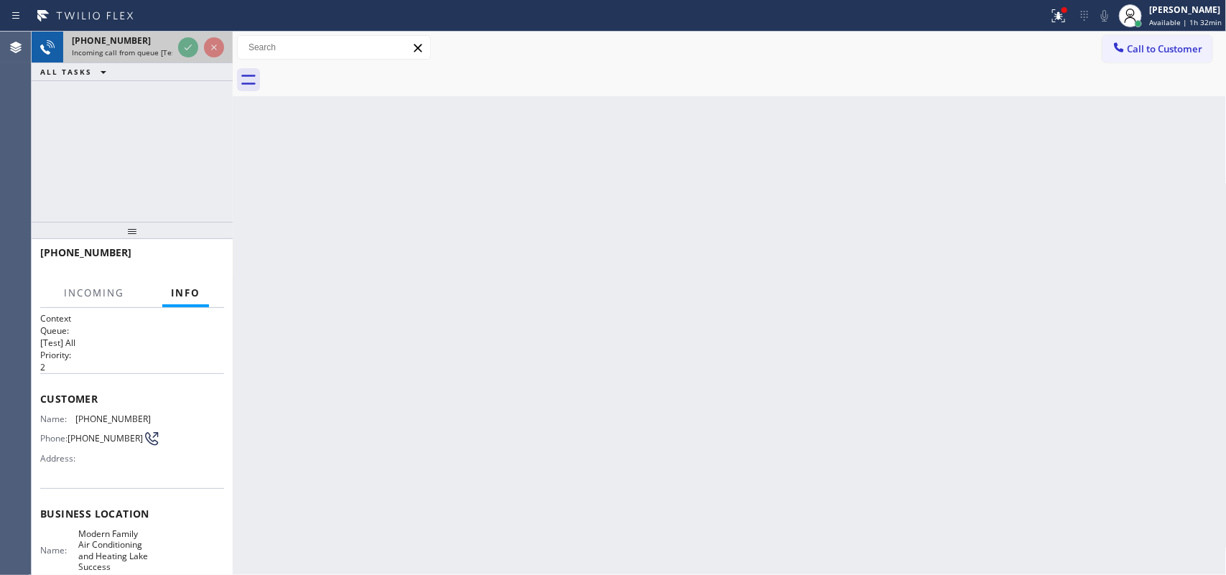
click at [140, 45] on div "[PHONE_NUMBER]" at bounding box center [122, 40] width 101 height 12
click at [141, 45] on div "[PHONE_NUMBER]" at bounding box center [122, 40] width 101 height 12
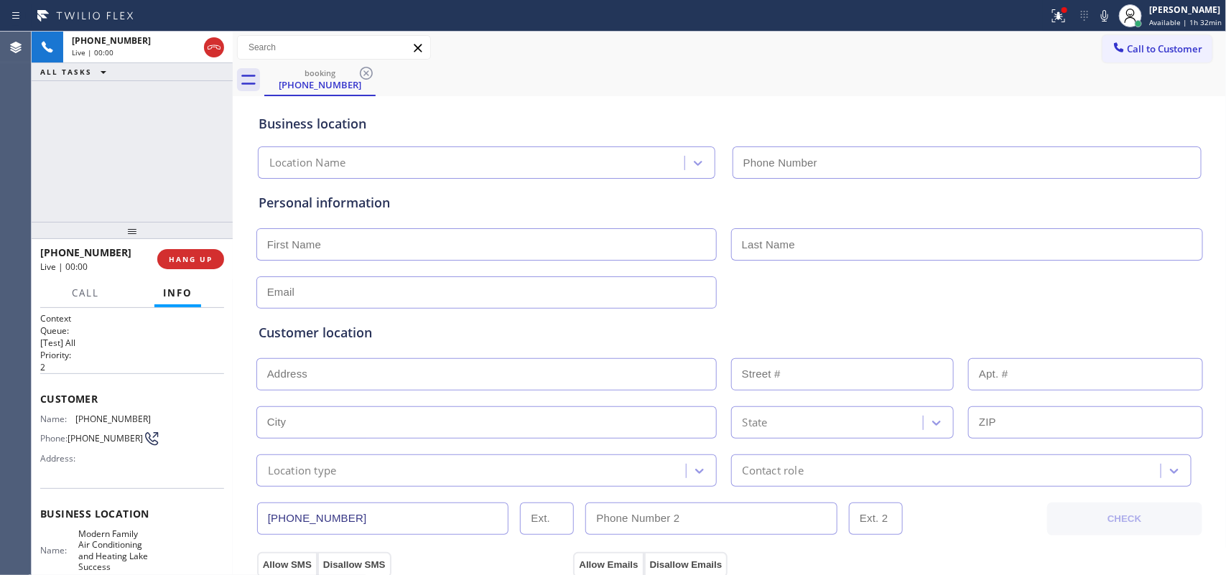
type input "[PHONE_NUMBER]"
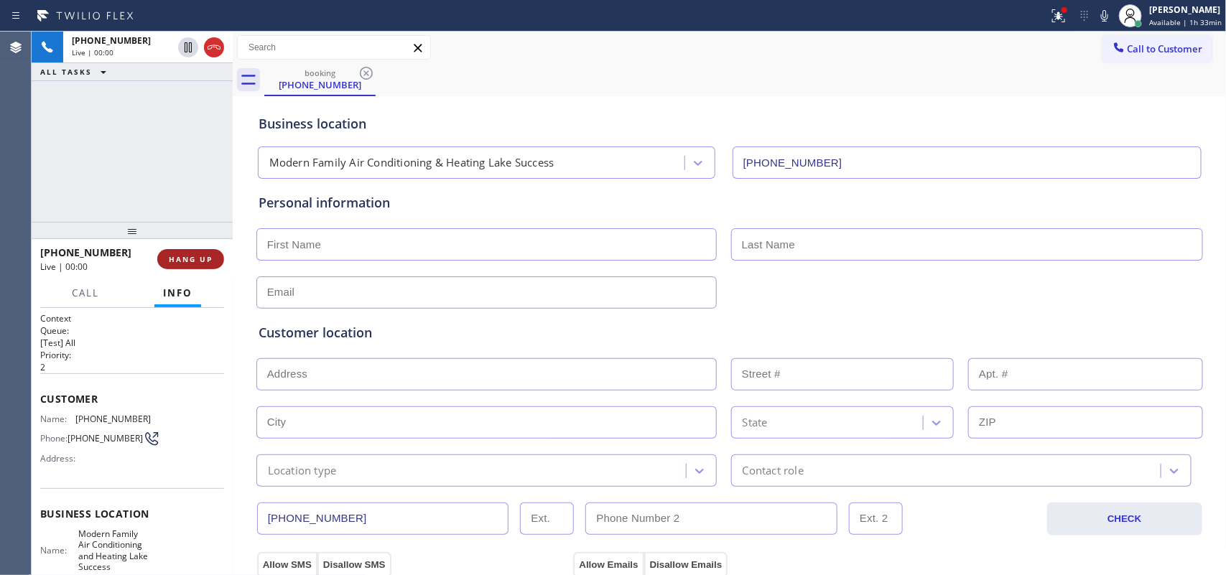
click at [207, 261] on span "HANG UP" at bounding box center [191, 259] width 44 height 10
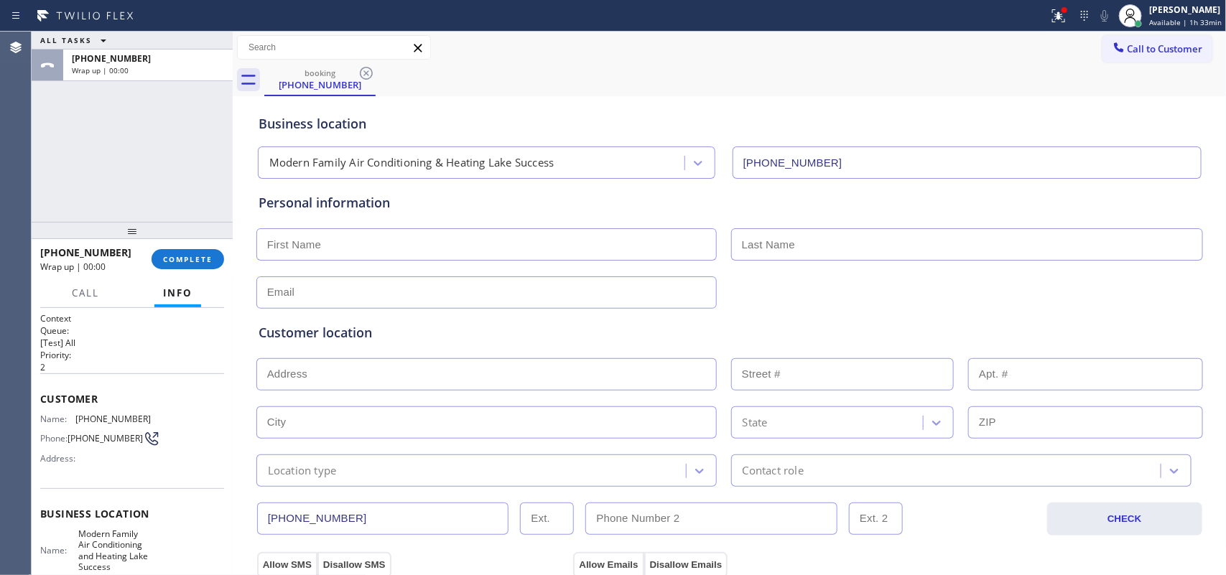
scroll to position [170, 0]
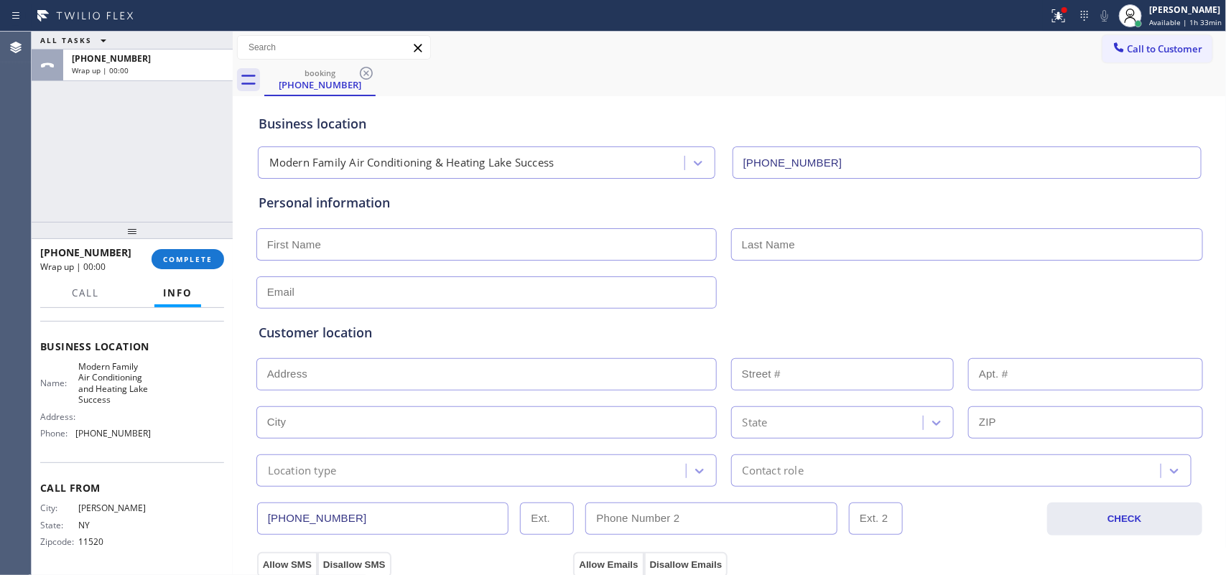
drag, startPoint x: 149, startPoint y: 432, endPoint x: 128, endPoint y: 385, distance: 52.1
click at [128, 385] on div "Name: Modern Family Air Conditioning and Heating Lake Success Address: Phone: […" at bounding box center [132, 403] width 184 height 84
click at [113, 332] on div "Business location Name: Modern Family Air Conditioning and Heating Lake Success…" at bounding box center [132, 392] width 184 height 142
click at [159, 429] on div "Name: Modern Family Air Conditioning and Heating Lake Success Address: Phone: […" at bounding box center [132, 403] width 184 height 84
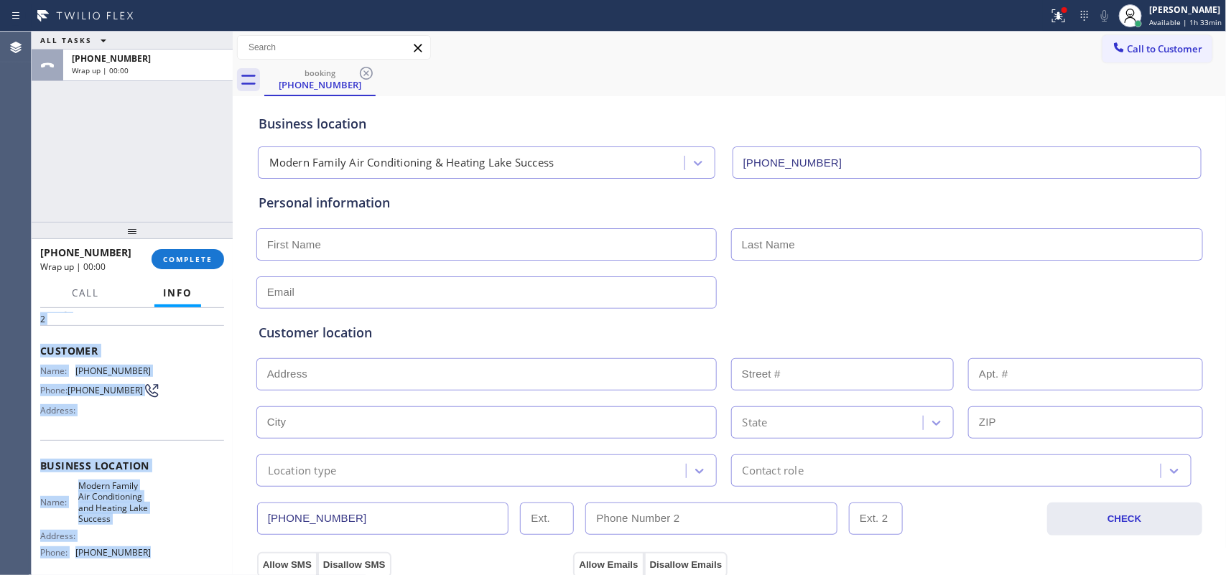
scroll to position [0, 0]
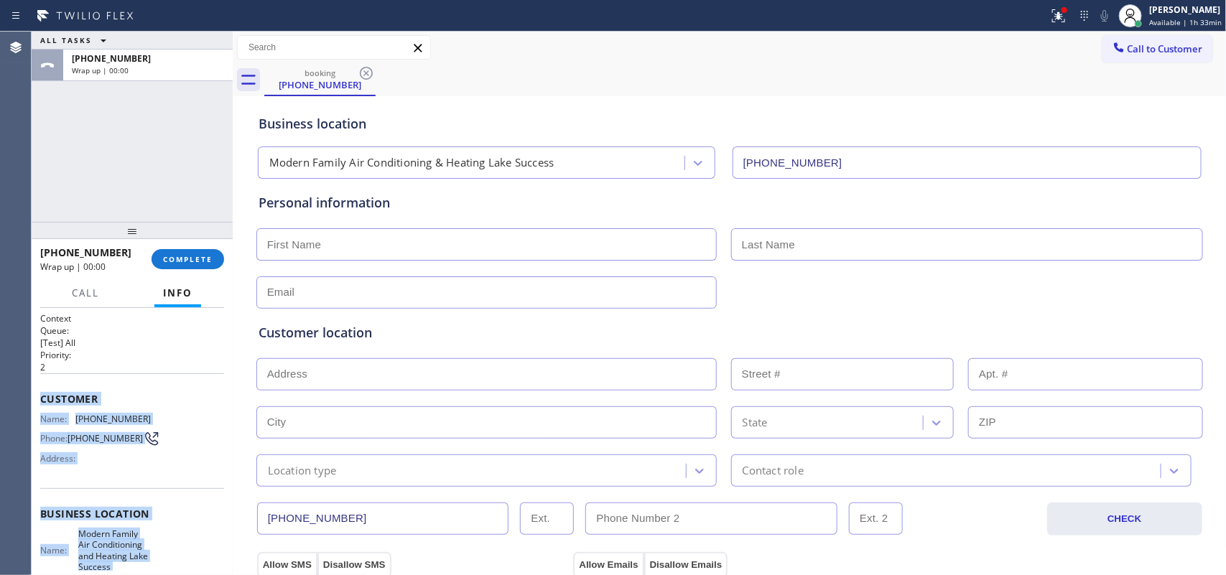
drag, startPoint x: 154, startPoint y: 449, endPoint x: 45, endPoint y: 389, distance: 125.4
click at [40, 389] on div "Context Queue: [Test] All Priority: 2 Customer Name: [PHONE_NUMBER] Phone: [PHO…" at bounding box center [132, 525] width 184 height 427
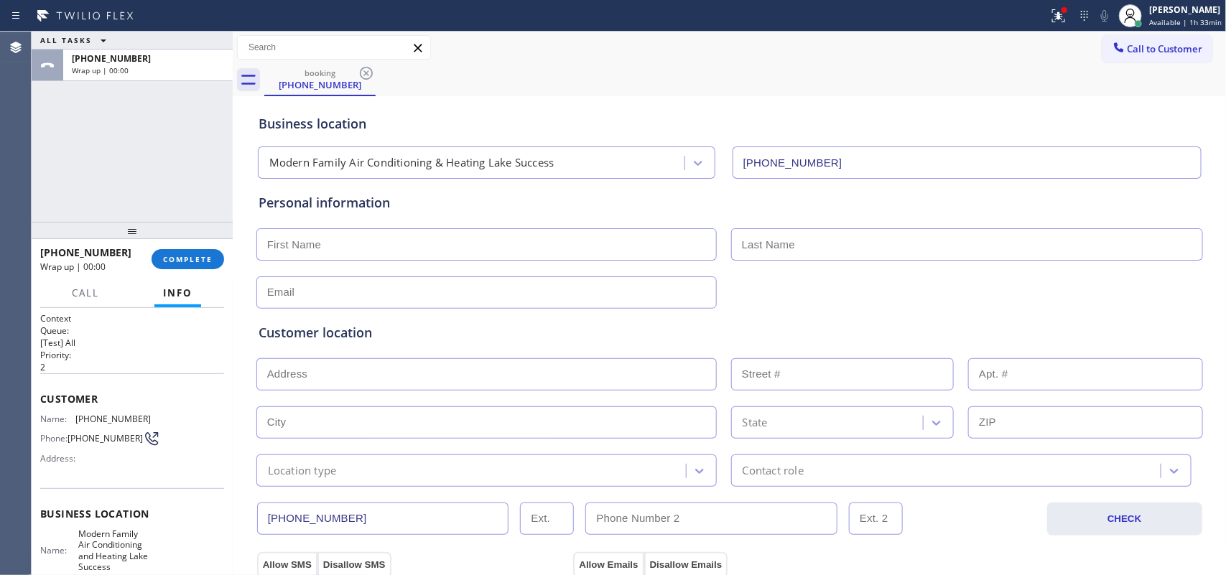
click at [133, 166] on div "ALL TASKS ALL TASKS ACTIVE TASKS TASKS IN WRAP UP [PHONE_NUMBER] Wrap up | 00:00" at bounding box center [132, 127] width 201 height 190
click at [203, 239] on div at bounding box center [132, 230] width 201 height 17
click at [205, 261] on span "COMPLETE" at bounding box center [188, 259] width 50 height 10
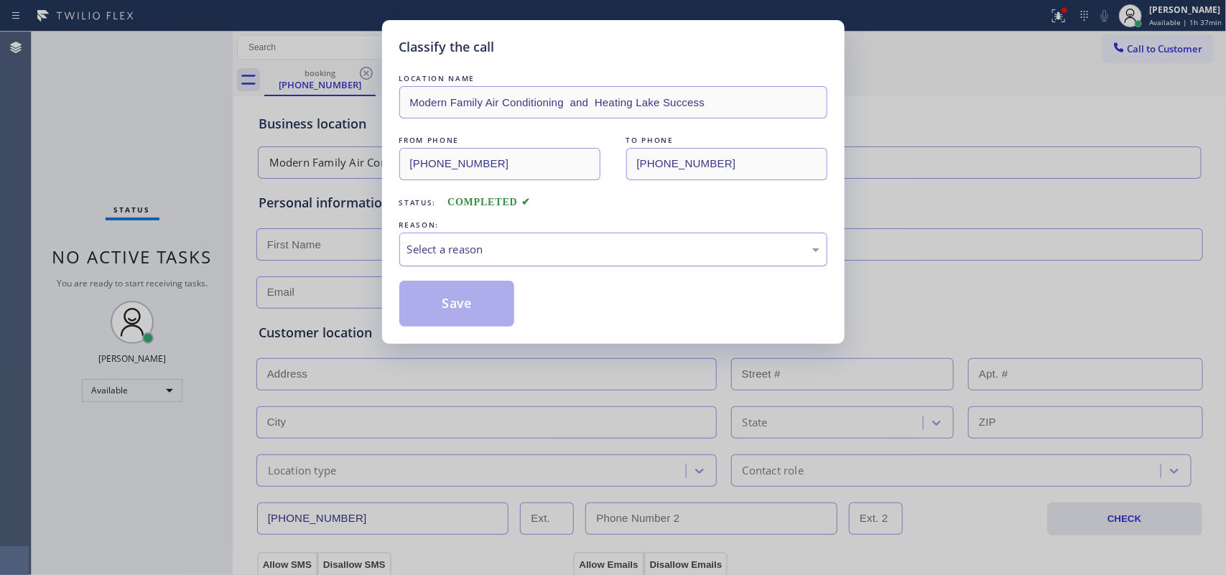
click at [432, 252] on div "Select a reason" at bounding box center [613, 249] width 412 height 17
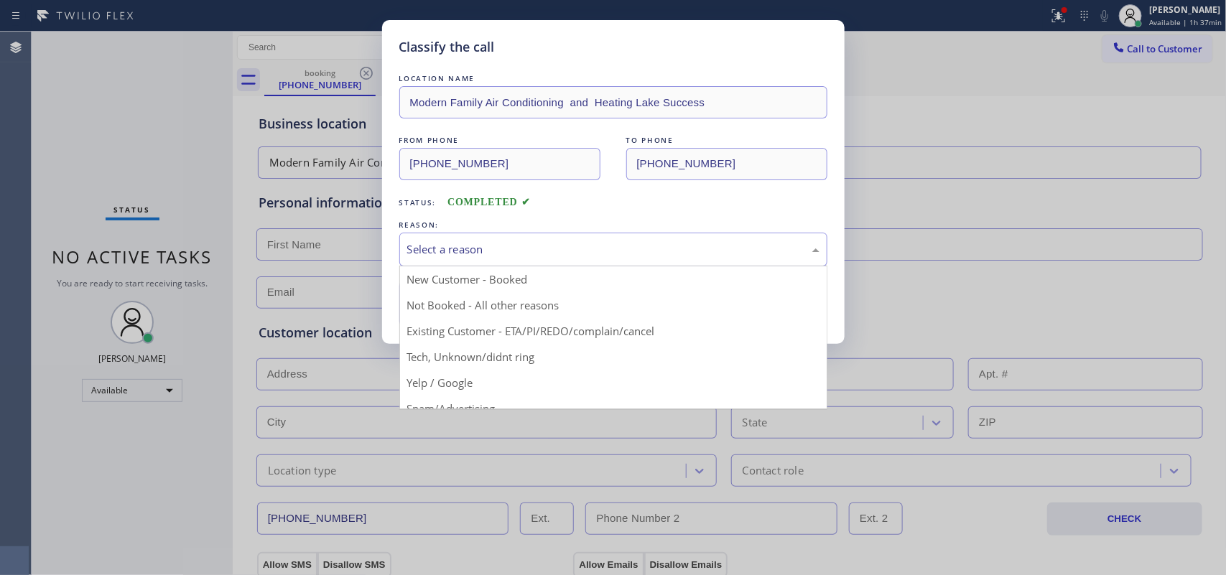
click at [490, 236] on div "Select a reason" at bounding box center [613, 250] width 428 height 34
click at [519, 246] on div "Select a reason" at bounding box center [613, 249] width 412 height 17
drag, startPoint x: 519, startPoint y: 246, endPoint x: 523, endPoint y: 293, distance: 47.5
click at [519, 246] on div "Select a reason" at bounding box center [613, 249] width 412 height 17
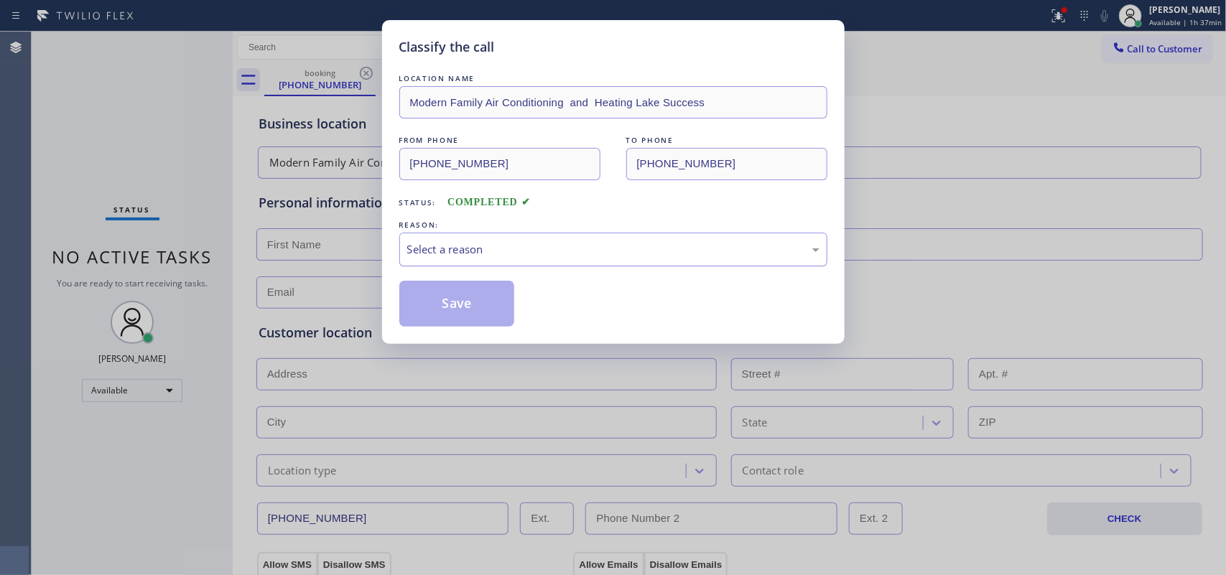
click at [554, 248] on div "Select a reason" at bounding box center [613, 249] width 412 height 17
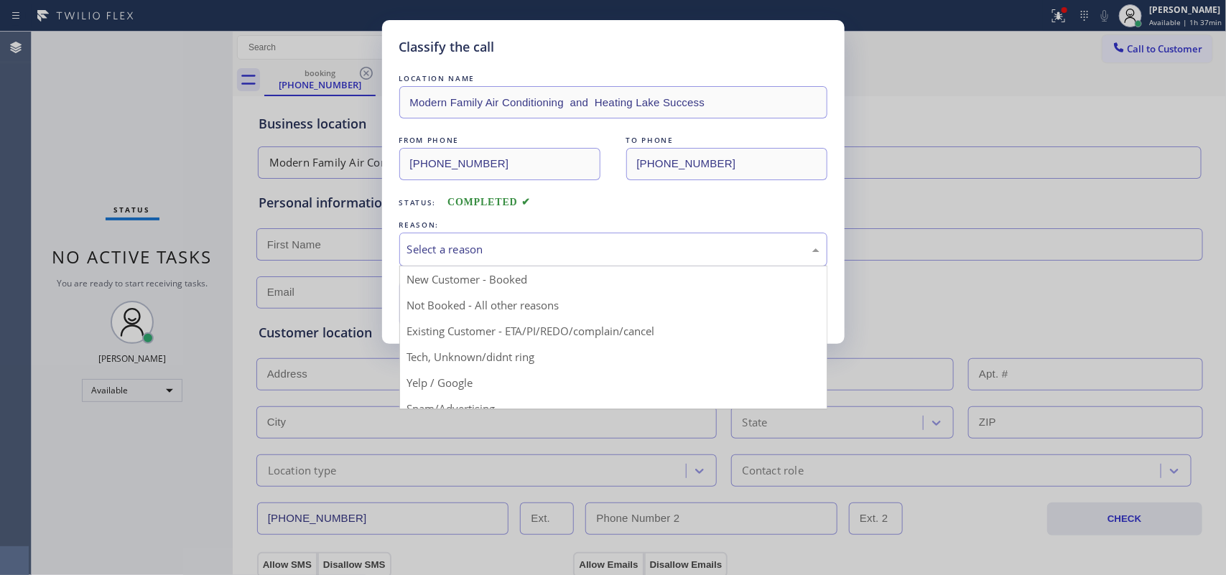
click at [569, 252] on div "Select a reason" at bounding box center [613, 249] width 412 height 17
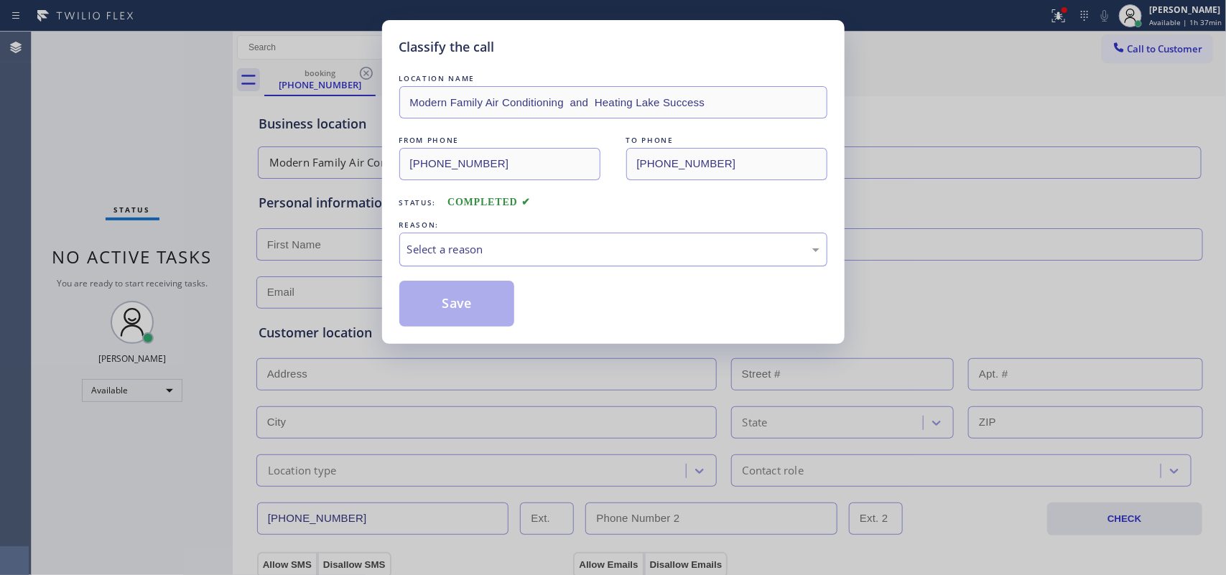
click at [569, 252] on div "Select a reason" at bounding box center [613, 249] width 412 height 17
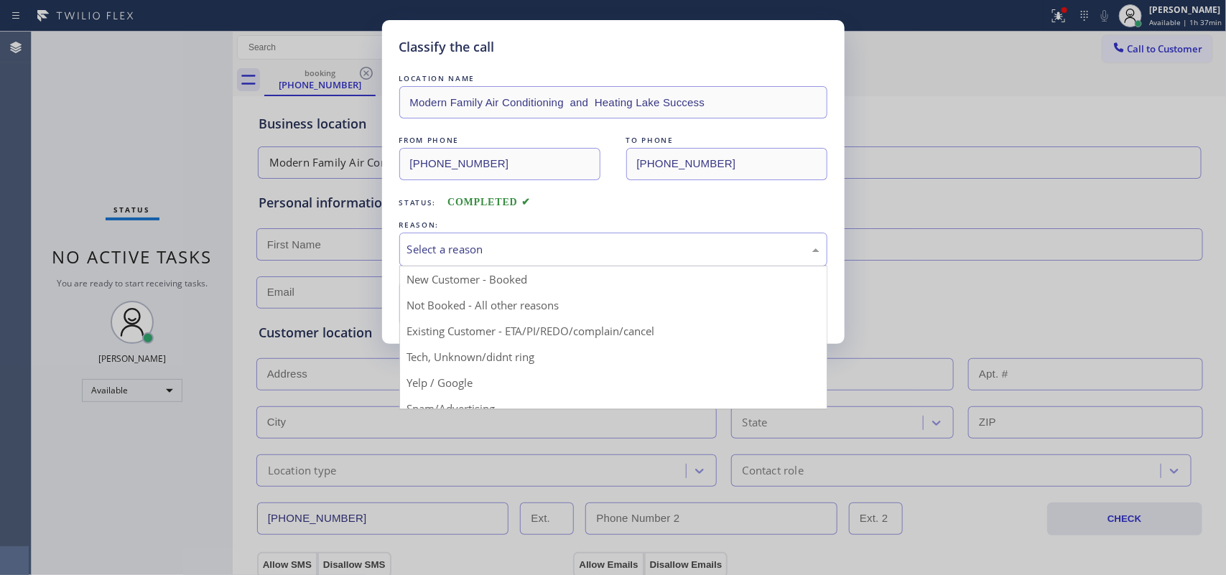
scroll to position [98, 0]
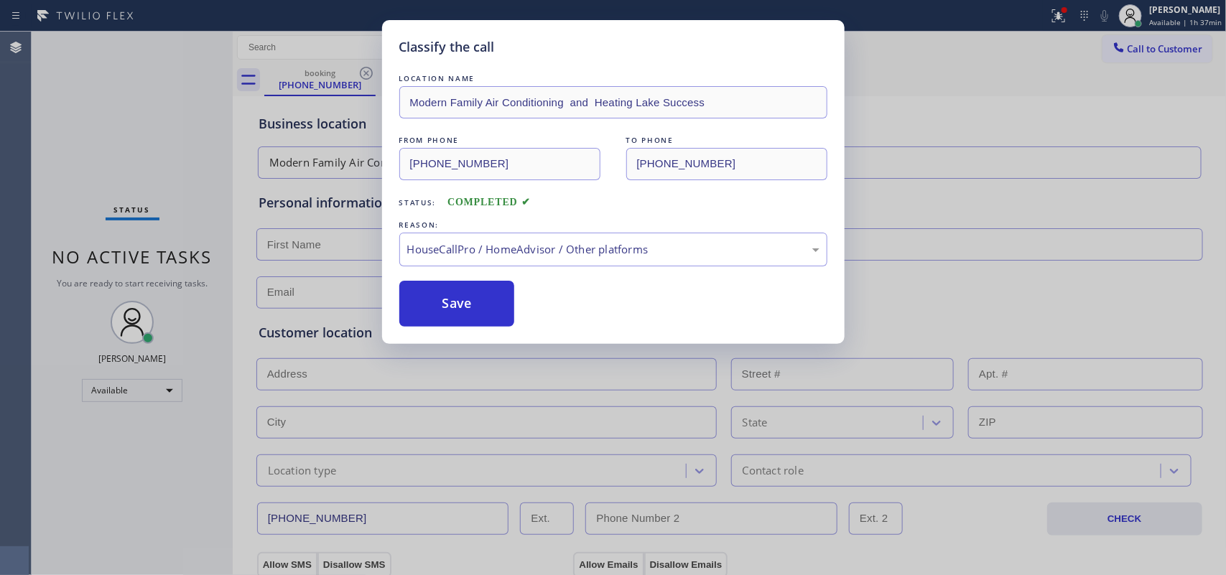
drag, startPoint x: 474, startPoint y: 363, endPoint x: 476, endPoint y: 338, distance: 24.5
click at [474, 363] on div "Classify the call LOCATION NAME Modern Family Air Conditioning and Heating Lake…" at bounding box center [613, 287] width 1226 height 575
click at [470, 307] on button "Save" at bounding box center [457, 304] width 116 height 46
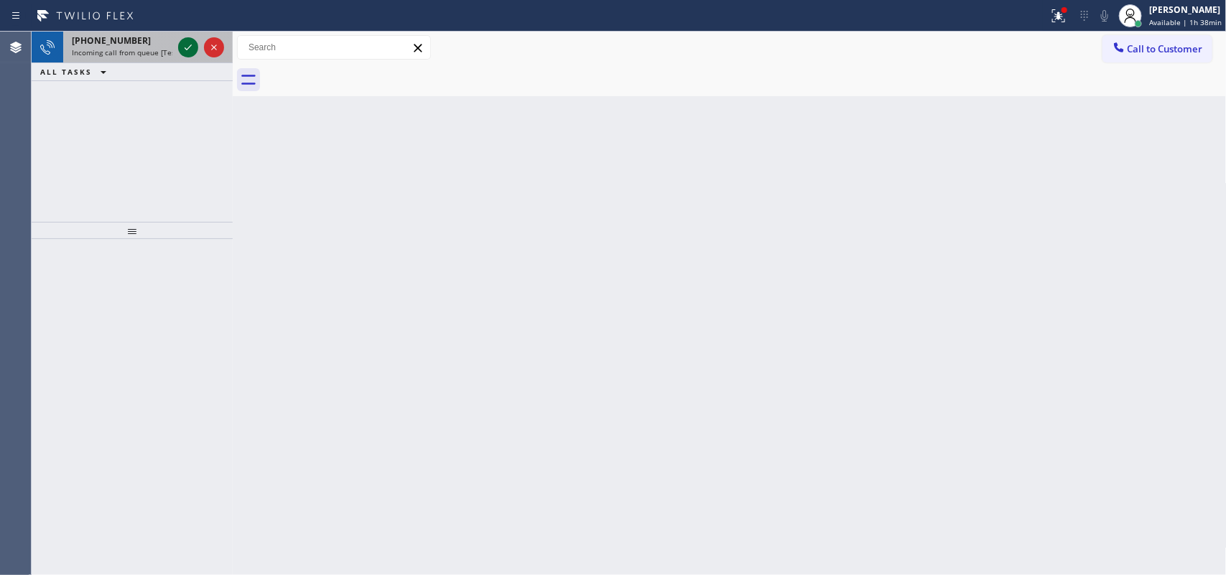
click at [192, 51] on icon at bounding box center [188, 47] width 17 height 17
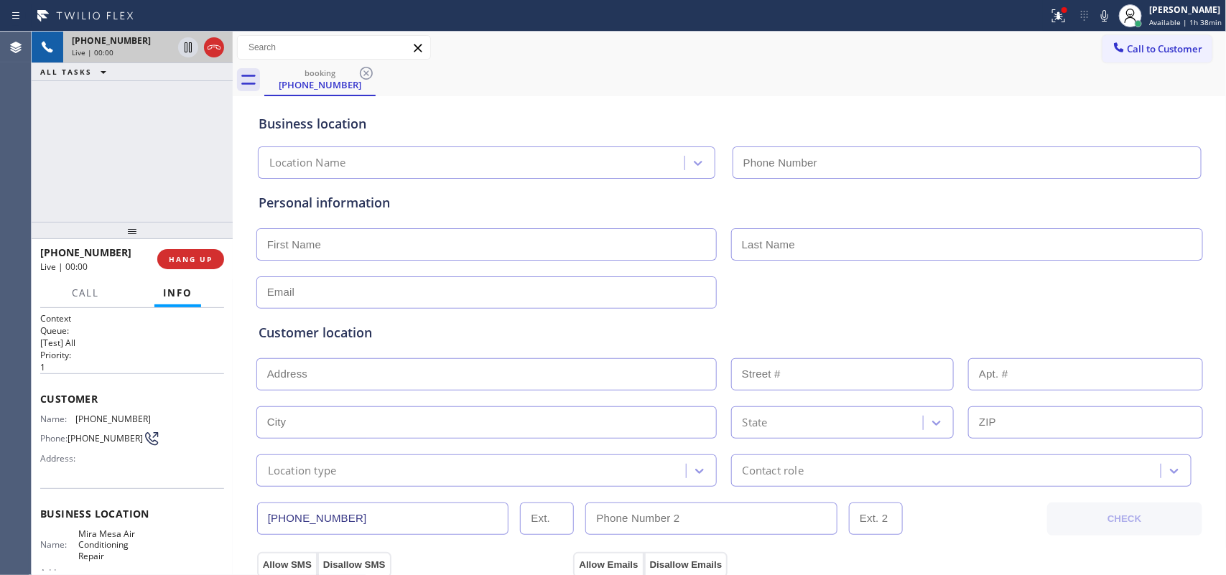
type input "[PHONE_NUMBER]"
click at [98, 294] on span "Call" at bounding box center [85, 293] width 27 height 13
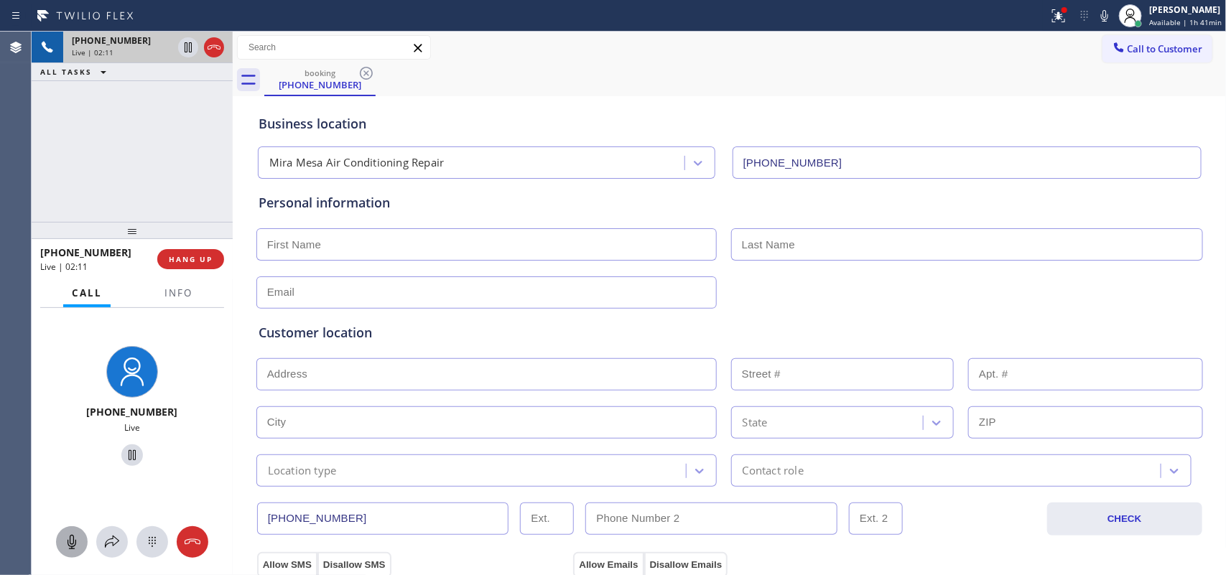
click at [73, 547] on icon at bounding box center [72, 542] width 9 height 14
click at [126, 451] on icon at bounding box center [132, 455] width 17 height 17
click at [356, 259] on input "text" at bounding box center [486, 244] width 460 height 32
type input "s"
type input "[PERSON_NAME]"
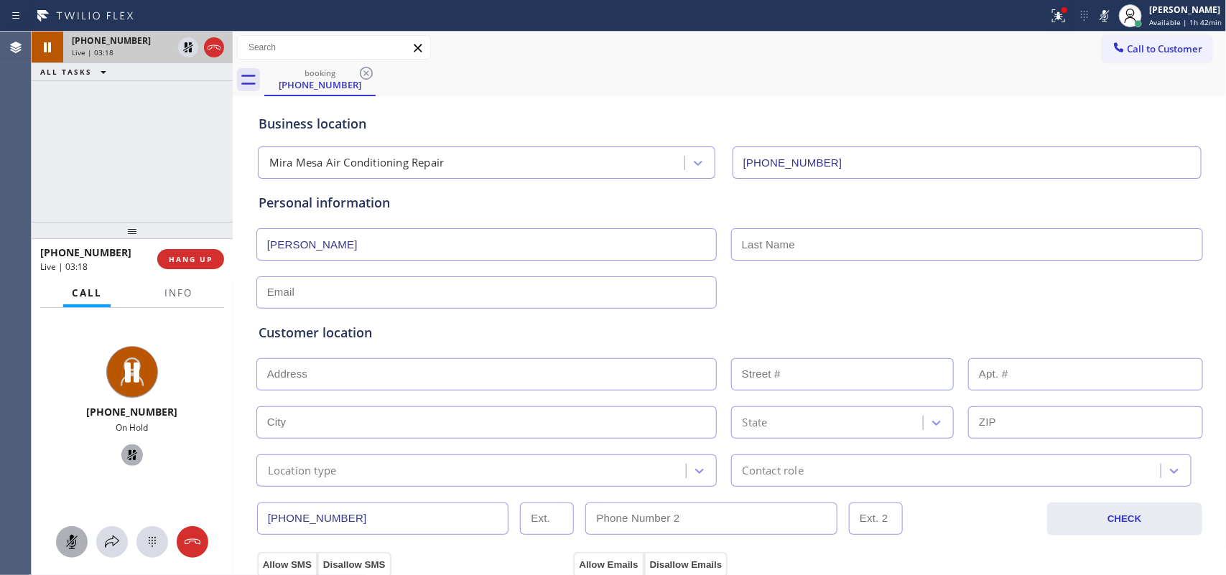
click at [450, 377] on input "text" at bounding box center [486, 374] width 460 height 32
paste input "[STREET_ADDRESS],"
click at [436, 426] on input "text" at bounding box center [486, 422] width 460 height 32
type input "[STREET_ADDRESS]"
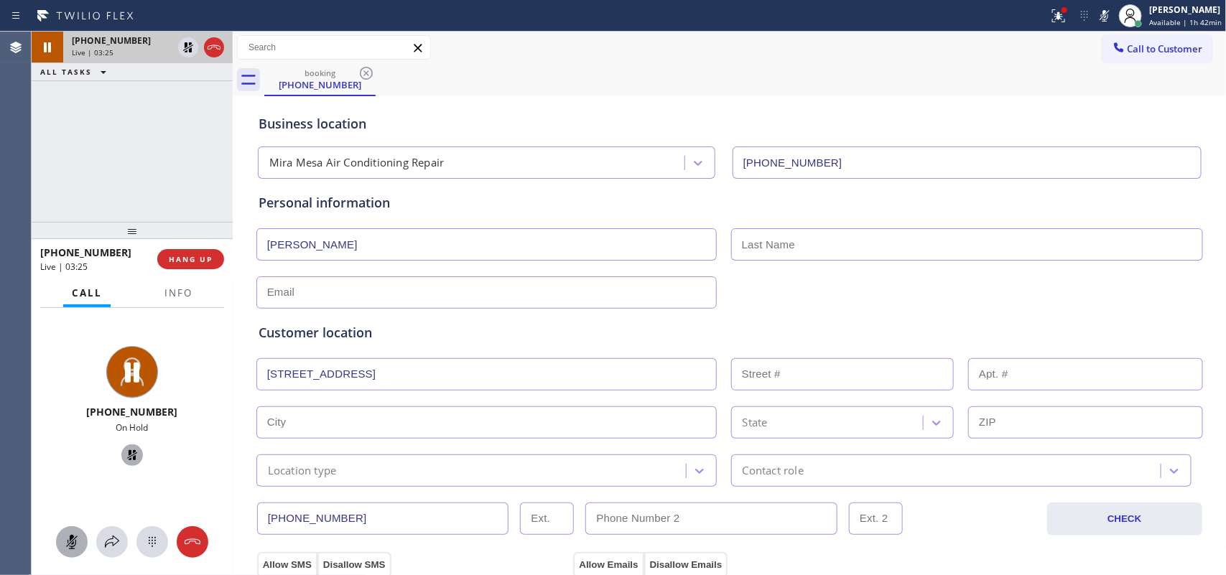
type input "8576"
type input "[GEOGRAPHIC_DATA]"
type input "92126"
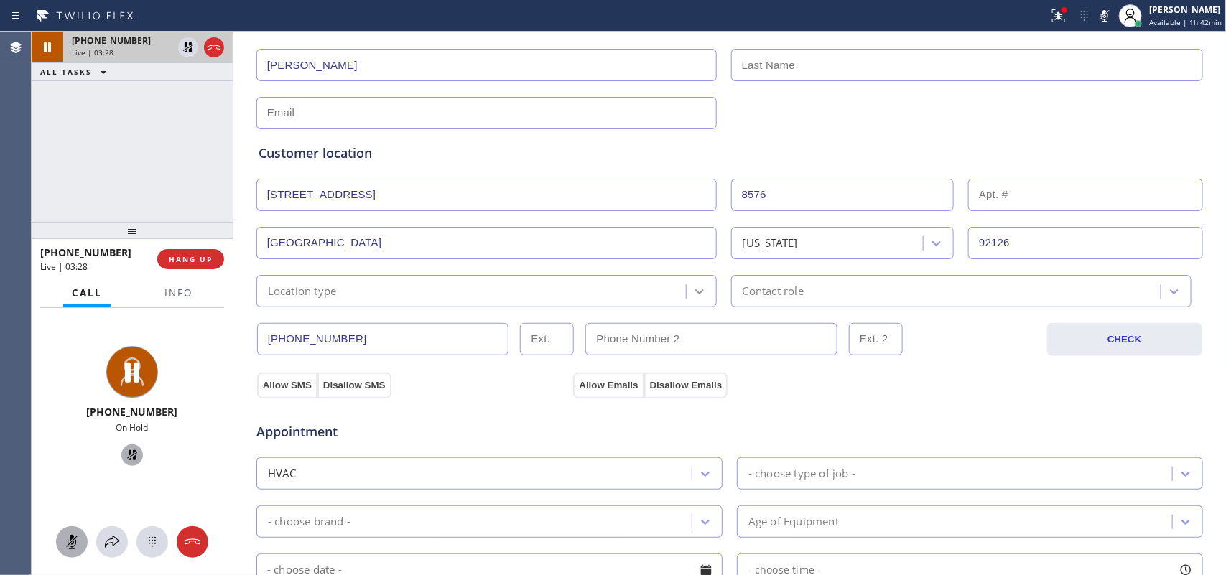
click at [702, 292] on div at bounding box center [700, 292] width 26 height 26
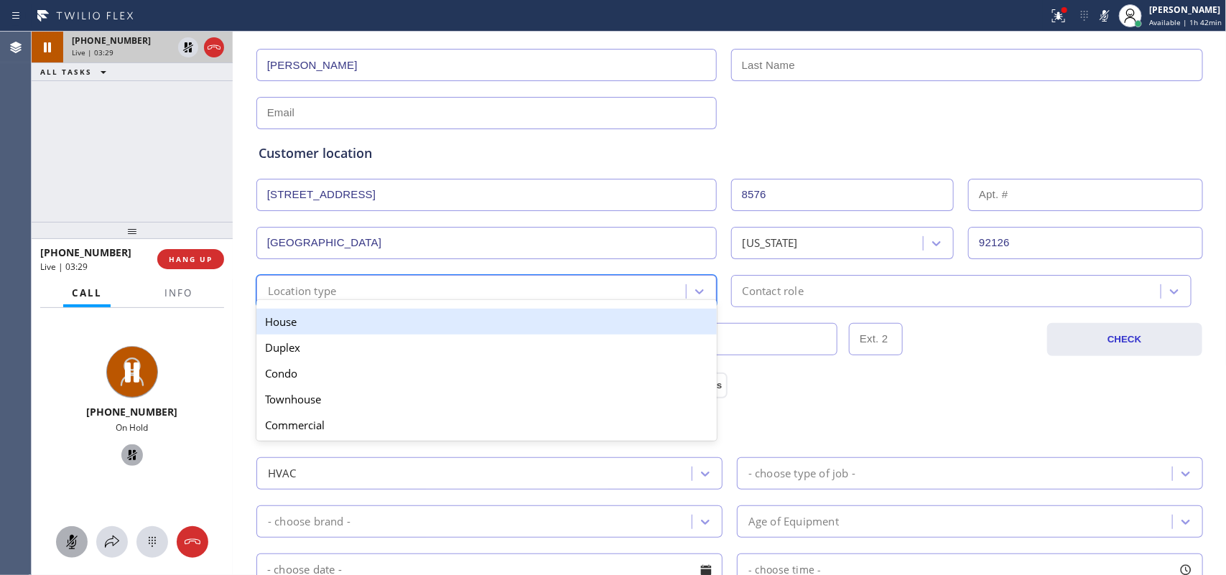
click at [632, 292] on div "Location type" at bounding box center [473, 291] width 425 height 25
click at [531, 325] on div "House" at bounding box center [486, 322] width 460 height 26
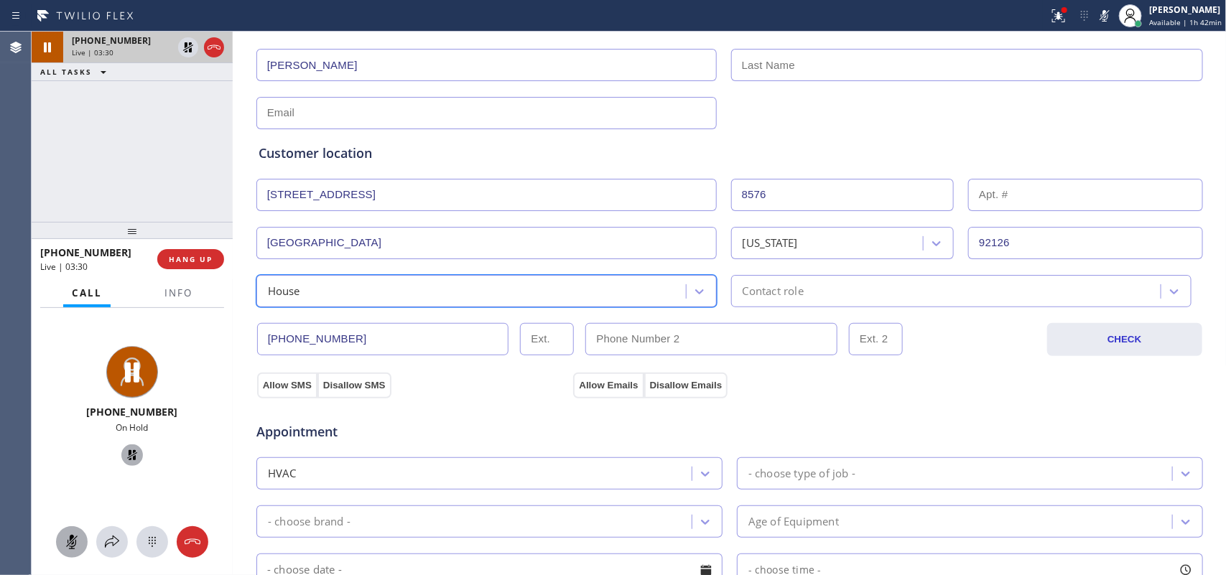
click at [766, 289] on div "Contact role" at bounding box center [773, 291] width 61 height 17
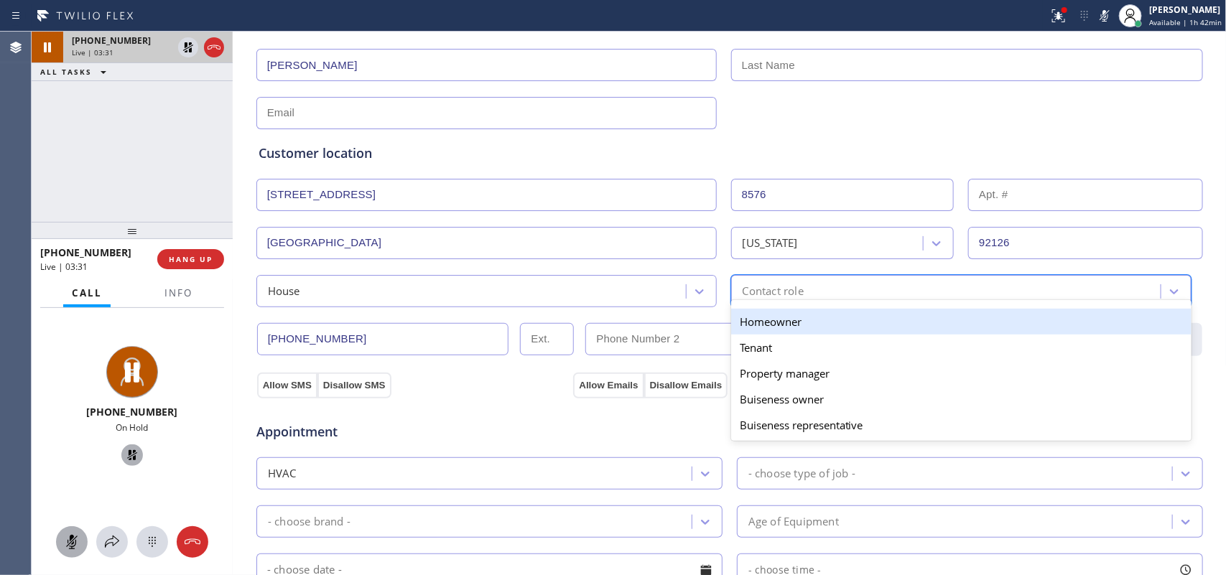
click at [777, 320] on div "Homeowner" at bounding box center [961, 322] width 460 height 26
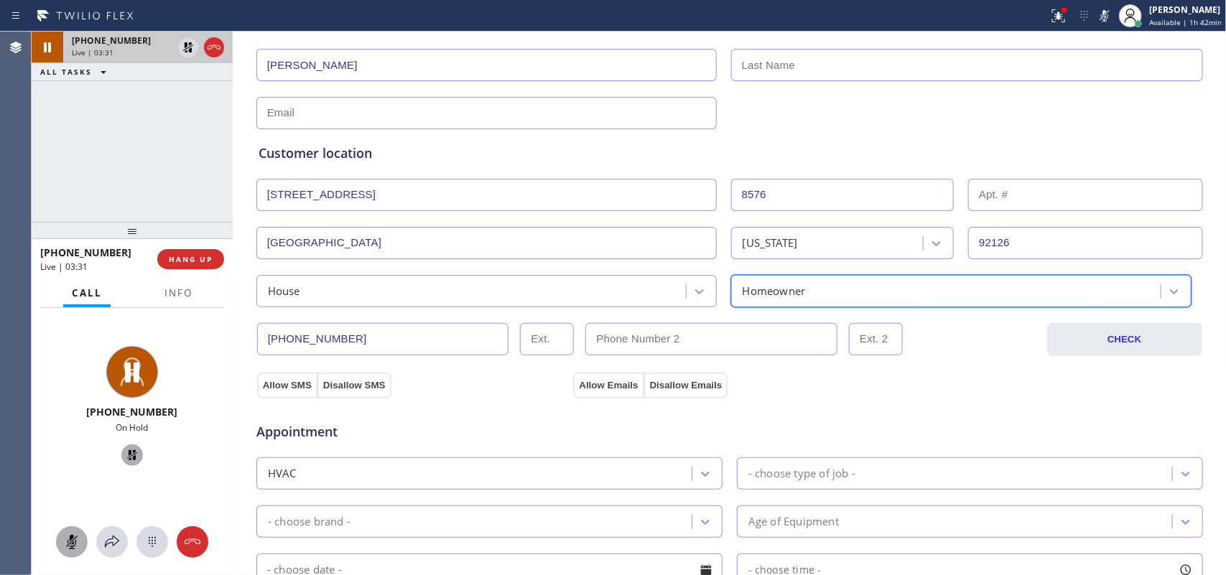
scroll to position [359, 0]
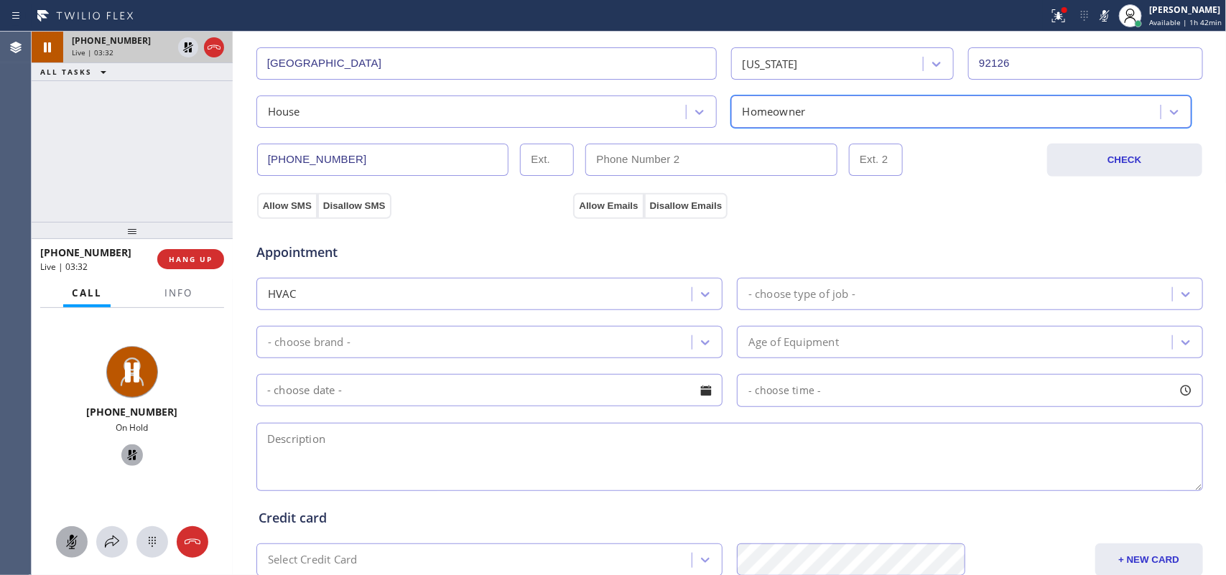
drag, startPoint x: 787, startPoint y: 292, endPoint x: 792, endPoint y: 309, distance: 17.3
click at [787, 292] on div "- choose type of job -" at bounding box center [801, 294] width 107 height 17
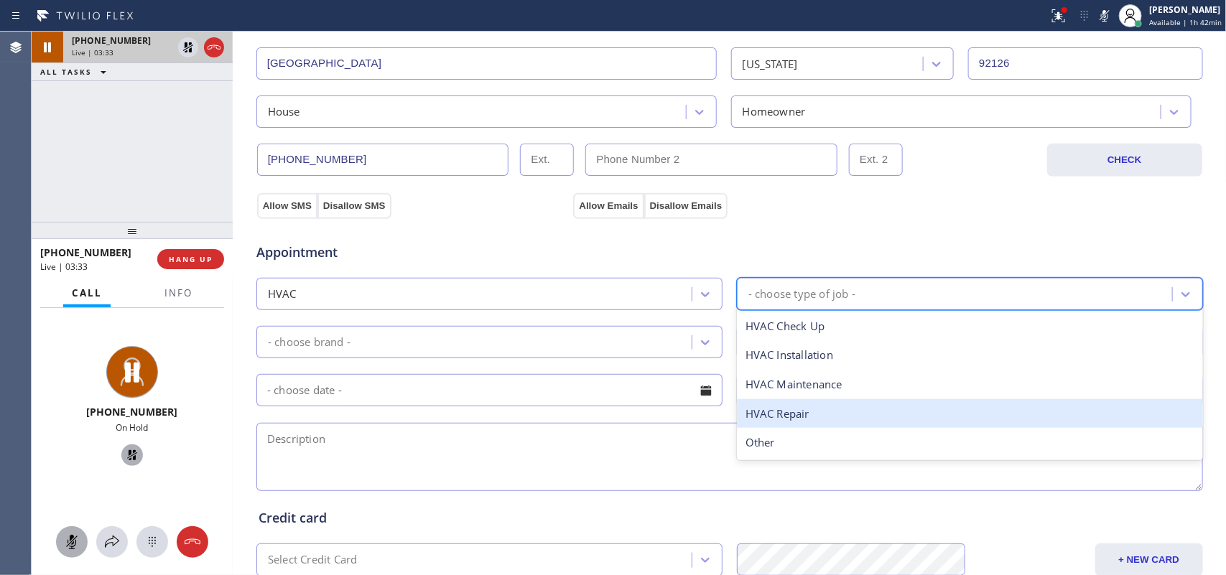
click at [803, 407] on div "HVAC Repair" at bounding box center [970, 413] width 466 height 29
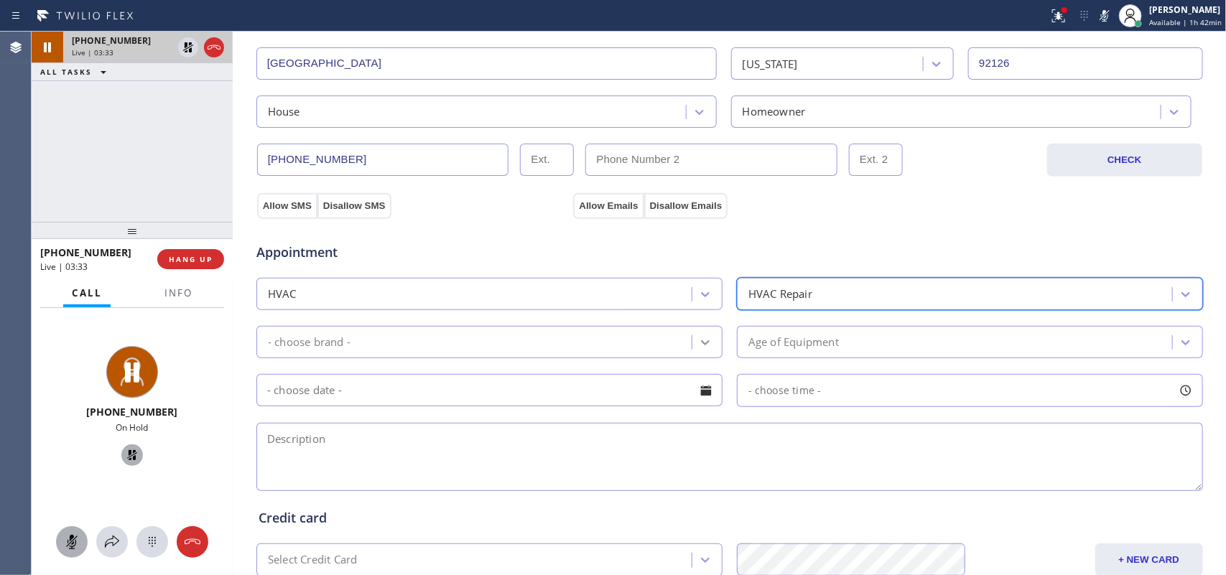
click at [702, 338] on icon at bounding box center [705, 342] width 14 height 14
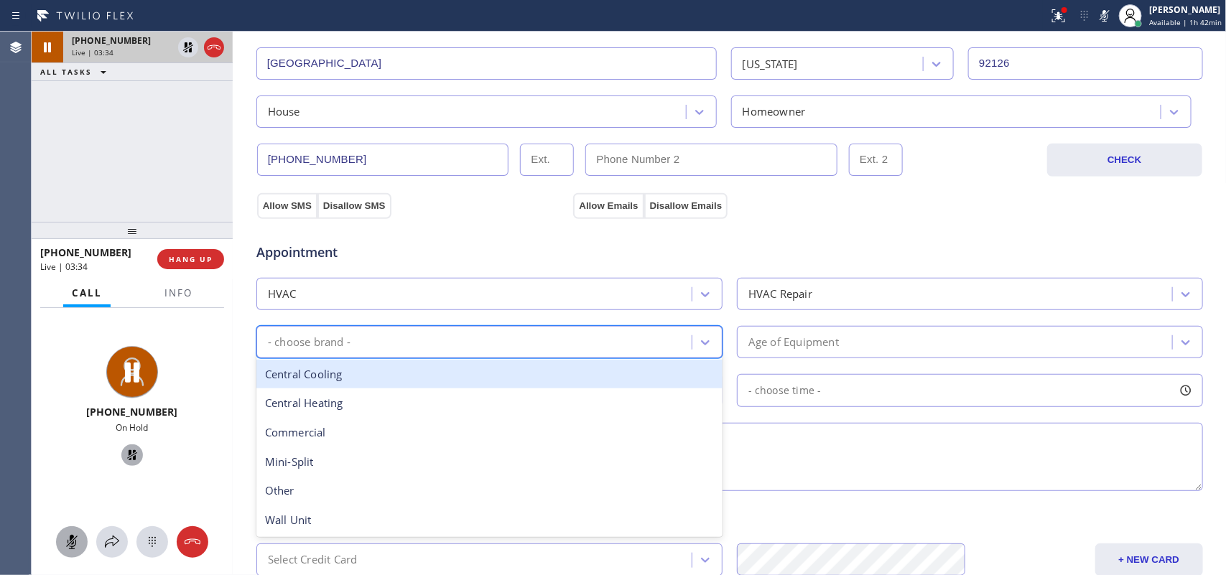
click at [625, 376] on div "Central Cooling" at bounding box center [489, 374] width 466 height 29
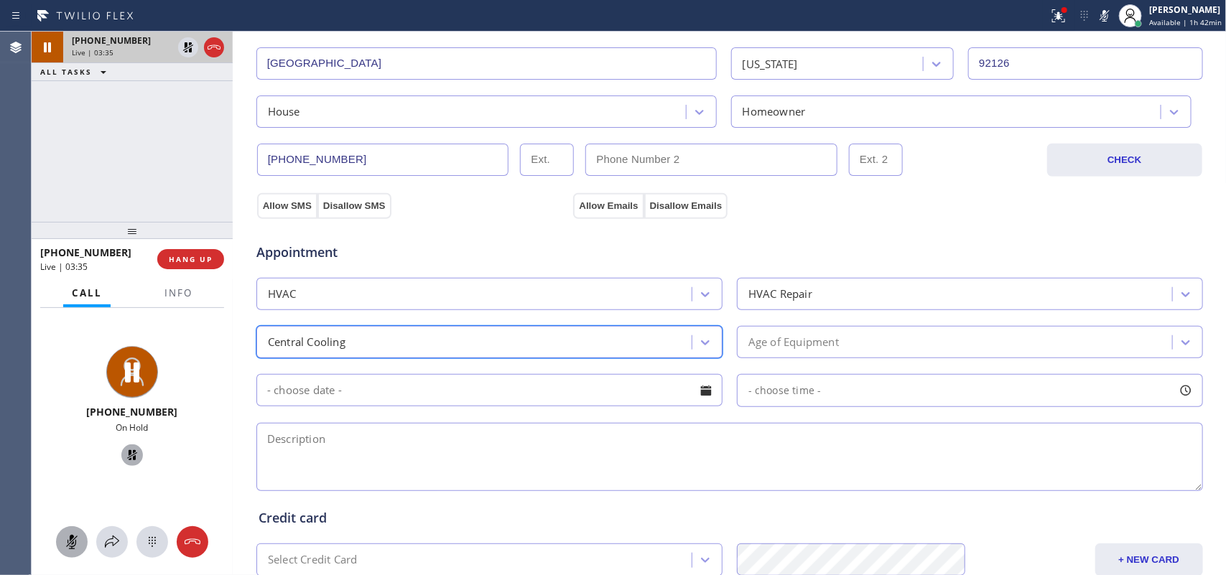
click at [812, 335] on div "Age of Equipment" at bounding box center [956, 342] width 431 height 25
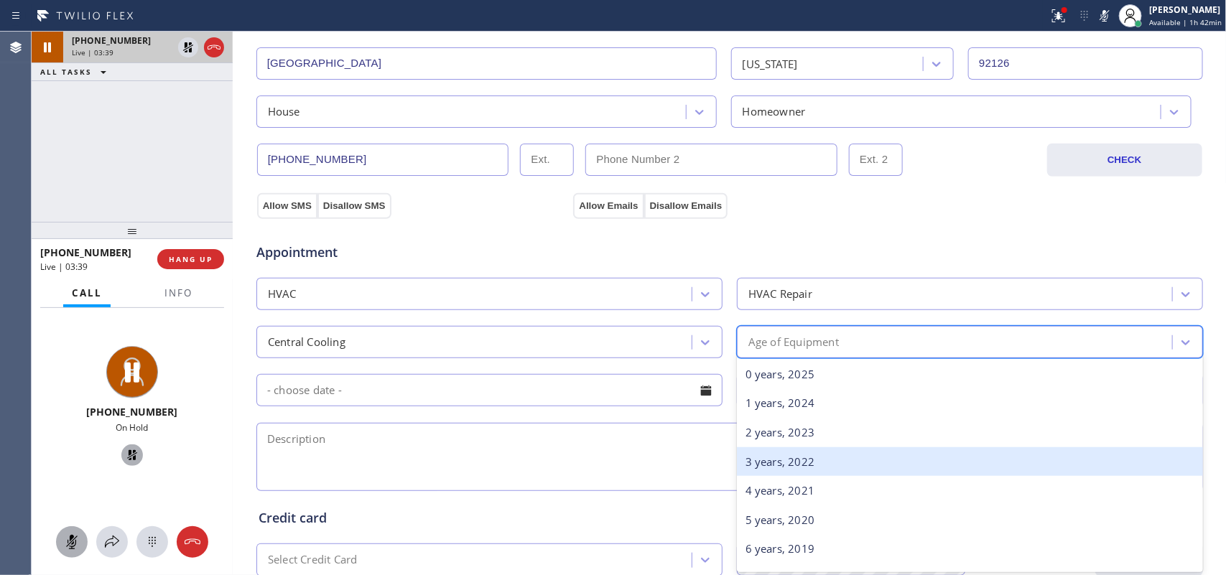
click at [844, 468] on div "3 years, 2022" at bounding box center [970, 461] width 466 height 29
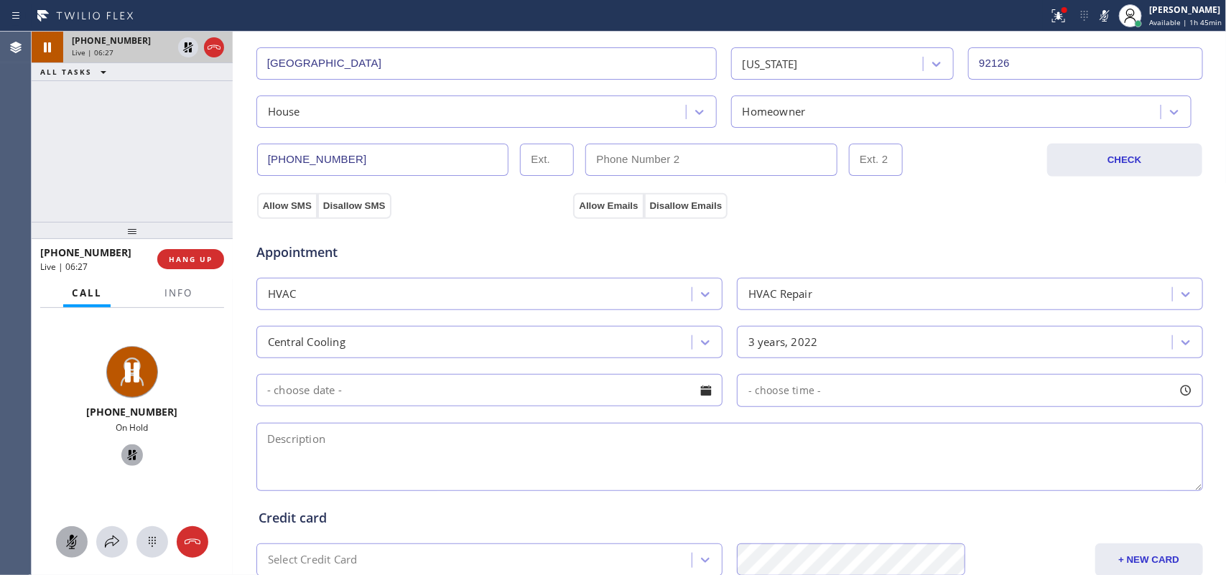
click at [72, 544] on icon at bounding box center [72, 542] width 9 height 14
click at [127, 453] on icon at bounding box center [132, 455] width 10 height 10
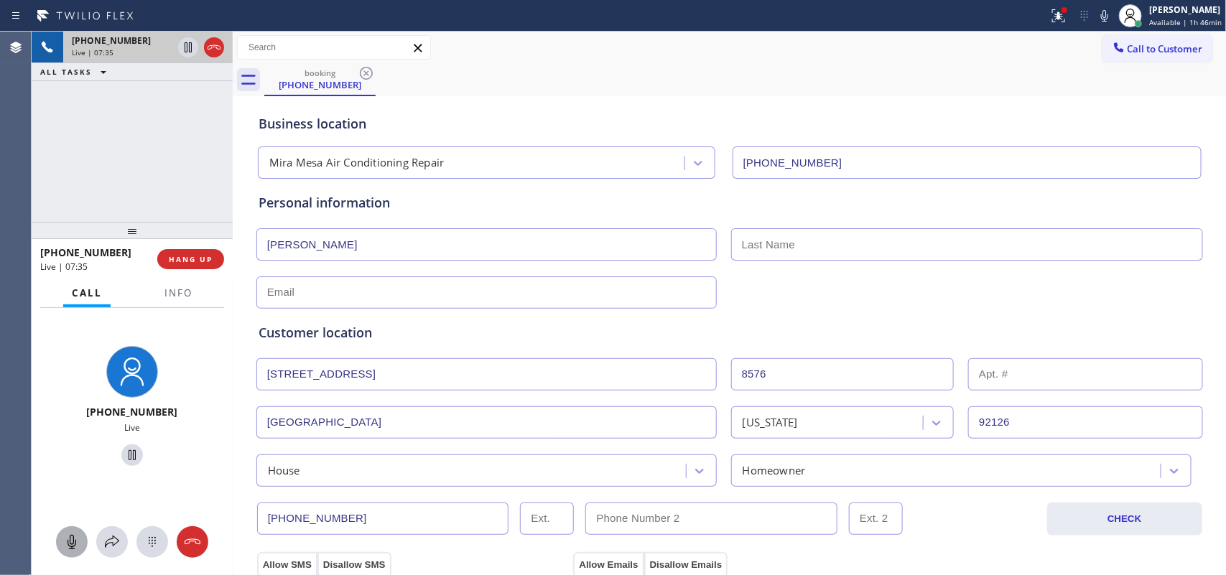
click at [341, 294] on input "text" at bounding box center [486, 292] width 460 height 32
paste input "[EMAIL_ADDRESS][DOMAIN_NAME]"
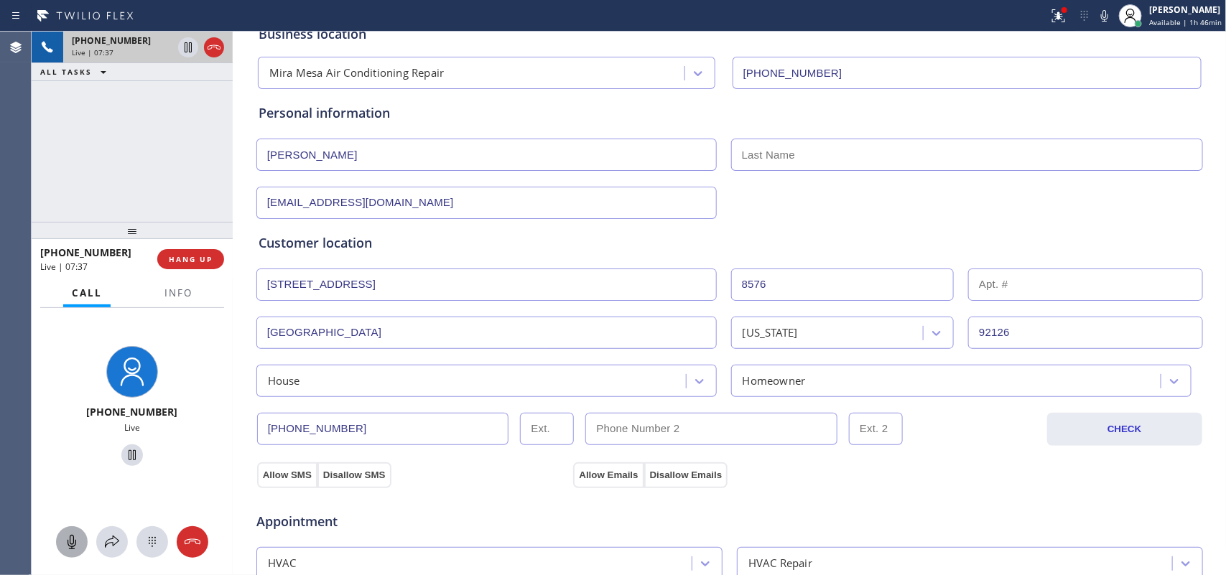
scroll to position [269, 0]
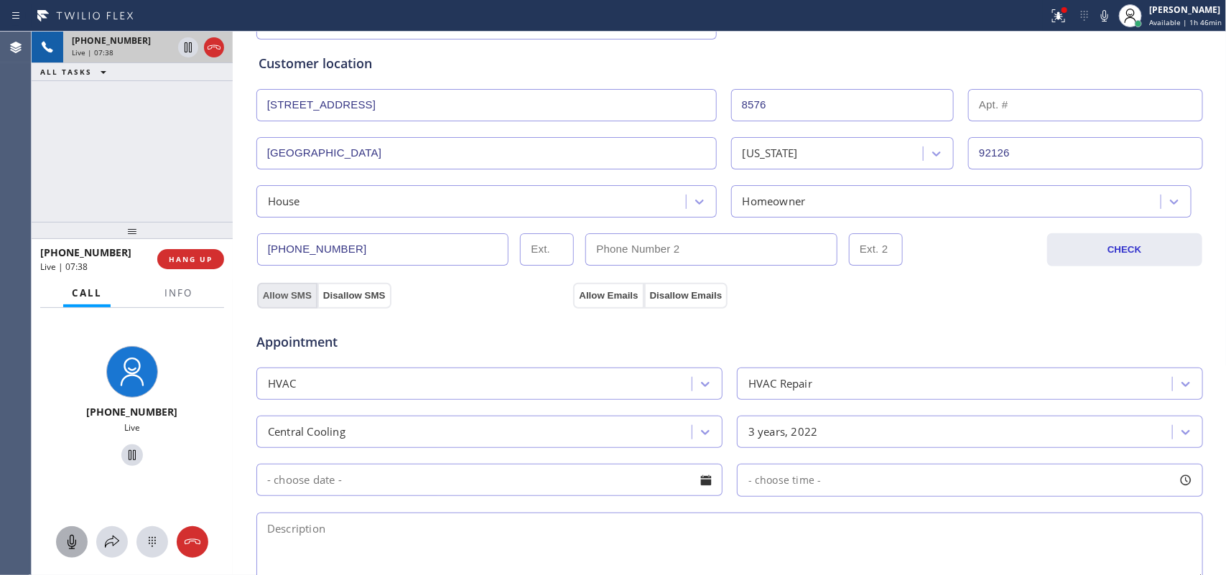
type input "[EMAIL_ADDRESS][DOMAIN_NAME]"
click at [291, 295] on button "Allow SMS" at bounding box center [287, 296] width 60 height 26
click at [580, 293] on button "Allow Emails" at bounding box center [608, 296] width 70 height 26
click at [278, 295] on button "Allow SMS" at bounding box center [287, 296] width 60 height 26
drag, startPoint x: 590, startPoint y: 299, endPoint x: 603, endPoint y: 292, distance: 15.8
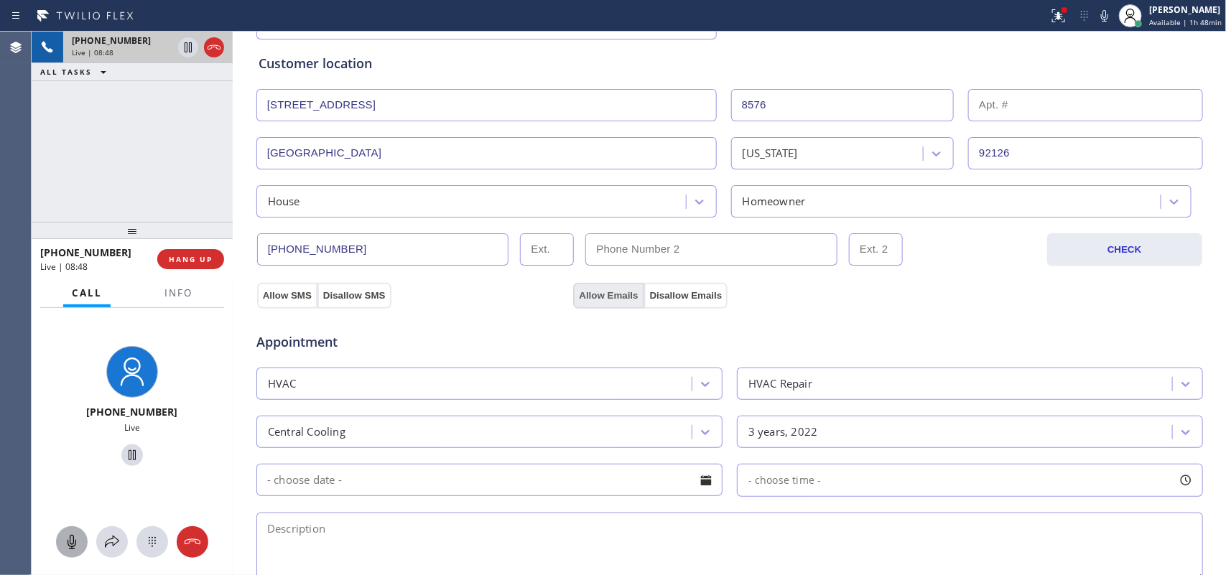
click at [590, 299] on button "Allow Emails" at bounding box center [608, 296] width 70 height 26
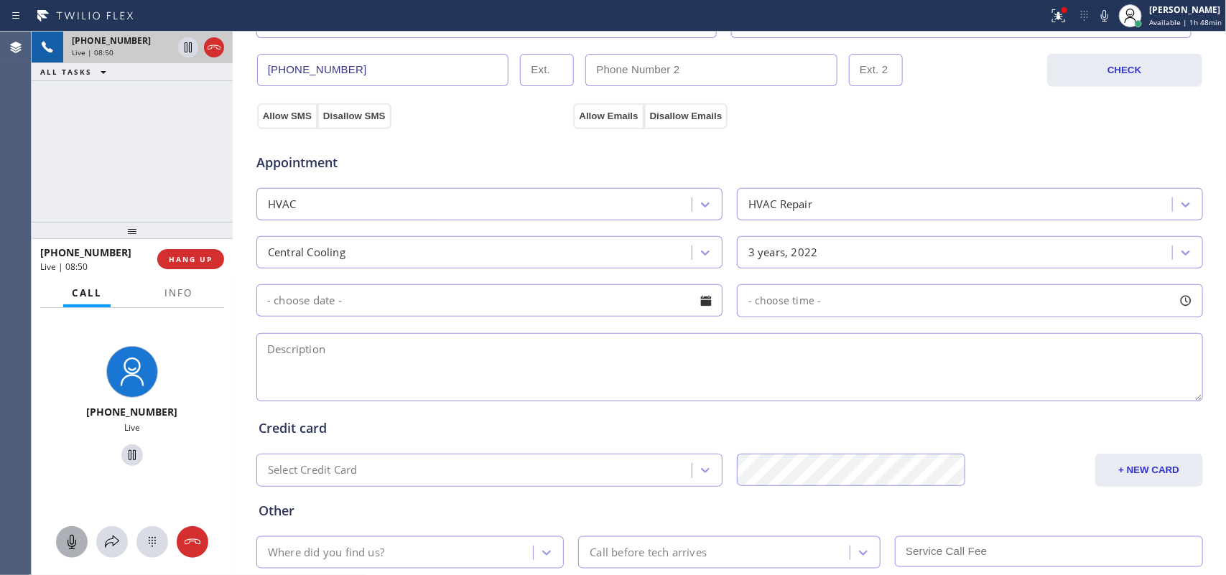
scroll to position [90, 0]
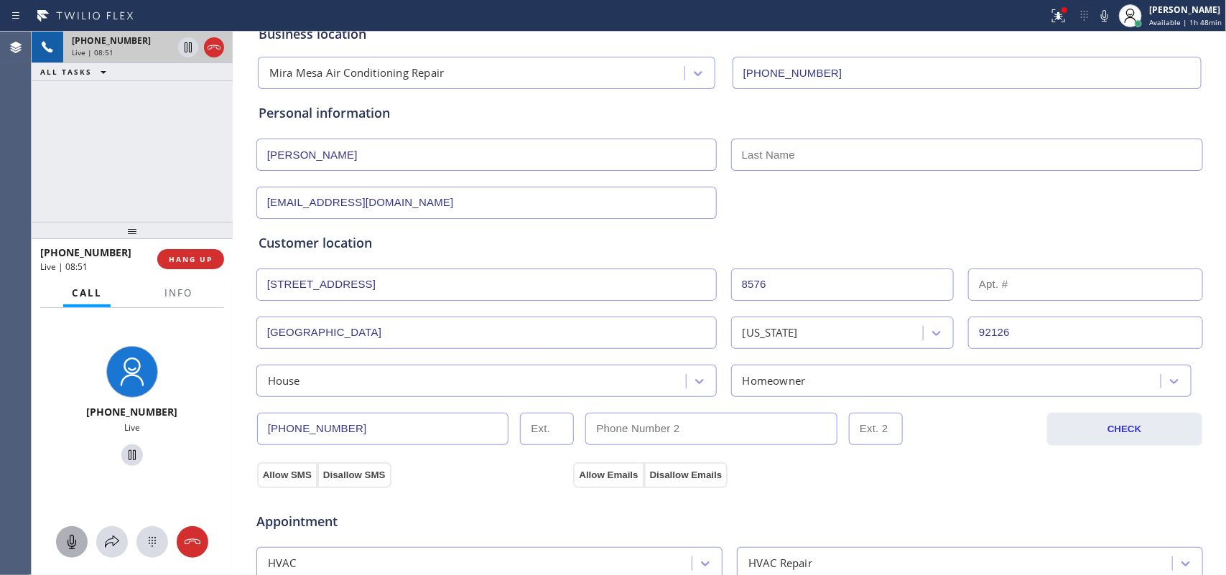
click at [821, 144] on input "text" at bounding box center [967, 155] width 472 height 32
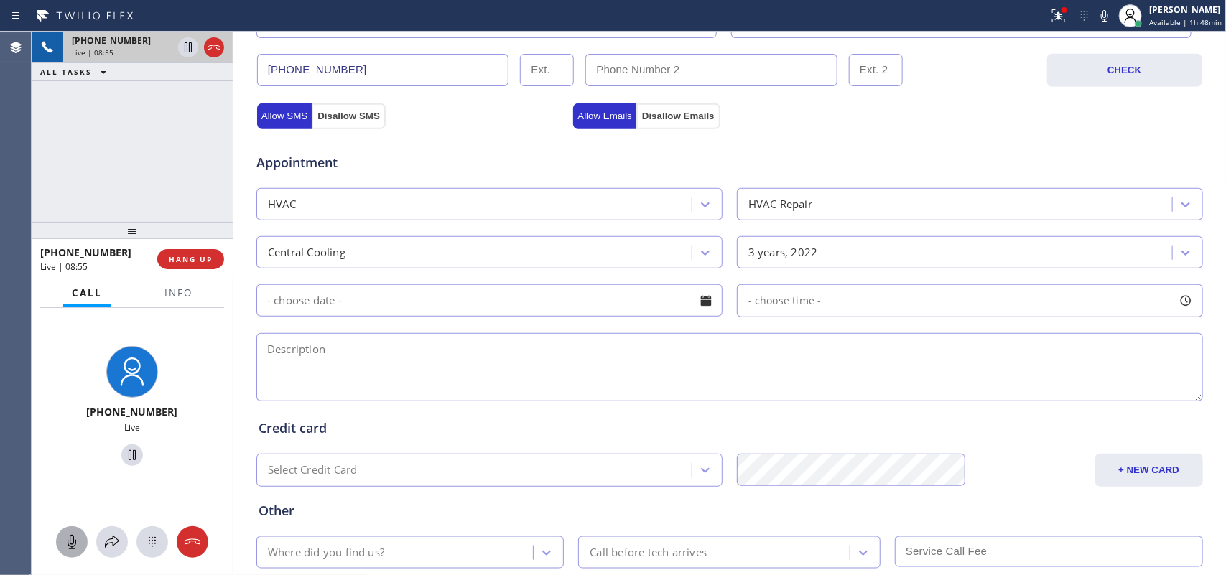
type input "Do"
click at [353, 377] on textarea at bounding box center [729, 367] width 947 height 68
click at [705, 303] on div at bounding box center [706, 301] width 24 height 24
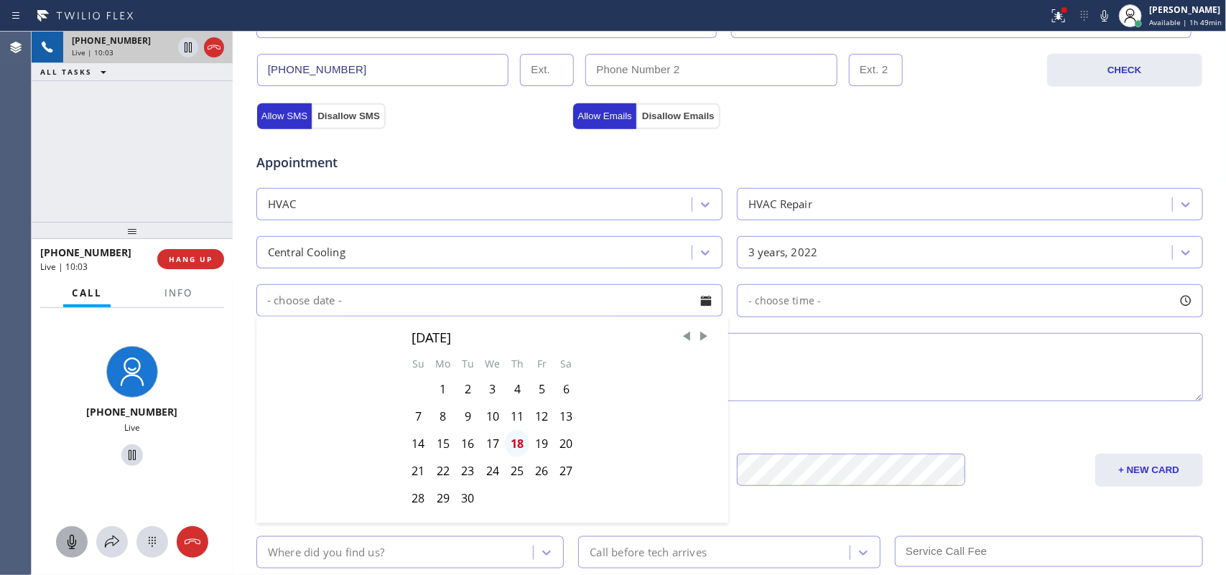
click at [512, 447] on div "18" at bounding box center [517, 443] width 24 height 27
type input "[DATE]"
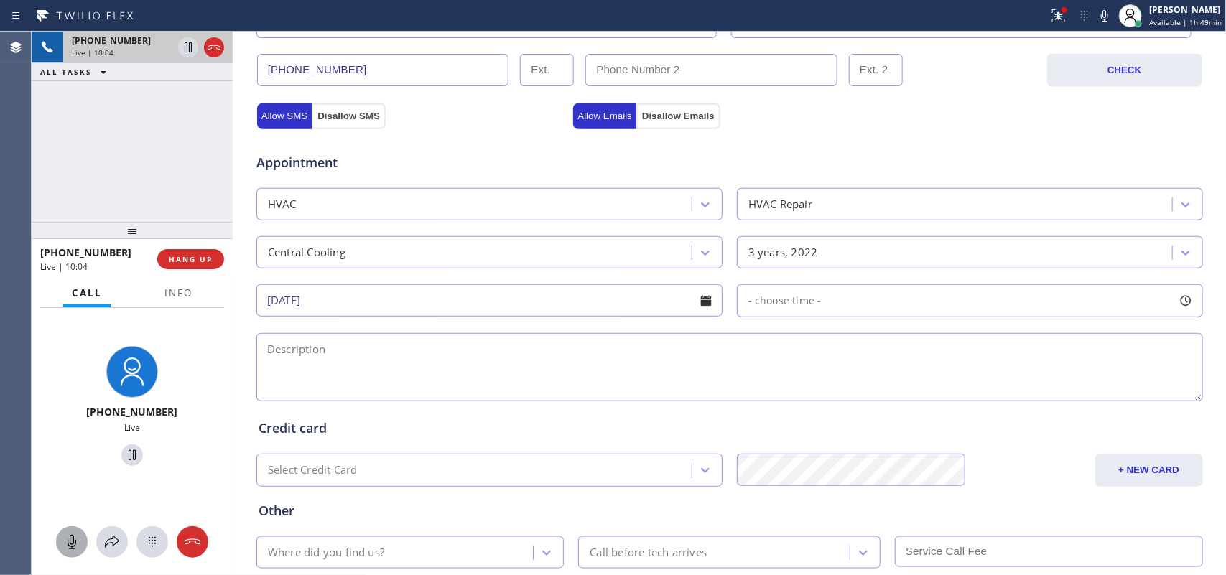
click at [1184, 302] on div at bounding box center [1186, 301] width 24 height 24
drag, startPoint x: 742, startPoint y: 389, endPoint x: 1031, endPoint y: 388, distance: 288.7
click at [1034, 388] on div at bounding box center [1042, 388] width 17 height 30
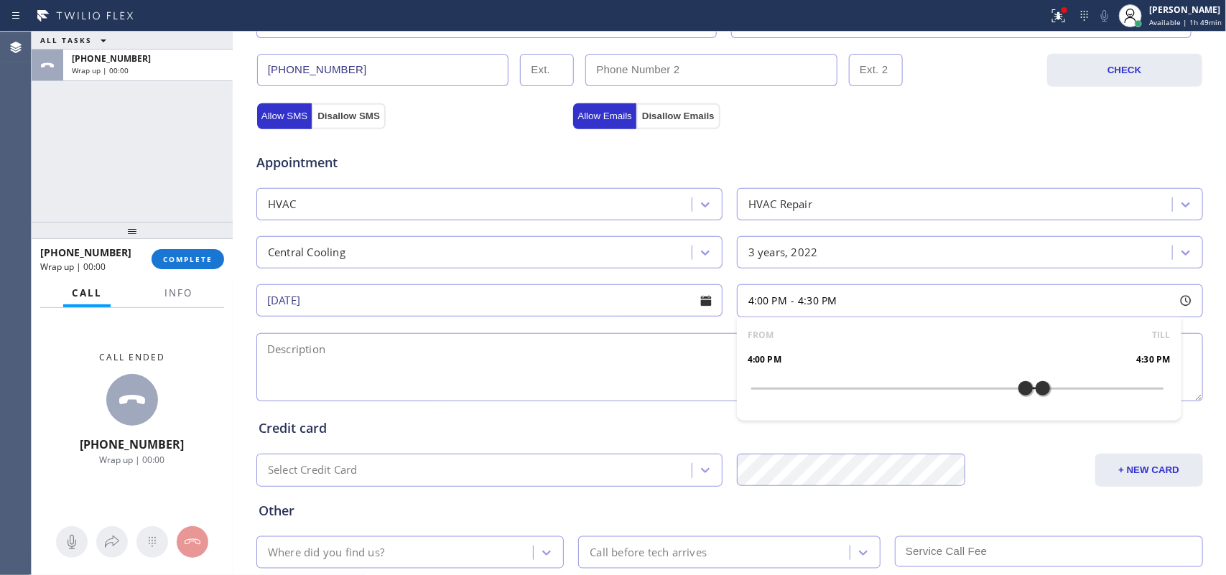
drag, startPoint x: 748, startPoint y: 390, endPoint x: 1026, endPoint y: 393, distance: 277.2
click at [1026, 393] on div at bounding box center [1025, 388] width 17 height 30
drag, startPoint x: 1039, startPoint y: 391, endPoint x: 1126, endPoint y: 397, distance: 87.1
click at [1126, 397] on div at bounding box center [1128, 388] width 17 height 30
click at [96, 180] on div "ALL TASKS ALL TASKS ACTIVE TASKS TASKS IN WRAP UP [PHONE_NUMBER] Wrap up | 00:00" at bounding box center [132, 127] width 201 height 190
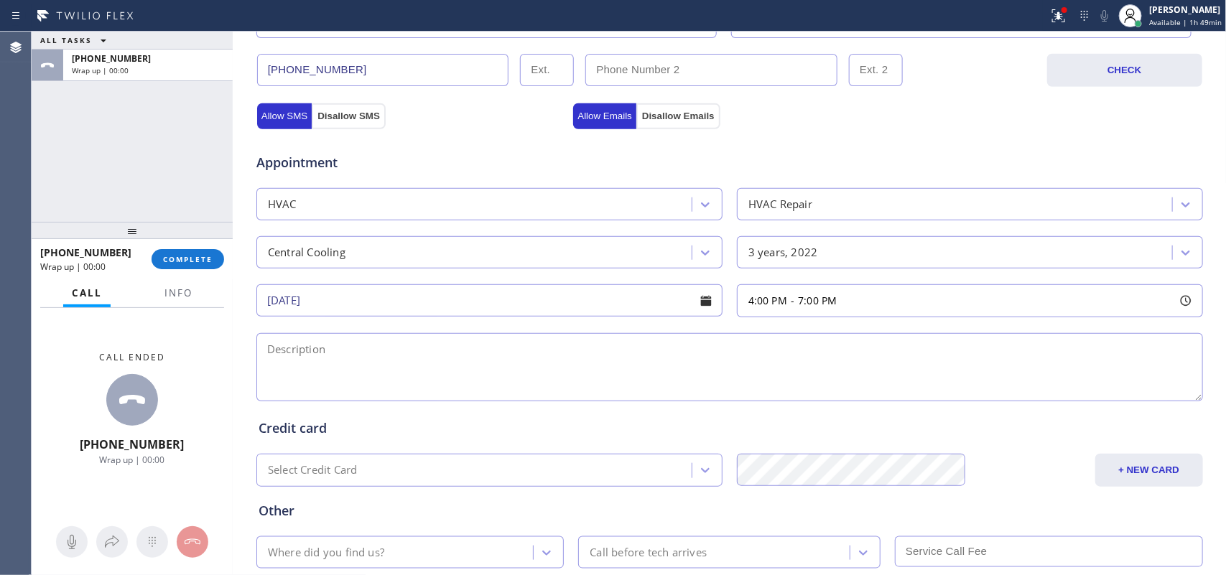
click at [437, 363] on textarea at bounding box center [729, 367] width 947 height 68
drag, startPoint x: 381, startPoint y: 386, endPoint x: 413, endPoint y: 381, distance: 31.9
click at [381, 386] on textarea "4-7/ member/ 10%discount on labor/" at bounding box center [729, 367] width 947 height 68
click at [526, 348] on textarea "4-7/ member/ 10%discount on labor/" at bounding box center [729, 367] width 947 height 68
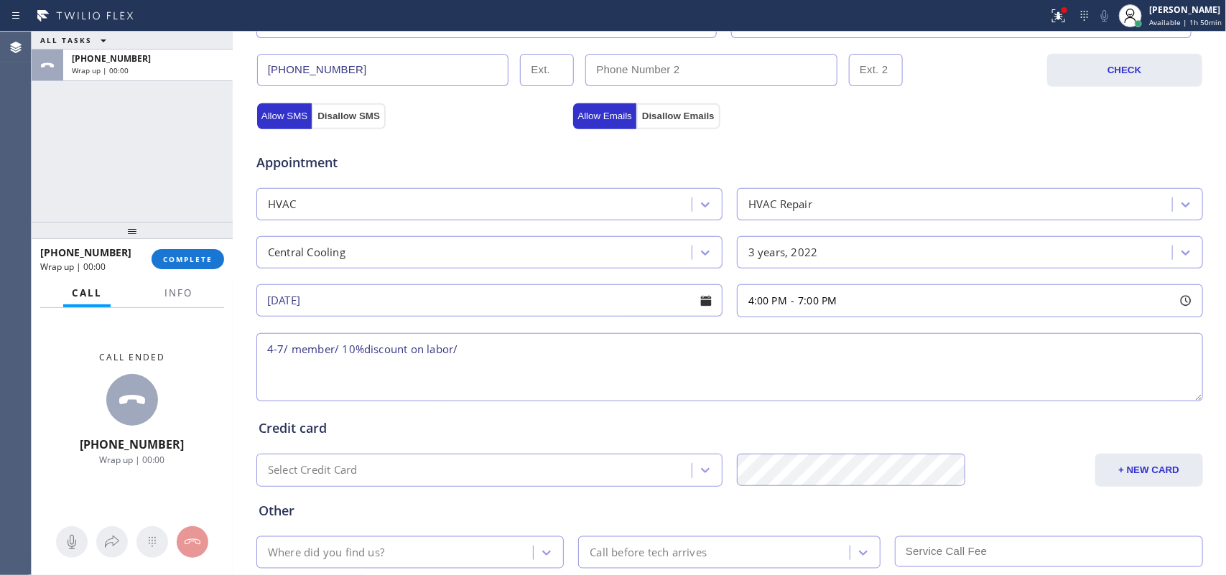
paste textarea "house-ho/ 1 central unit/1 tstat/no idea how old moved in 2 and a half years ag…"
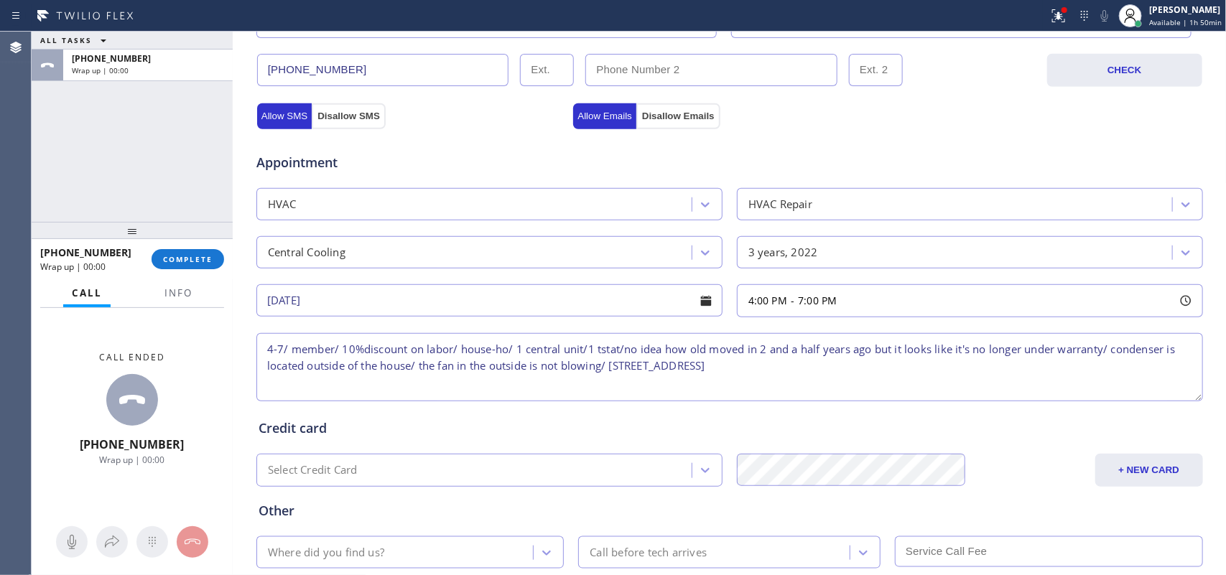
scroll to position [540, 0]
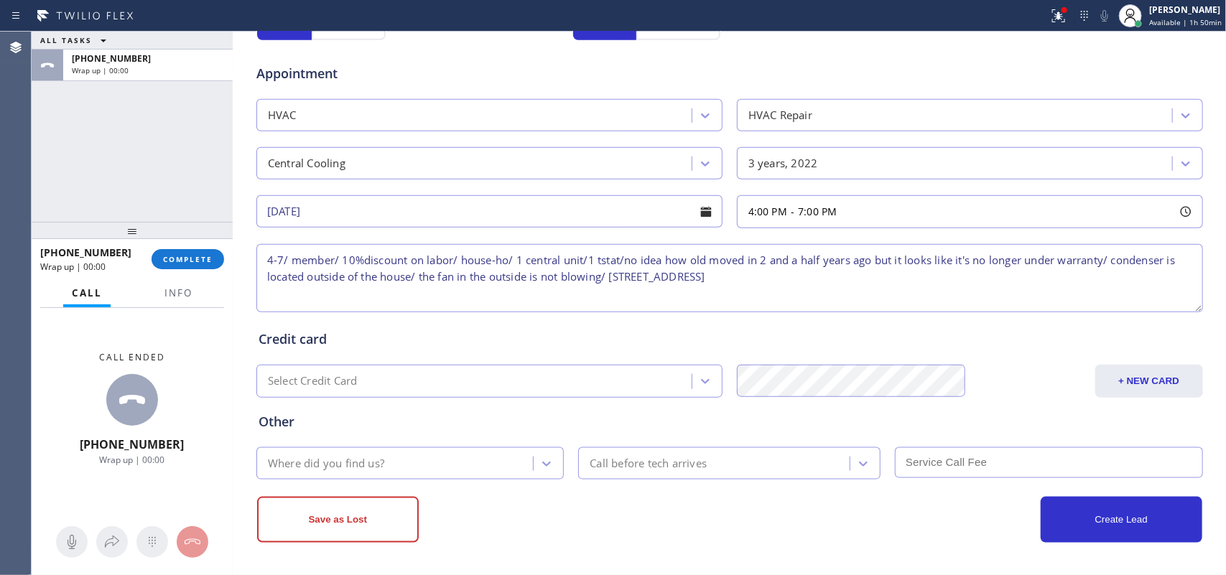
type textarea "4-7/ member/ 10%discount on labor/ house-ho/ 1 central unit/1 tstat/no idea how…"
click at [438, 460] on div "Where did you find us?" at bounding box center [397, 463] width 273 height 25
click at [439, 460] on div "Where did you find us?" at bounding box center [397, 463] width 273 height 25
type input "g"
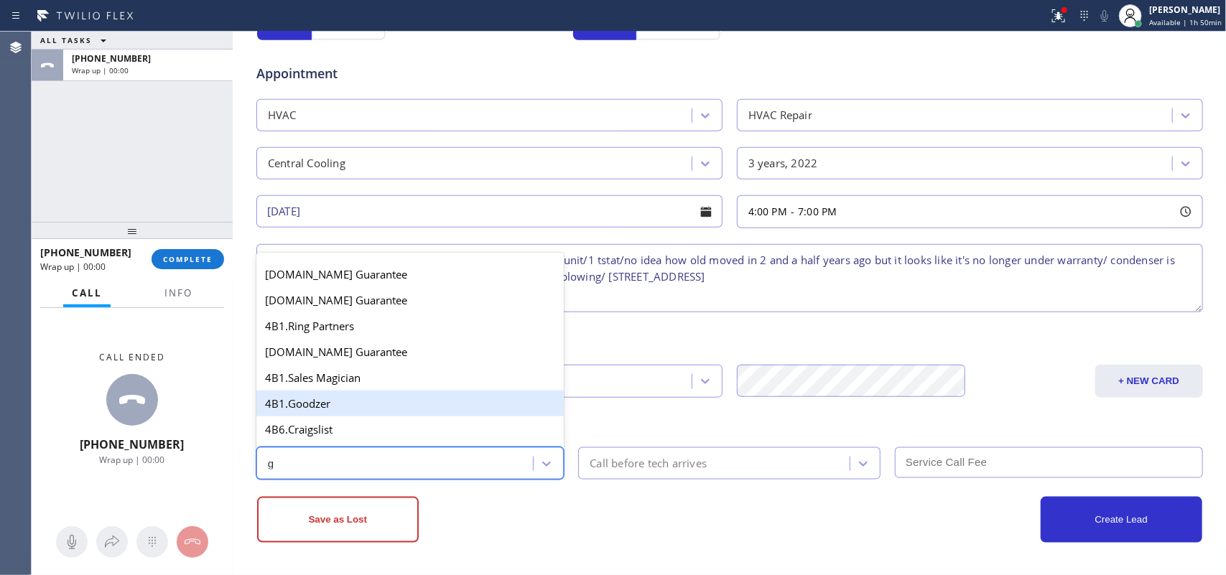
scroll to position [180, 0]
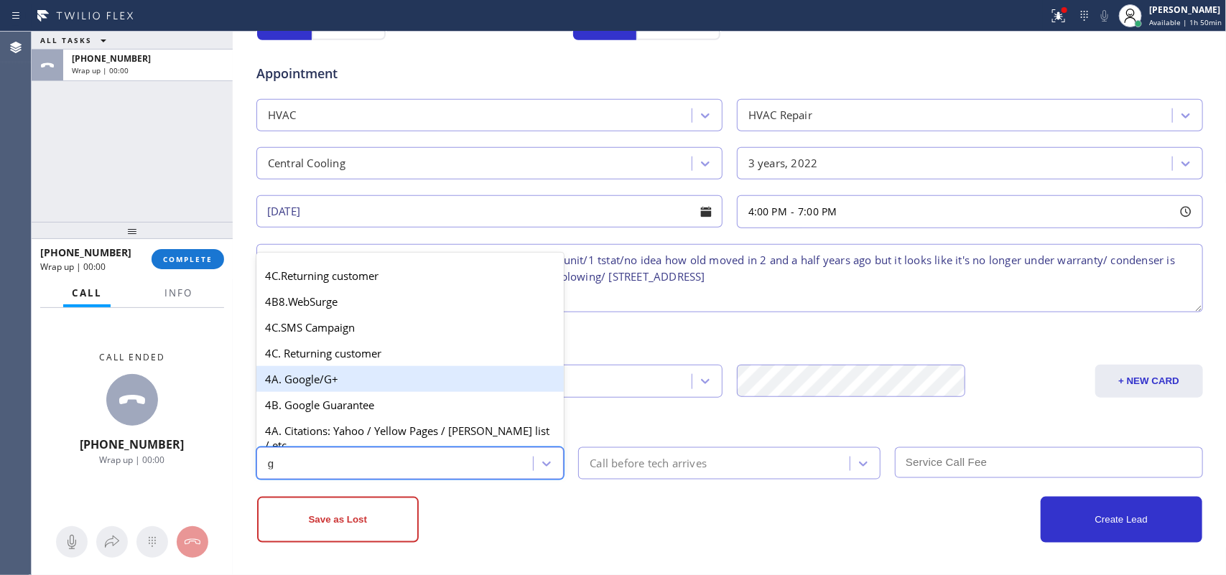
click at [377, 392] on div "4A. Google/G+" at bounding box center [410, 379] width 308 height 26
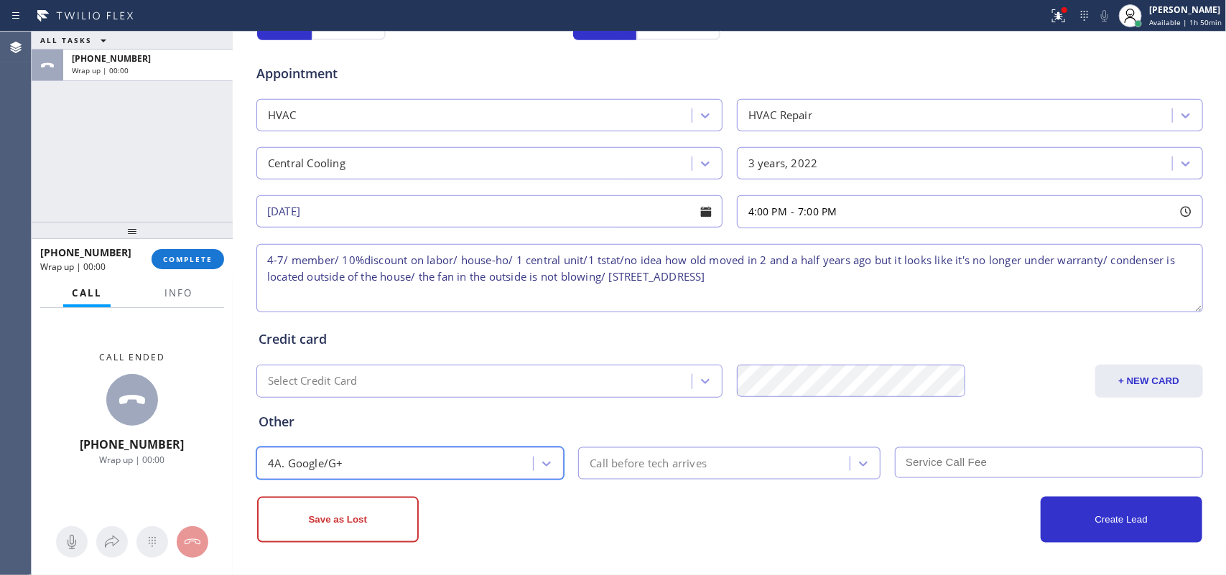
click at [615, 454] on div "Call before tech arrives" at bounding box center [715, 463] width 267 height 25
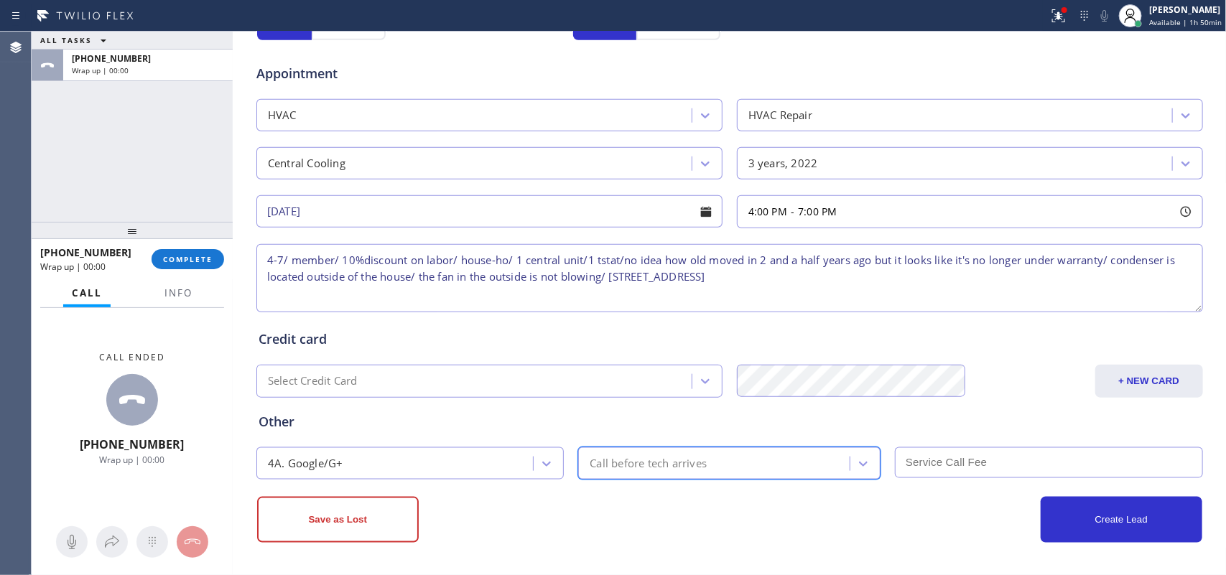
click at [636, 455] on div "Call before tech arrives" at bounding box center [648, 463] width 117 height 17
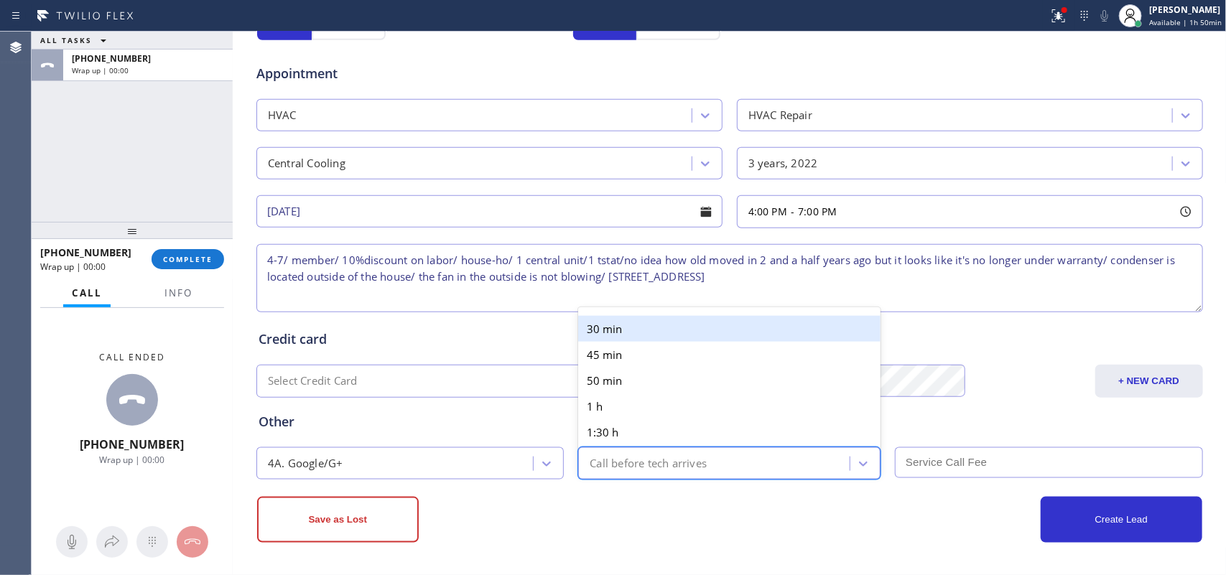
click at [612, 331] on div "30 min" at bounding box center [729, 329] width 302 height 26
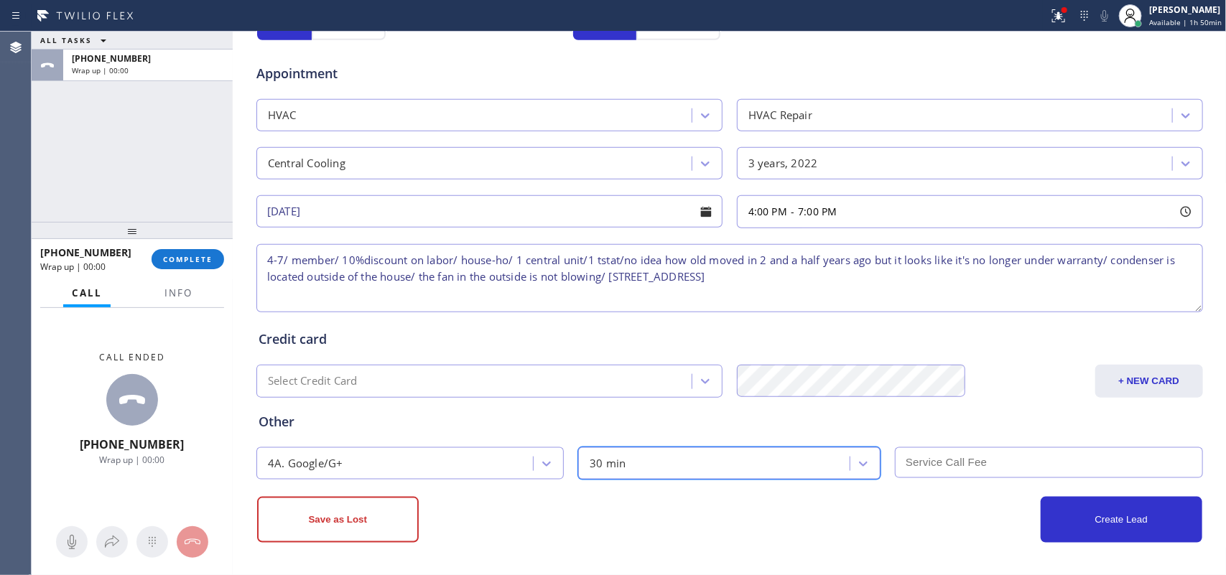
click at [1033, 469] on input "text" at bounding box center [1049, 462] width 308 height 31
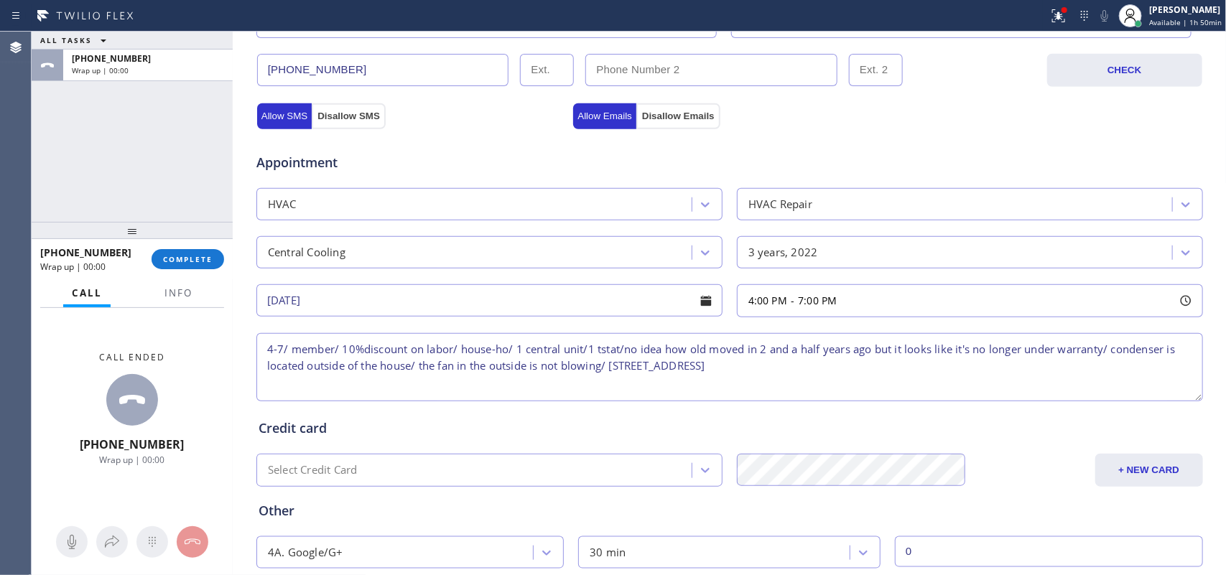
scroll to position [540, 0]
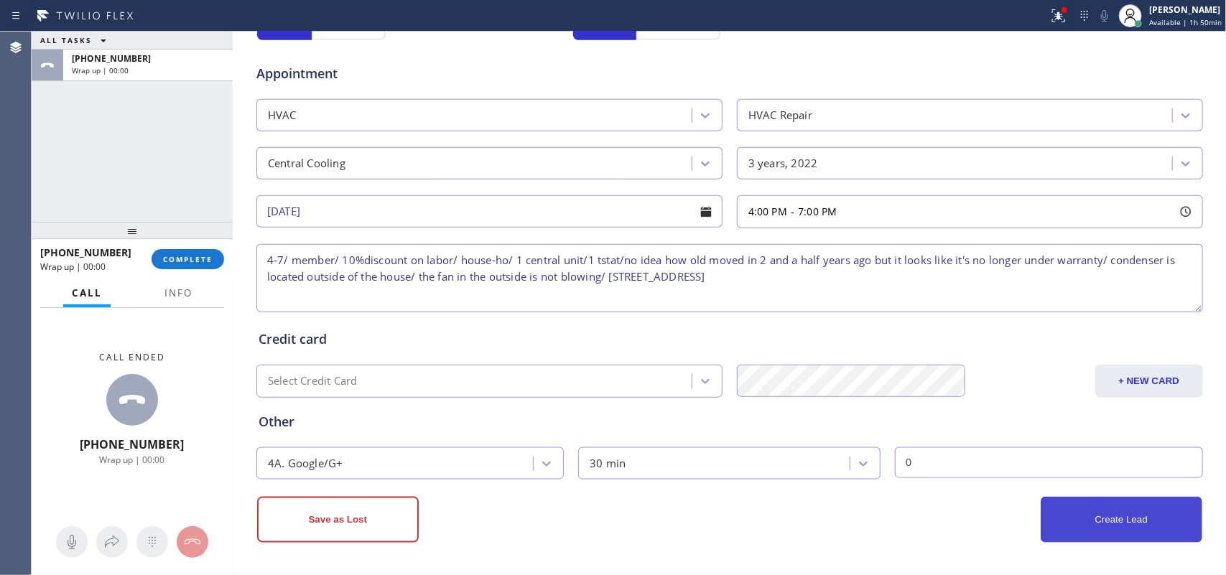
type input "0"
click at [1129, 516] on button "Create Lead" at bounding box center [1122, 520] width 162 height 46
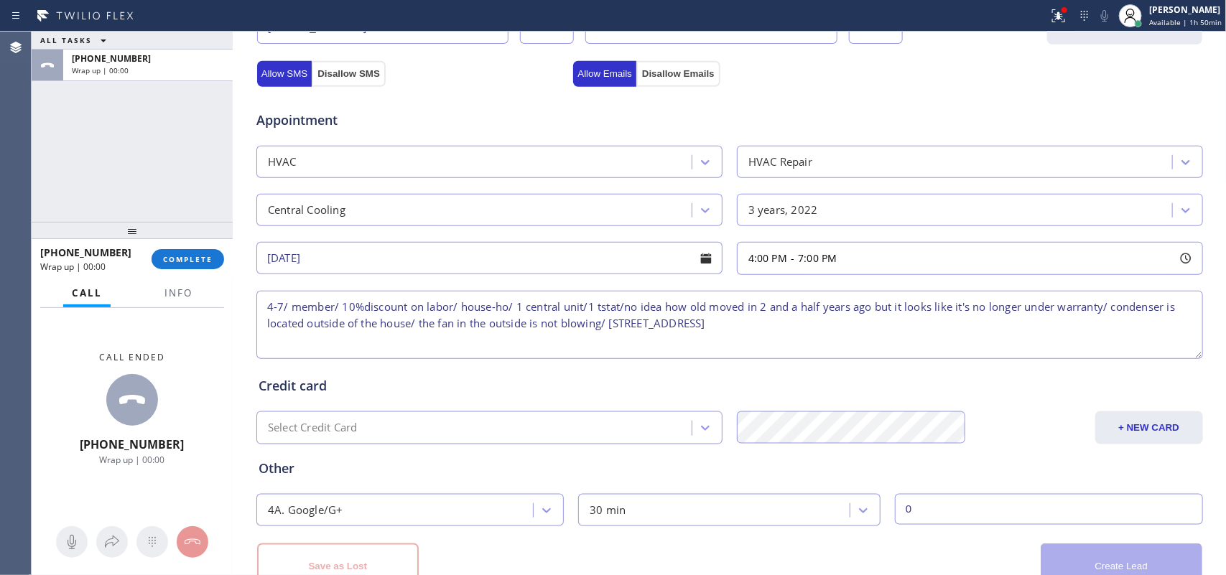
scroll to position [589, 0]
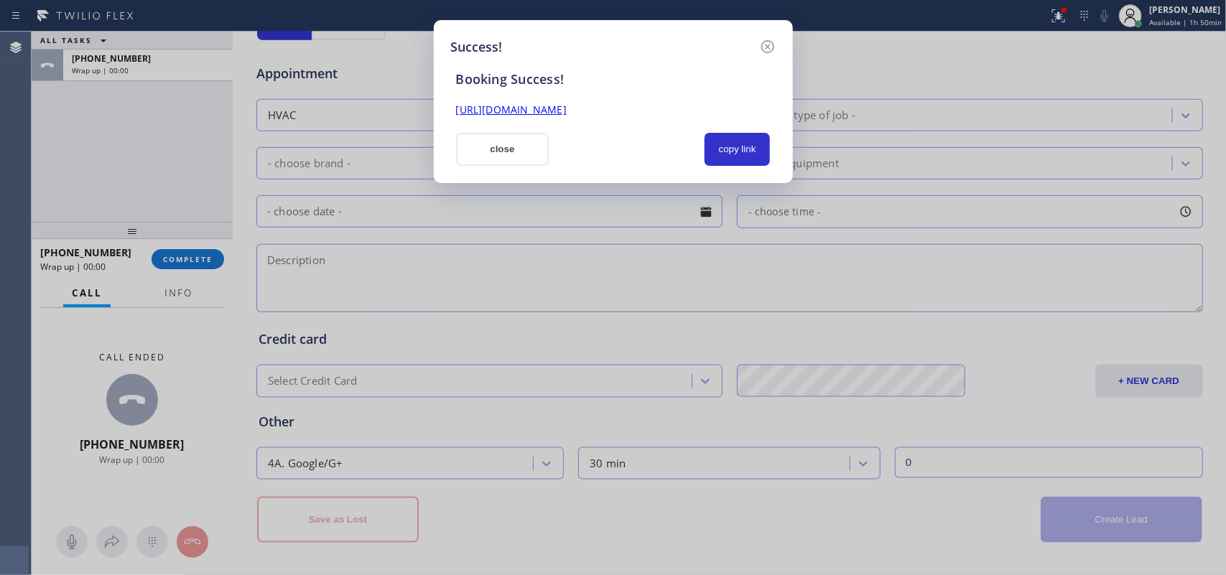
click at [80, 176] on div "Success! Booking Success! [URL][DOMAIN_NAME] close copy link" at bounding box center [613, 287] width 1226 height 575
click at [735, 153] on button "copy link" at bounding box center [738, 149] width 66 height 33
click at [567, 104] on link "[URL][DOMAIN_NAME]" at bounding box center [511, 110] width 111 height 14
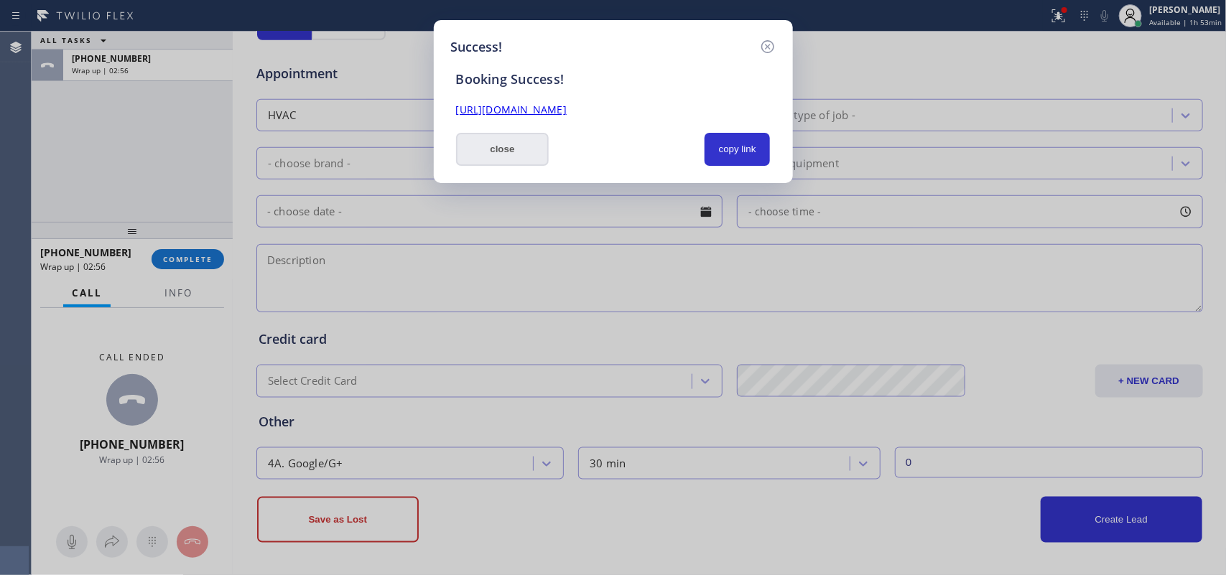
click at [494, 157] on button "close" at bounding box center [502, 149] width 93 height 33
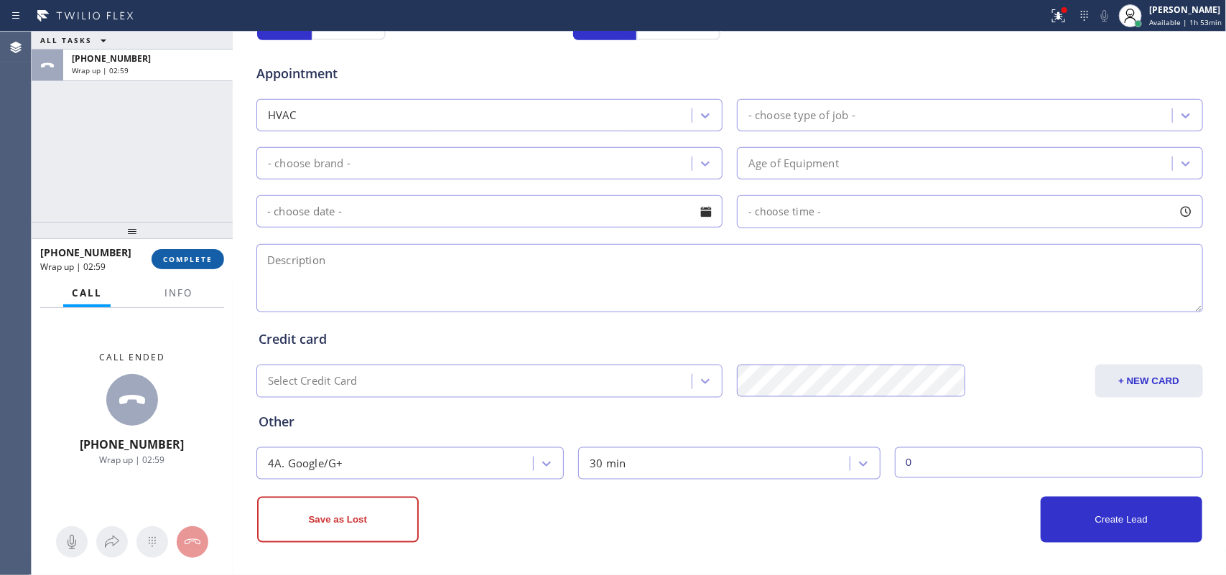
click at [205, 252] on button "COMPLETE" at bounding box center [188, 259] width 73 height 20
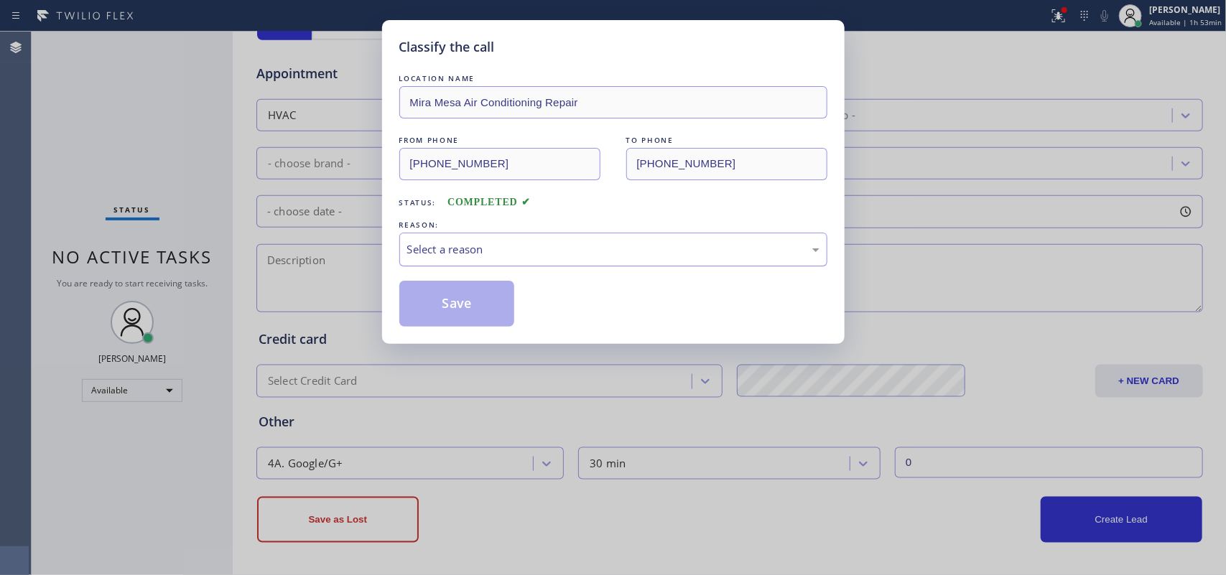
click at [699, 246] on div "Select a reason" at bounding box center [613, 249] width 412 height 17
click at [483, 312] on button "Save" at bounding box center [457, 304] width 116 height 46
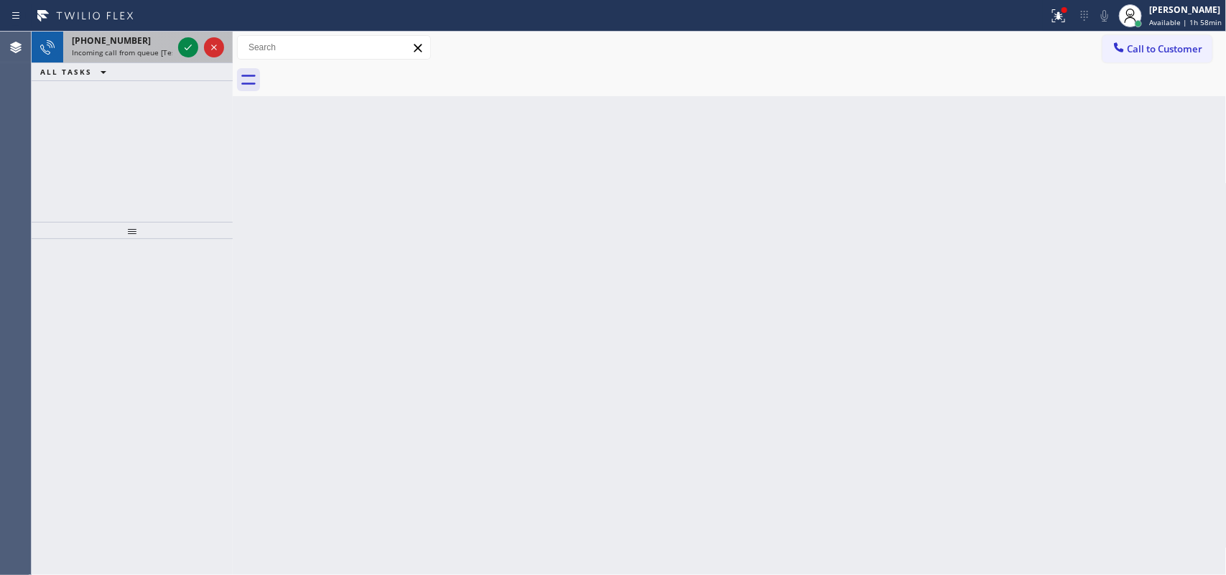
click at [153, 48] on span "Incoming call from queue [Test] All" at bounding box center [131, 52] width 119 height 10
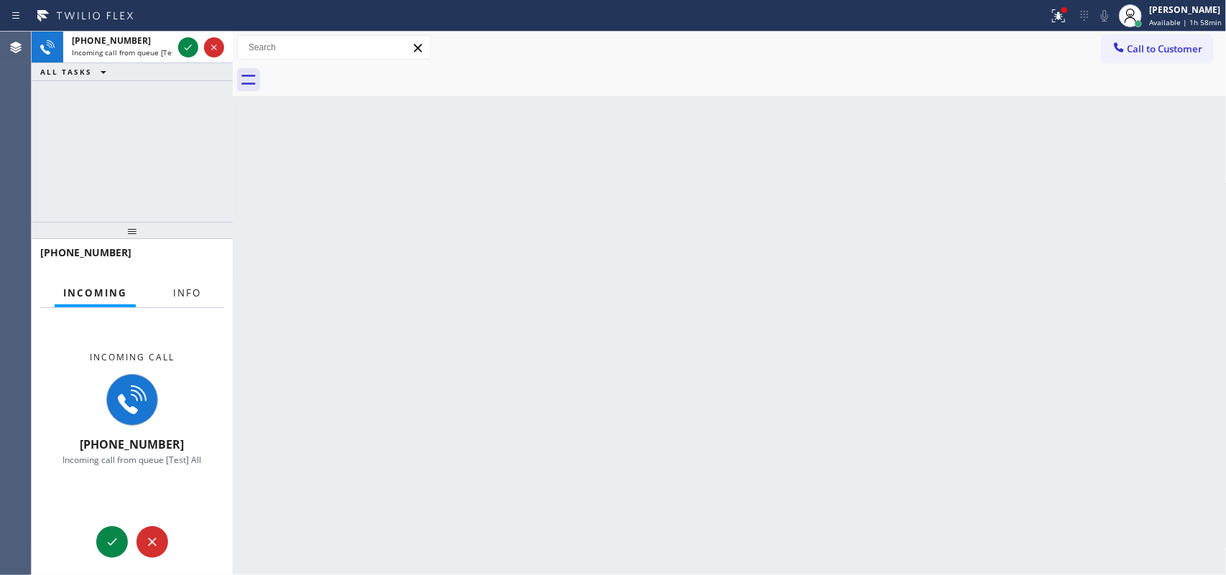
click at [194, 293] on span "Info" at bounding box center [187, 293] width 28 height 13
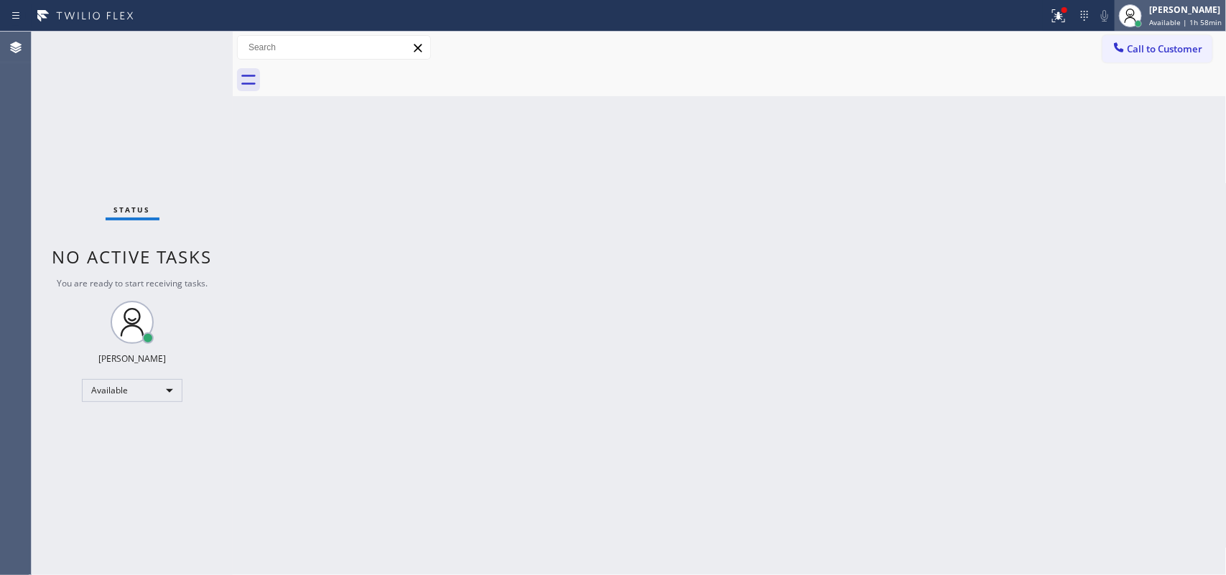
click at [1204, 12] on div "[PERSON_NAME]" at bounding box center [1185, 10] width 73 height 12
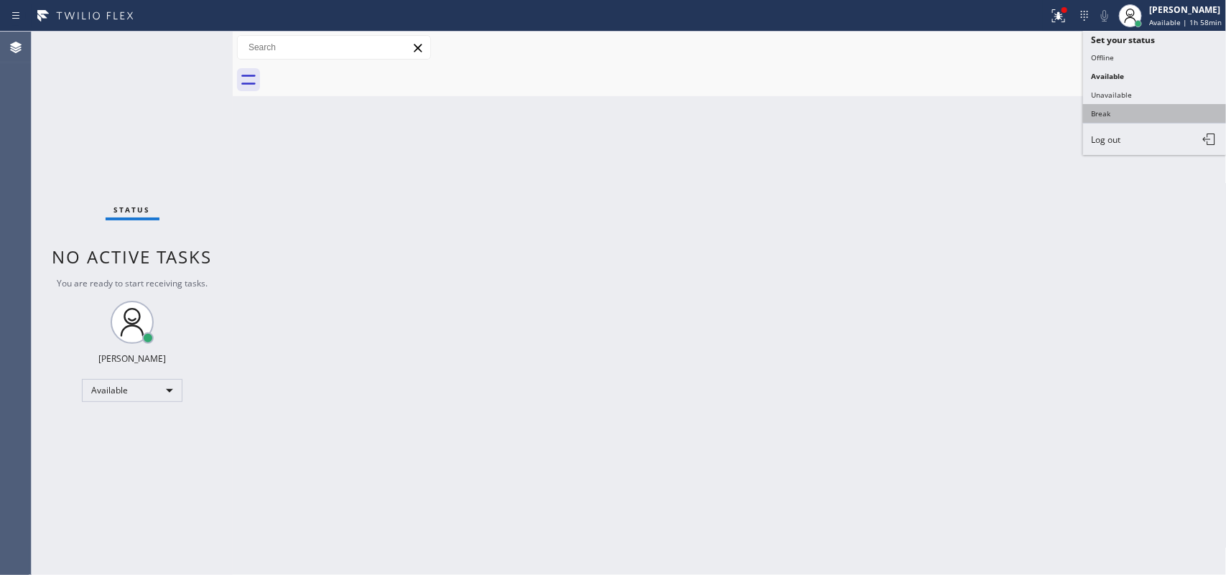
click at [1128, 108] on button "Break" at bounding box center [1155, 113] width 144 height 19
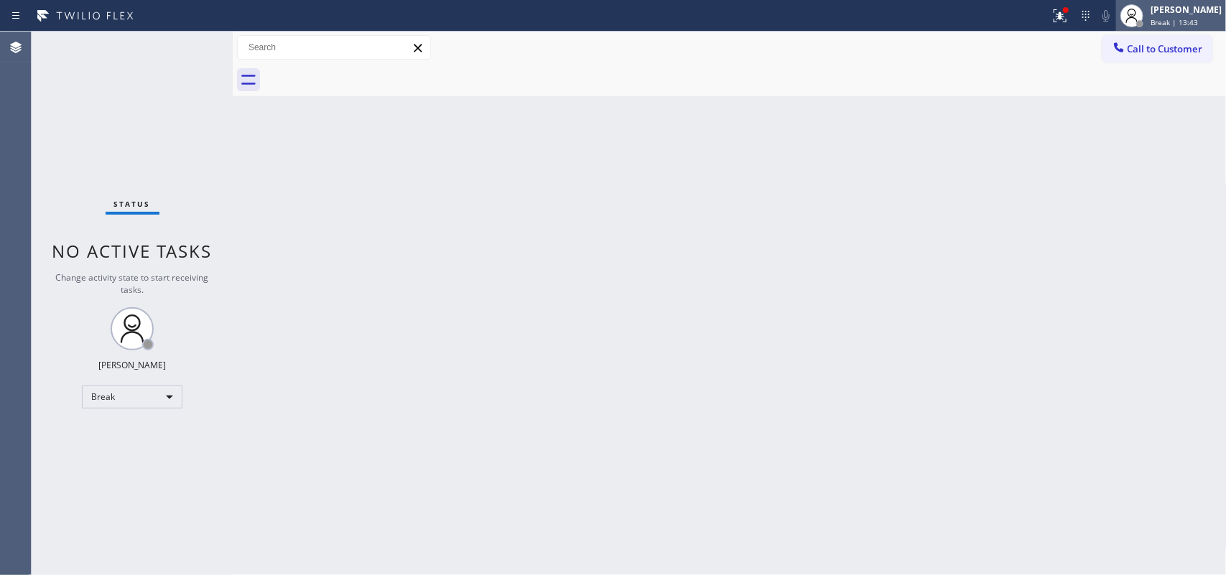
click at [1183, 11] on div "[PERSON_NAME]" at bounding box center [1186, 10] width 71 height 12
click at [1198, 19] on span "Break | 14:11" at bounding box center [1174, 22] width 47 height 10
click at [1172, 24] on span "Break | 14:13" at bounding box center [1174, 22] width 47 height 10
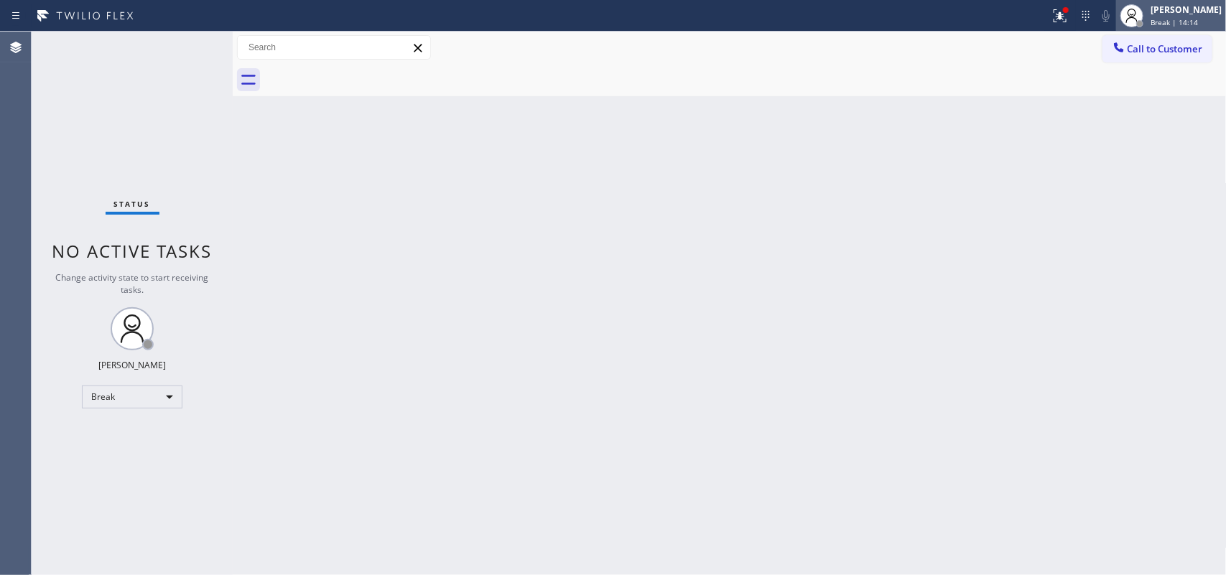
click at [1145, 25] on div at bounding box center [1140, 24] width 10 height 10
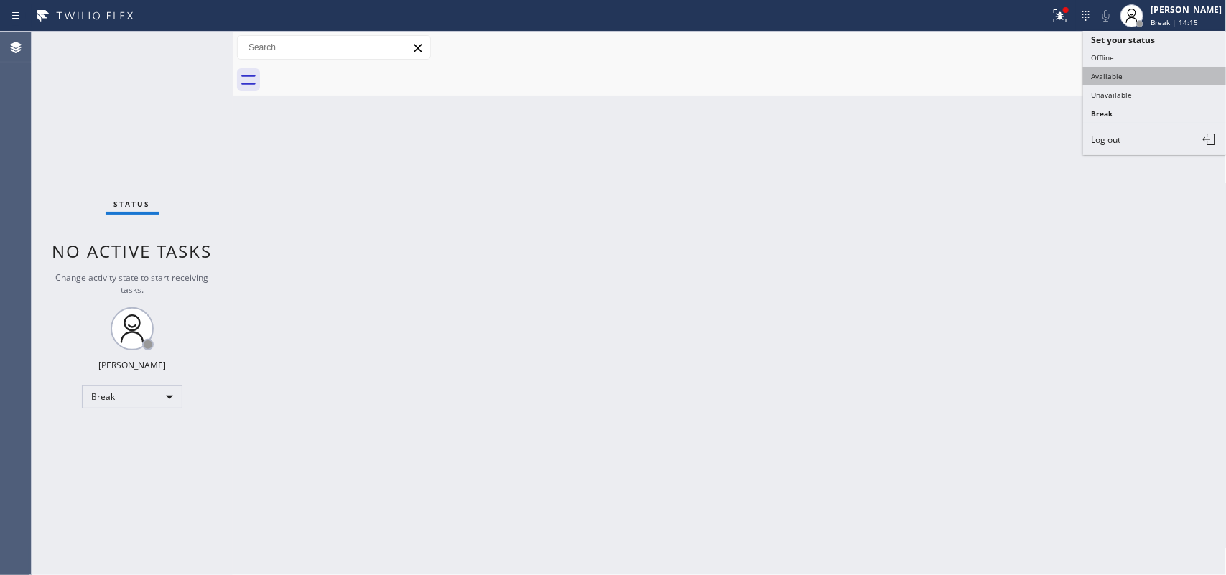
click at [1129, 76] on button "Available" at bounding box center [1155, 76] width 144 height 19
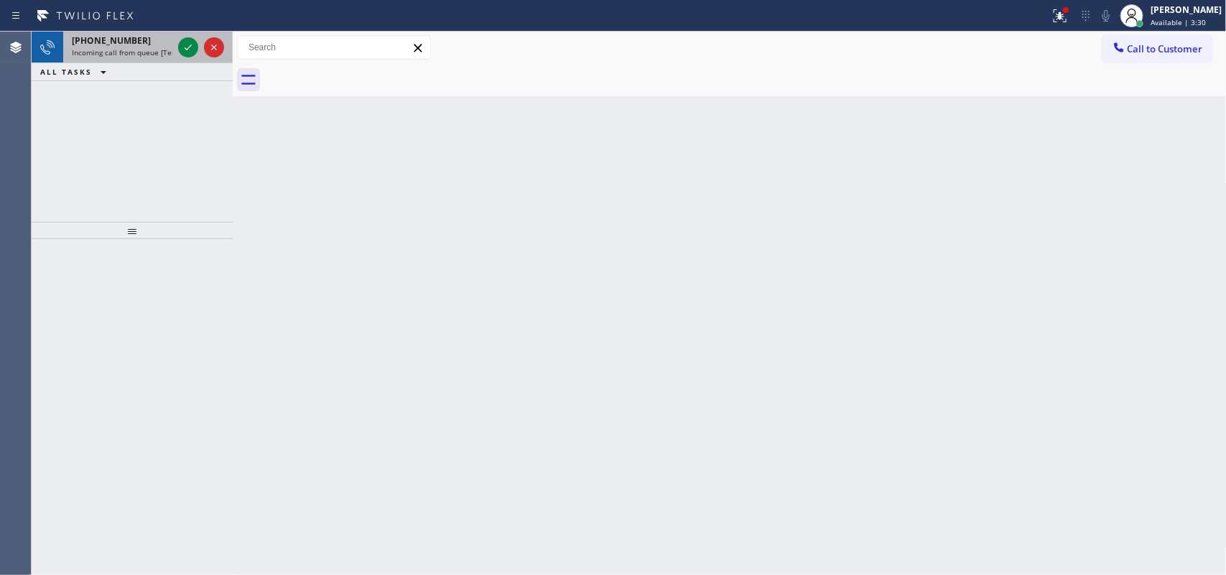
click at [123, 43] on span "[PHONE_NUMBER]" at bounding box center [111, 40] width 79 height 12
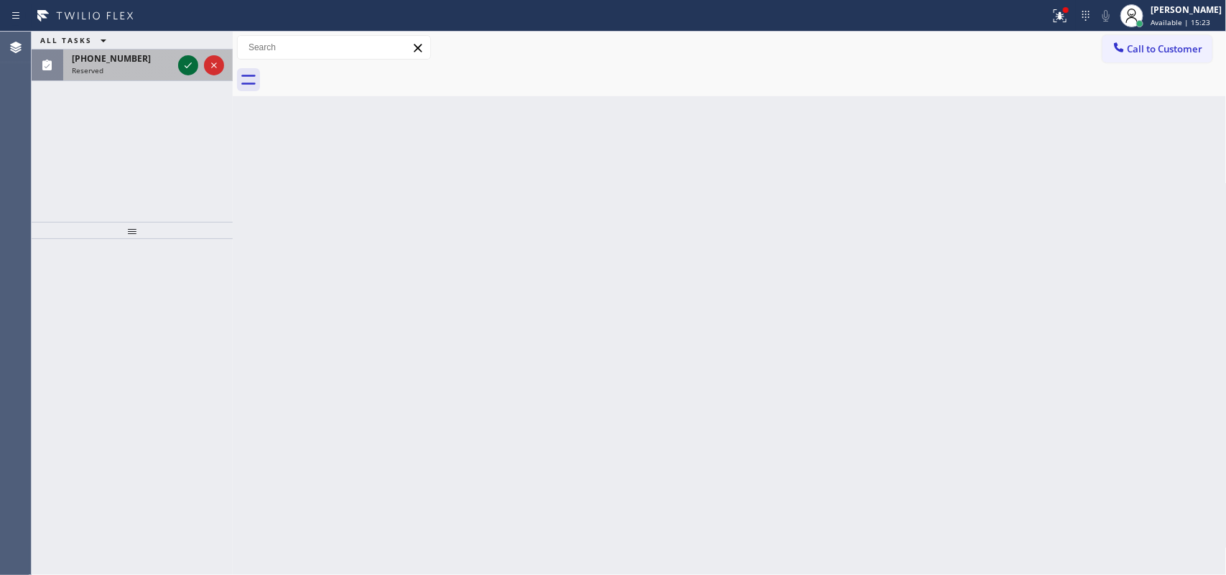
click at [187, 67] on icon at bounding box center [188, 65] width 7 height 6
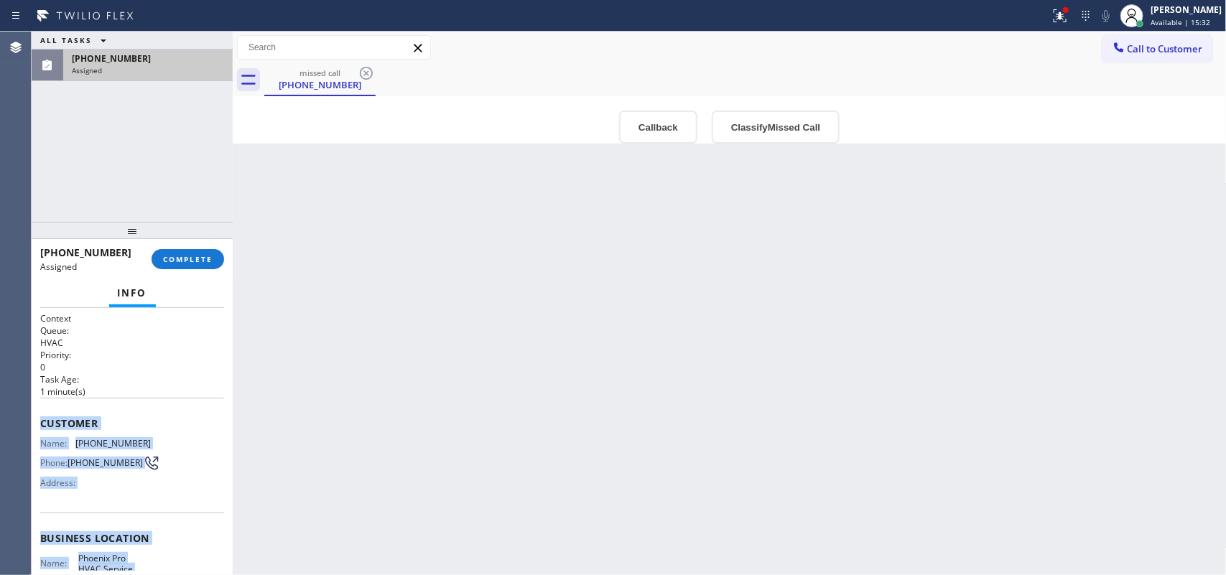
drag, startPoint x: 162, startPoint y: 462, endPoint x: 38, endPoint y: 419, distance: 130.8
click at [38, 419] on div "Context Queue: HVAC Priority: 0 Task Age: [DEMOGRAPHIC_DATA] minute(s) Customer…" at bounding box center [132, 442] width 201 height 268
click at [182, 254] on button "COMPLETE" at bounding box center [188, 259] width 73 height 20
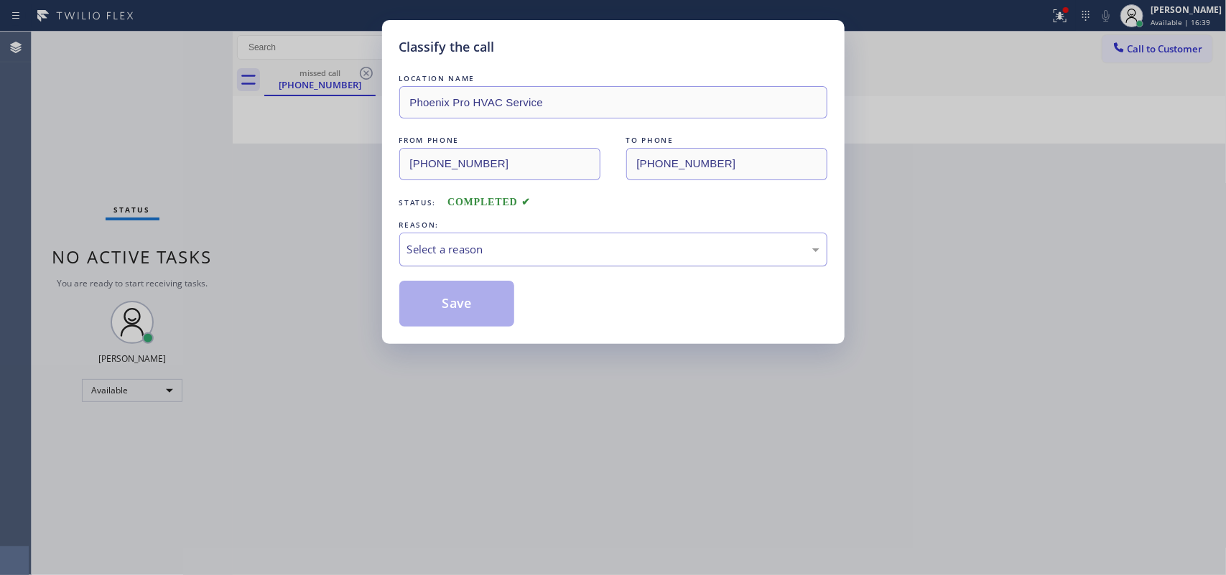
click at [626, 238] on div "Select a reason" at bounding box center [613, 250] width 428 height 34
drag, startPoint x: 508, startPoint y: 361, endPoint x: 474, endPoint y: 321, distance: 53.0
click at [472, 321] on button "Save" at bounding box center [457, 304] width 116 height 46
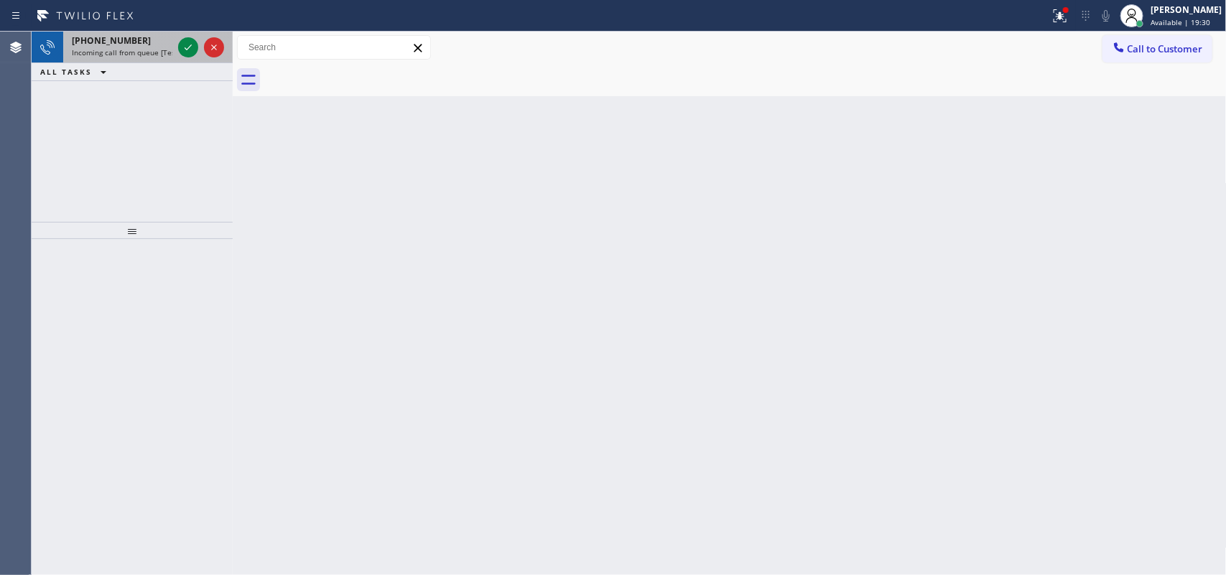
click at [148, 47] on span "Incoming call from queue [Test] All" at bounding box center [131, 52] width 119 height 10
click at [148, 45] on div "[PHONE_NUMBER]" at bounding box center [122, 40] width 101 height 12
click at [141, 49] on span "Incoming call from queue [Test] All" at bounding box center [131, 52] width 119 height 10
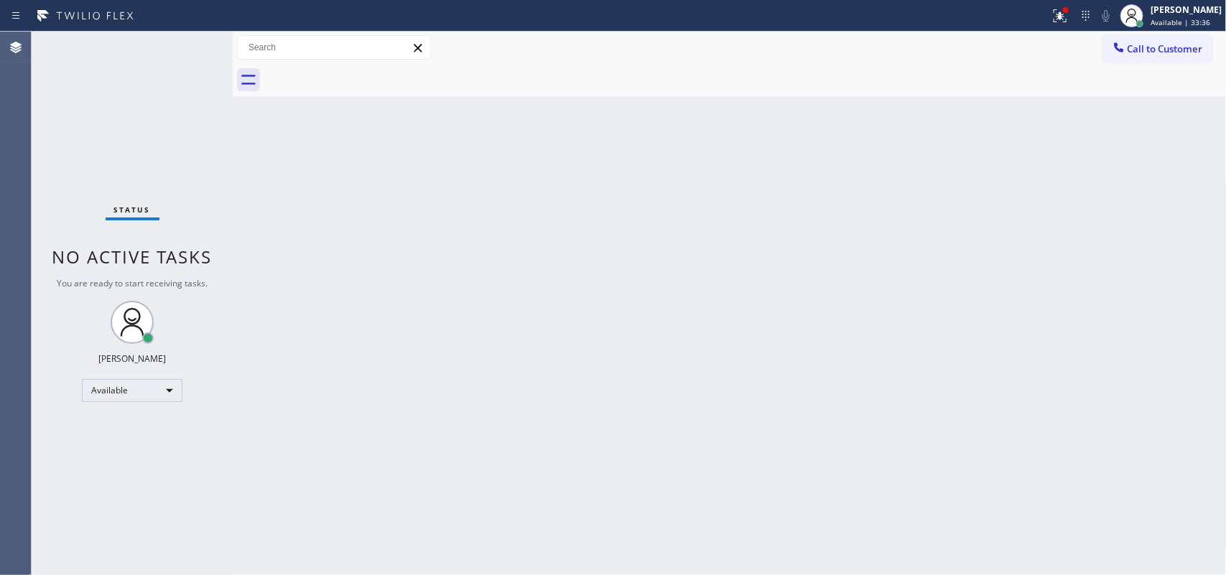
click at [350, 210] on div "Back to Dashboard Change Sender ID Customers Technicians Select a contact Outbo…" at bounding box center [730, 304] width 994 height 544
click at [460, 335] on div "Back to Dashboard Change Sender ID Customers Technicians Select a contact Outbo…" at bounding box center [730, 304] width 994 height 544
click at [267, 138] on div "Back to Dashboard Change Sender ID Customers Technicians Select a contact Outbo…" at bounding box center [730, 304] width 994 height 544
click at [1179, 18] on span "Available | 44:35" at bounding box center [1181, 22] width 60 height 10
click at [1010, 54] on div "Call to Customer Outbound call Location Search location Your caller id phone nu…" at bounding box center [730, 47] width 994 height 25
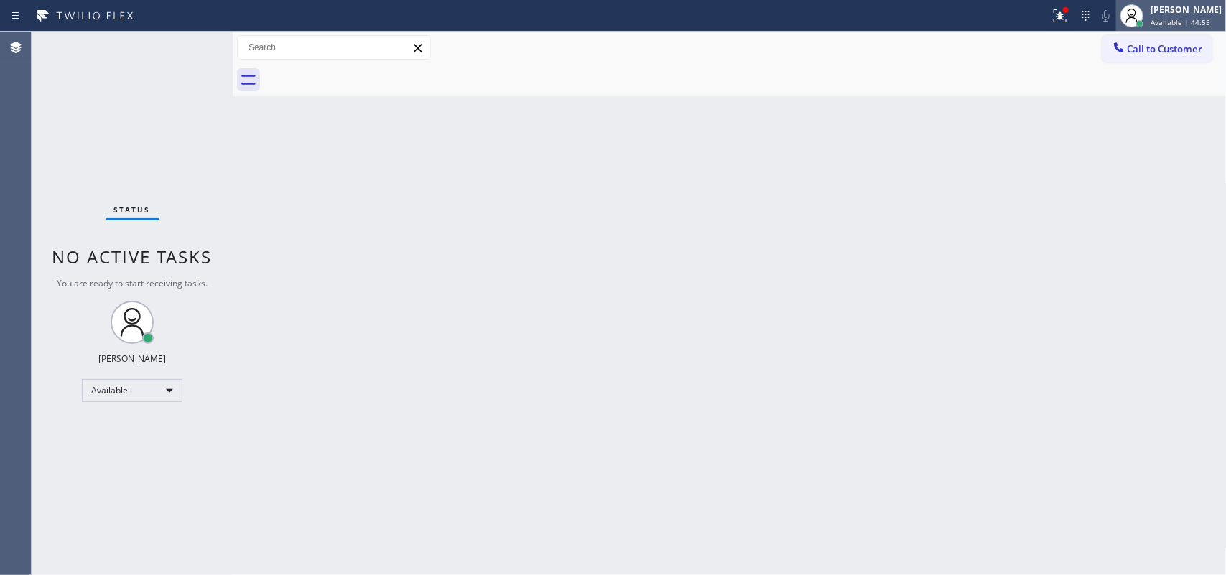
click at [1202, 20] on span "Available | 44:55" at bounding box center [1181, 22] width 60 height 10
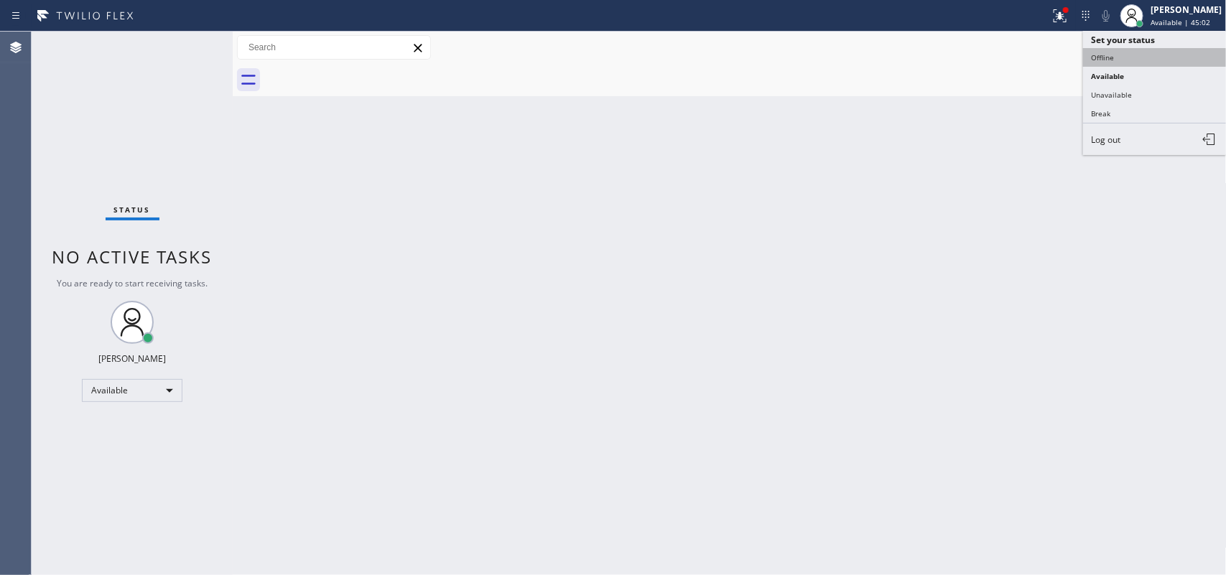
click at [1189, 62] on button "Offline" at bounding box center [1155, 57] width 144 height 19
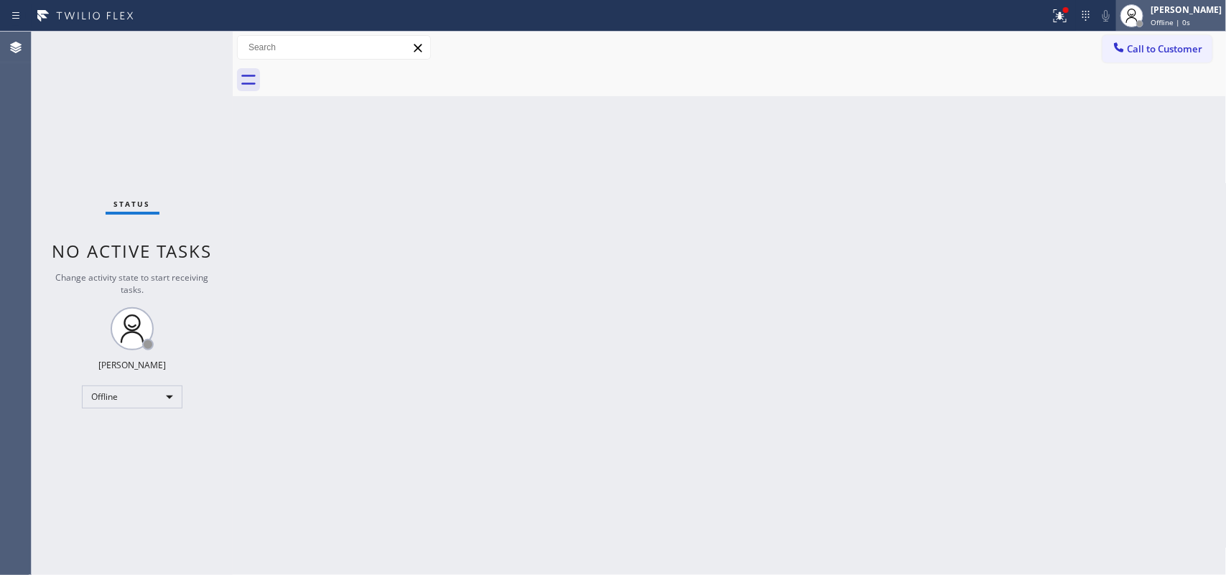
click at [1183, 19] on span "Offline | 0s" at bounding box center [1170, 22] width 39 height 10
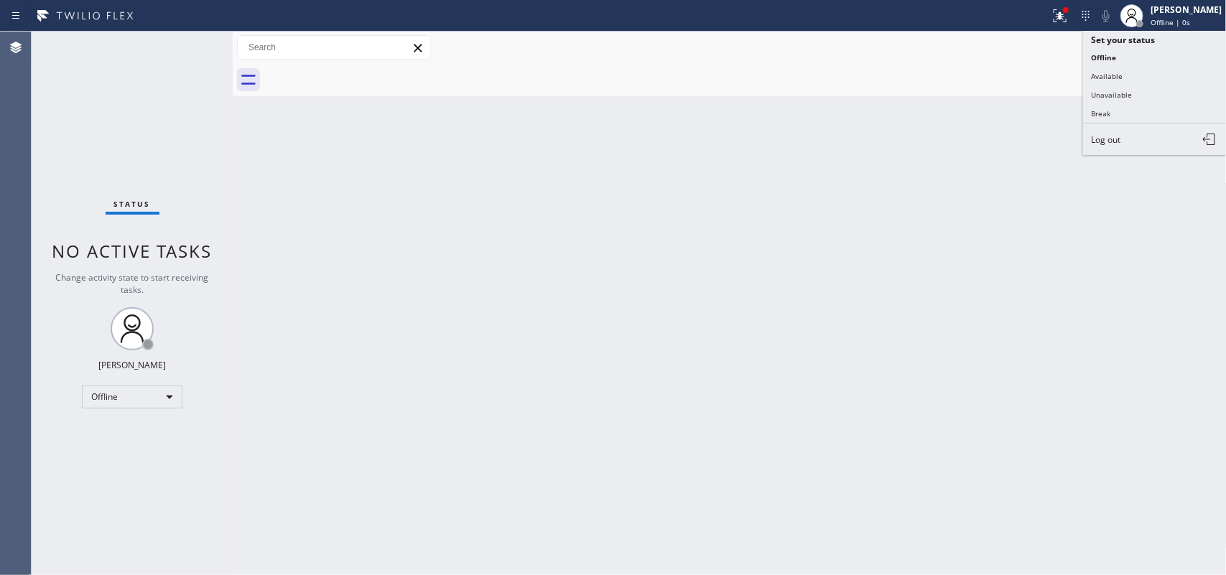
click at [1158, 134] on button "Log out" at bounding box center [1155, 140] width 144 height 32
